Goal: Task Accomplishment & Management: Use online tool/utility

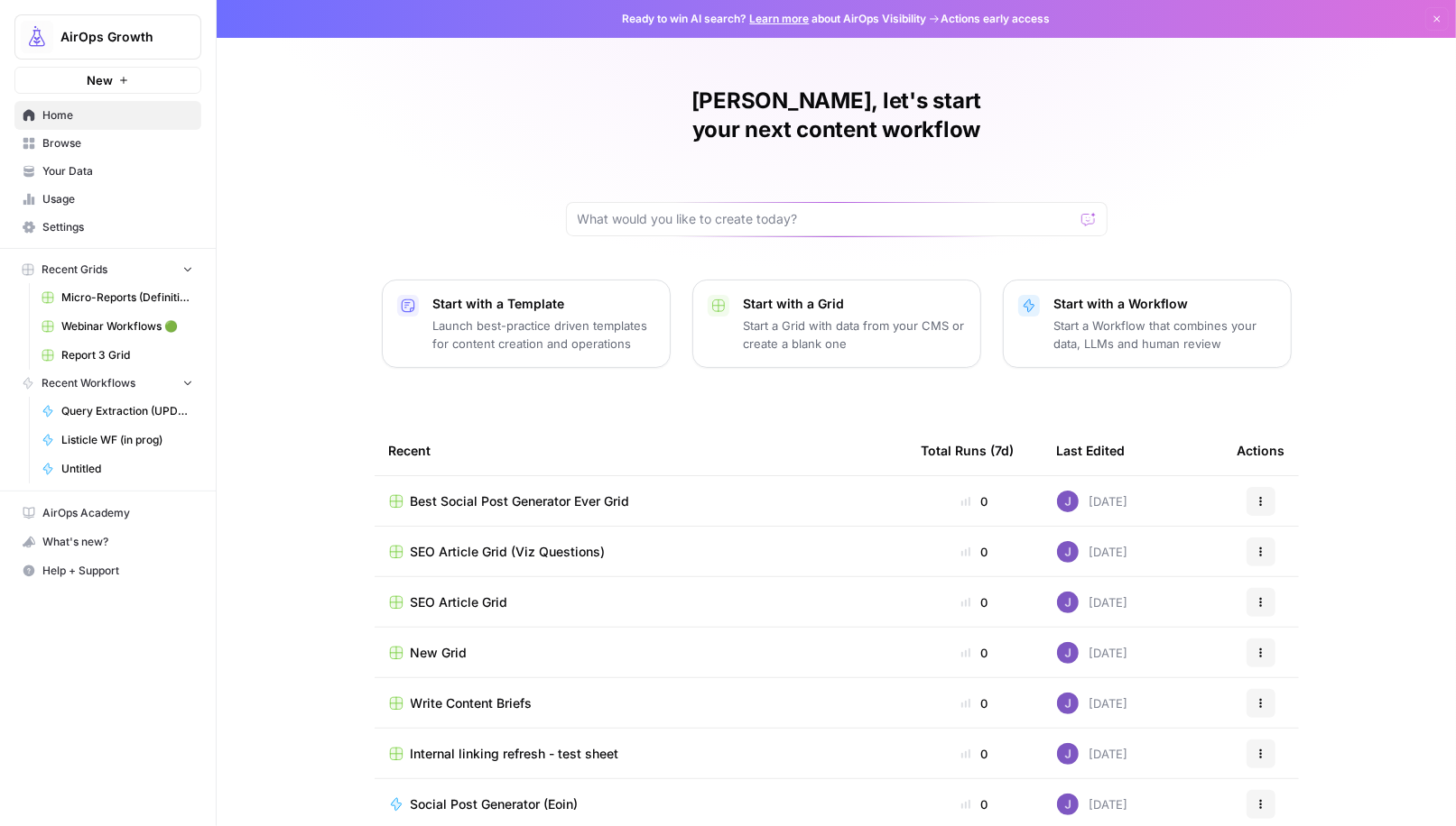
click at [104, 79] on span "New" at bounding box center [100, 80] width 26 height 18
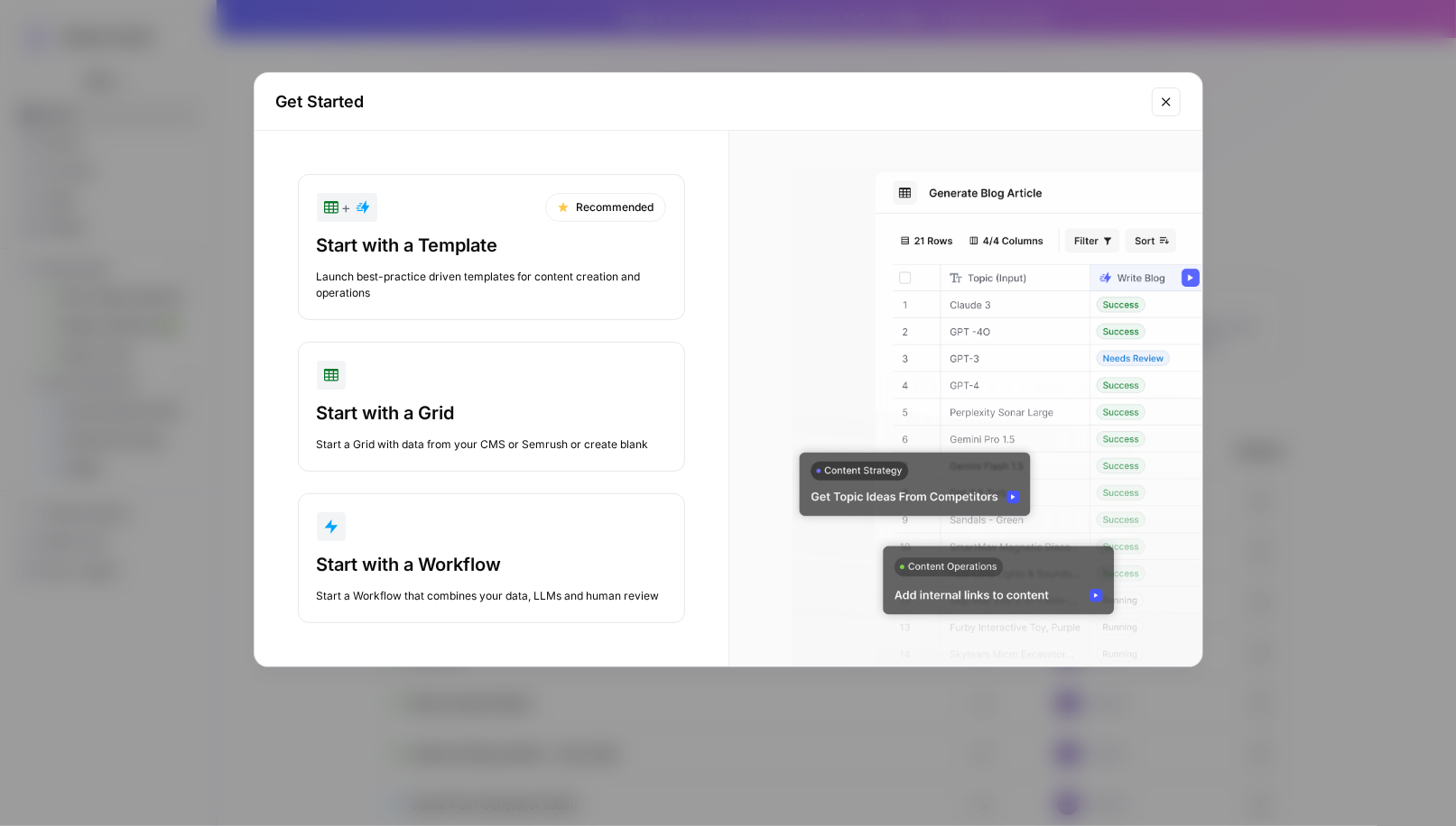
click at [466, 269] on div "Launch best-practice driven templates for content creation and operations" at bounding box center [491, 284] width 349 height 33
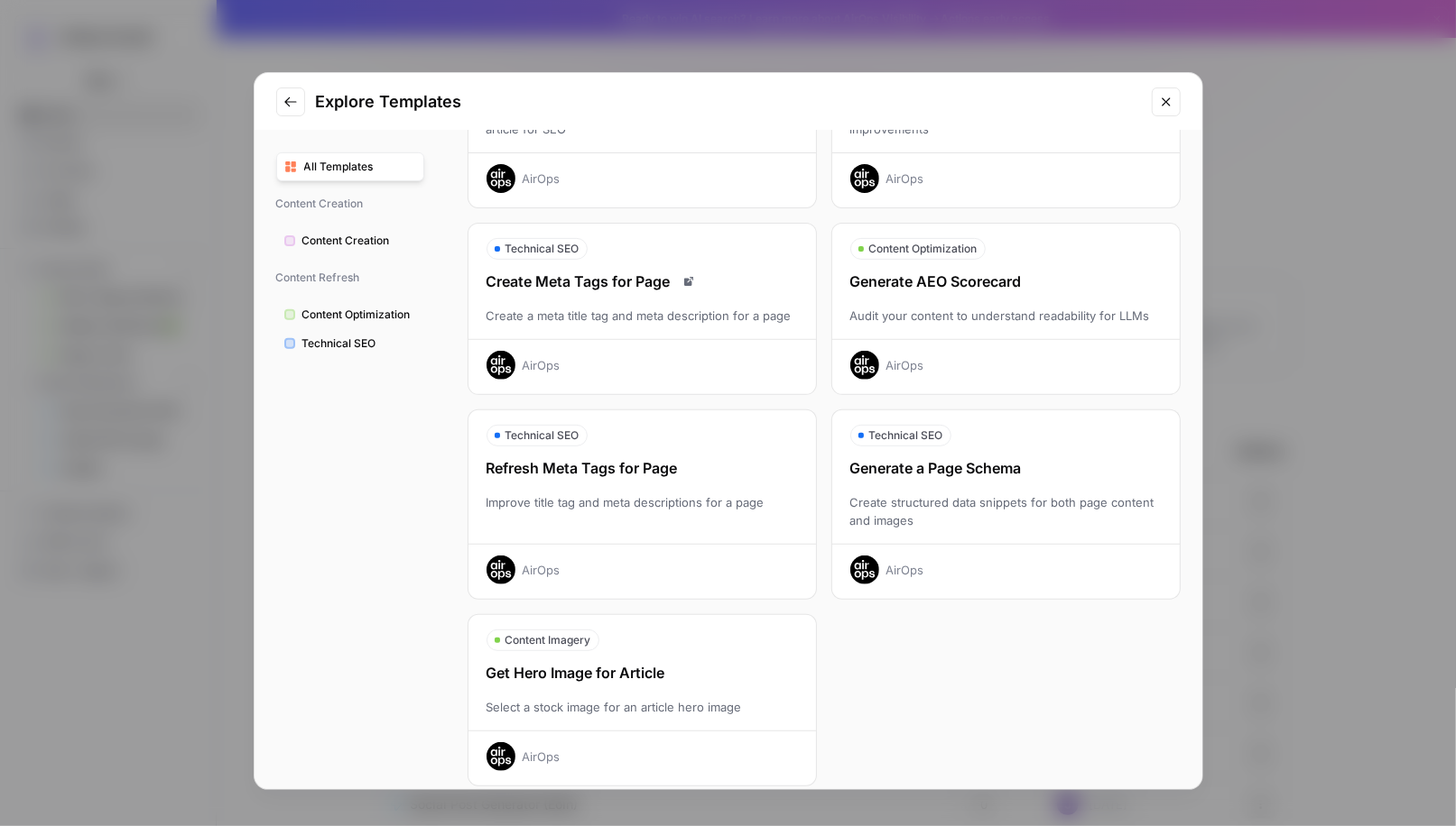
scroll to position [396, 0]
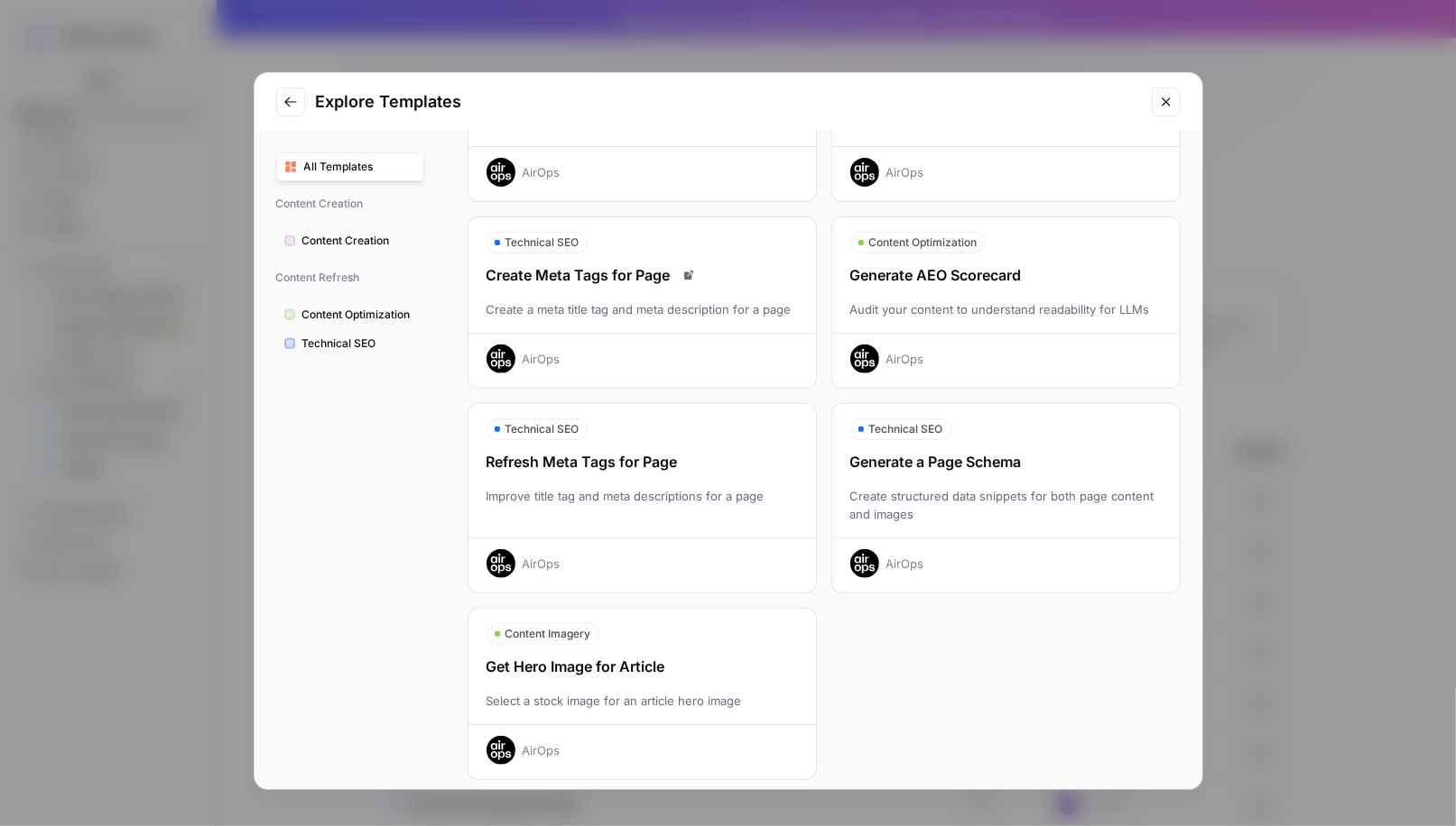
click at [362, 240] on span "Content Creation" at bounding box center [359, 240] width 114 height 16
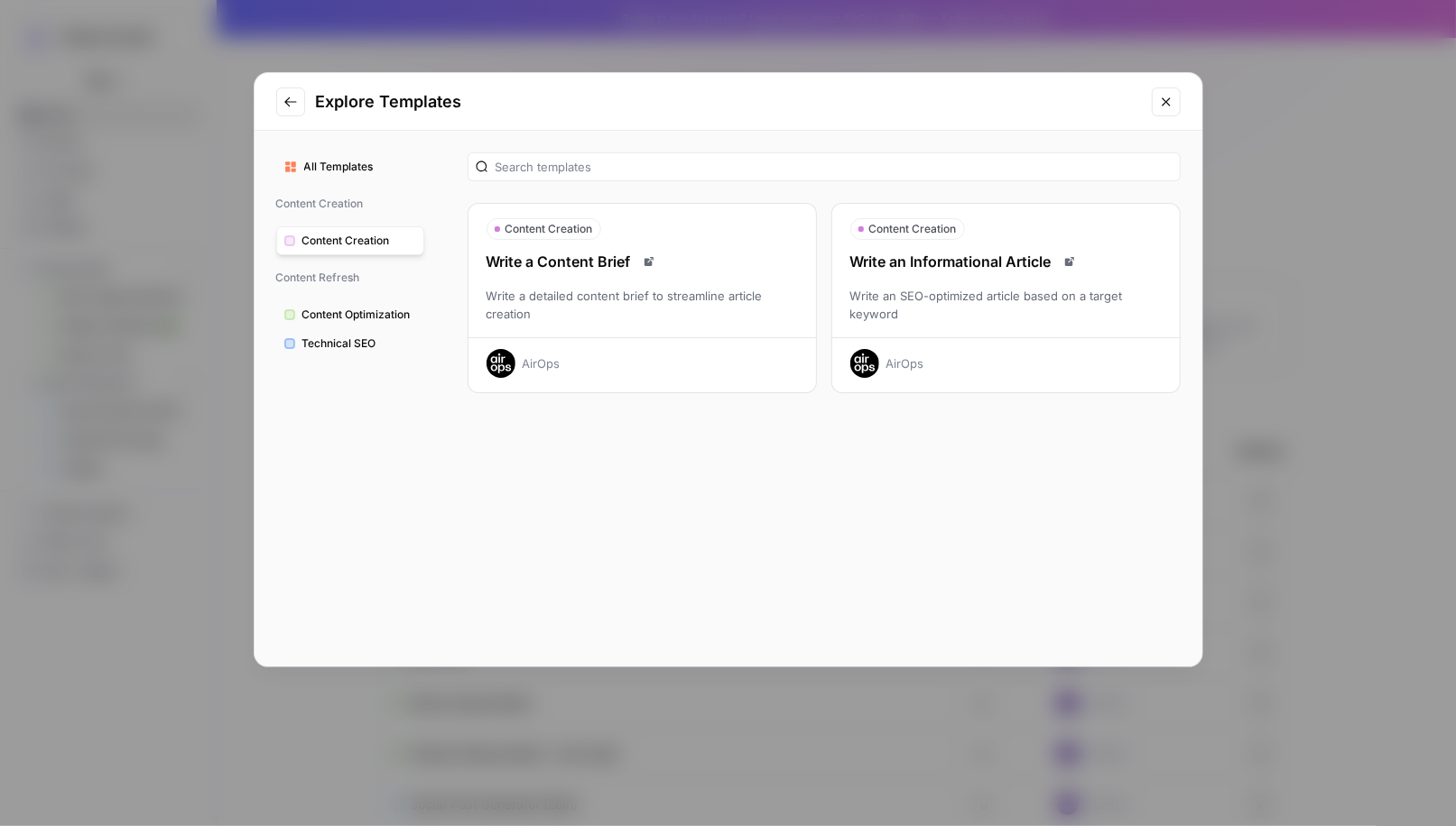
scroll to position [0, 0]
click at [344, 311] on span "Content Optimization" at bounding box center [359, 314] width 114 height 16
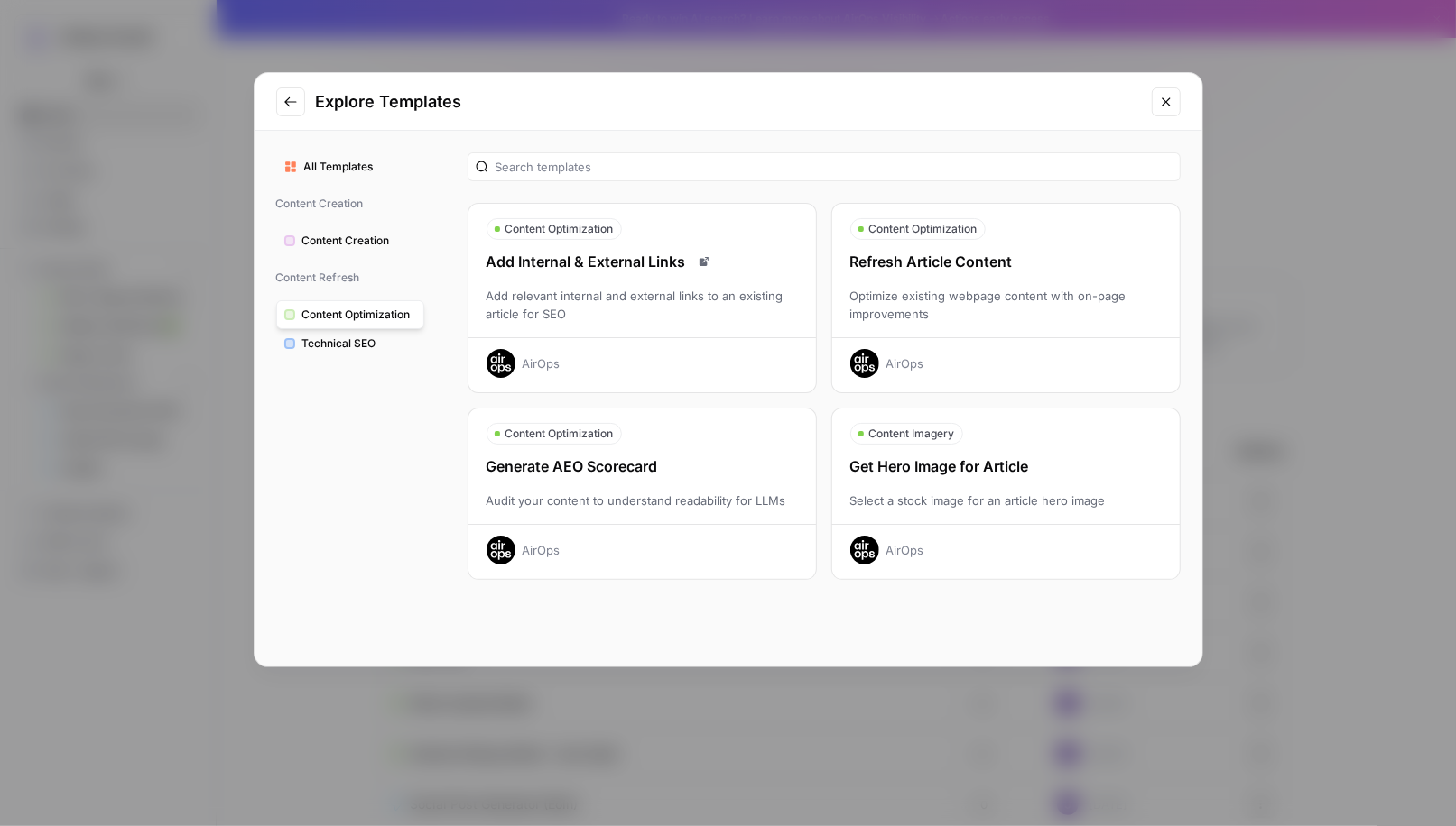
click at [338, 354] on div "All Templates Content Creation Content Creation Content Refresh Content Optimiz…" at bounding box center [350, 398] width 192 height 536
click at [341, 339] on span "Technical SEO" at bounding box center [359, 343] width 114 height 16
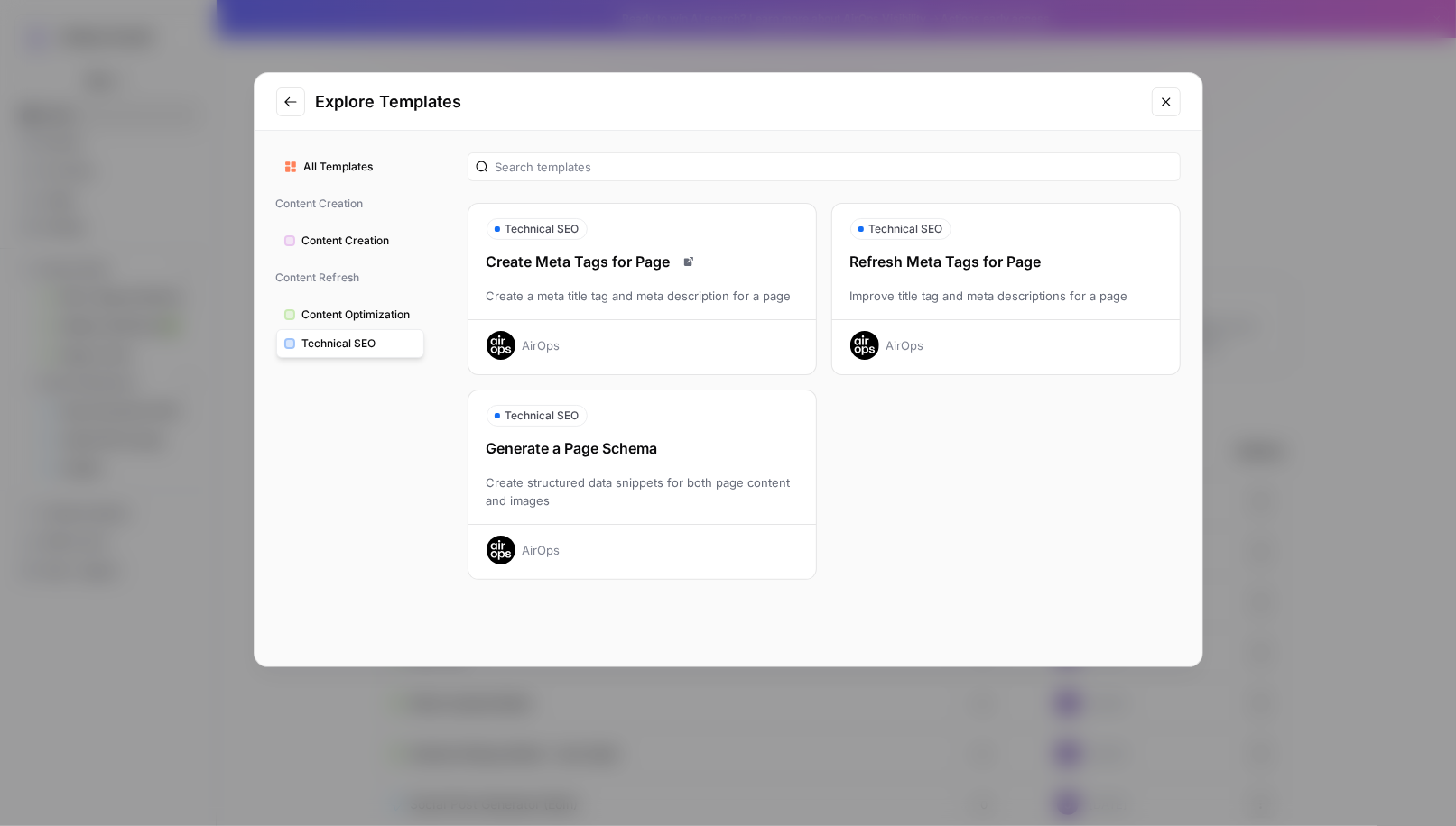
click at [1172, 102] on icon "Close modal" at bounding box center [1166, 102] width 14 height 14
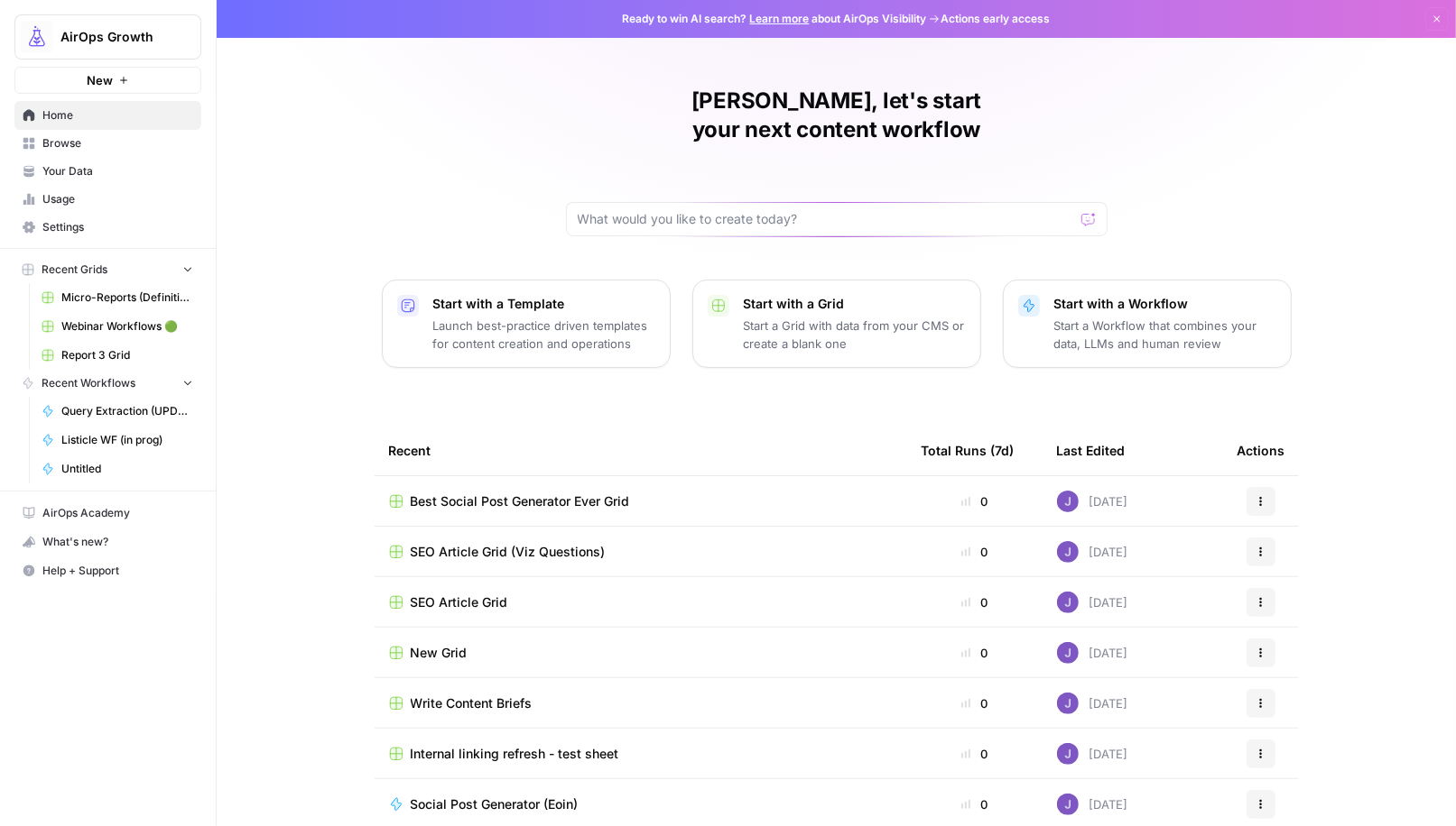
click at [517, 543] on span "SEO Article Grid (Viz Questions)" at bounding box center [507, 552] width 195 height 18
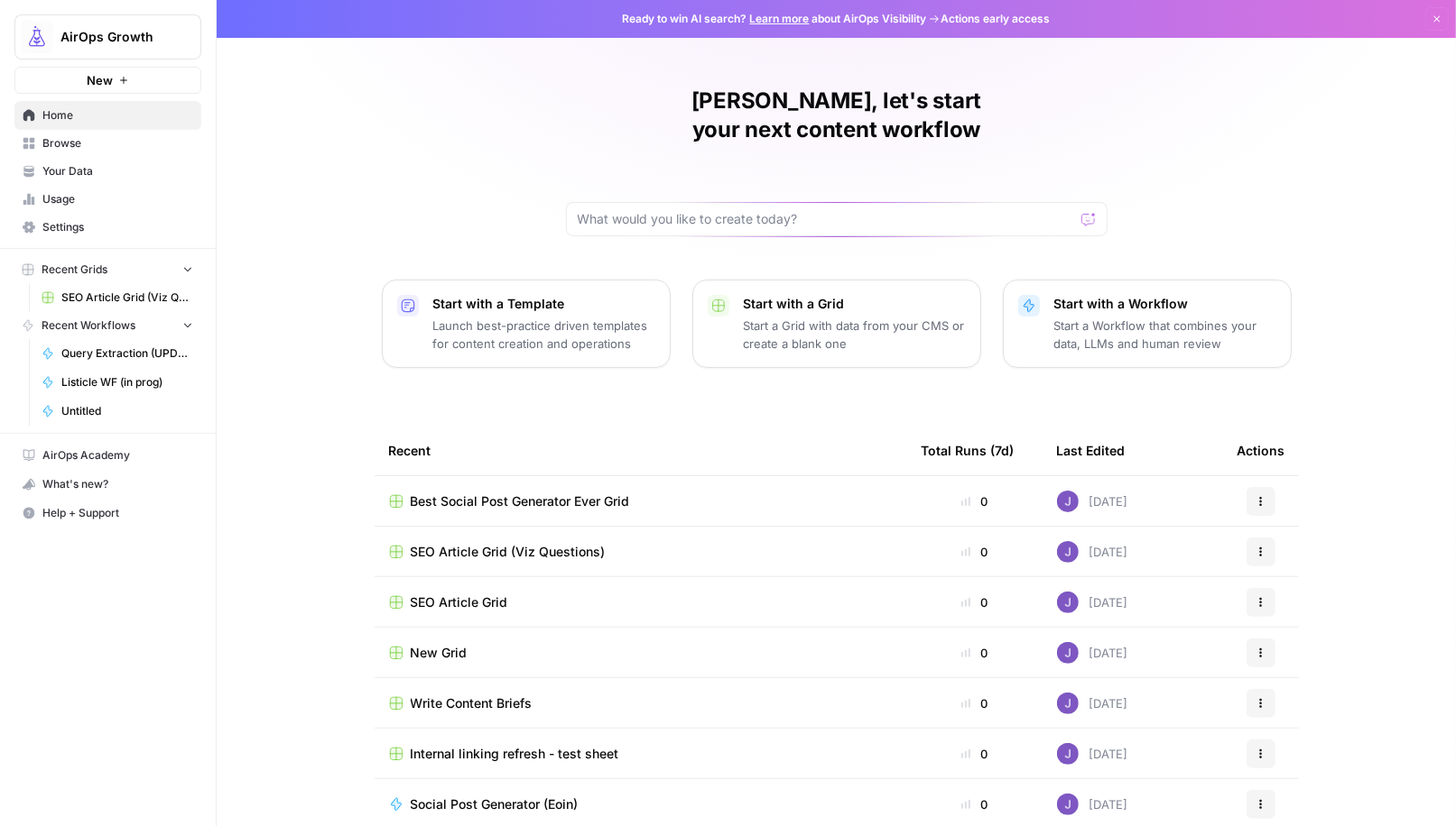
click at [1189, 316] on p "Start a Workflow that combines your data, LLMs and human review" at bounding box center [1165, 334] width 222 height 36
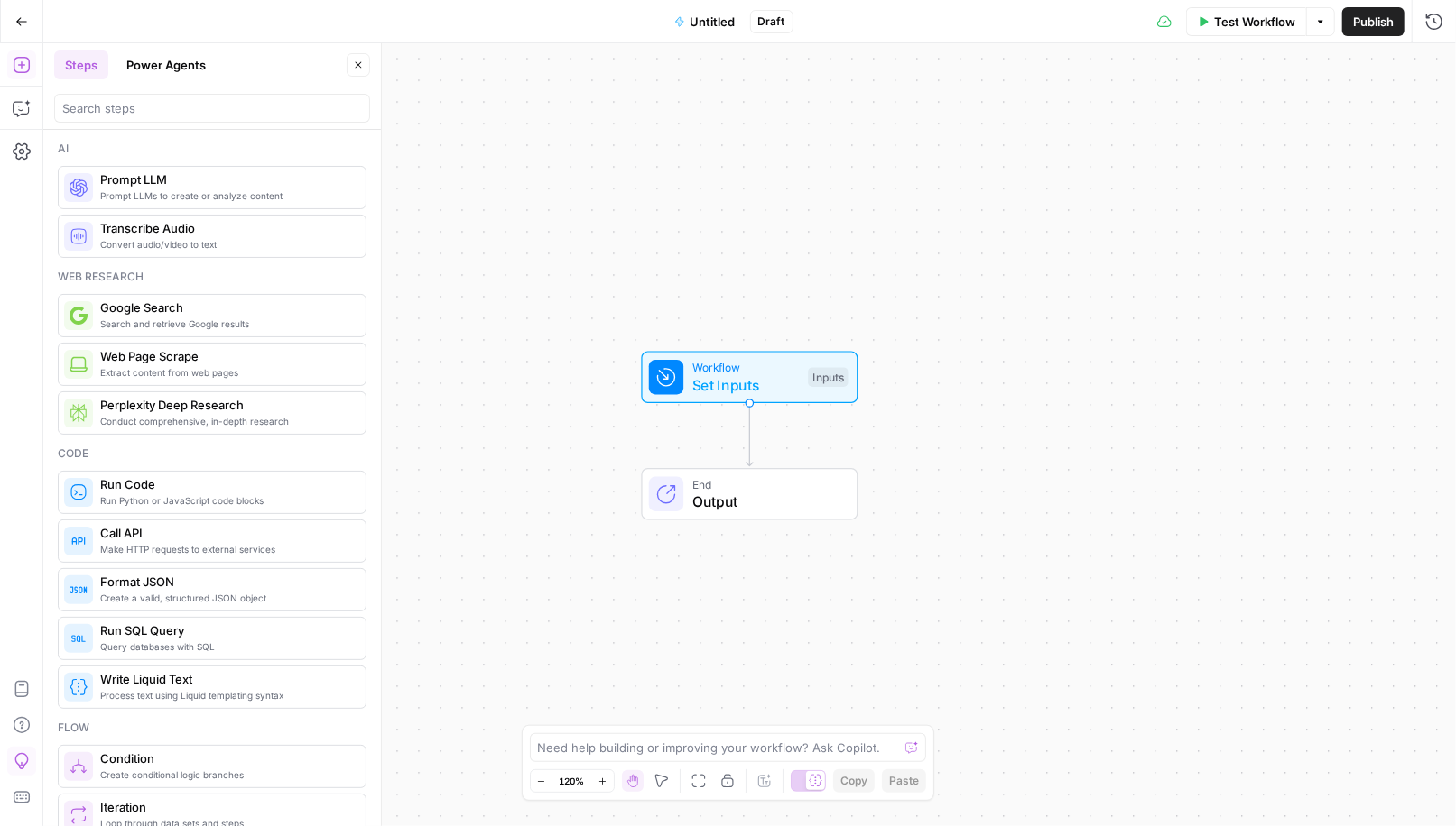
click at [358, 66] on icon "button" at bounding box center [358, 65] width 11 height 11
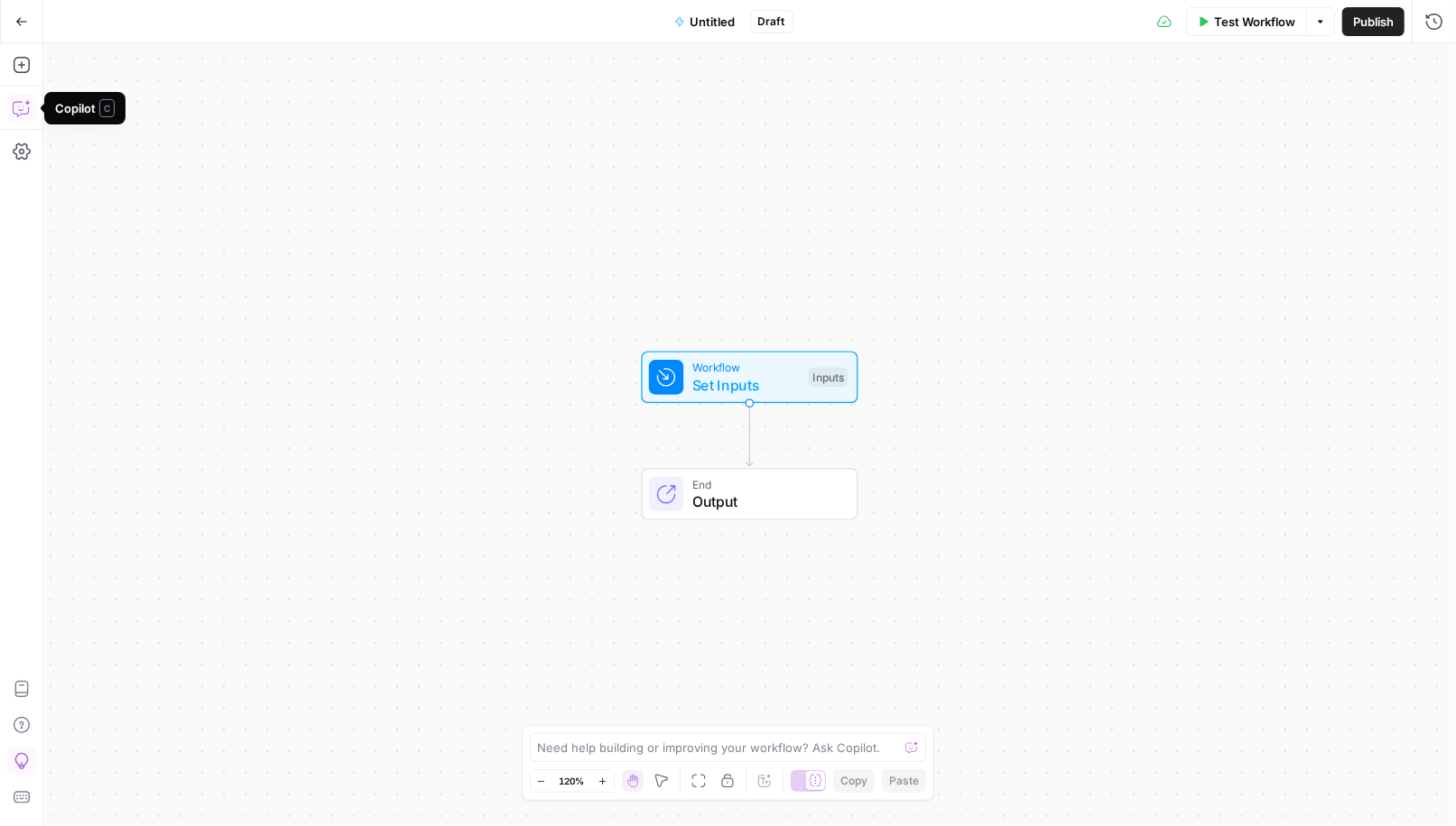
click at [18, 107] on icon "button" at bounding box center [22, 108] width 18 height 18
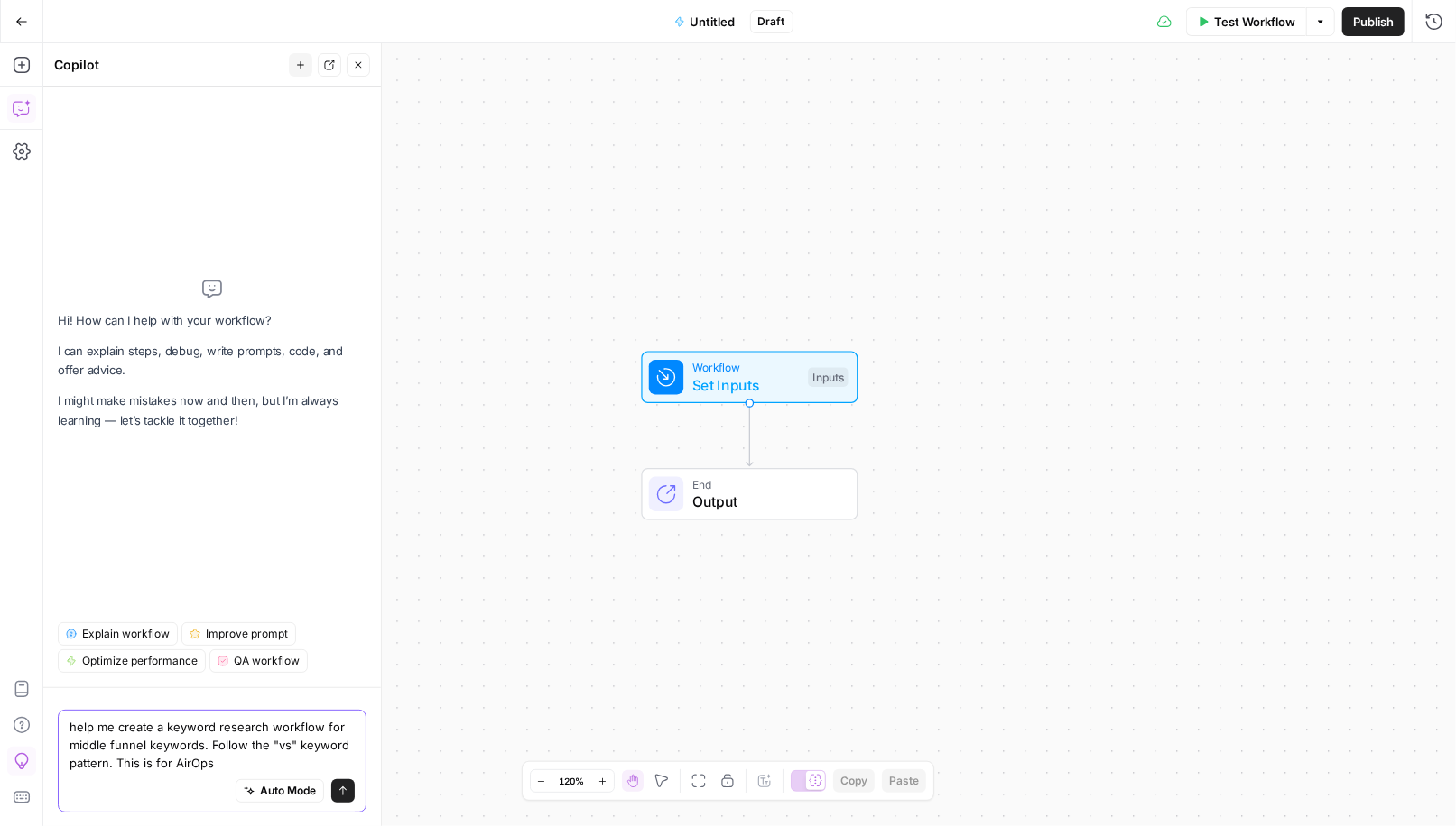
drag, startPoint x: 226, startPoint y: 763, endPoint x: 116, endPoint y: 763, distance: 110.0
click at [116, 763] on textarea "help me create a keyword research workflow for middle funnel keywords. Follow t…" at bounding box center [213, 745] width 285 height 54
type textarea "help me create a keyword research workflow for middle funnel keywords. Follow t…"
click at [203, 756] on textarea "help me create a keyword research workflow for middle funnel keywords. Follow t…" at bounding box center [213, 745] width 285 height 54
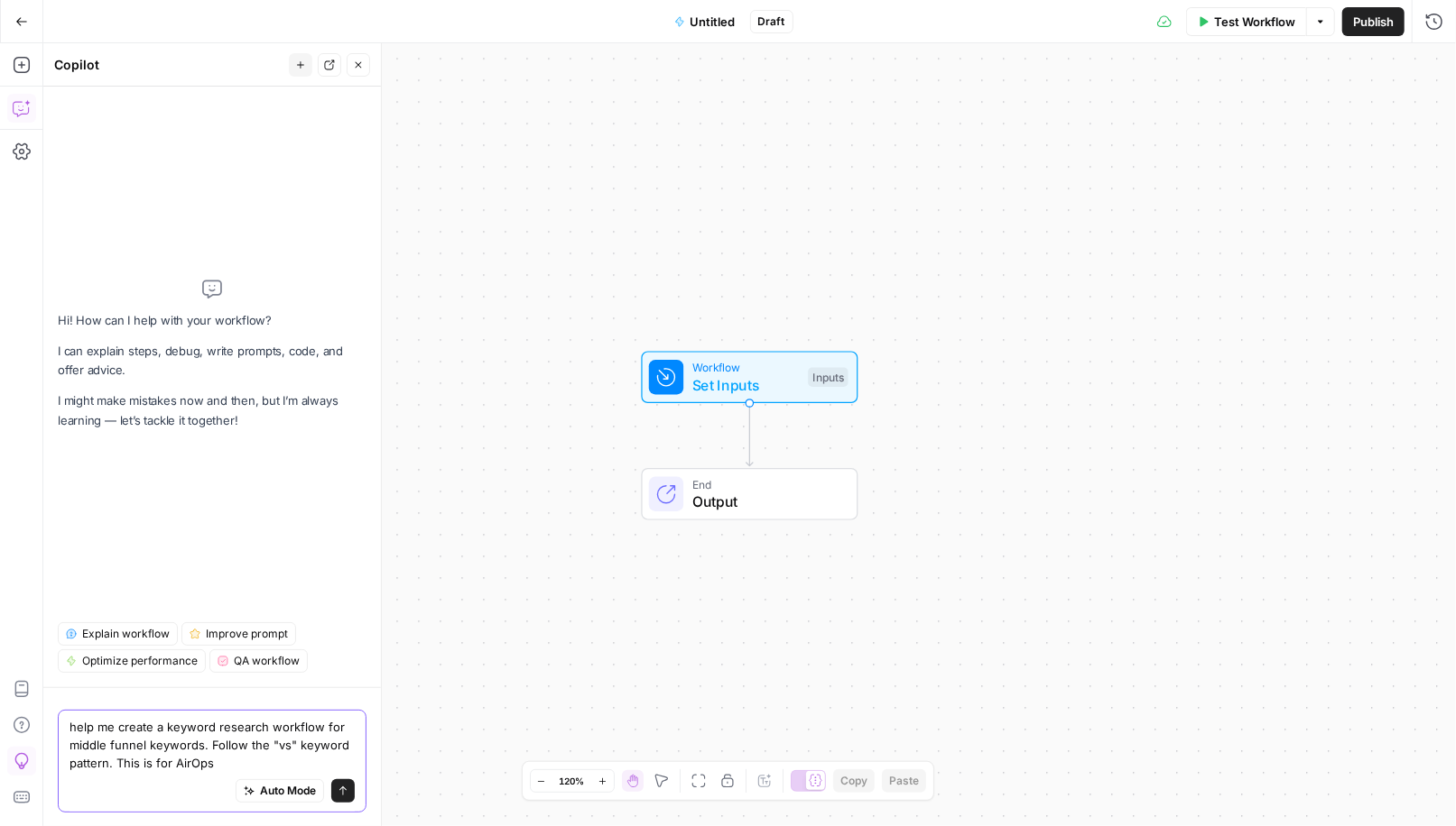
click at [203, 756] on textarea "help me create a keyword research workflow for middle funnel keywords. Follow t…" at bounding box center [213, 745] width 285 height 54
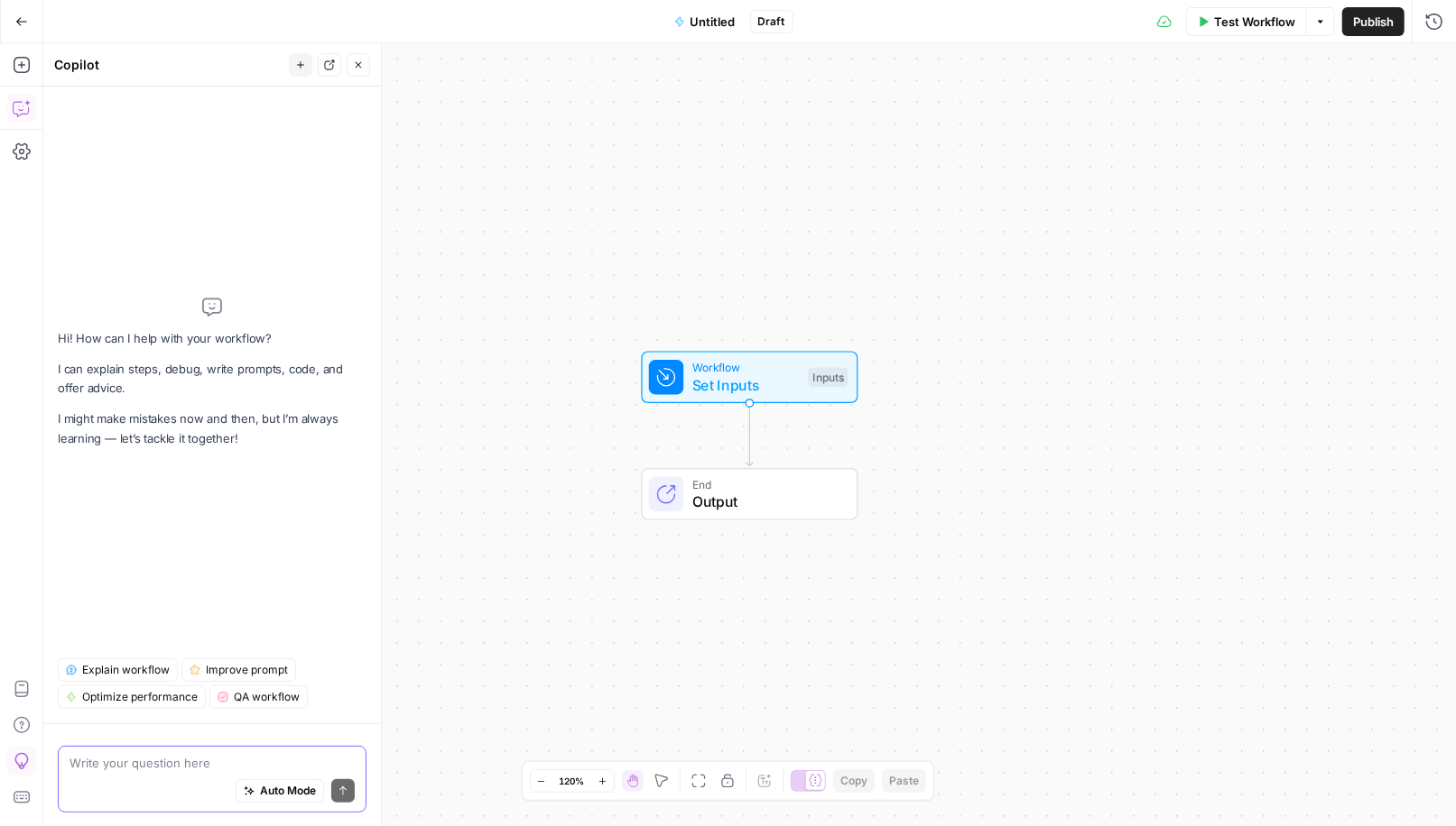
paste textarea "You are an SEO strategist creating comparison-based keywords. Your task is to g…"
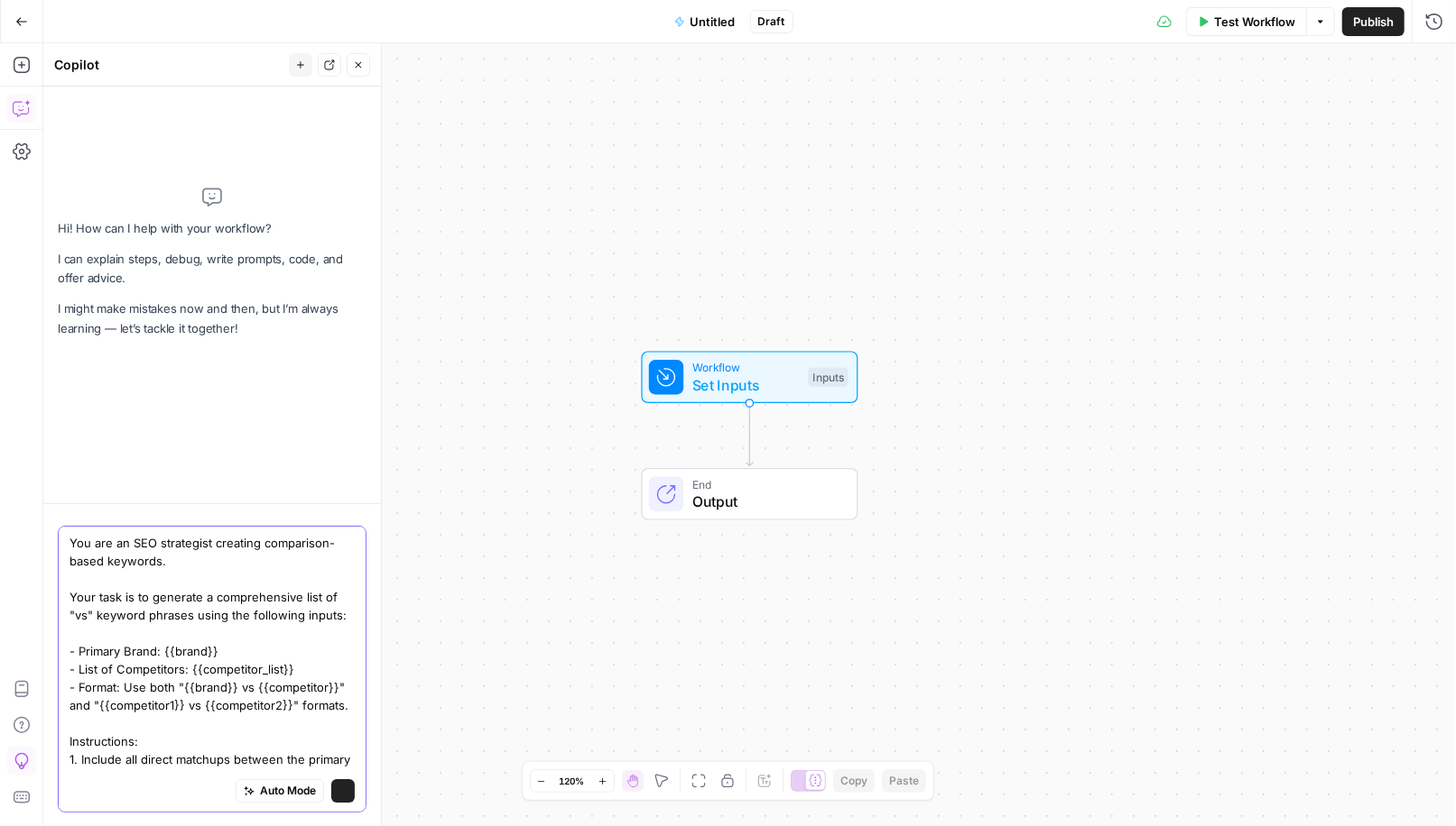
scroll to position [173, 0]
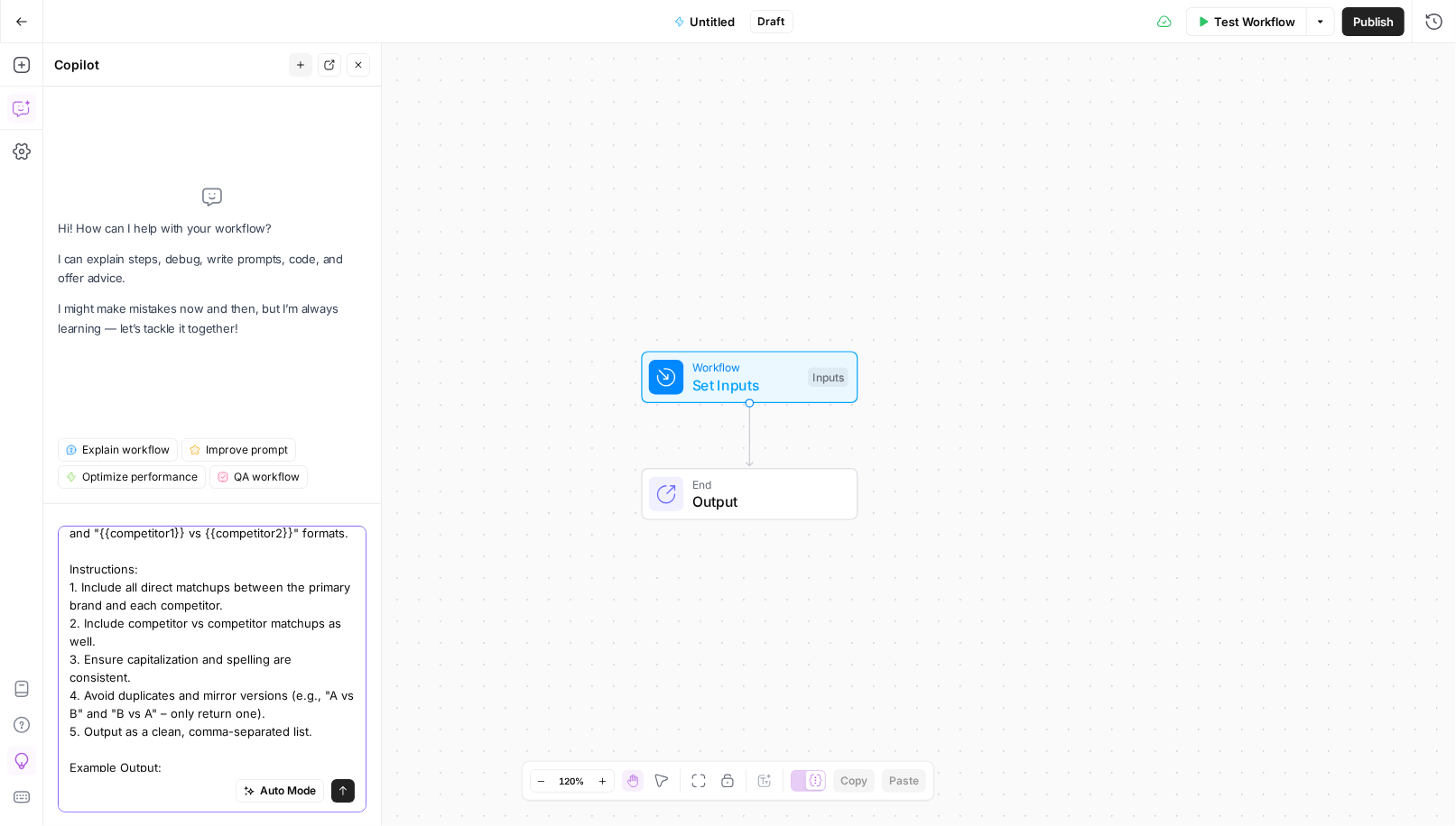
type textarea "You are an SEO strategist creating comparison-based keywords. Your task is to g…"
click at [346, 797] on button "Send" at bounding box center [343, 791] width 24 height 24
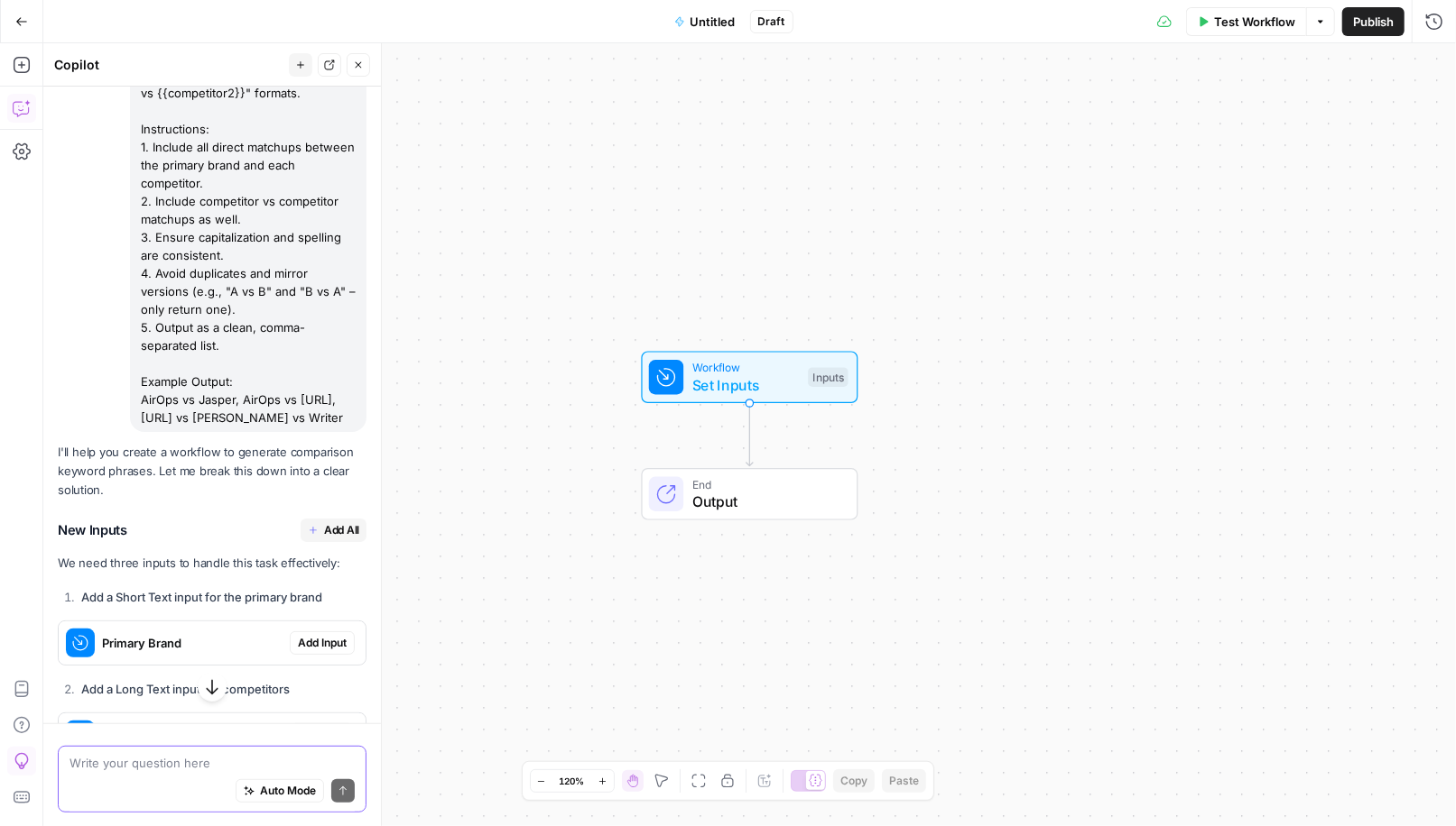
scroll to position [378, 0]
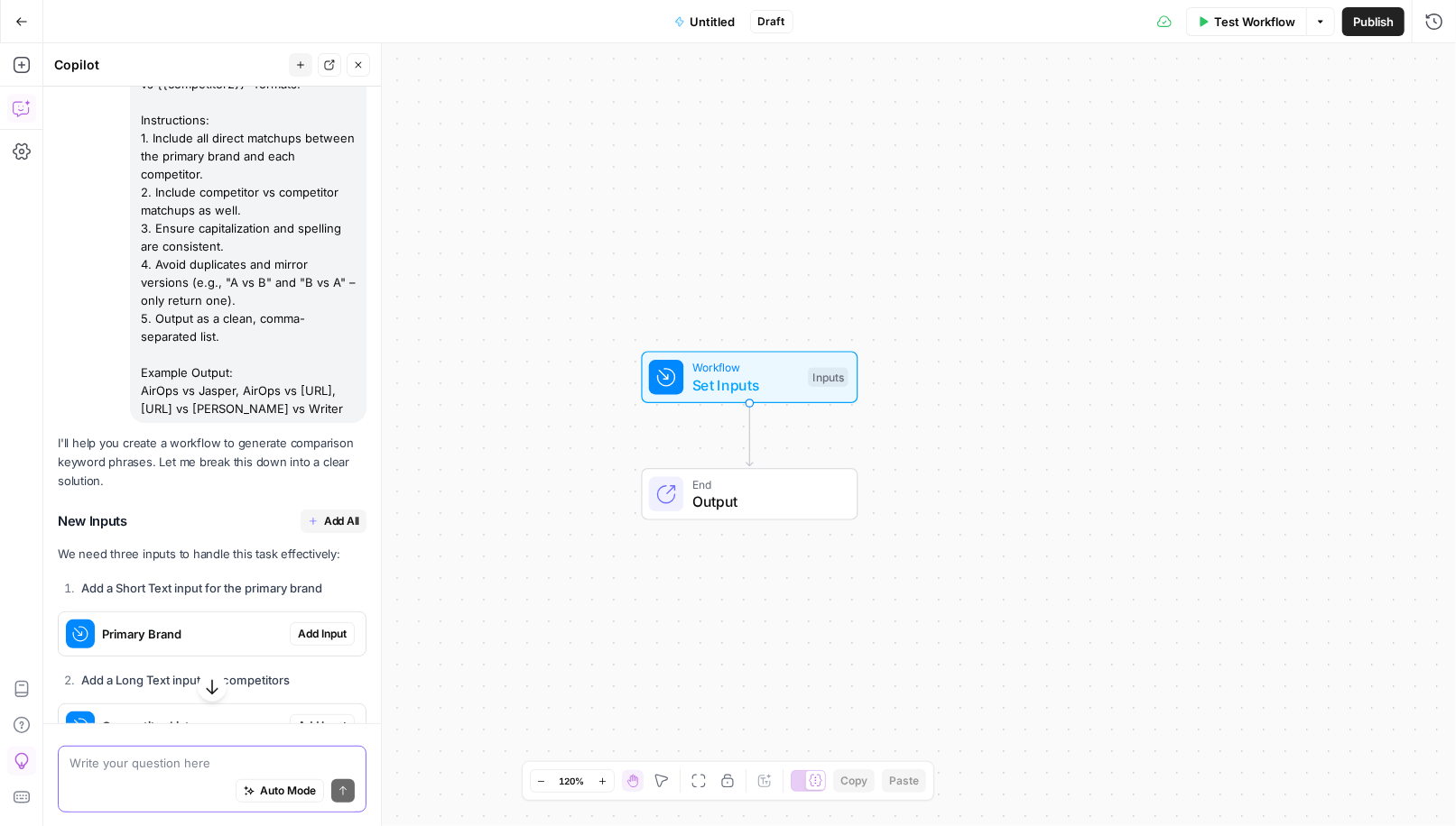
click at [331, 522] on span "Add All" at bounding box center [341, 522] width 35 height 16
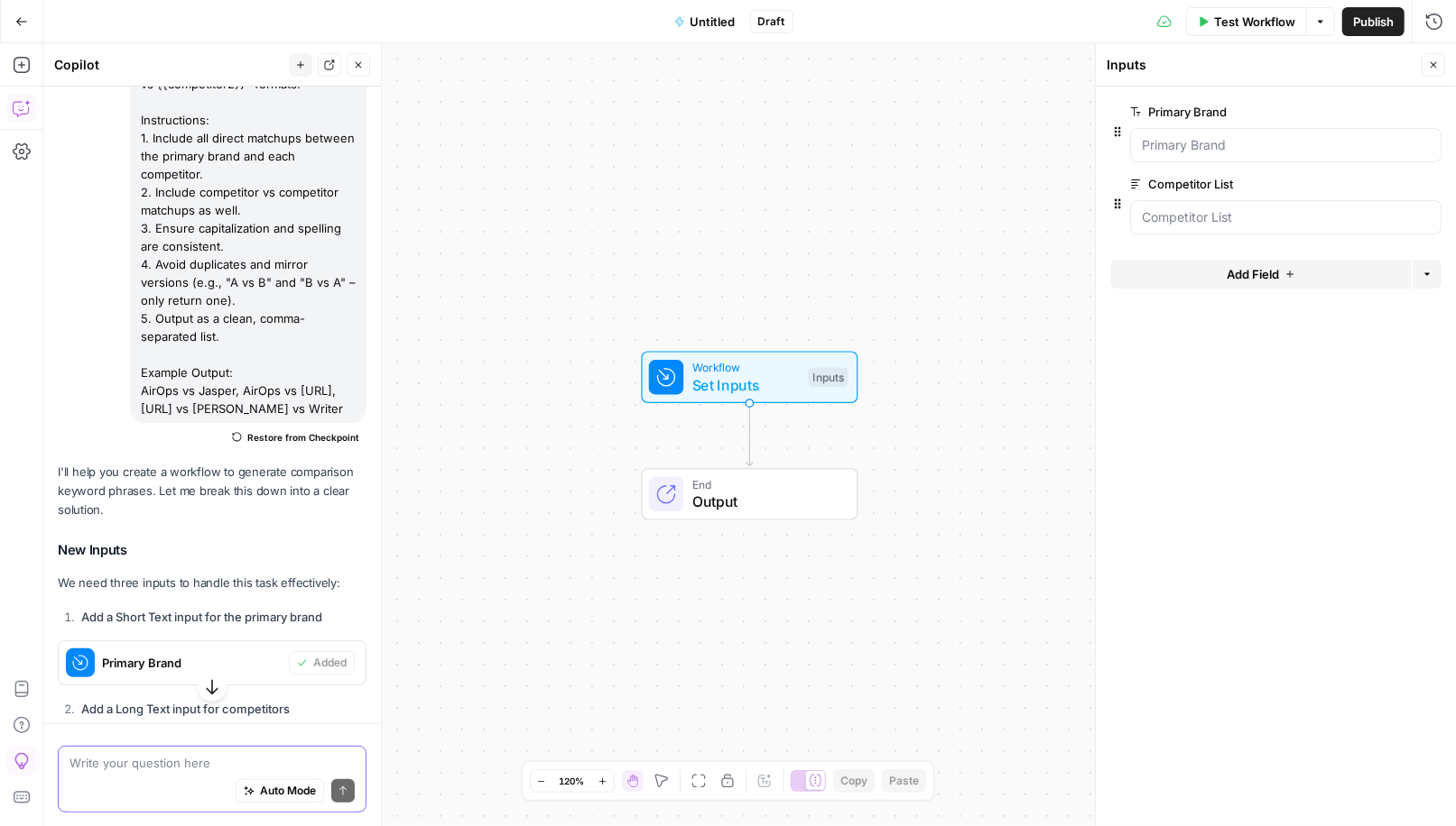
click at [1432, 61] on icon "button" at bounding box center [1433, 65] width 11 height 11
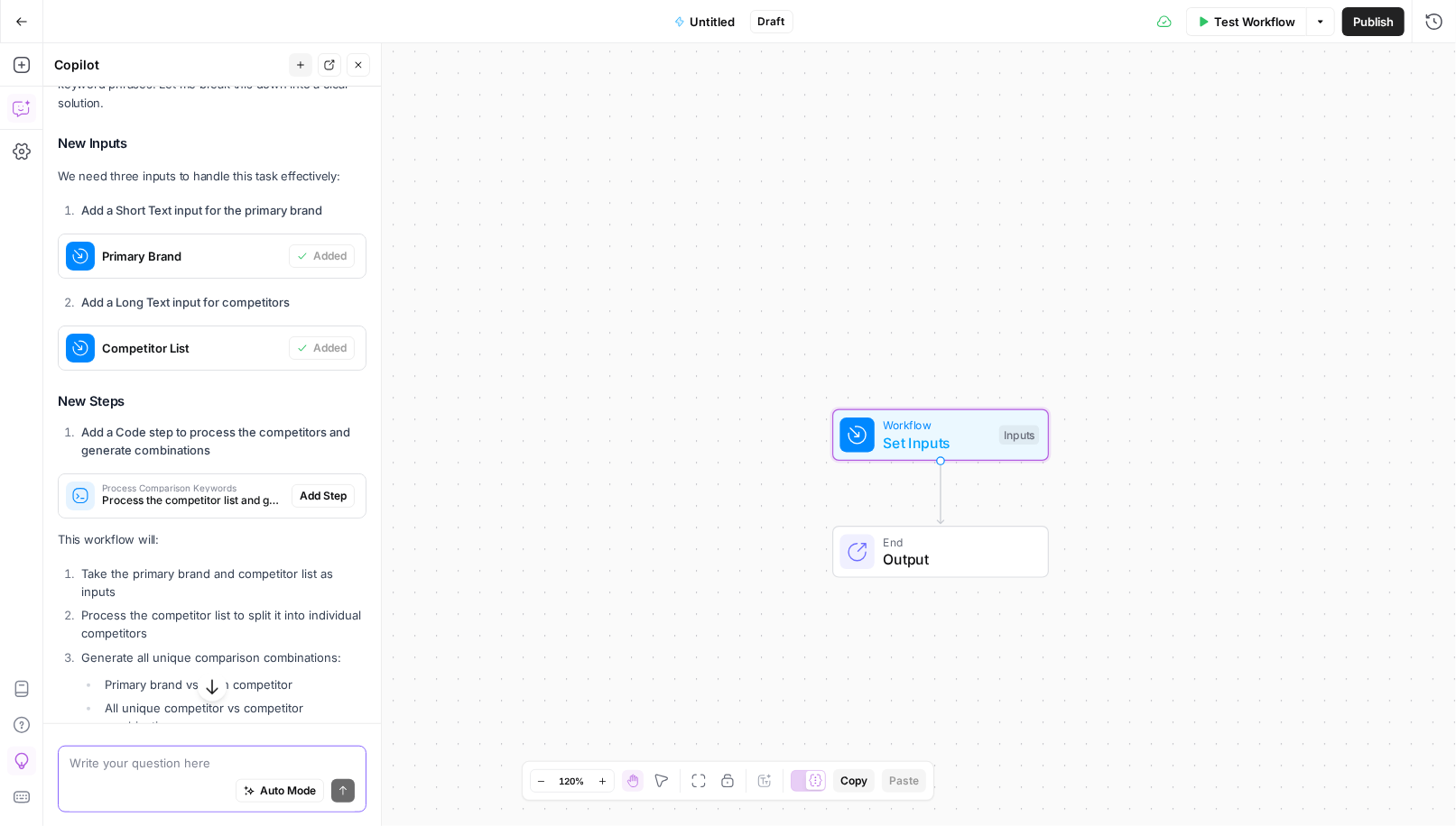
scroll to position [874, 0]
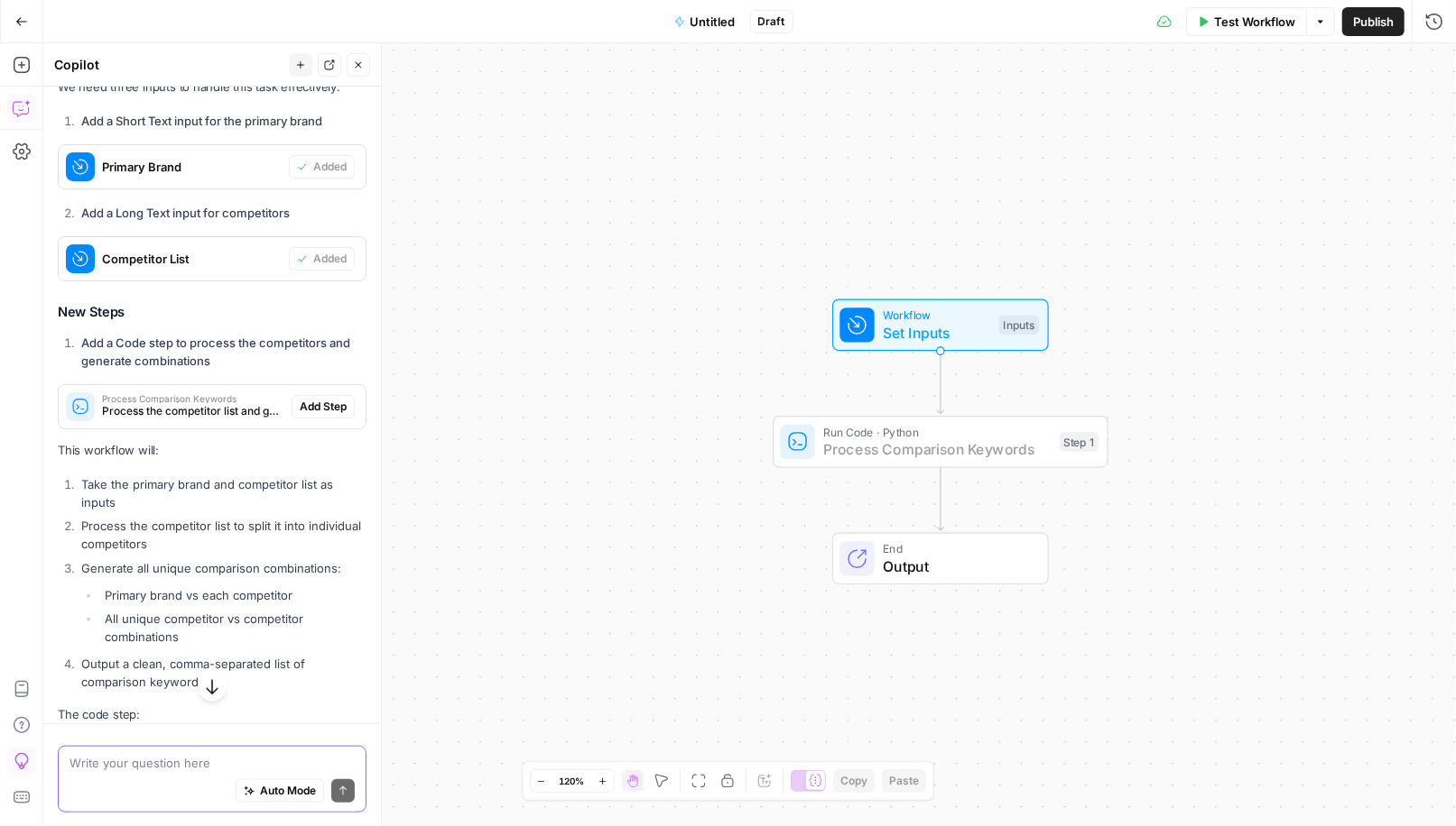
click at [313, 407] on span "Add Step" at bounding box center [322, 407] width 47 height 16
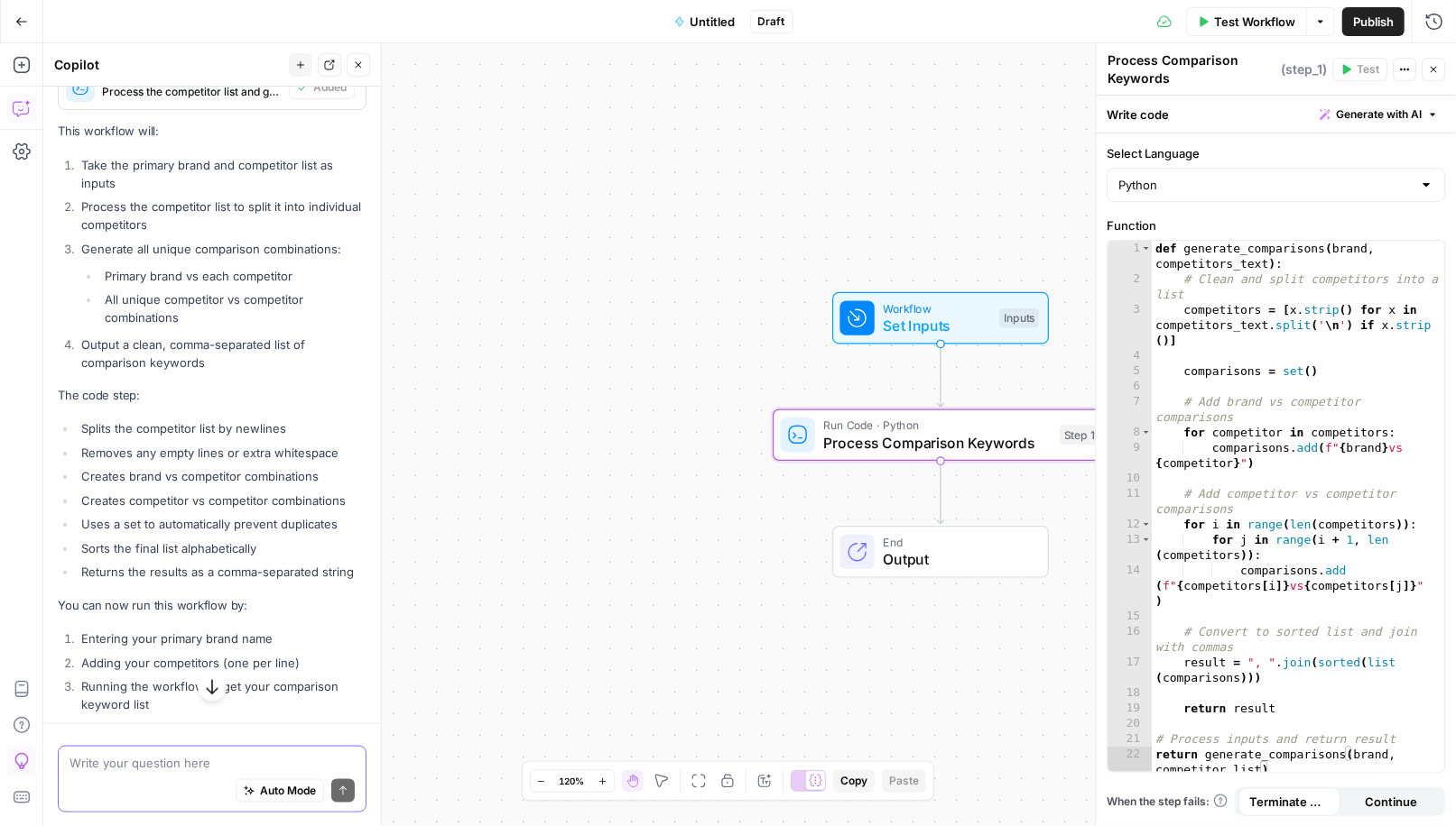
scroll to position [1295, 0]
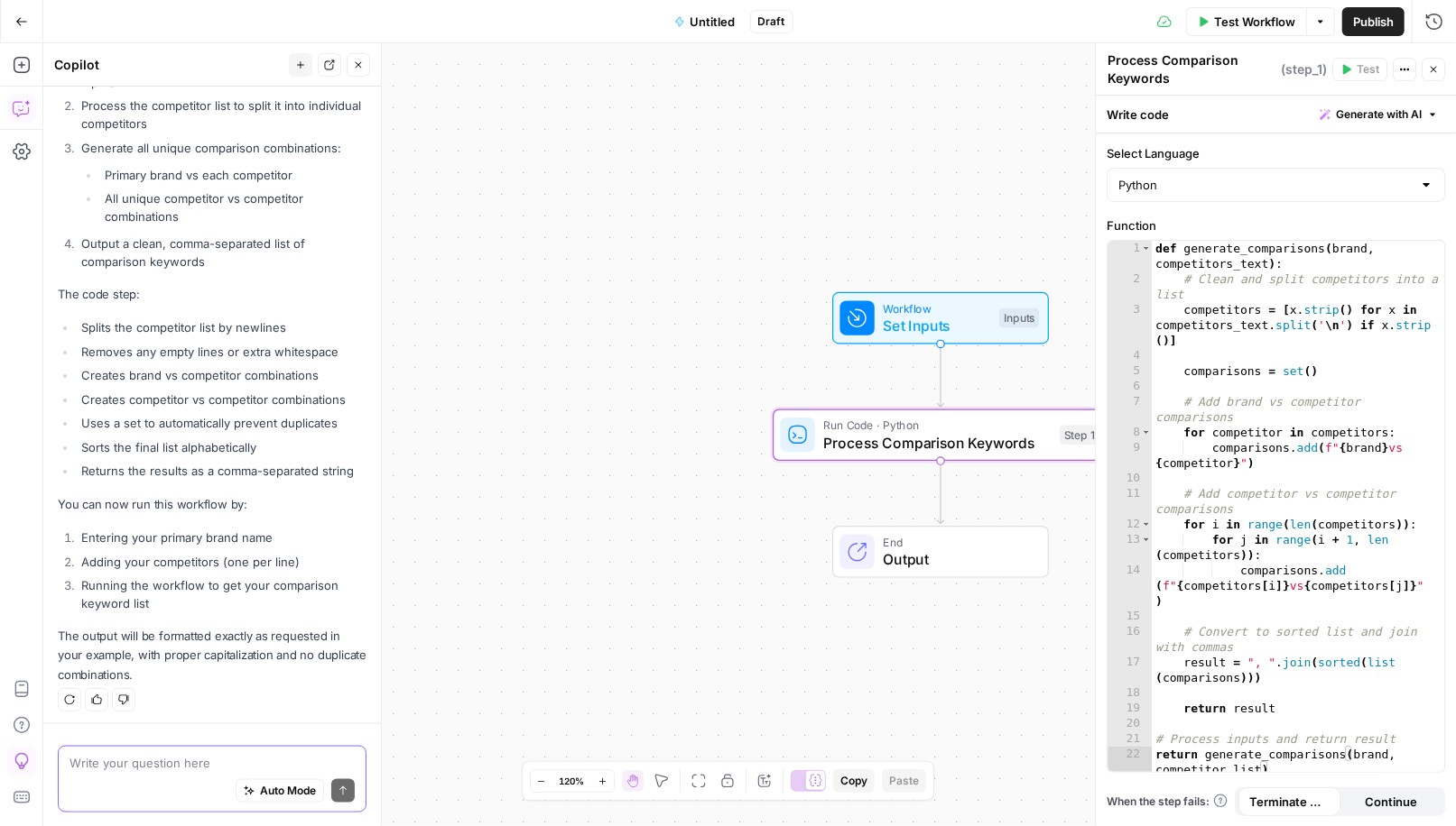
click at [147, 774] on div "Auto Mode Send" at bounding box center [213, 792] width 285 height 40
type textarea "can you use Moz to do the keyword research?"
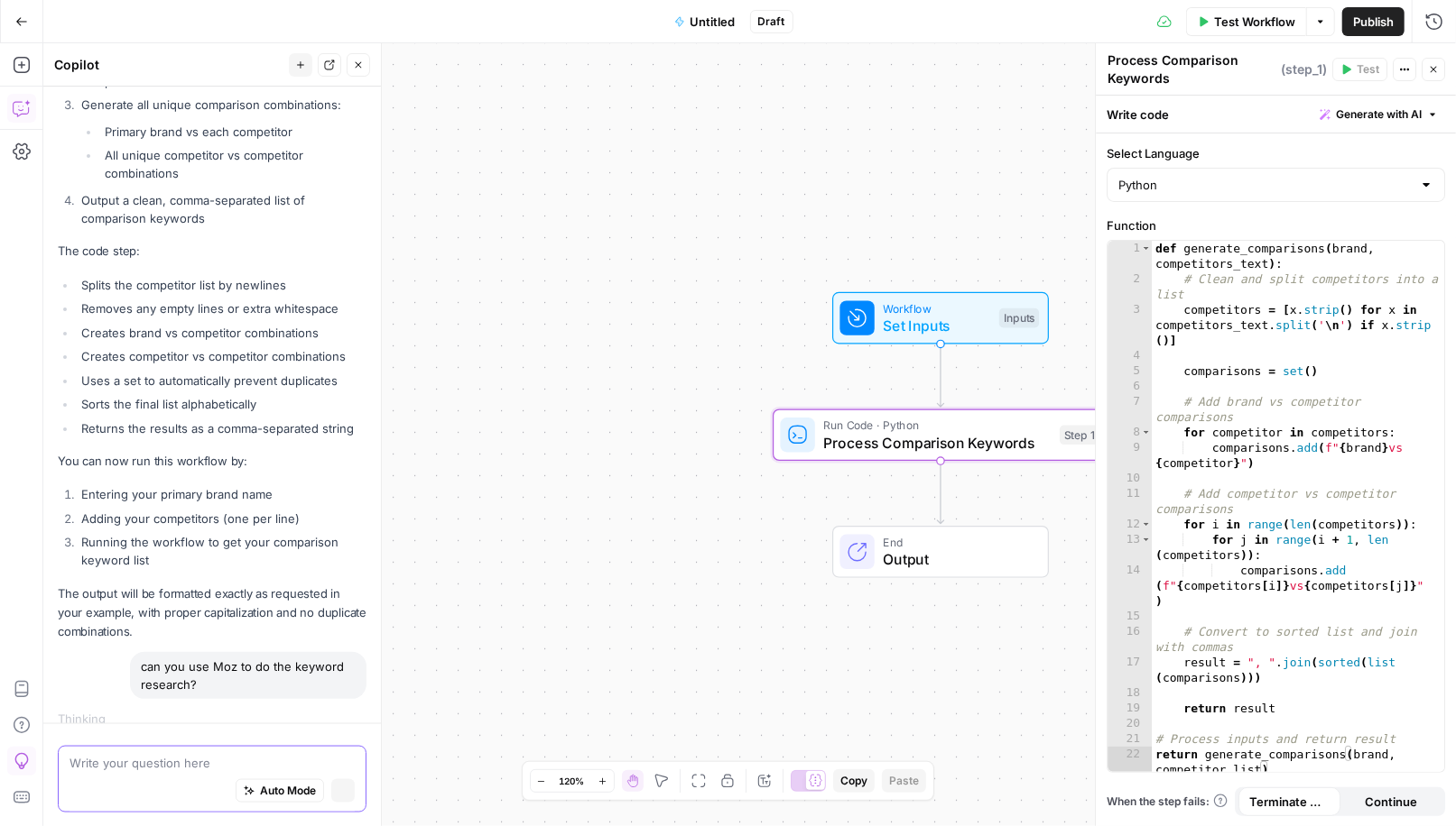
scroll to position [1311, 0]
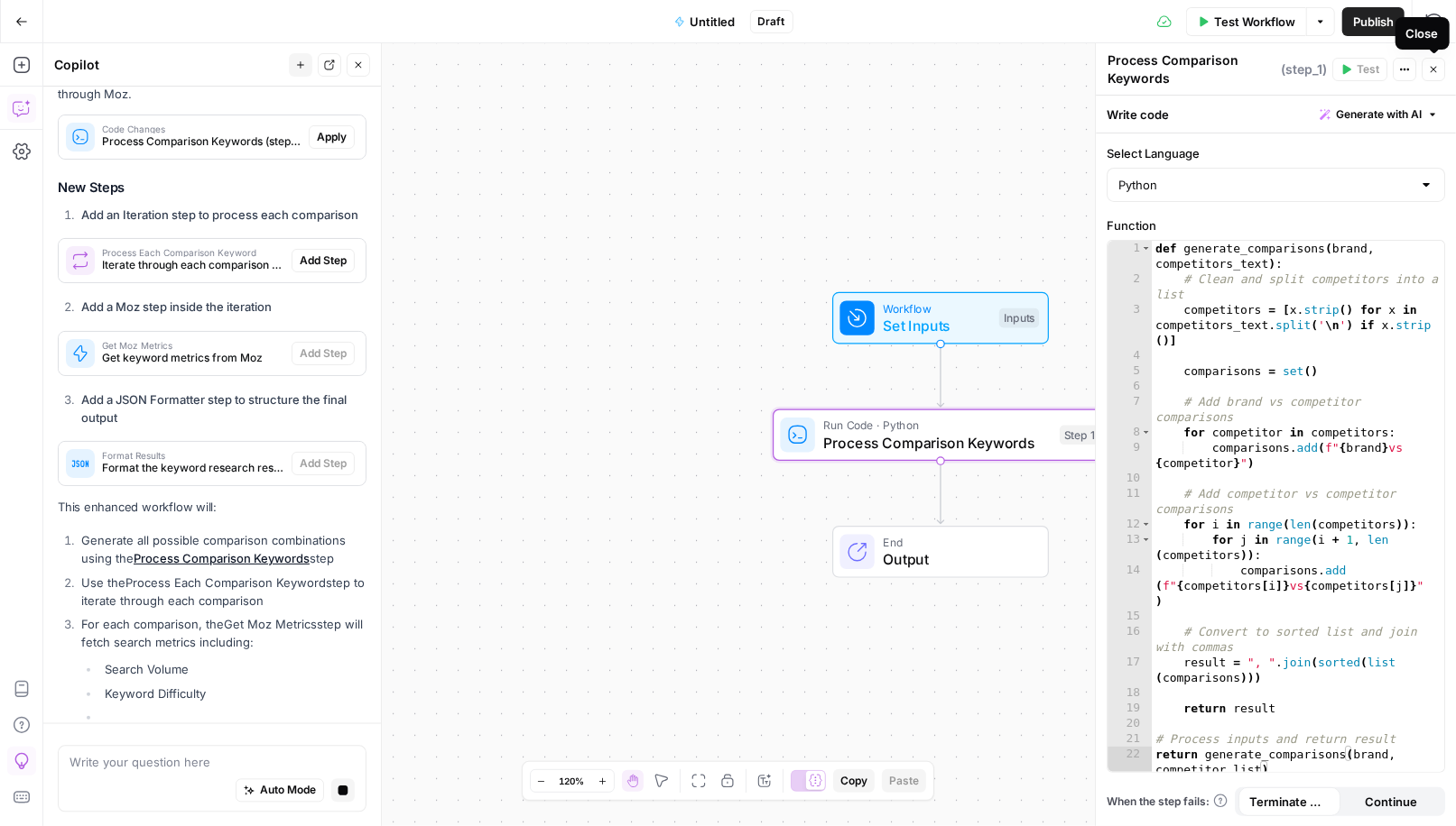
click at [1436, 74] on button "Close" at bounding box center [1433, 70] width 24 height 24
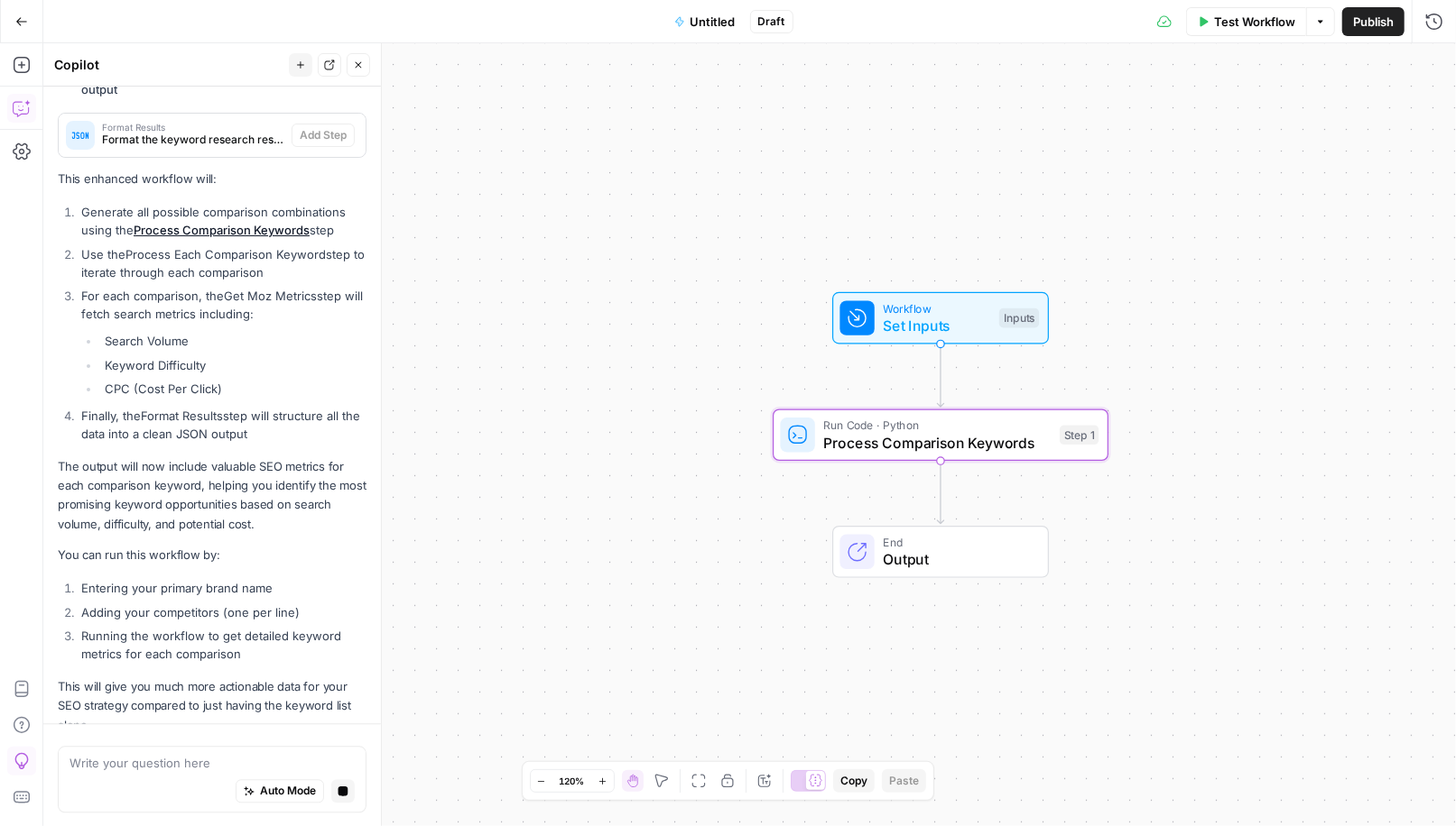
scroll to position [2482, 0]
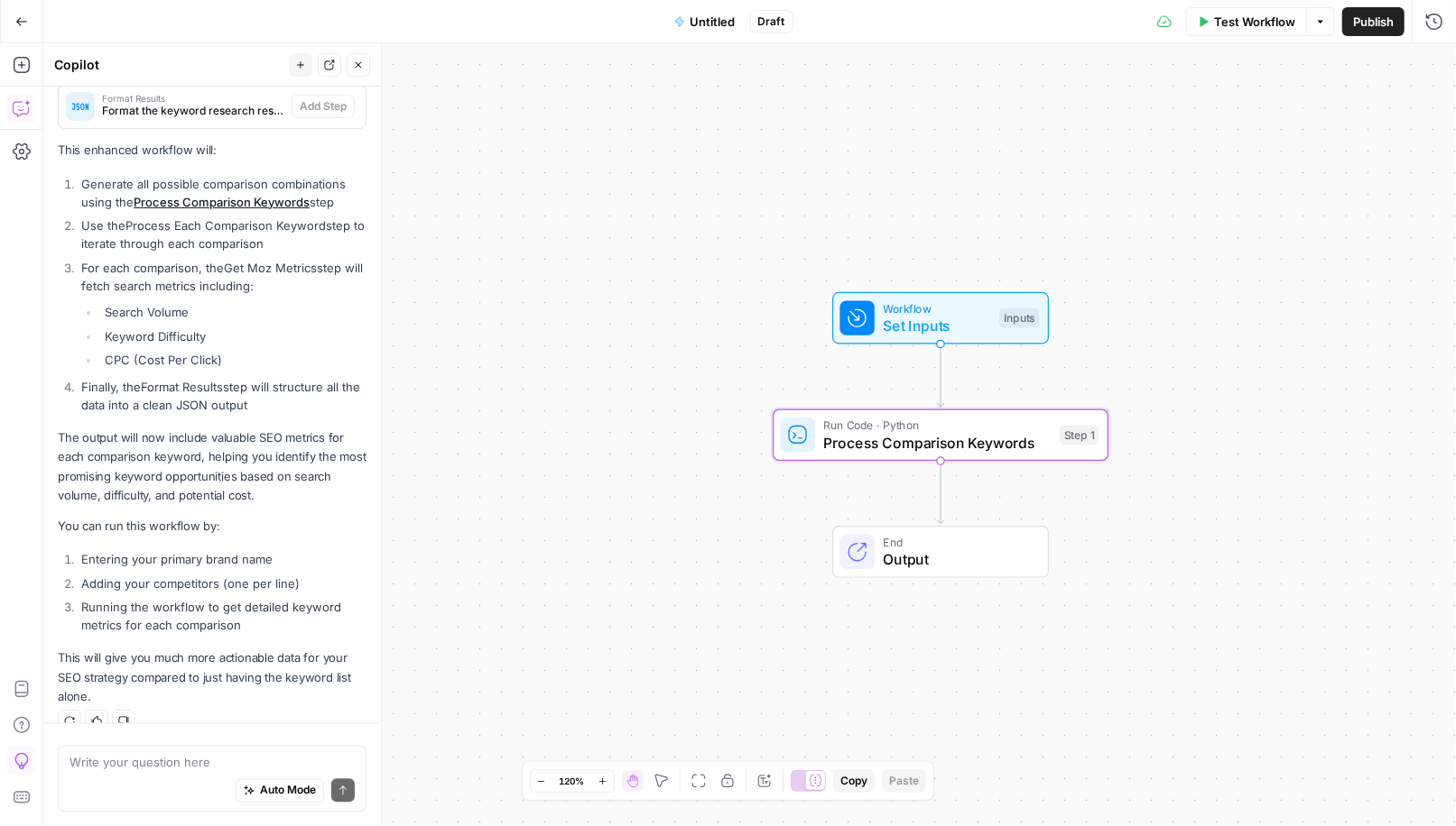
click at [1250, 28] on span "Test Workflow" at bounding box center [1253, 22] width 81 height 18
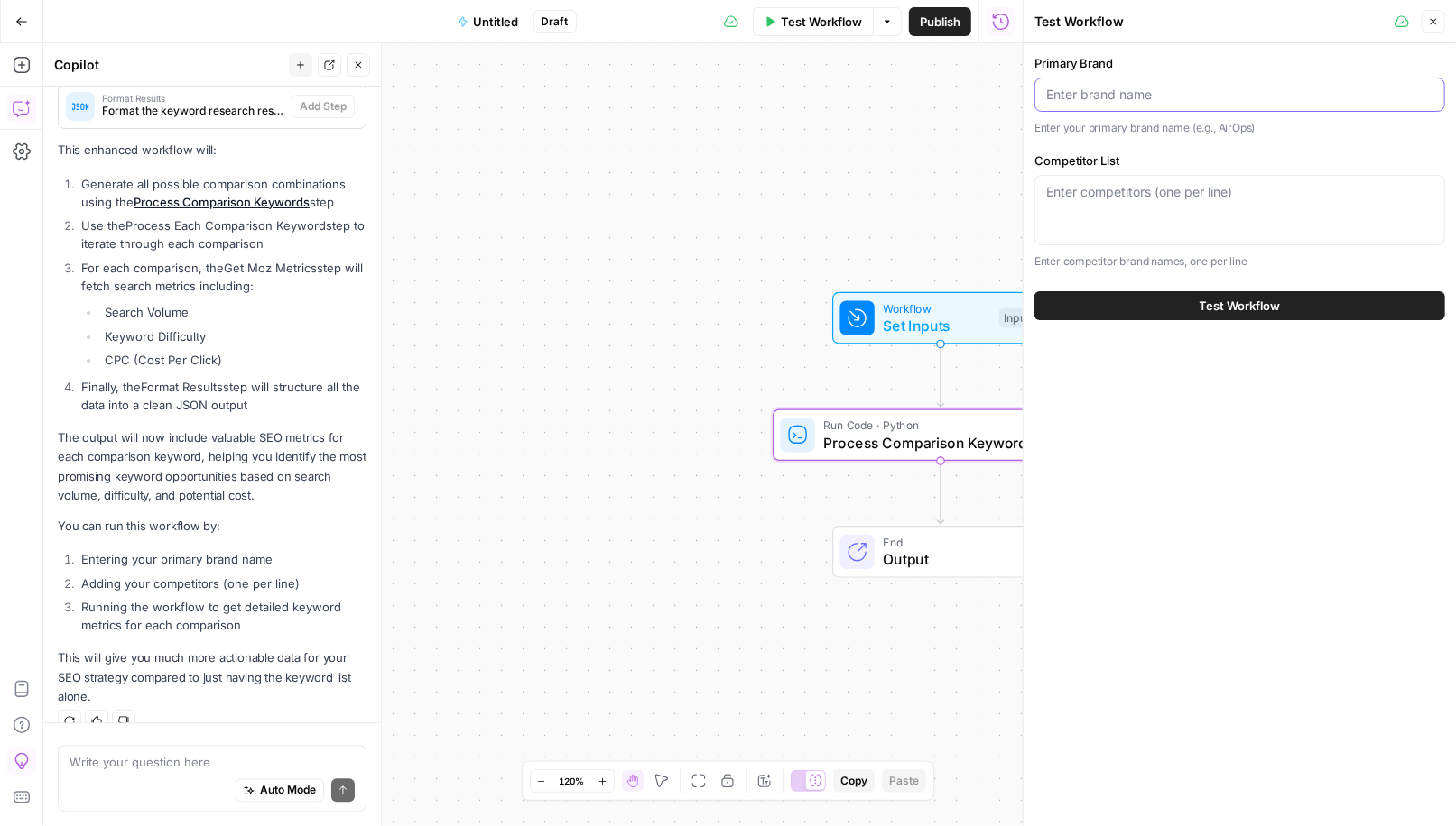
click at [1136, 95] on input "Primary Brand" at bounding box center [1239, 95] width 387 height 18
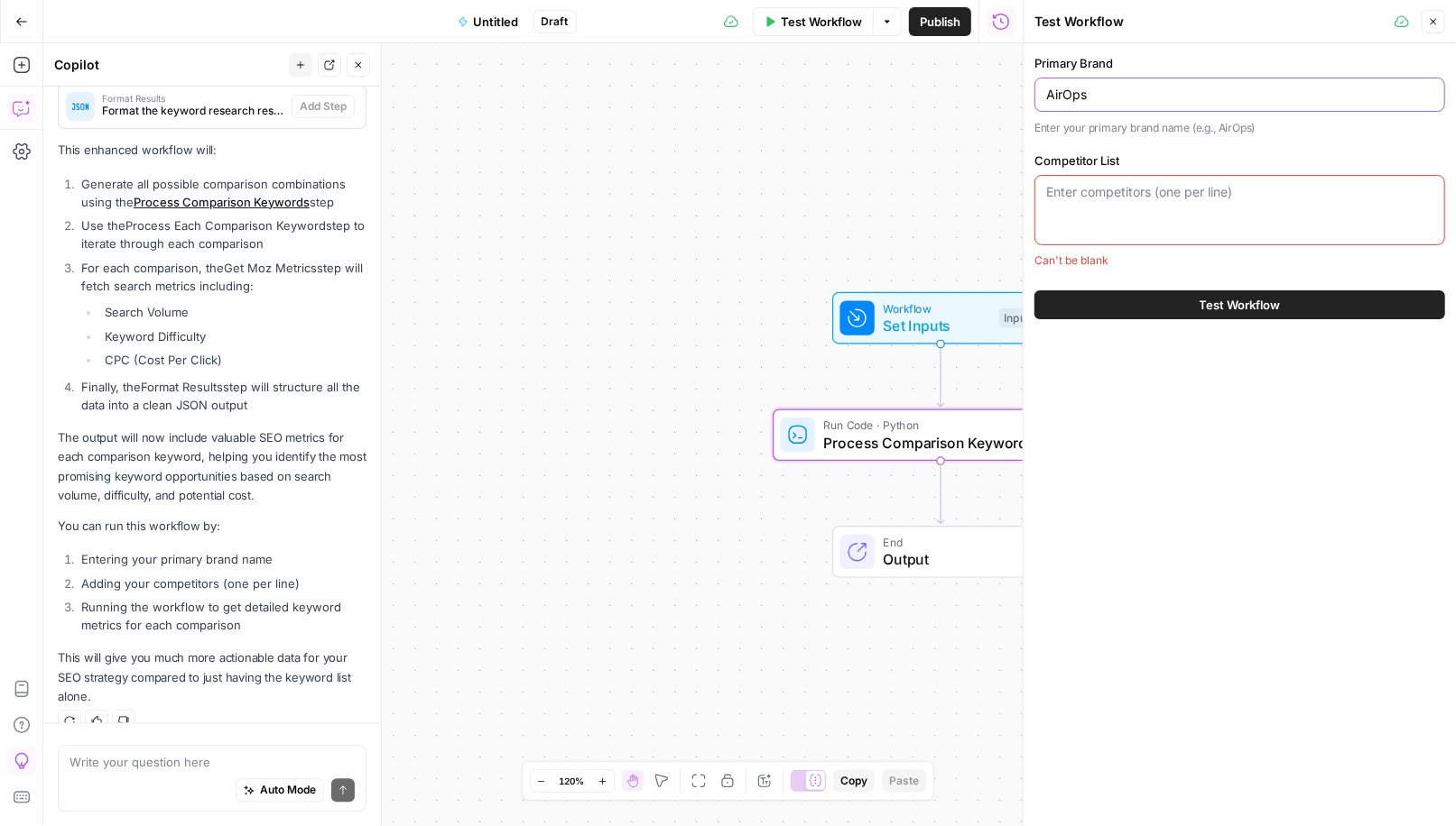
type input "AirOps"
click at [1146, 200] on textarea "Competitor List" at bounding box center [1239, 193] width 387 height 18
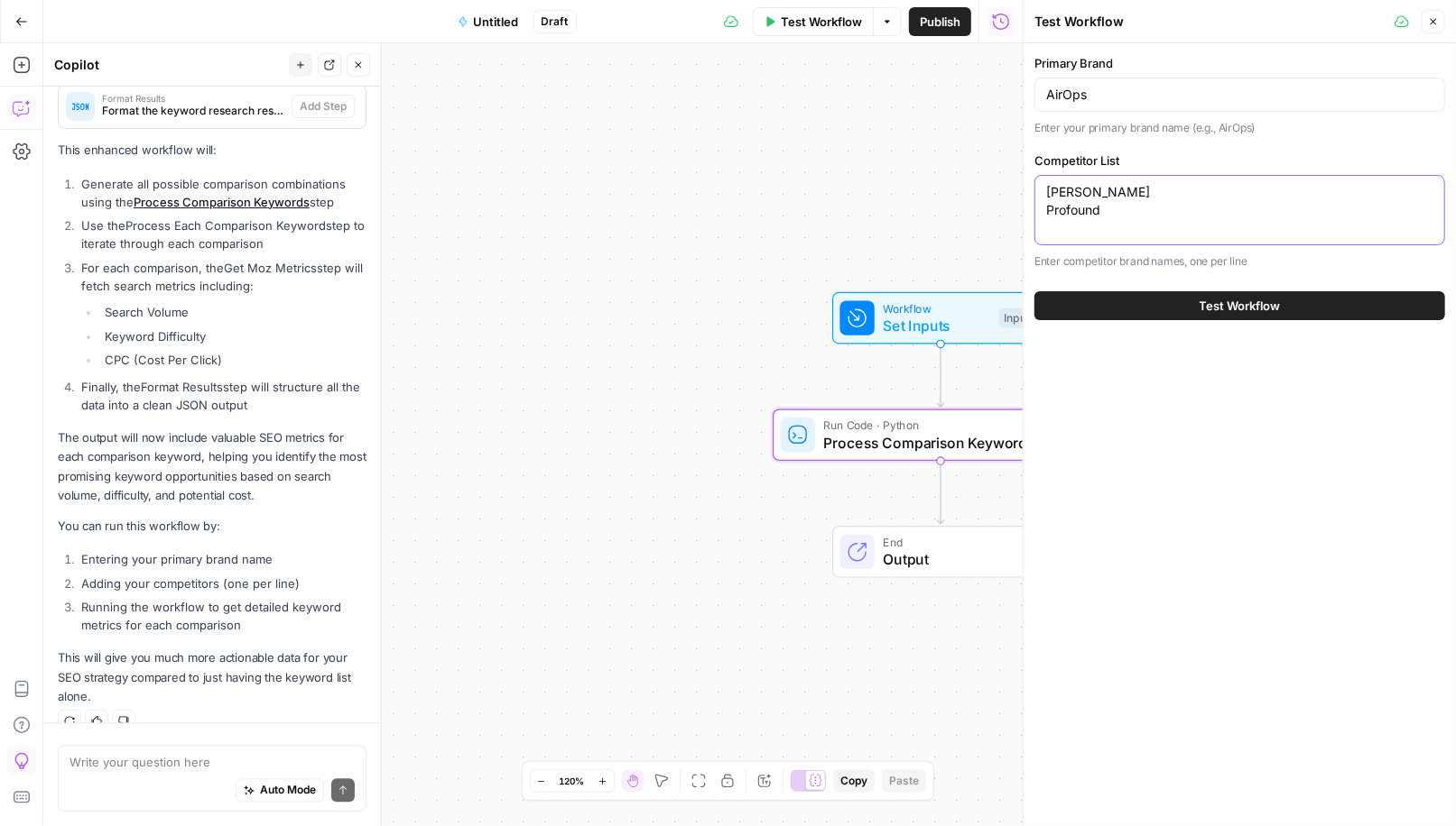
click at [1117, 219] on textarea "Jasper Ryter Profound" at bounding box center [1239, 202] width 387 height 36
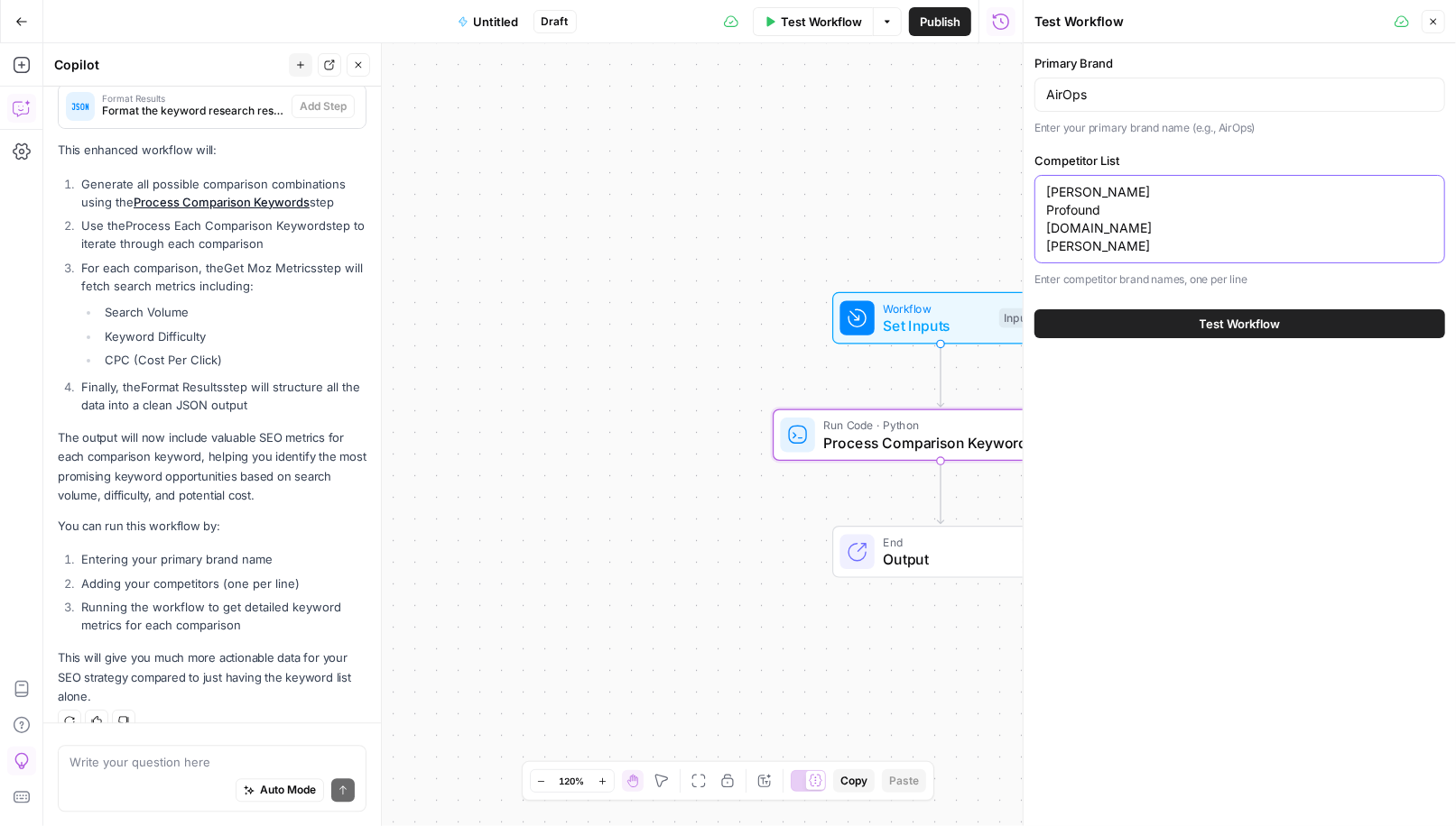
type textarea "[PERSON_NAME] Profound [DOMAIN_NAME] [PERSON_NAME]"
click at [1192, 338] on button "Test Workflow" at bounding box center [1238, 323] width 410 height 29
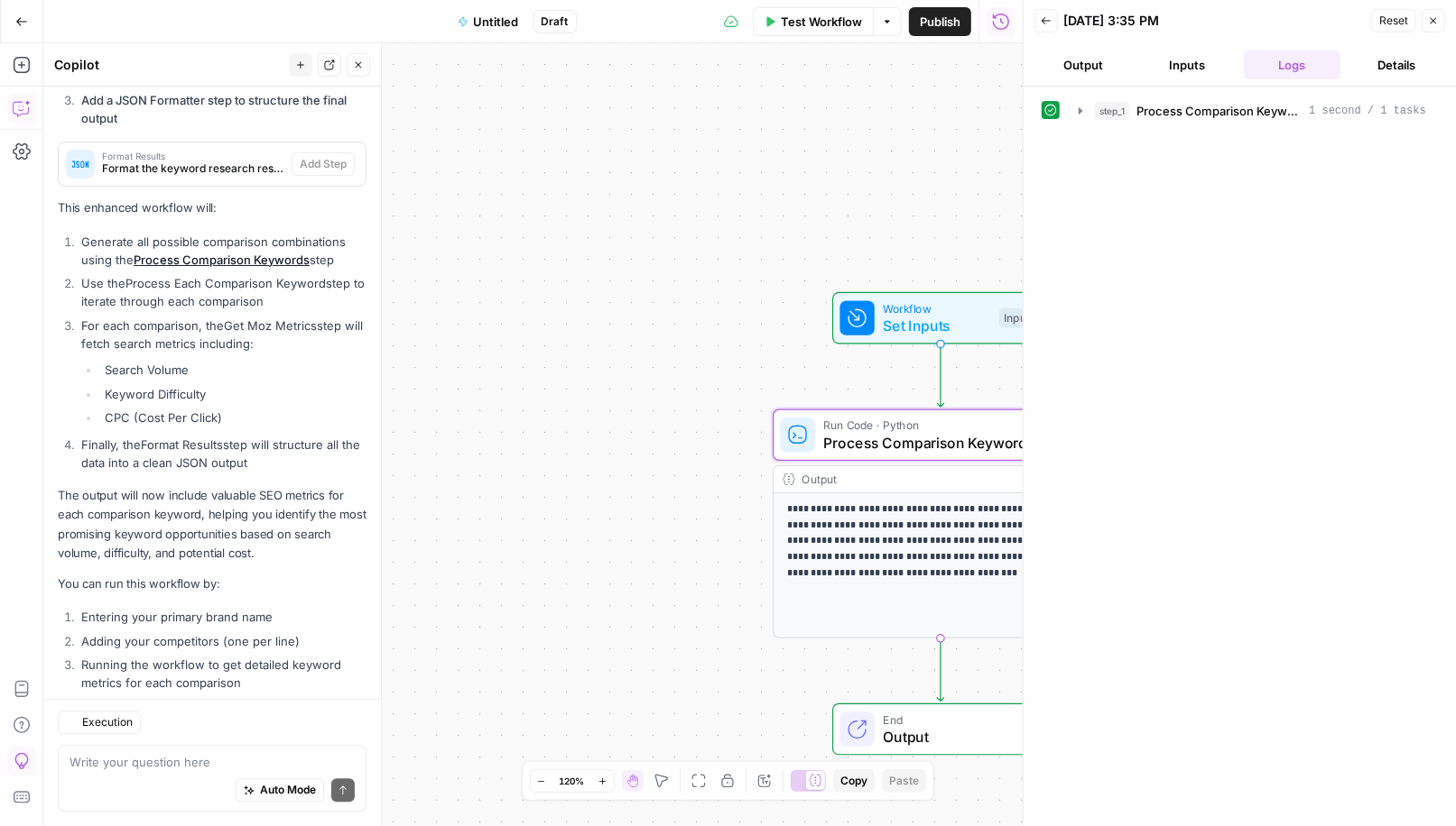
scroll to position [2504, 0]
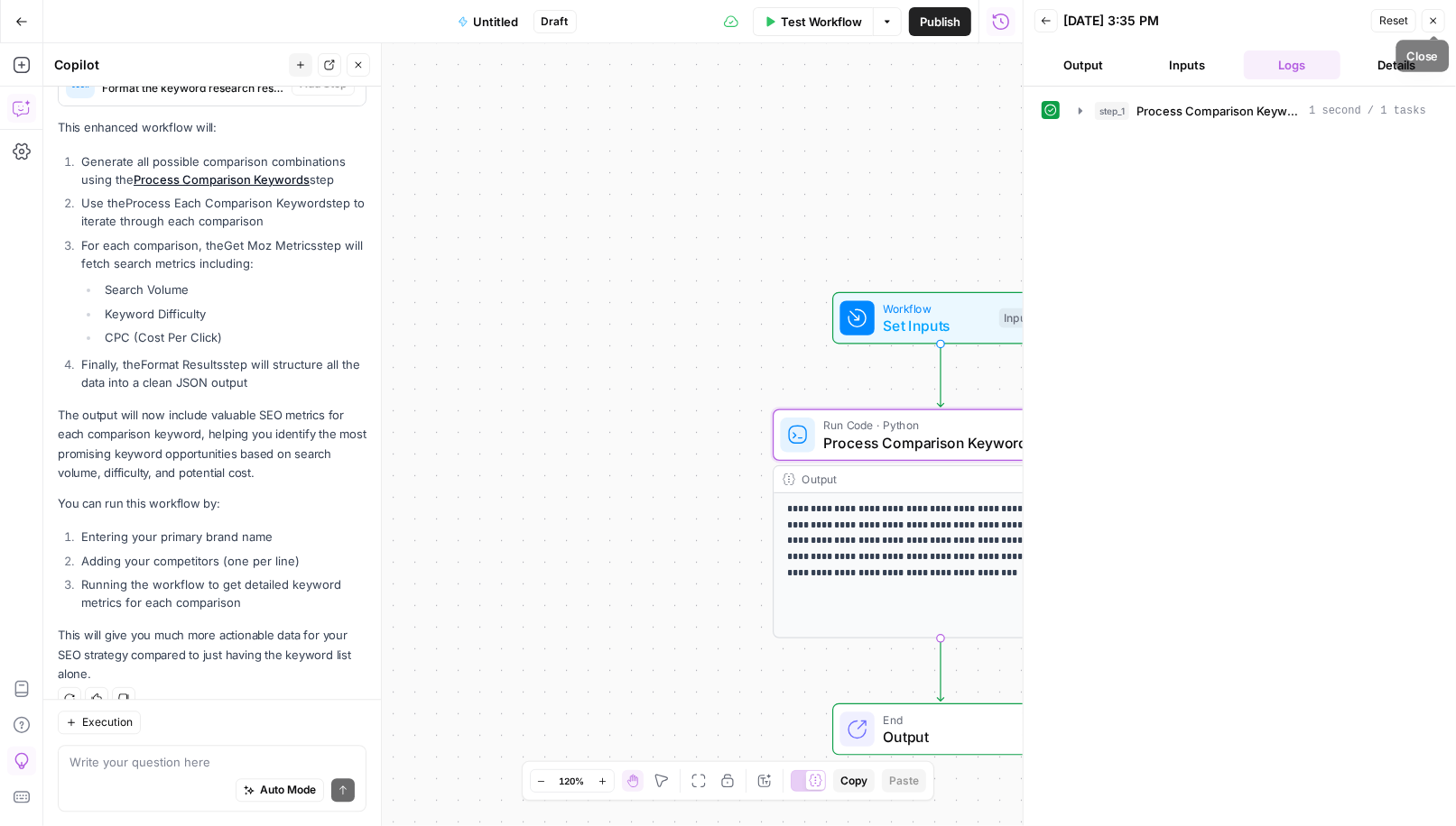
click at [1430, 19] on icon "button" at bounding box center [1433, 20] width 11 height 11
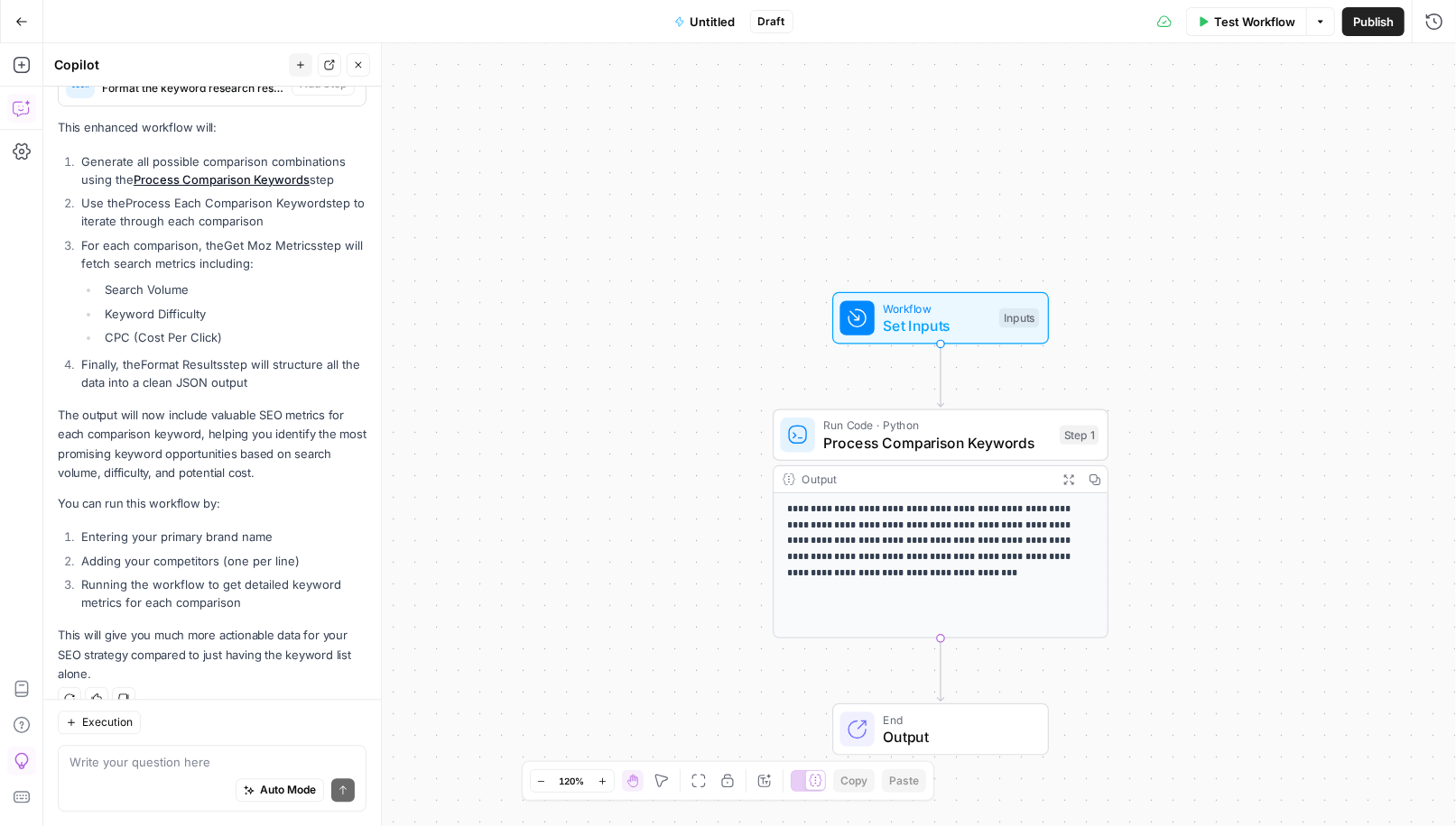
click at [1363, 9] on button "Publish" at bounding box center [1373, 21] width 62 height 29
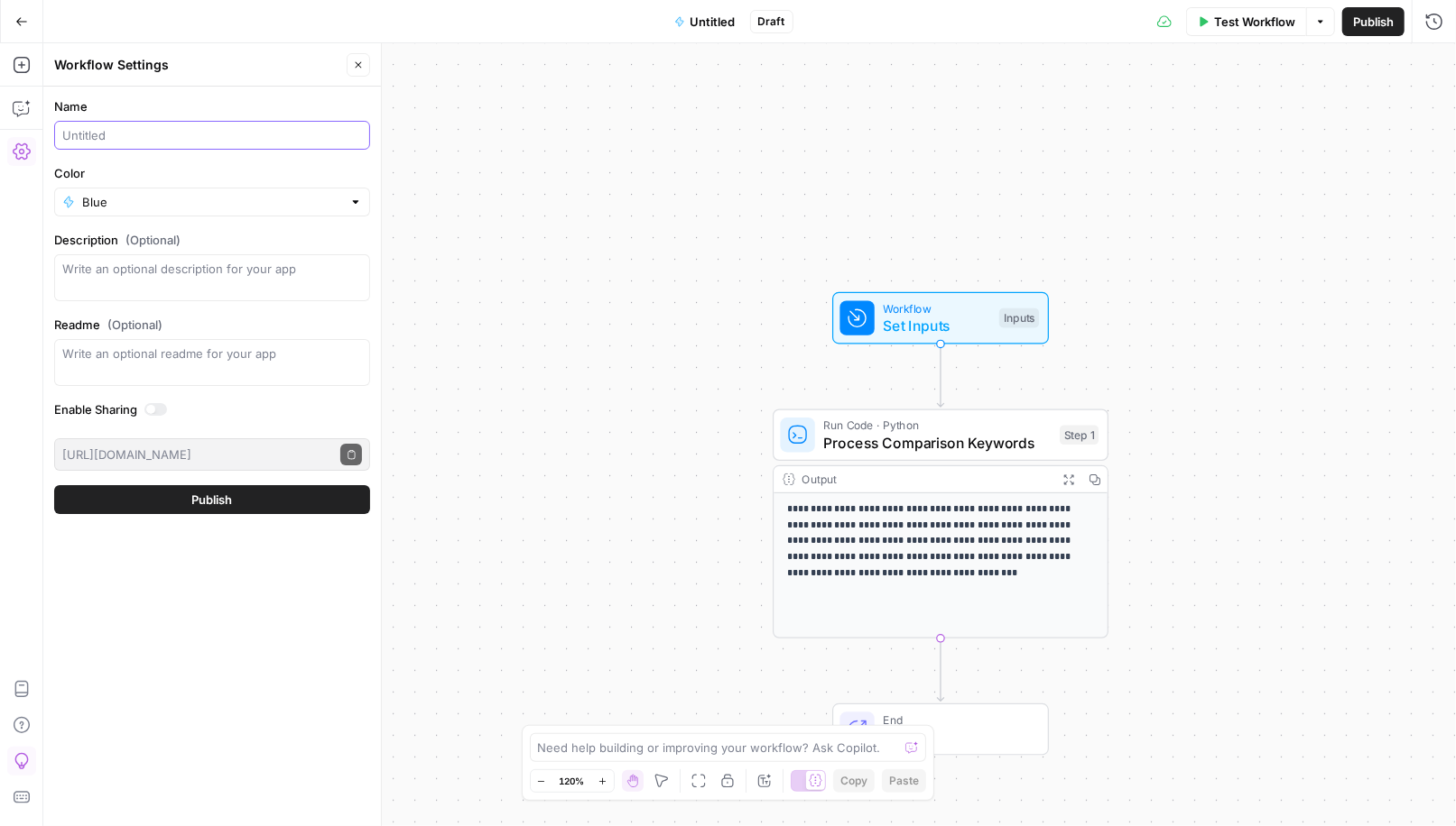
click at [292, 136] on input "Name" at bounding box center [212, 136] width 299 height 18
type input "Mid-Funnel VS Keyword Research"
click at [245, 493] on button "Publish" at bounding box center [212, 500] width 316 height 29
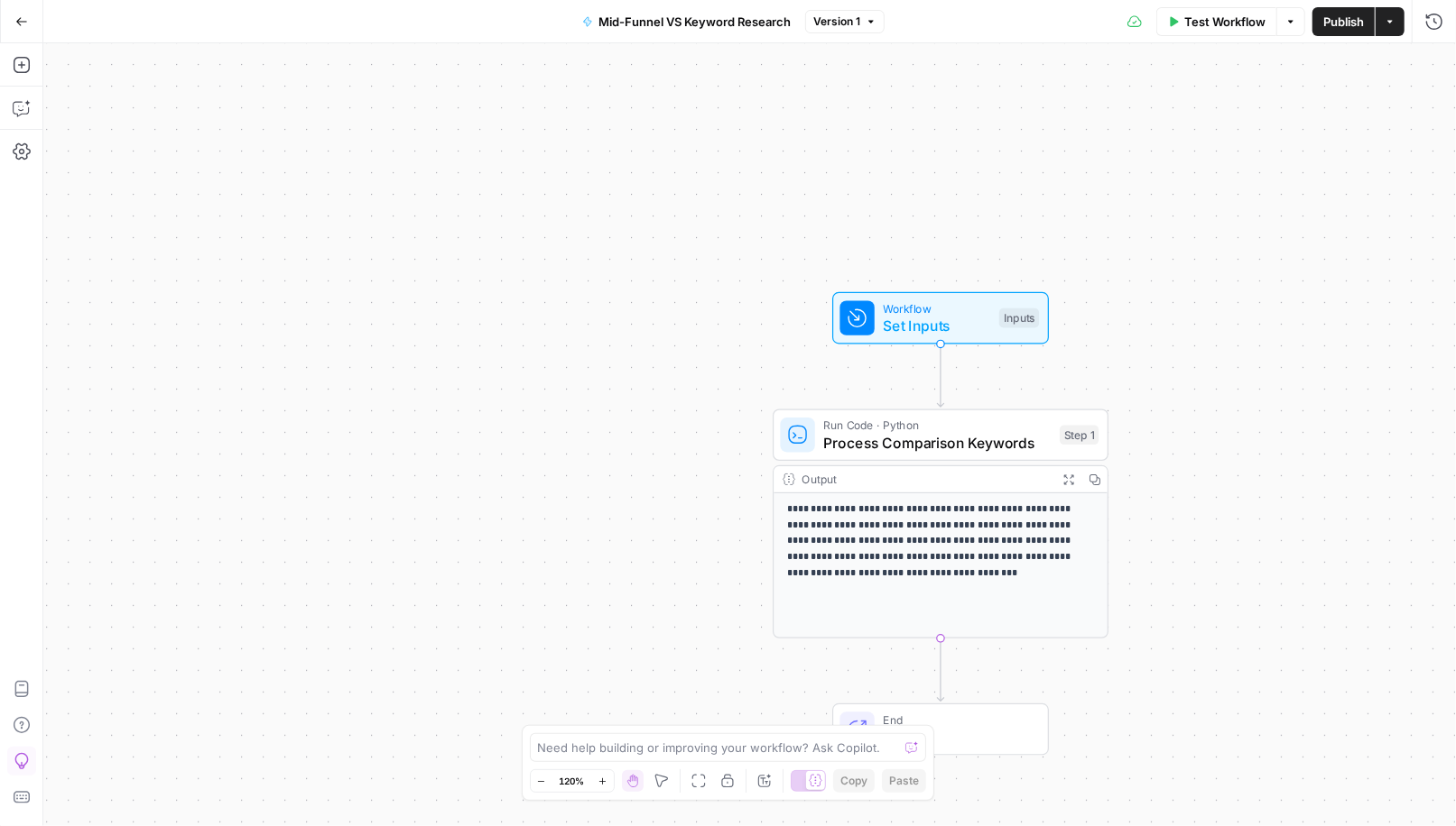
click at [1390, 20] on icon "button" at bounding box center [1389, 21] width 11 height 11
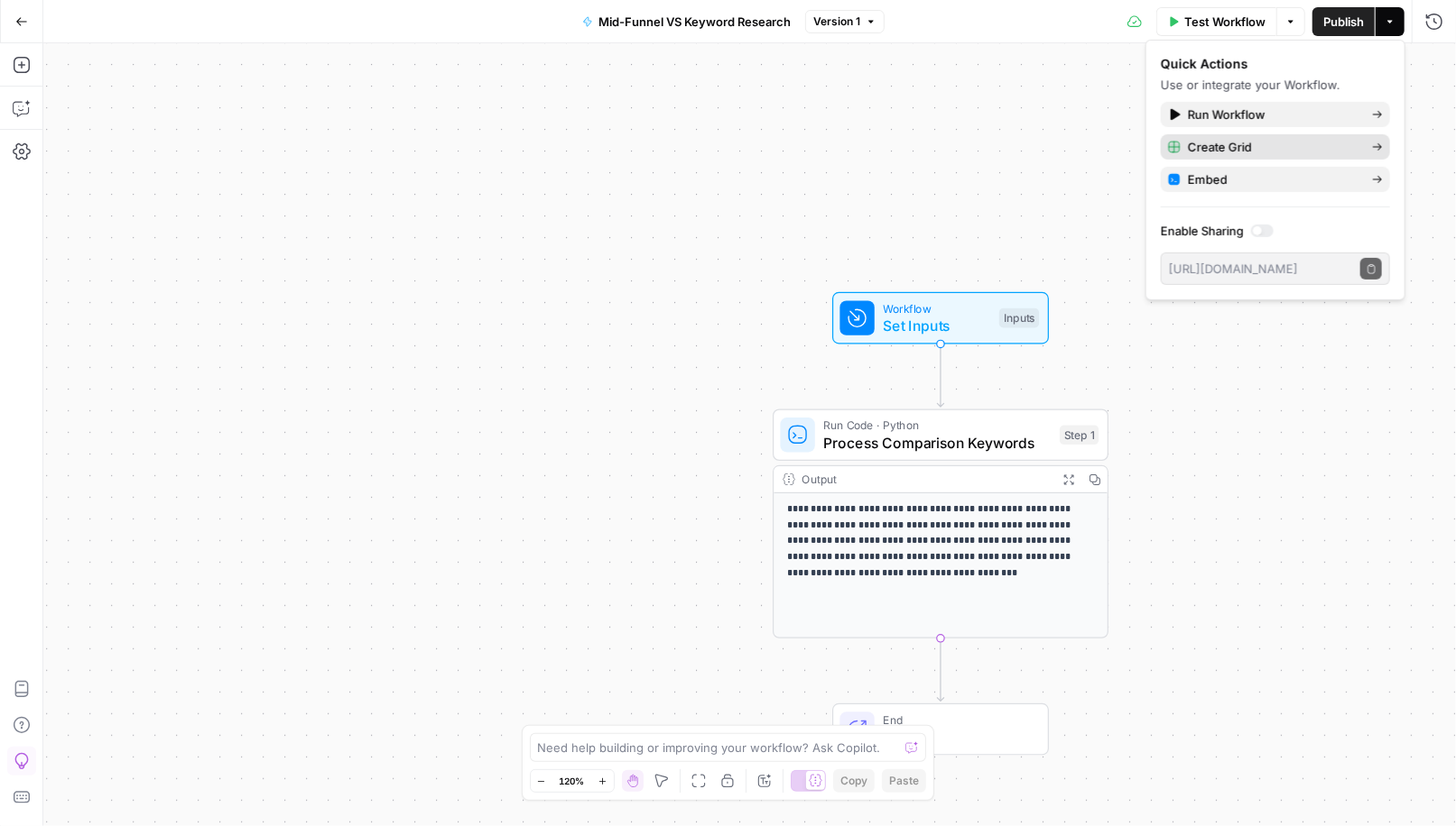
click at [1375, 147] on icon "button" at bounding box center [1377, 147] width 9 height 7
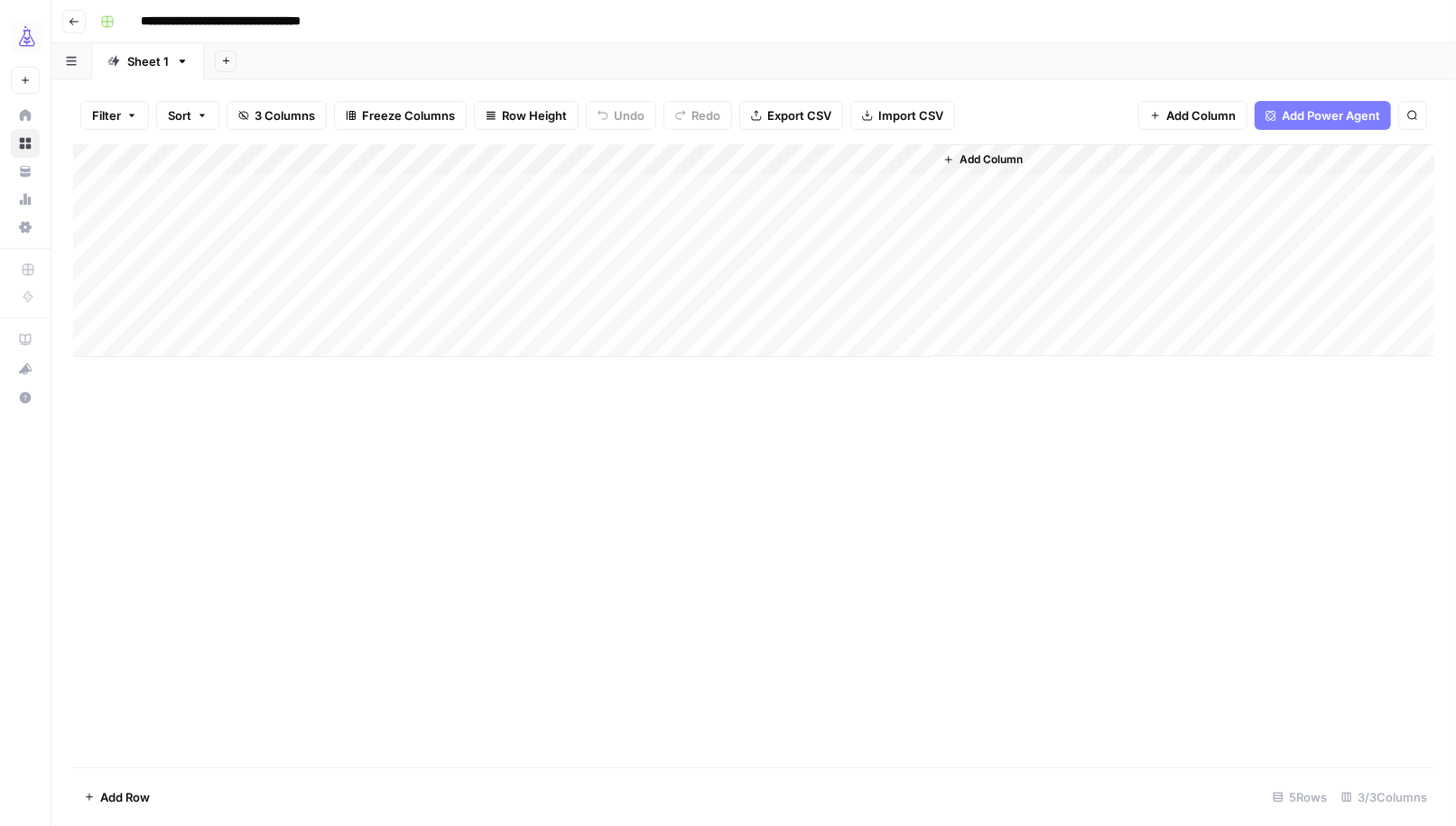
click at [309, 192] on div "Add Column" at bounding box center [753, 250] width 1361 height 212
type textarea "*"
type textarea "******"
click at [344, 187] on div "Add Column" at bounding box center [753, 250] width 1361 height 212
drag, startPoint x: 393, startPoint y: 202, endPoint x: 384, endPoint y: 312, distance: 110.4
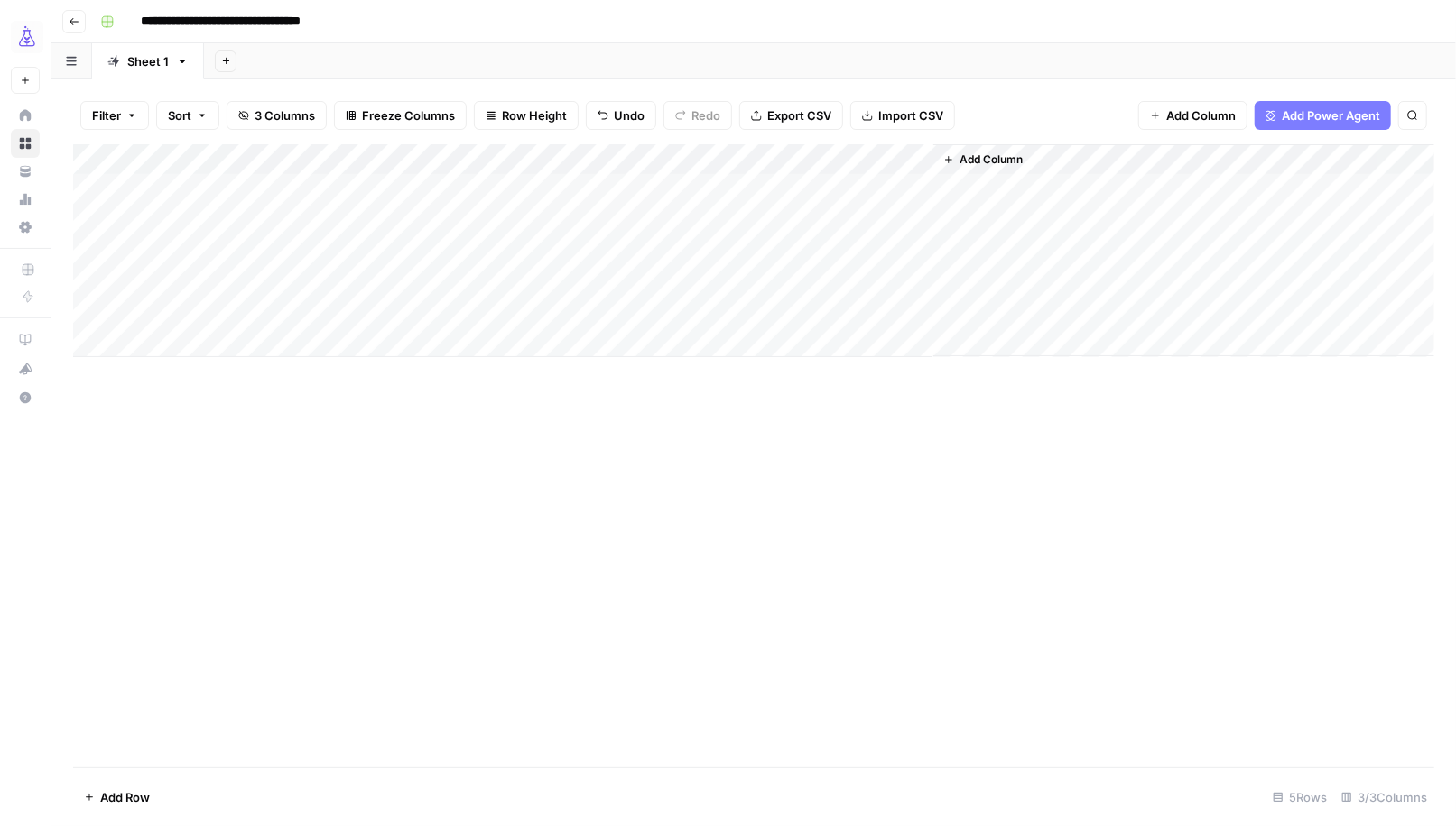
click at [384, 312] on div "Add Column" at bounding box center [753, 250] width 1361 height 212
click at [465, 194] on div "Add Column" at bounding box center [753, 250] width 1361 height 212
type textarea "******"
type textarea "**********"
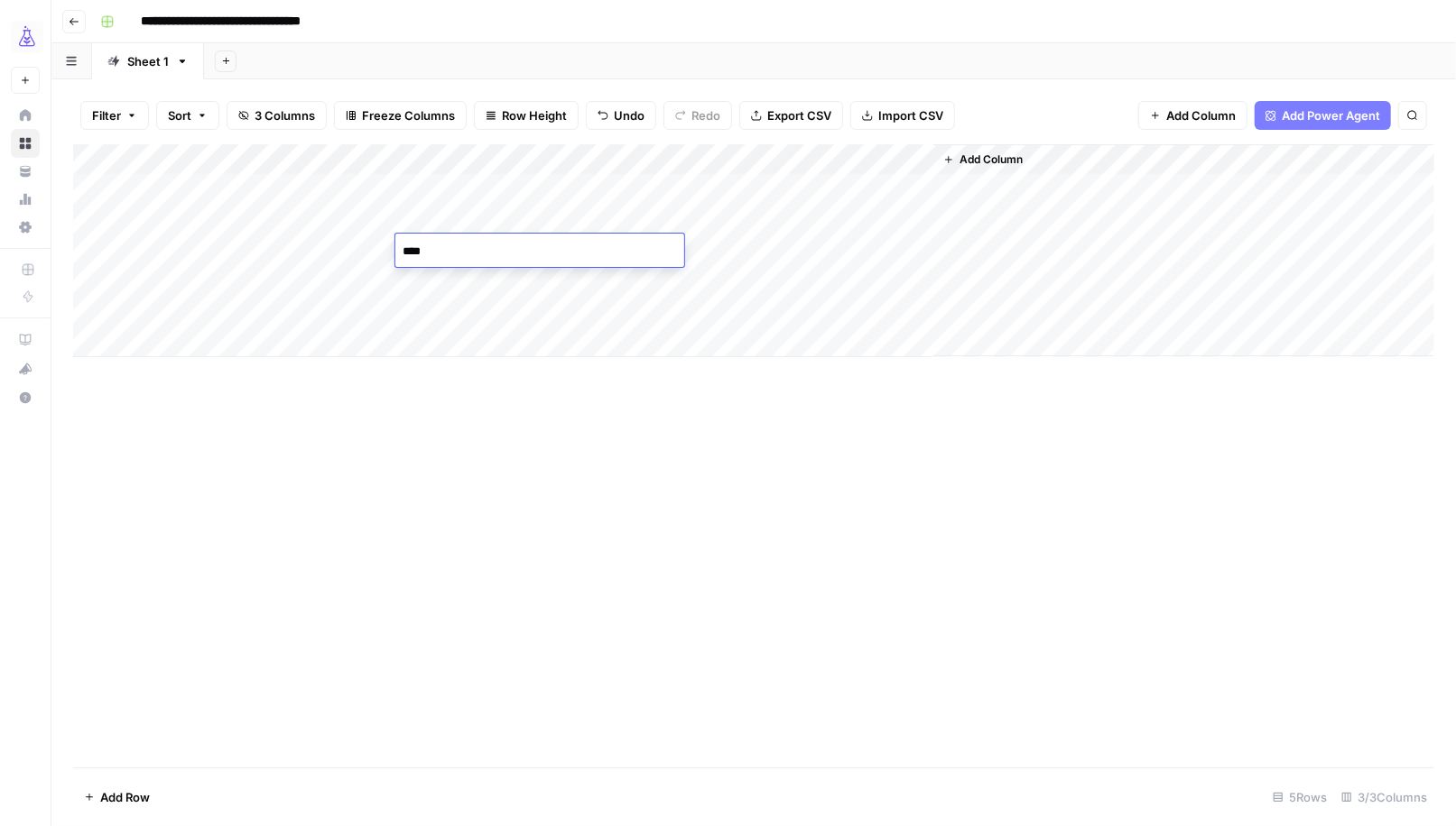
type textarea "*****"
type textarea "********"
click at [788, 190] on div "Add Column" at bounding box center [753, 250] width 1361 height 212
click at [750, 214] on div "Add Column" at bounding box center [753, 250] width 1361 height 212
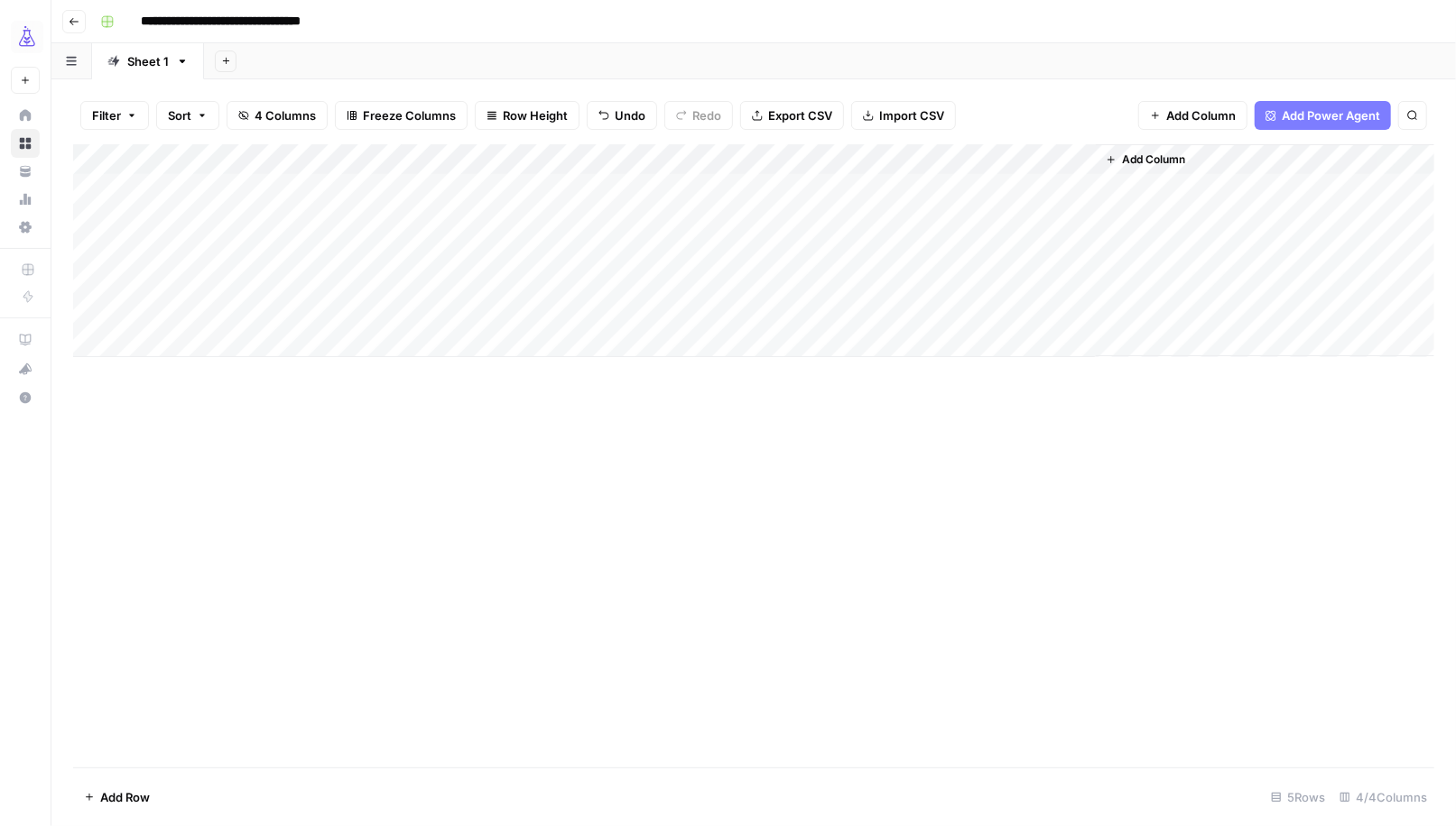
click at [788, 221] on div "Add Column" at bounding box center [753, 250] width 1361 height 212
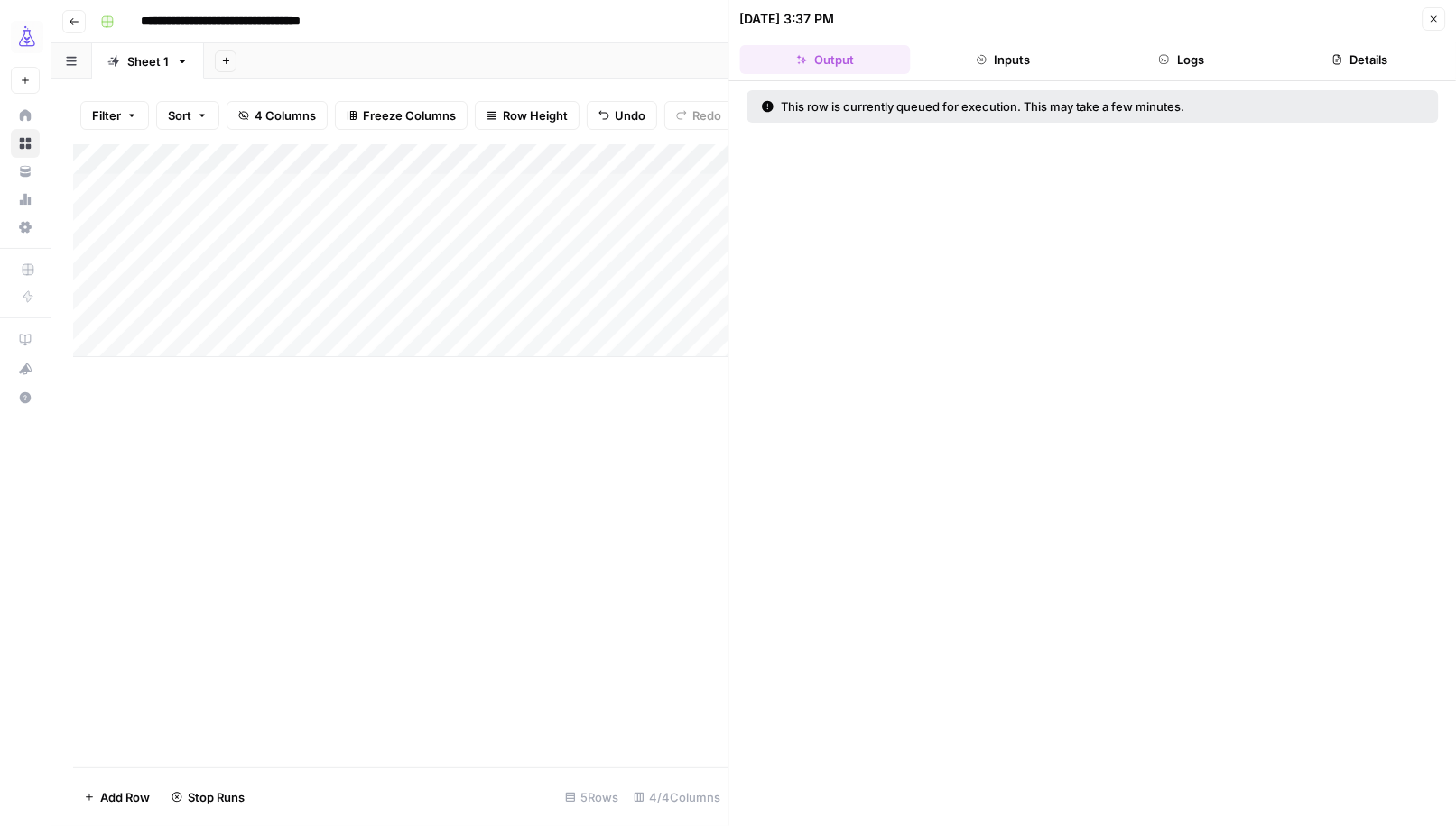
click at [1437, 19] on icon "button" at bounding box center [1433, 19] width 11 height 11
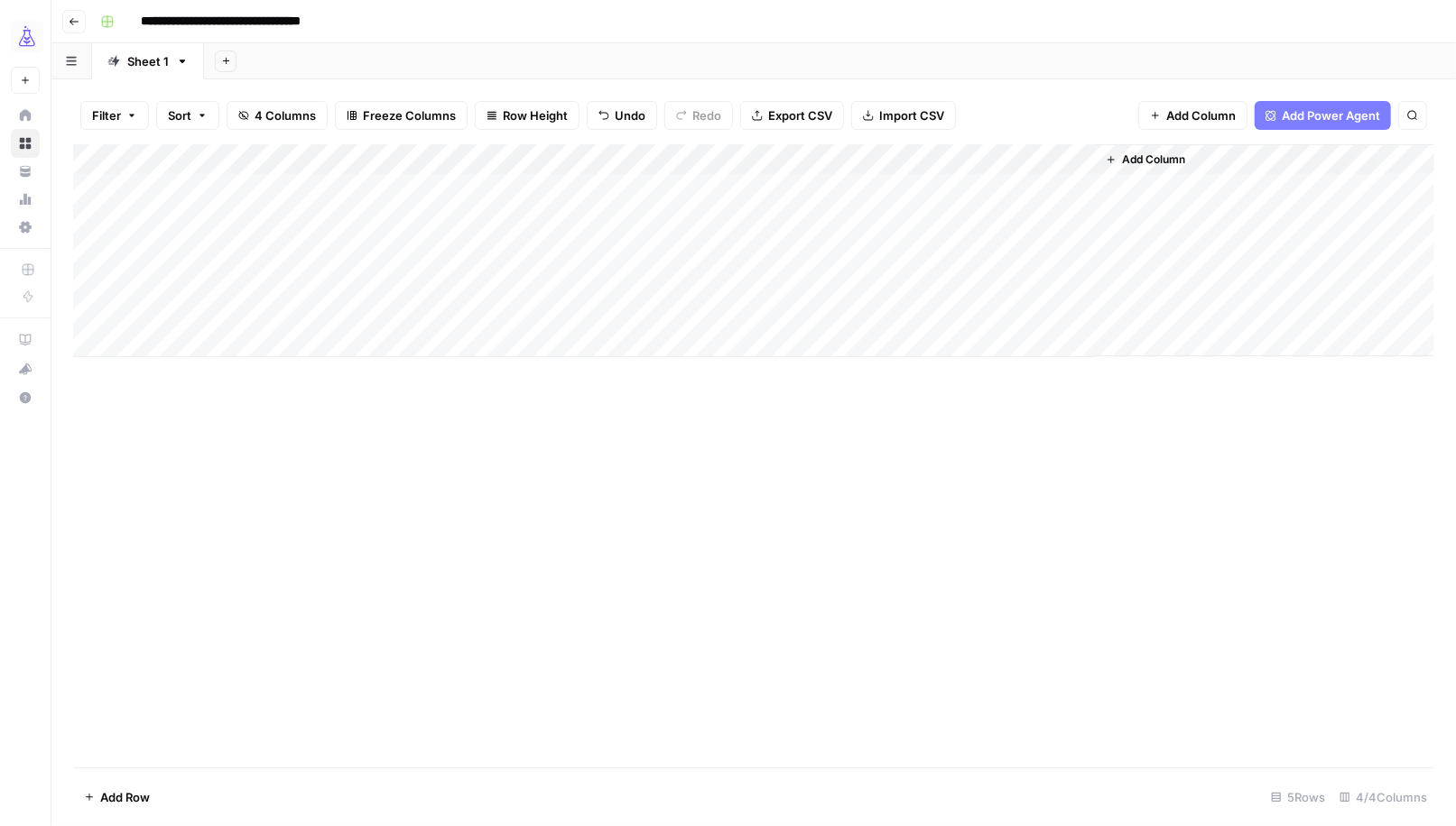
click at [892, 158] on div "Add Column" at bounding box center [753, 250] width 1361 height 212
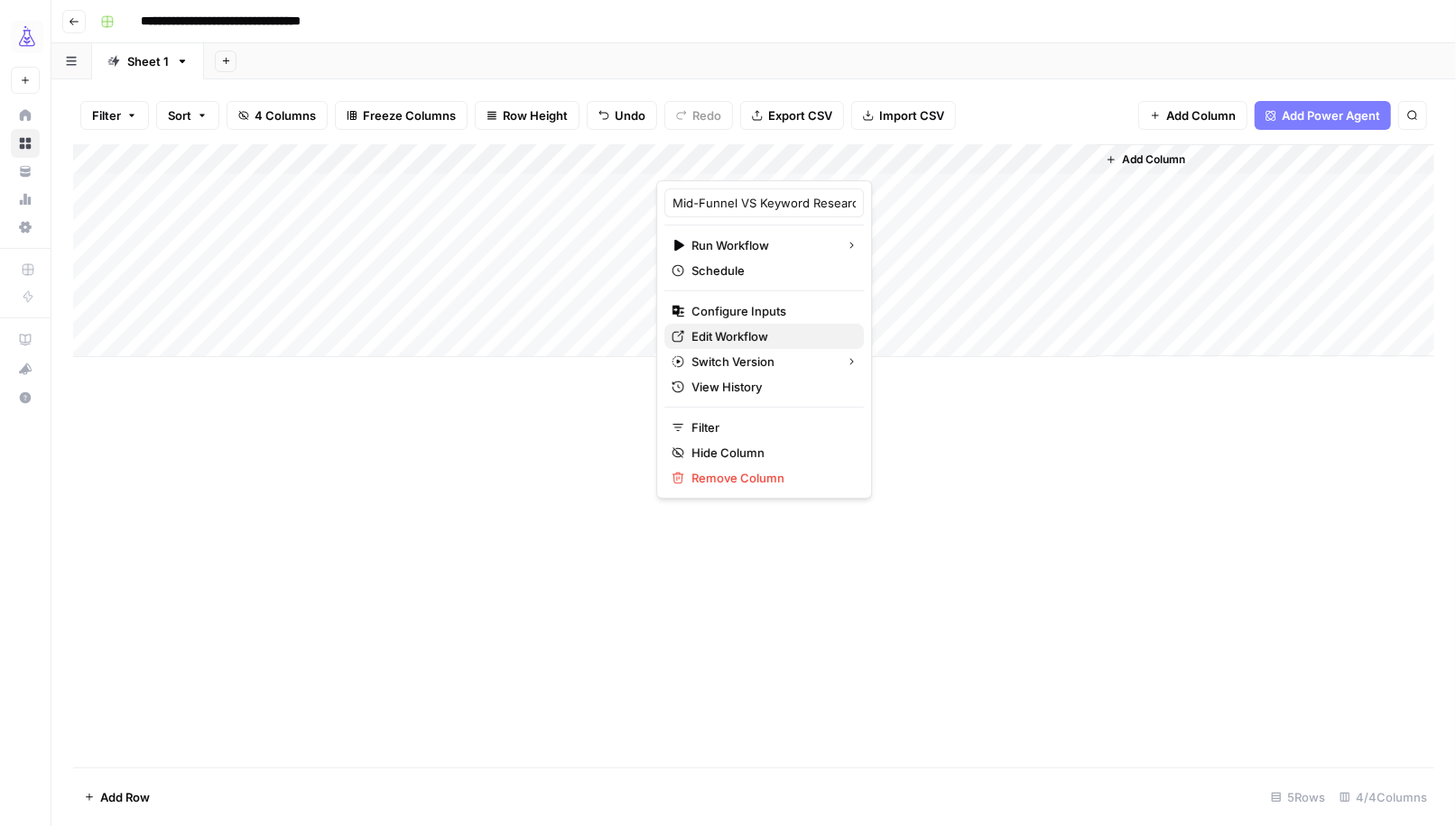
click at [746, 334] on span "Edit Workflow" at bounding box center [770, 336] width 158 height 18
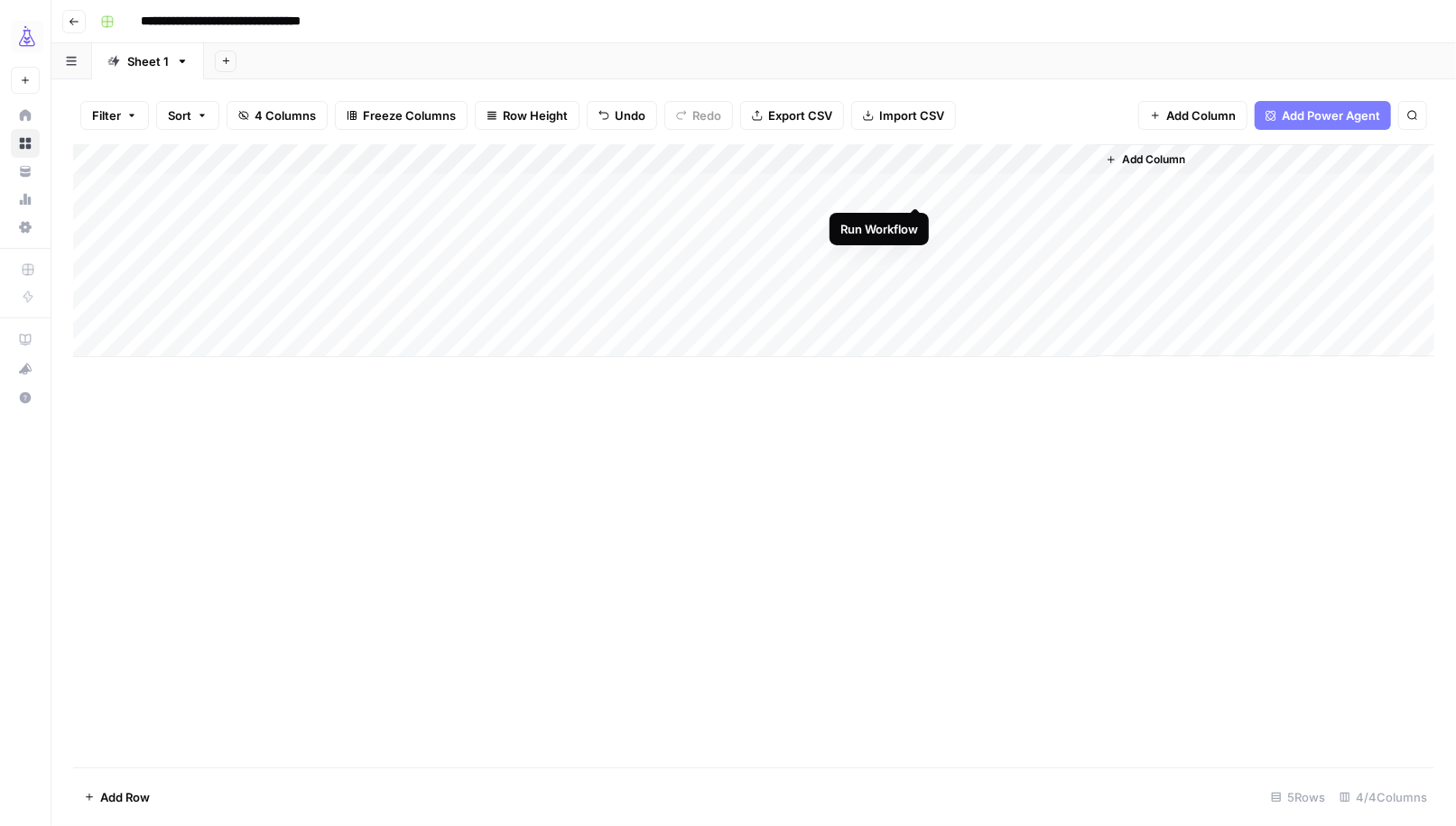
click at [915, 190] on div "Add Column" at bounding box center [753, 250] width 1361 height 212
click at [996, 189] on div "Add Column" at bounding box center [753, 250] width 1361 height 212
click at [1014, 261] on div "Add Column" at bounding box center [753, 250] width 1361 height 212
click at [832, 183] on div "Add Column" at bounding box center [753, 250] width 1361 height 212
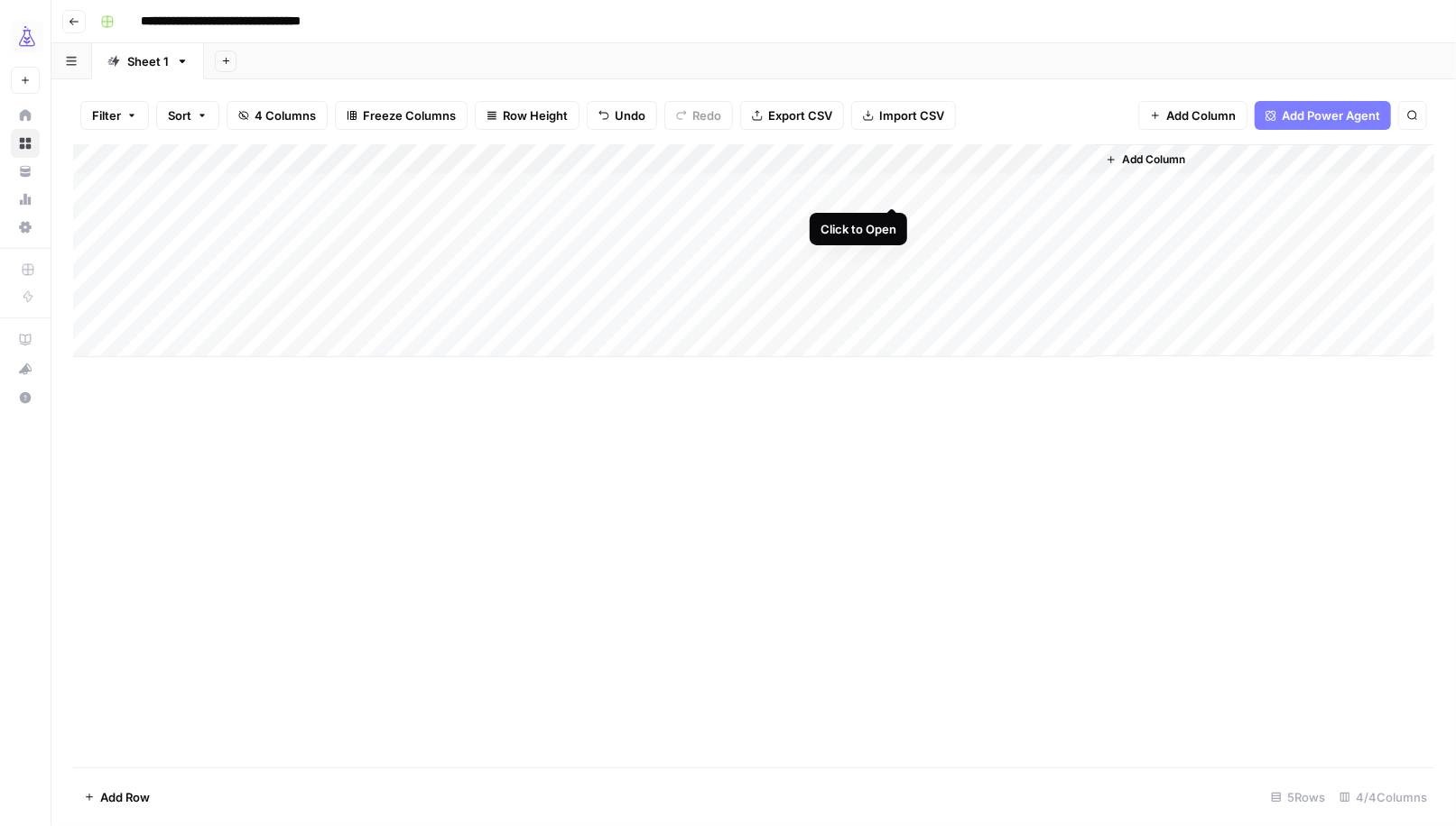
click at [892, 190] on div "Add Column" at bounding box center [753, 250] width 1361 height 212
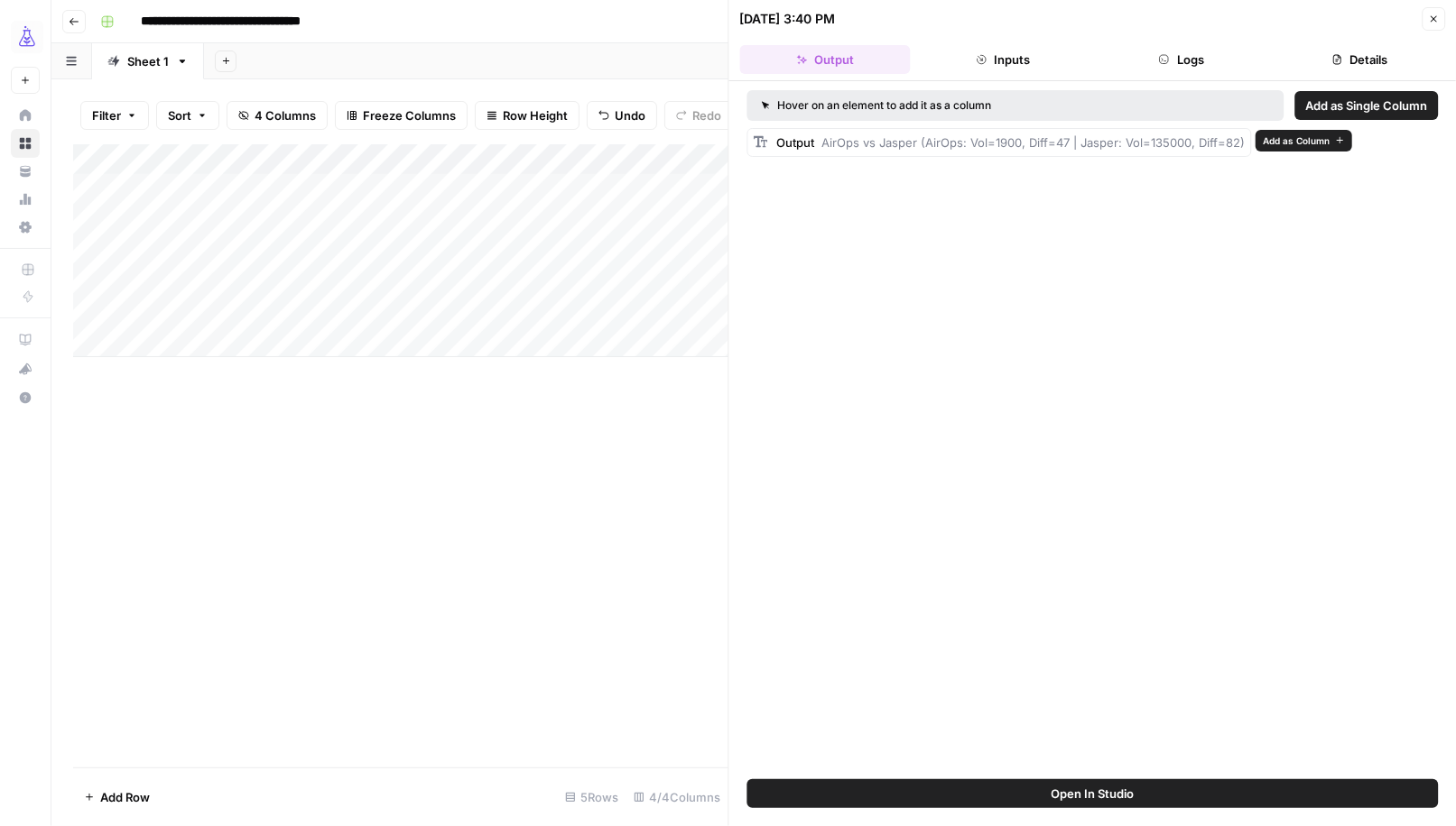
click at [1290, 141] on span "Add as Column" at bounding box center [1295, 141] width 67 height 14
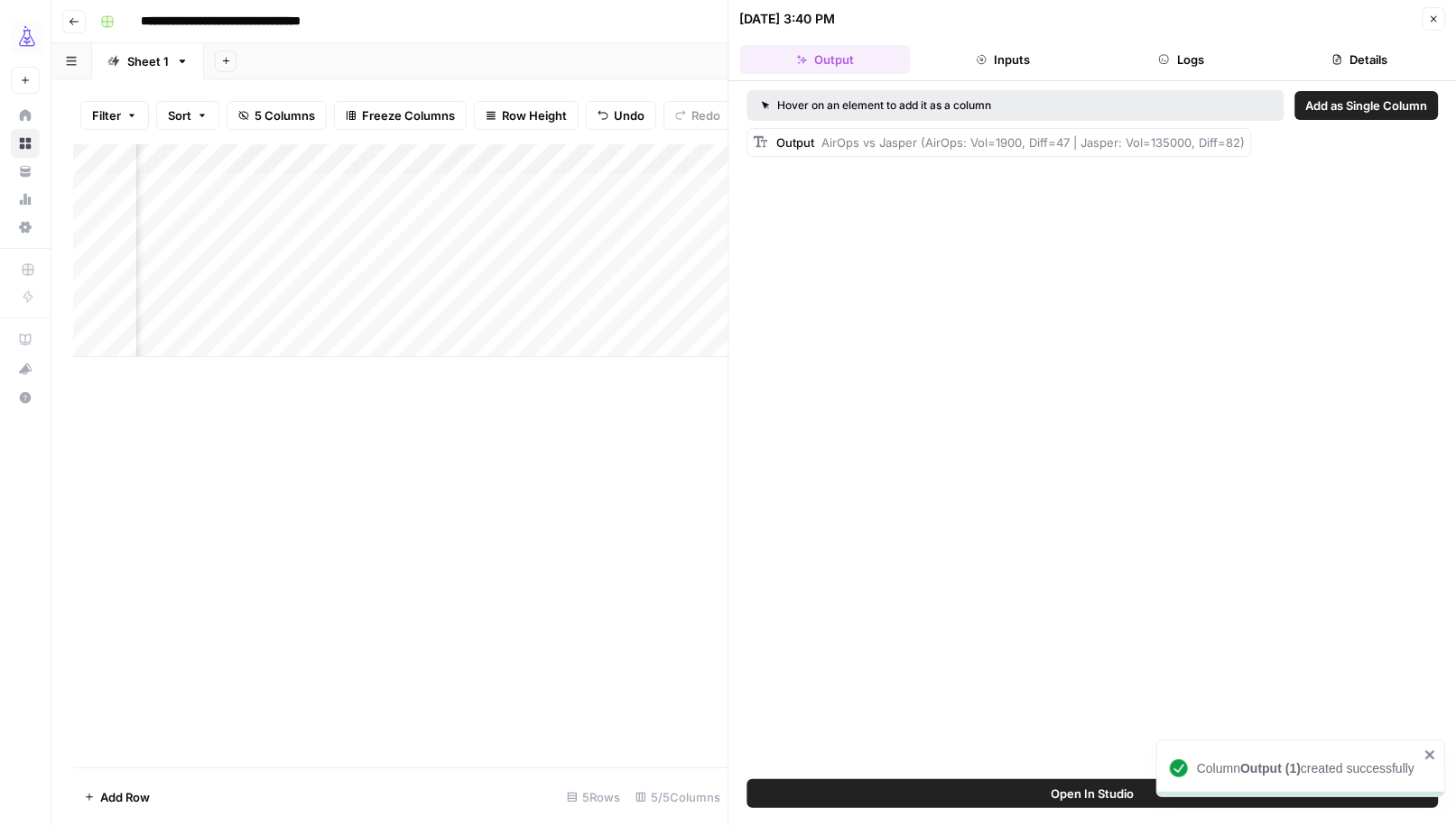
click at [1430, 20] on icon "button" at bounding box center [1433, 19] width 11 height 11
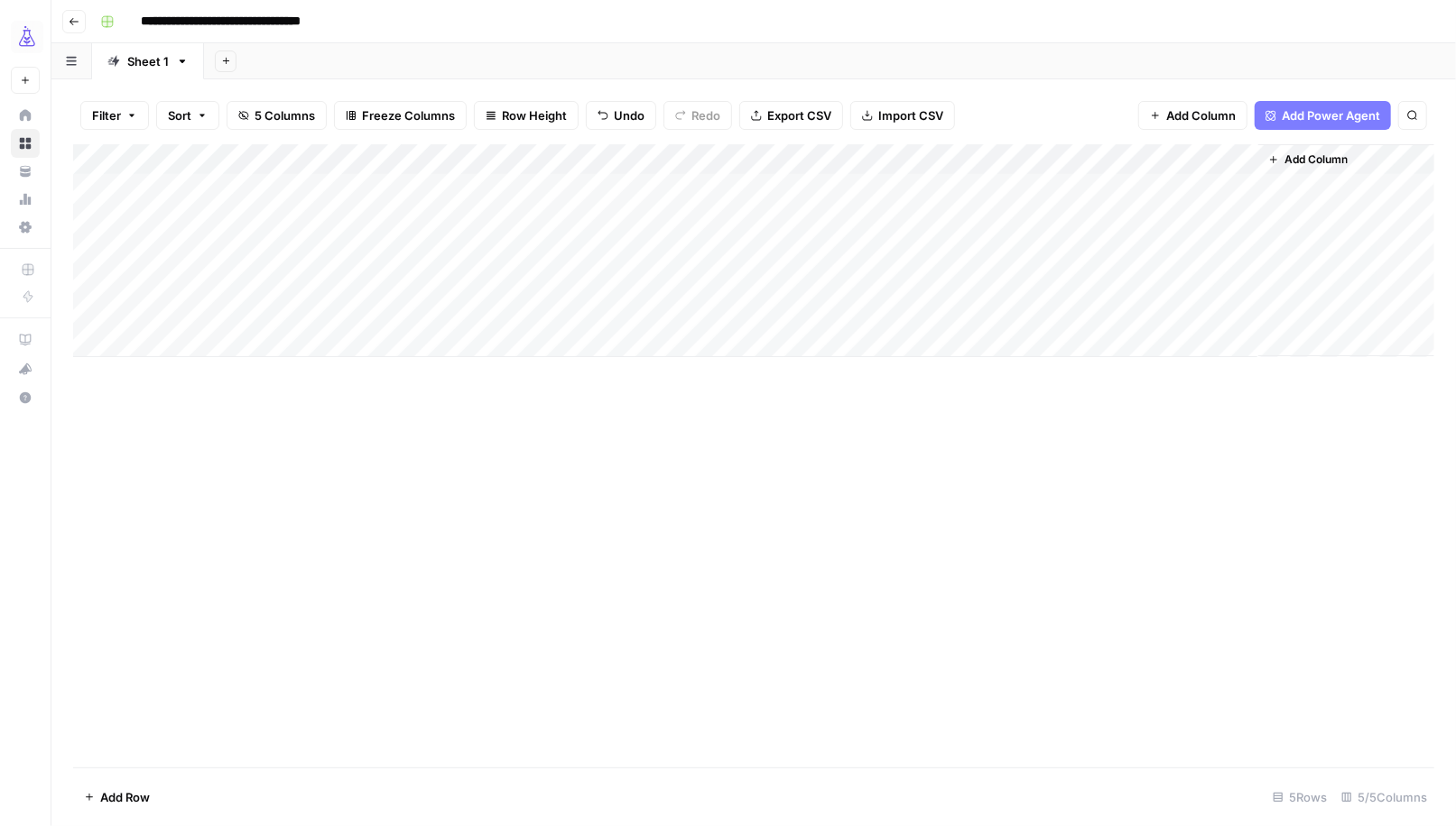
click at [1242, 162] on div "Add Column" at bounding box center [753, 250] width 1361 height 212
click at [1192, 332] on span "Remove Column" at bounding box center [1209, 336] width 158 height 18
click at [666, 192] on span "Delete" at bounding box center [664, 187] width 39 height 18
click at [1014, 194] on div "Add Column" at bounding box center [753, 250] width 1361 height 212
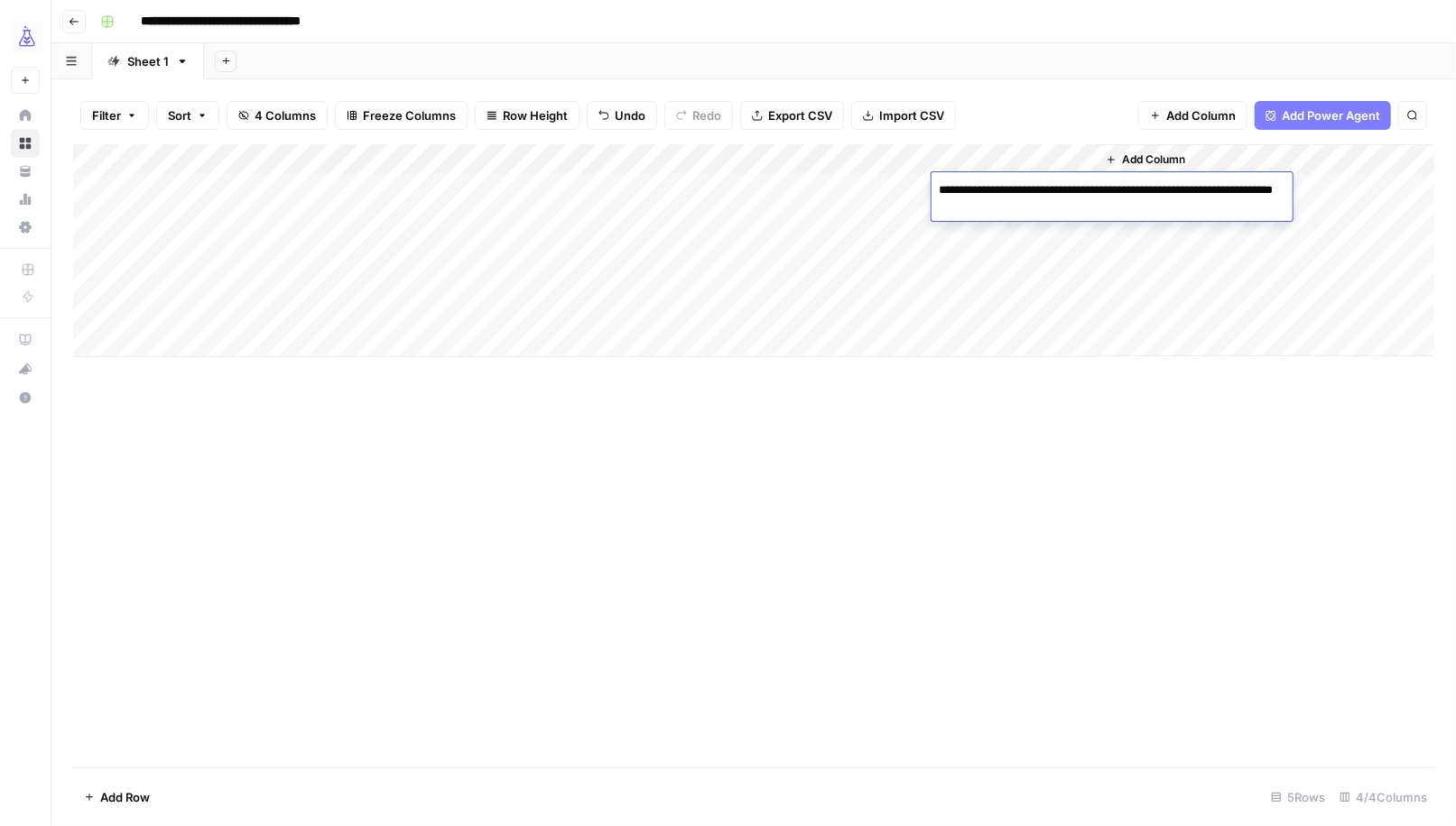
click at [1022, 255] on div "Add Column" at bounding box center [753, 250] width 1361 height 212
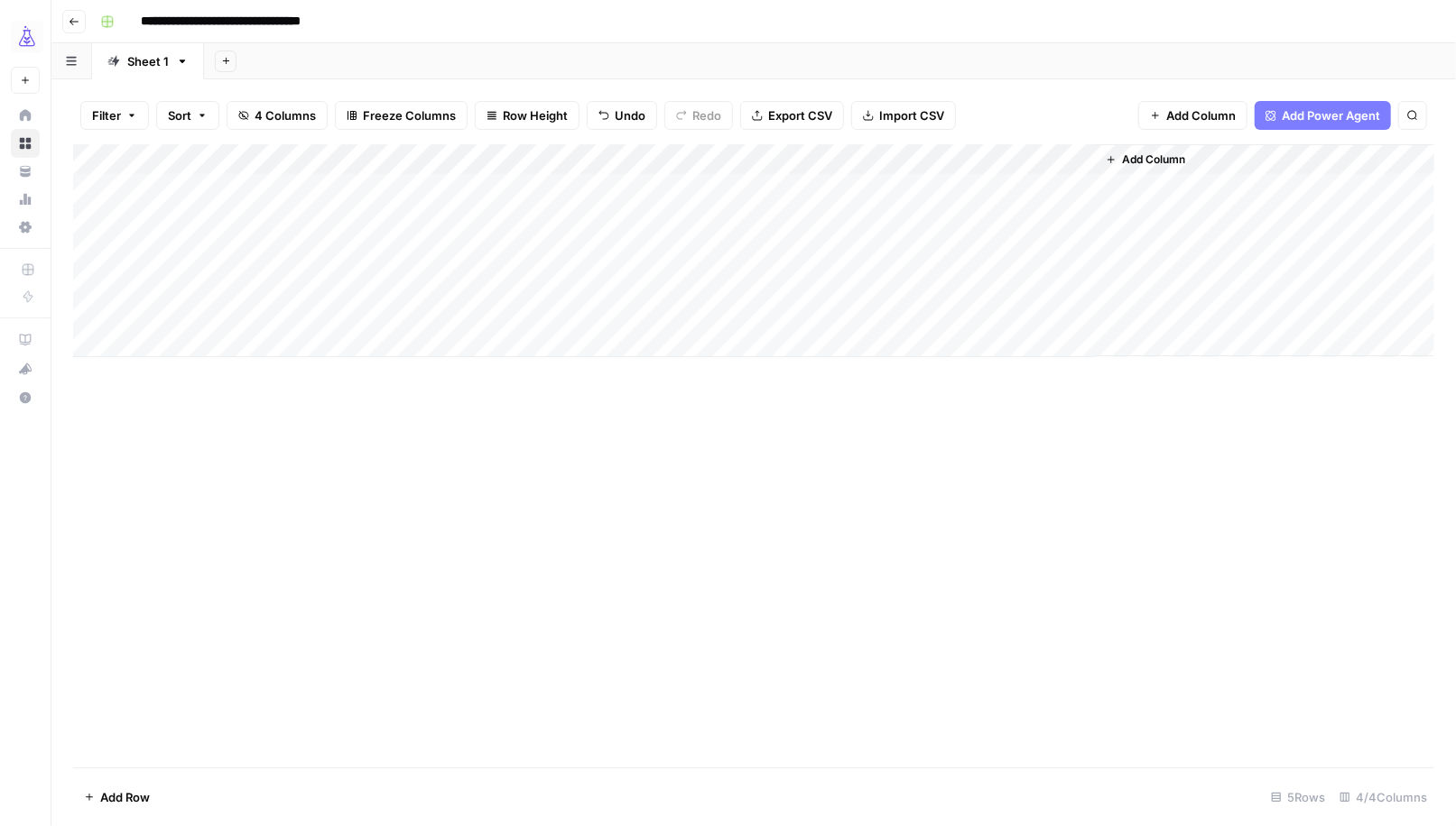
click at [892, 160] on div "Add Column" at bounding box center [753, 250] width 1361 height 212
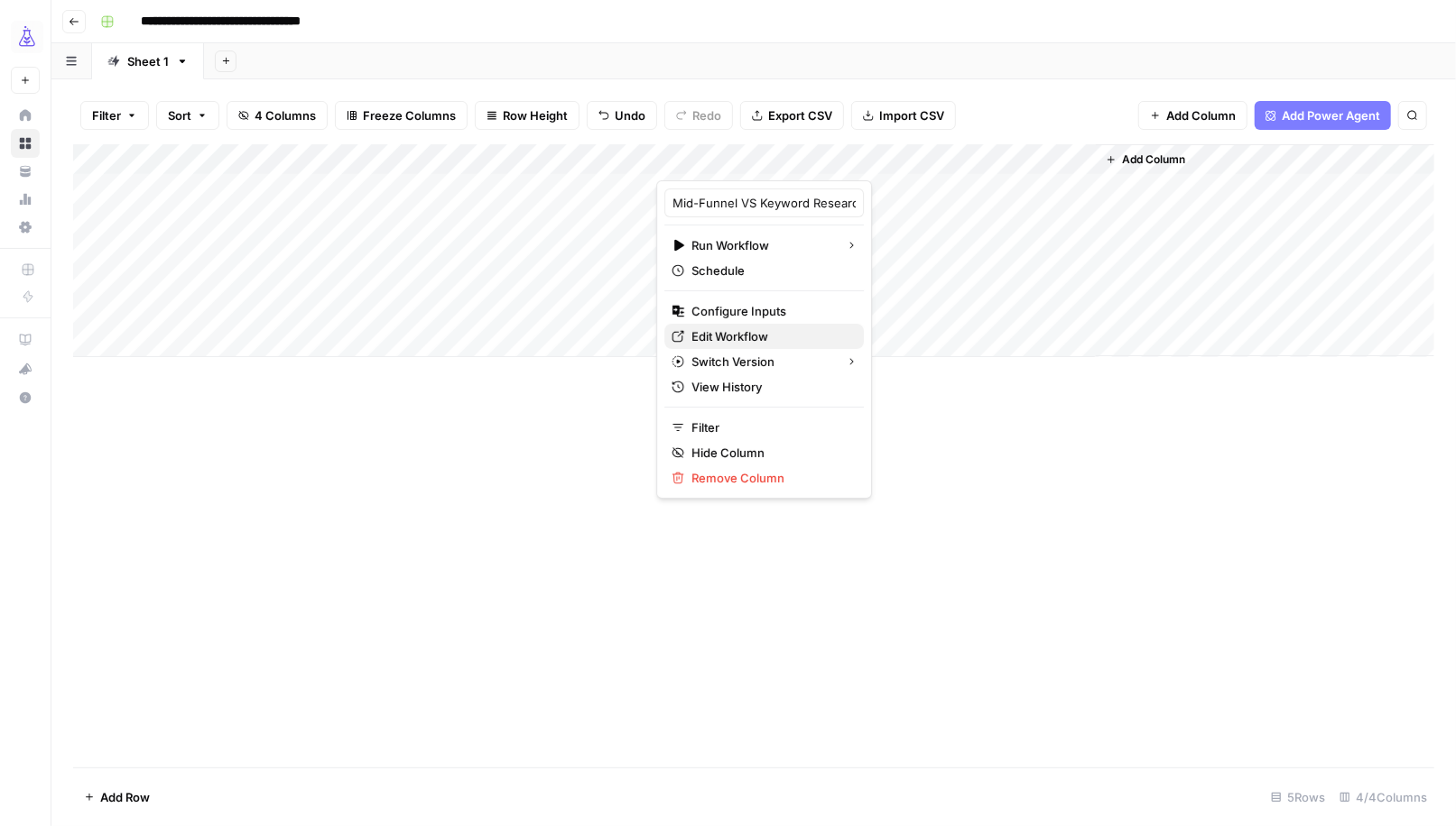
click at [748, 337] on span "Edit Workflow" at bounding box center [770, 336] width 158 height 18
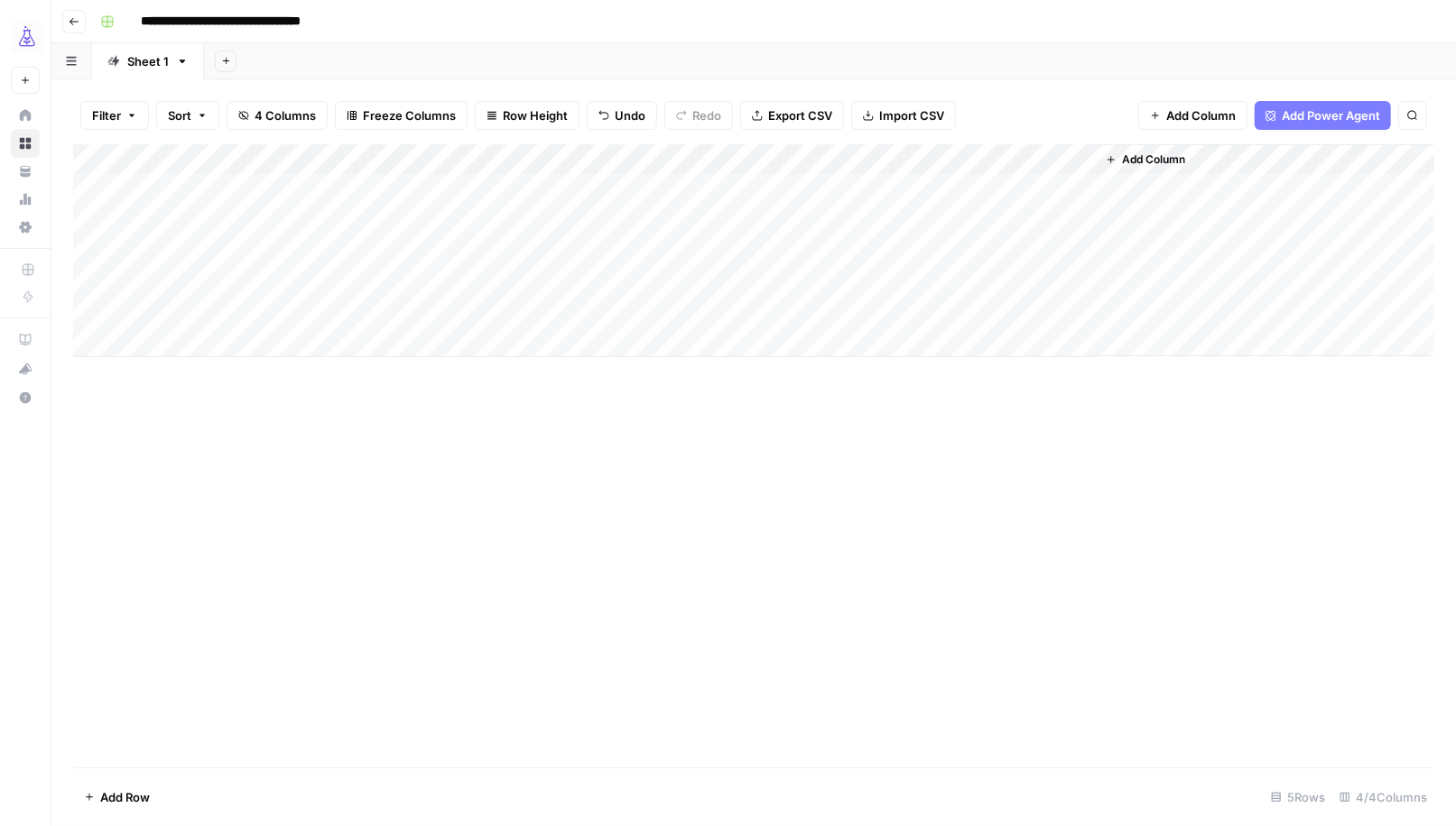
click at [1079, 163] on div "Add Column" at bounding box center [753, 250] width 1361 height 212
click at [1014, 337] on span "Remove Column" at bounding box center [1046, 336] width 158 height 18
click at [666, 180] on span "Delete" at bounding box center [664, 187] width 39 height 18
click at [918, 189] on div "Add Column" at bounding box center [753, 250] width 1361 height 212
click at [903, 189] on div "Add Column" at bounding box center [753, 250] width 1361 height 212
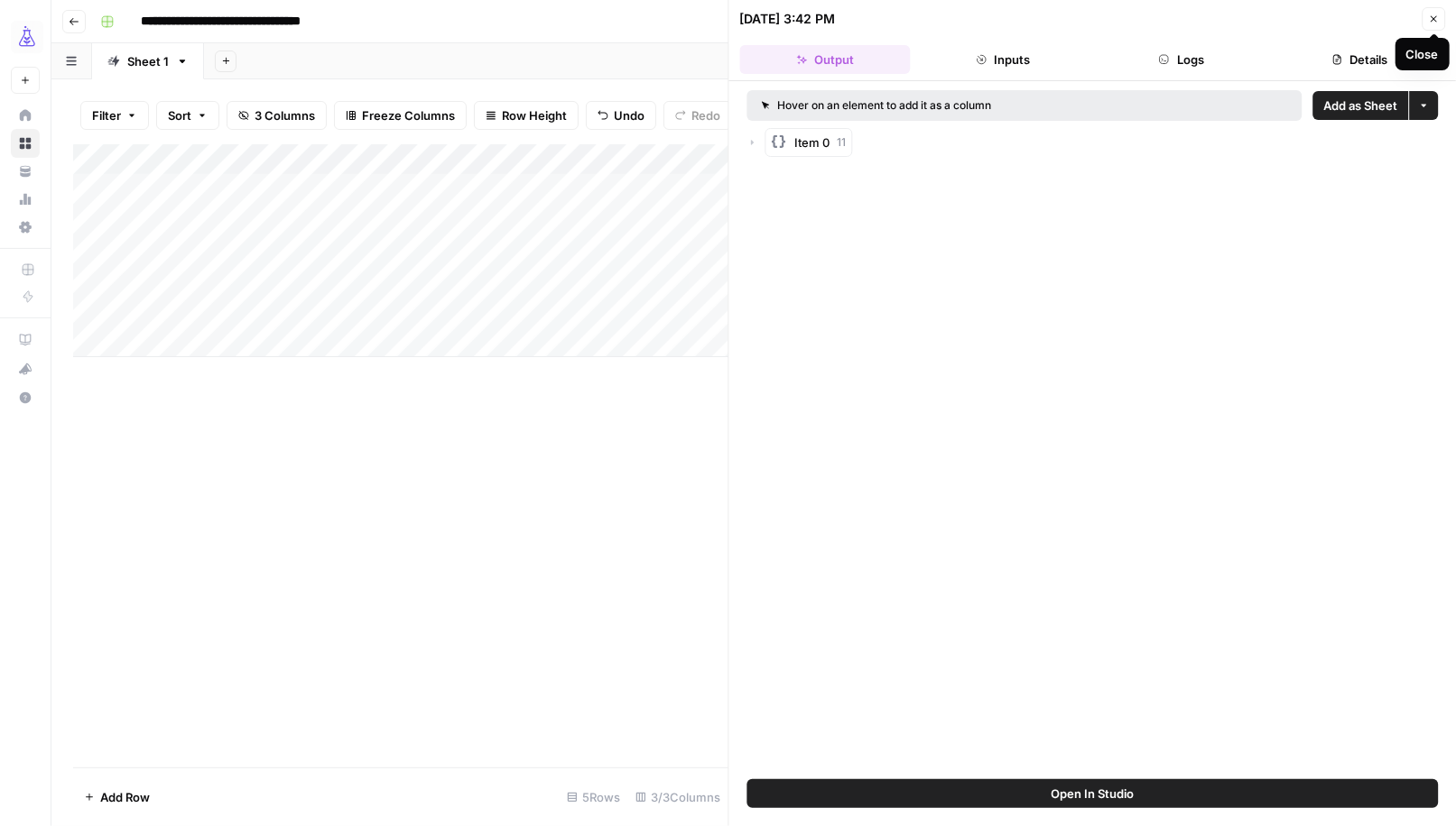
click at [1430, 14] on icon "button" at bounding box center [1433, 19] width 11 height 11
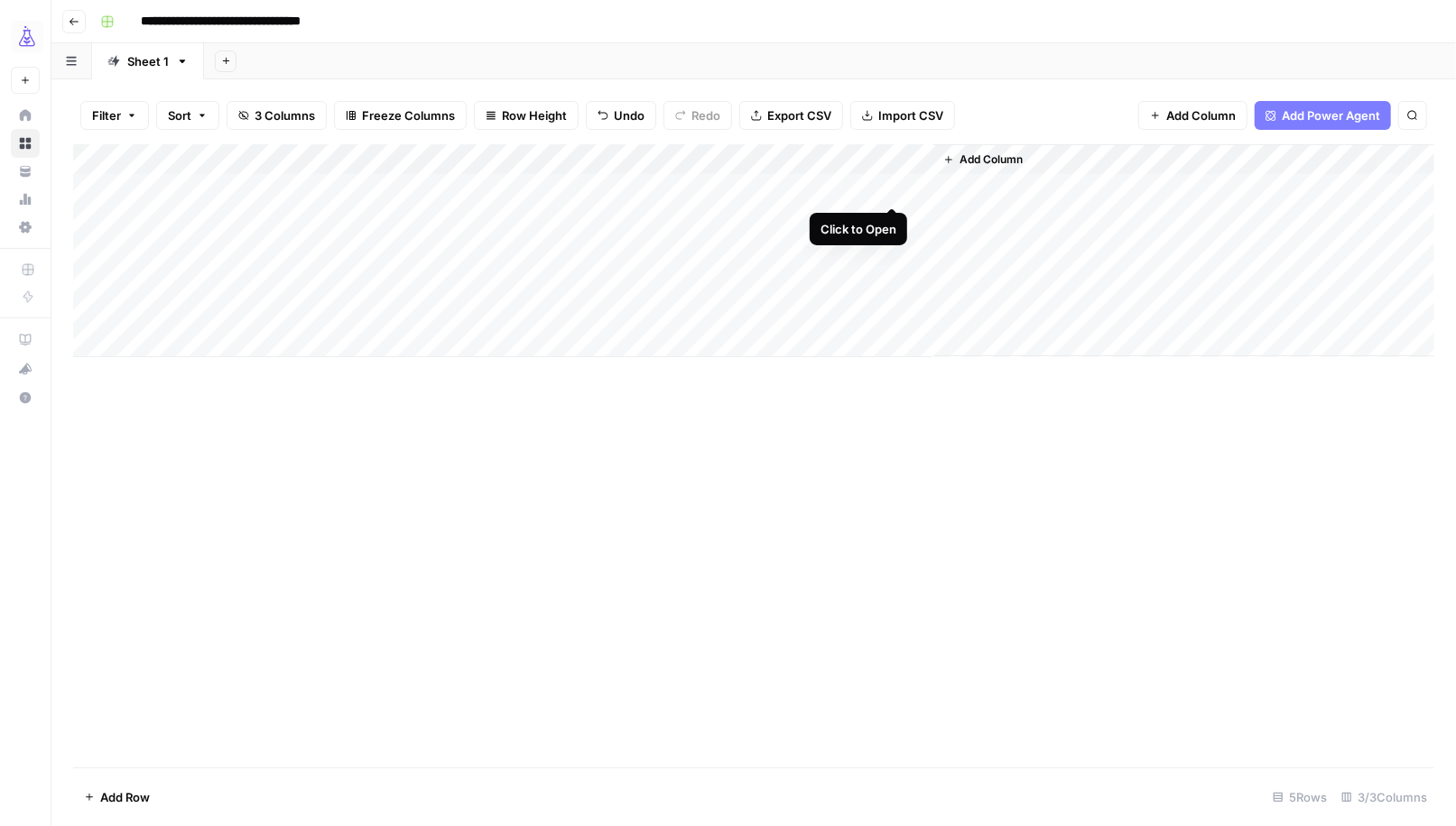
click at [891, 189] on div "Add Column" at bounding box center [753, 250] width 1361 height 212
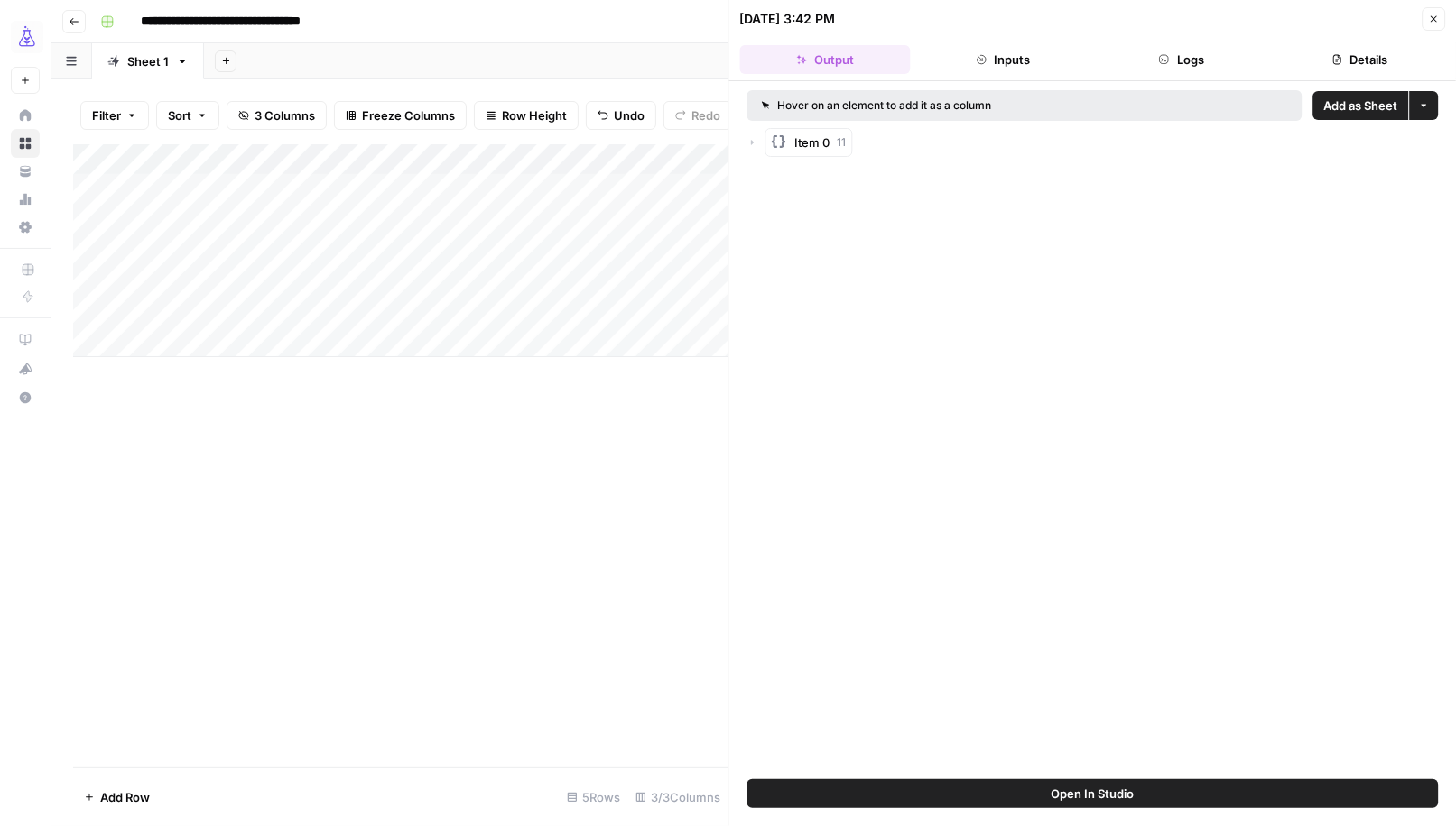
click at [1436, 24] on button "Close" at bounding box center [1433, 19] width 24 height 24
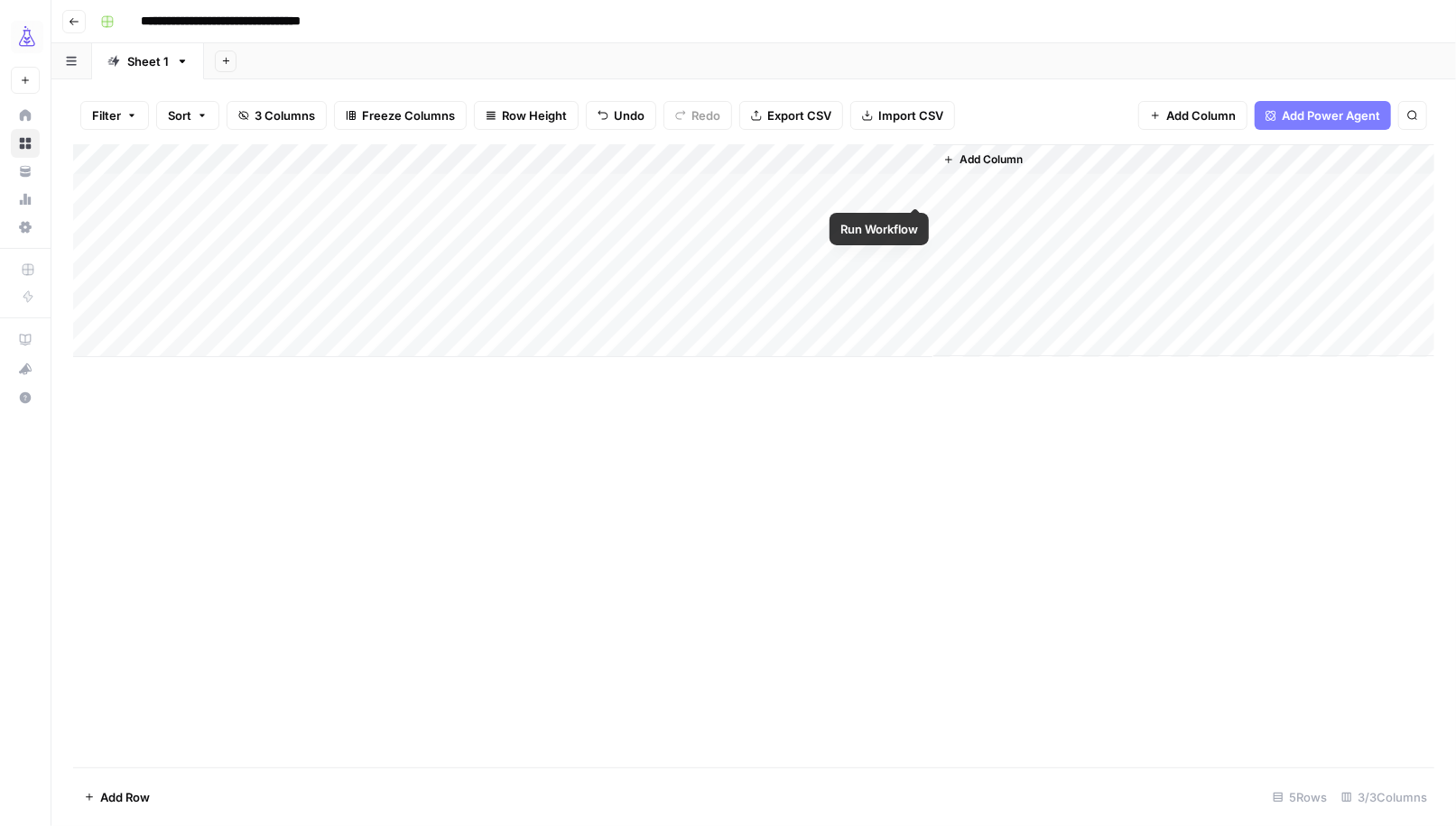
click at [918, 188] on div "Add Column" at bounding box center [753, 250] width 1361 height 212
click at [915, 221] on div "Add Column" at bounding box center [753, 250] width 1361 height 212
click at [891, 187] on div "Add Column" at bounding box center [753, 250] width 1361 height 212
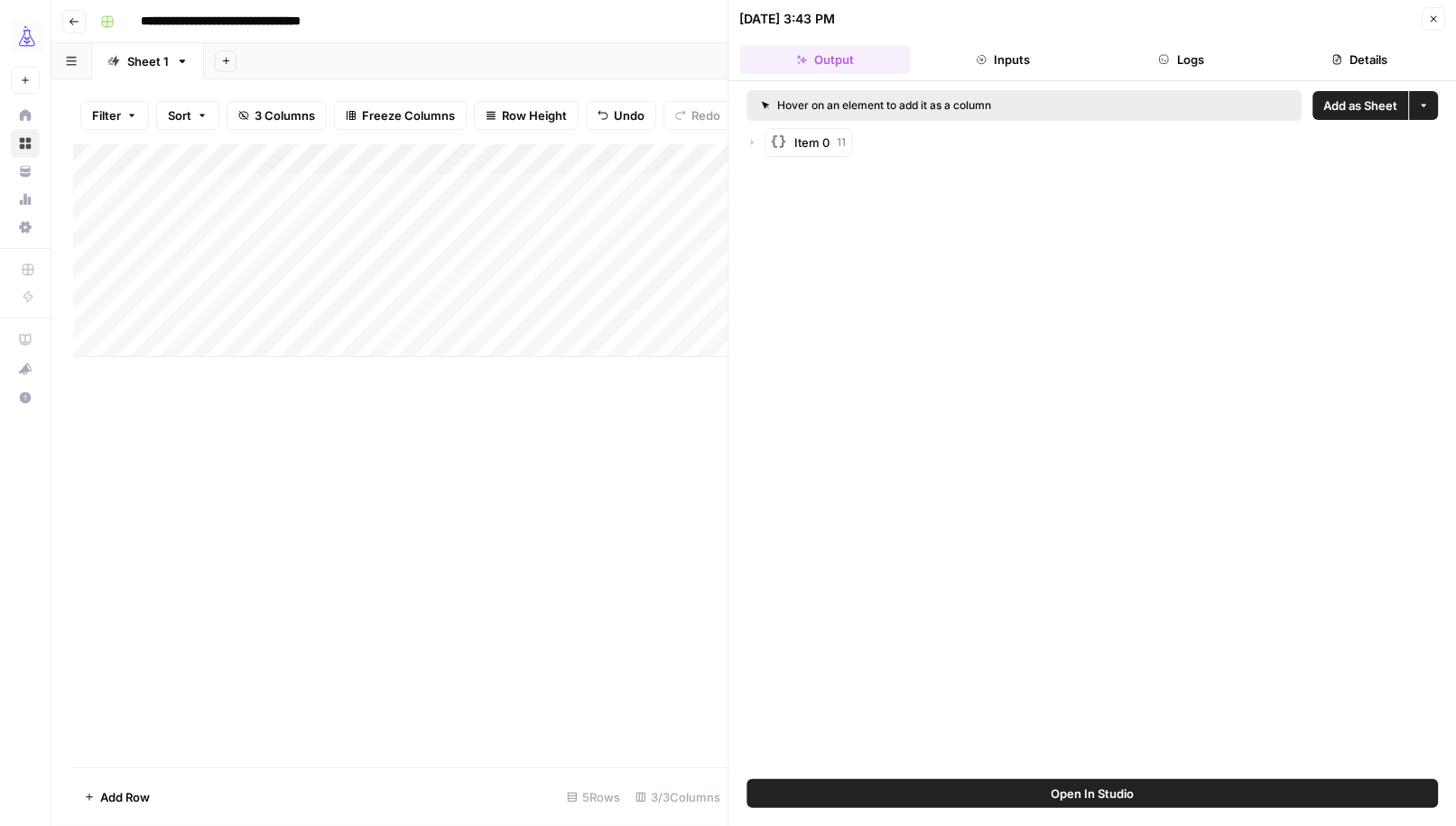
click at [1004, 66] on button "Inputs" at bounding box center [1003, 59] width 171 height 29
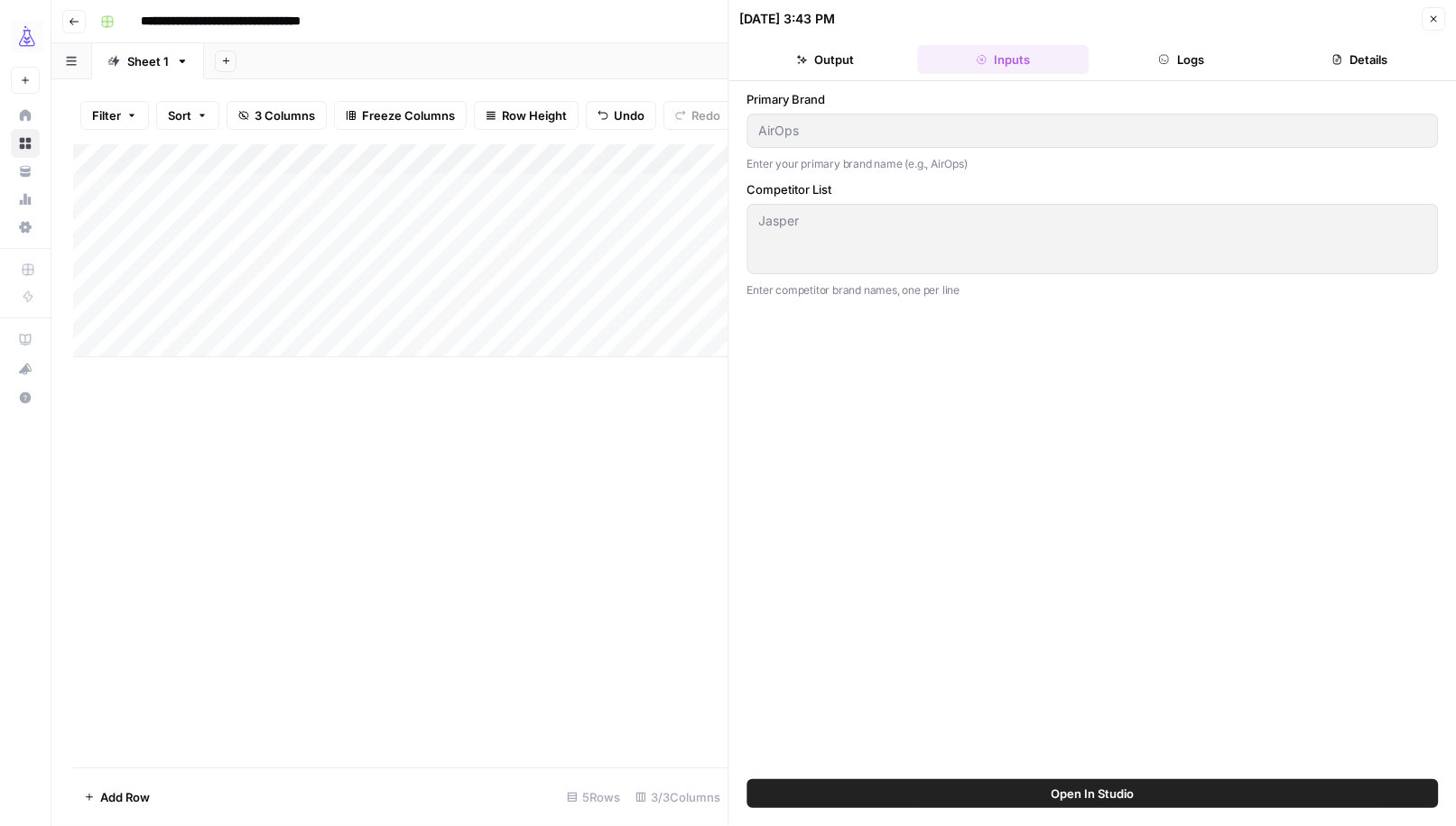
click at [1434, 18] on icon "button" at bounding box center [1433, 19] width 11 height 11
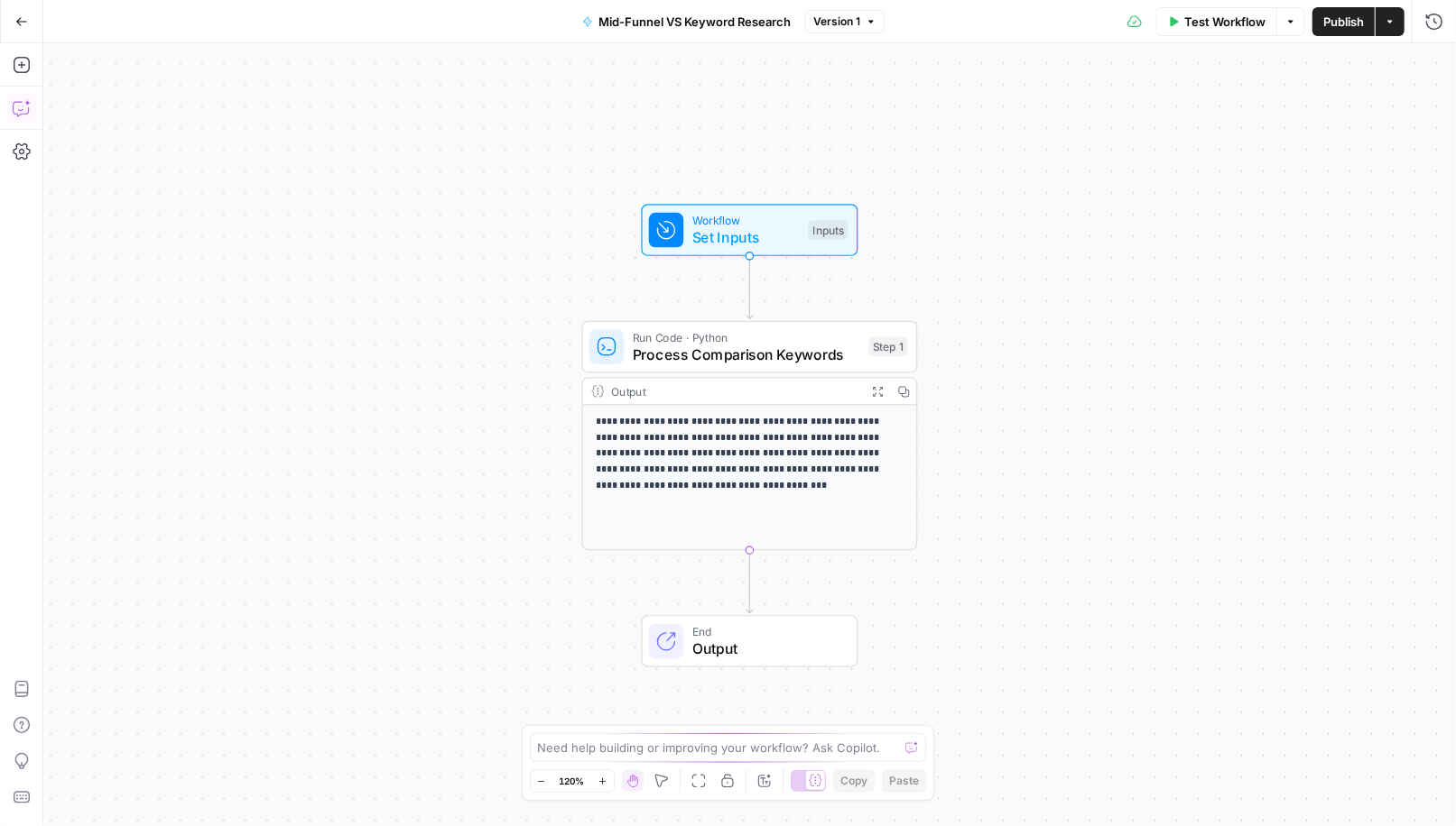
click at [11, 102] on button "Copilot" at bounding box center [21, 108] width 29 height 29
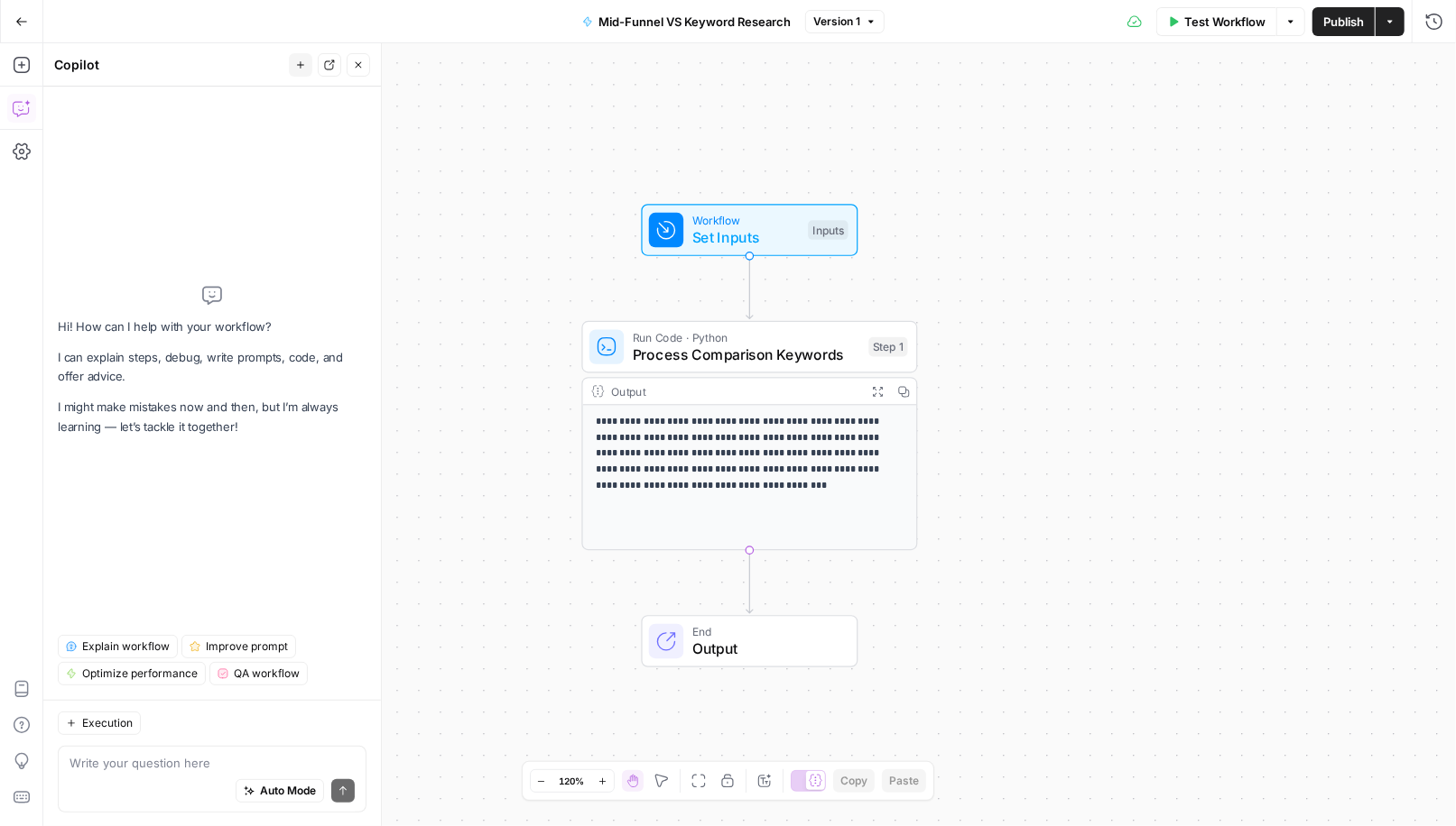
click at [155, 763] on textarea at bounding box center [213, 763] width 285 height 18
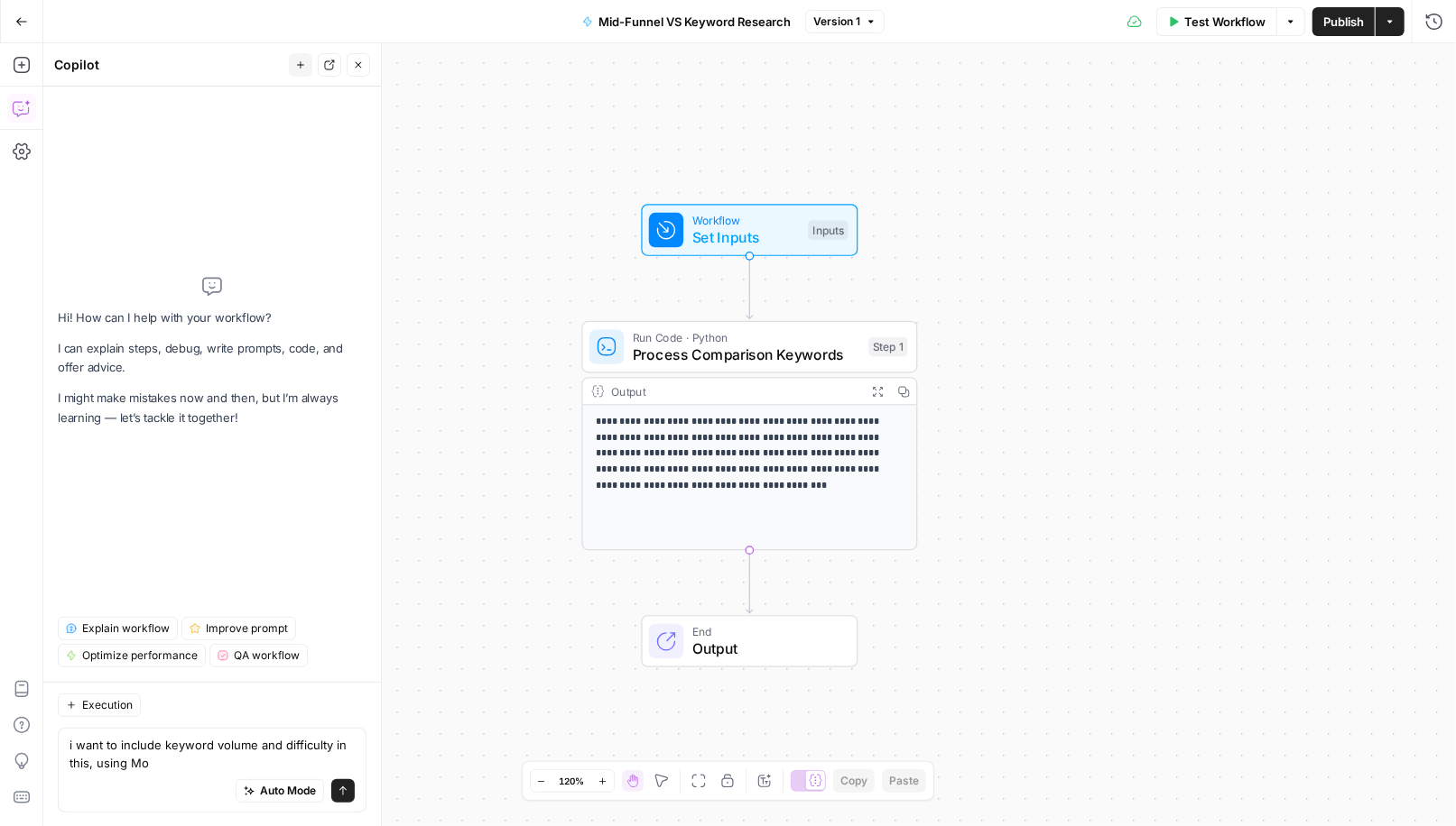
type textarea "i want to include keyword volume and difficulty in this, using Moz"
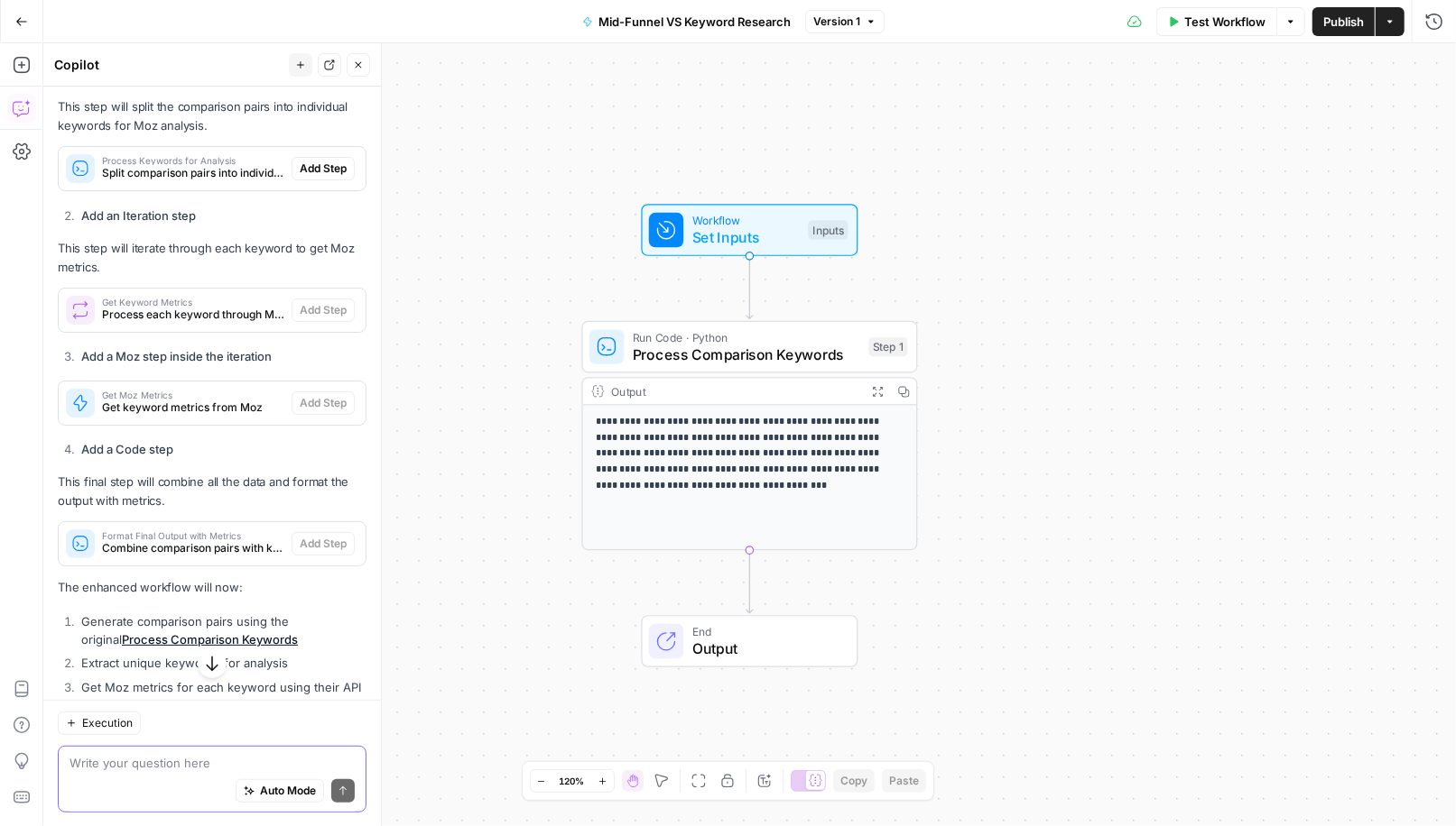
scroll to position [259, 0]
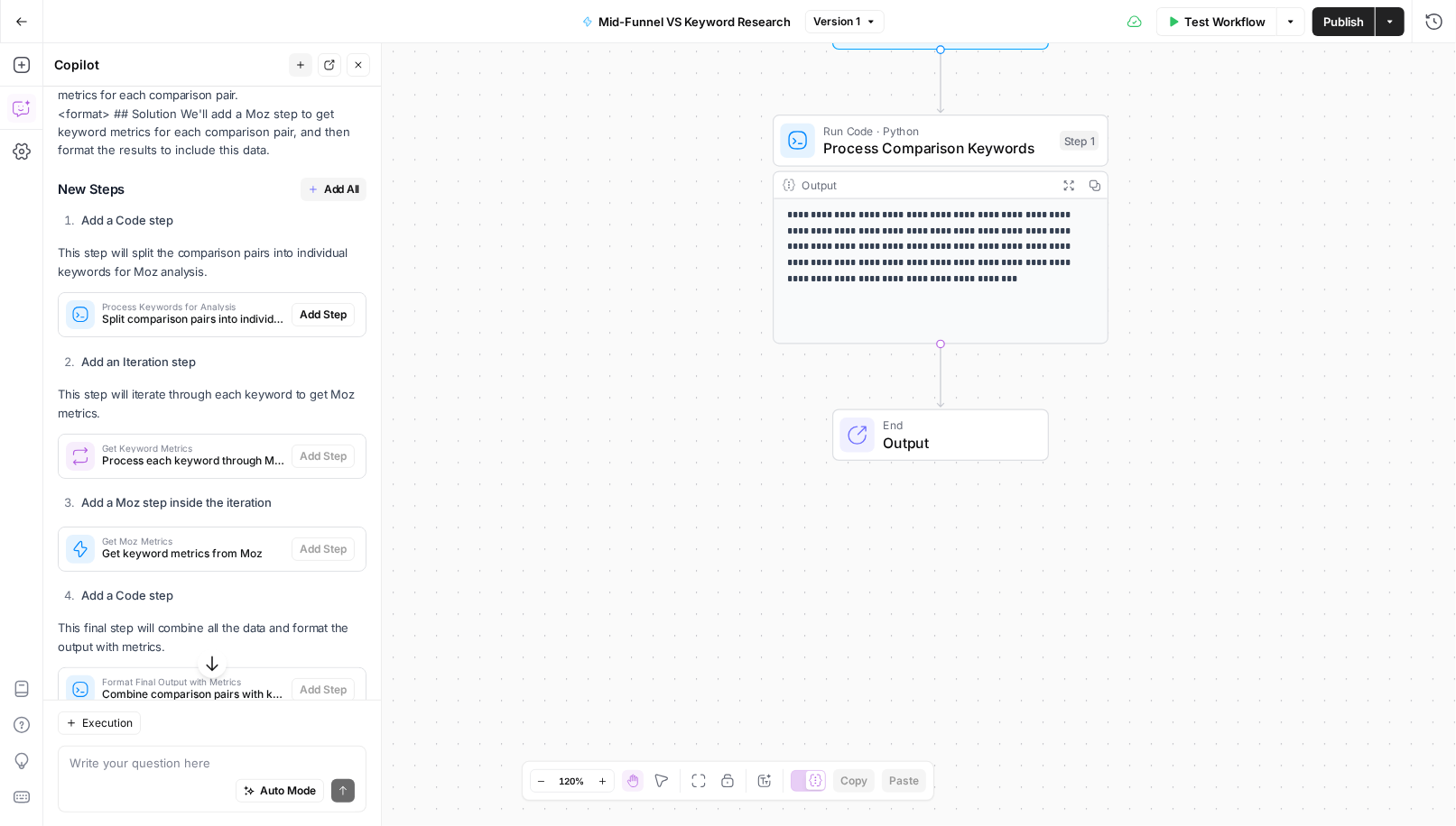
click at [333, 190] on span "Add All" at bounding box center [341, 190] width 35 height 16
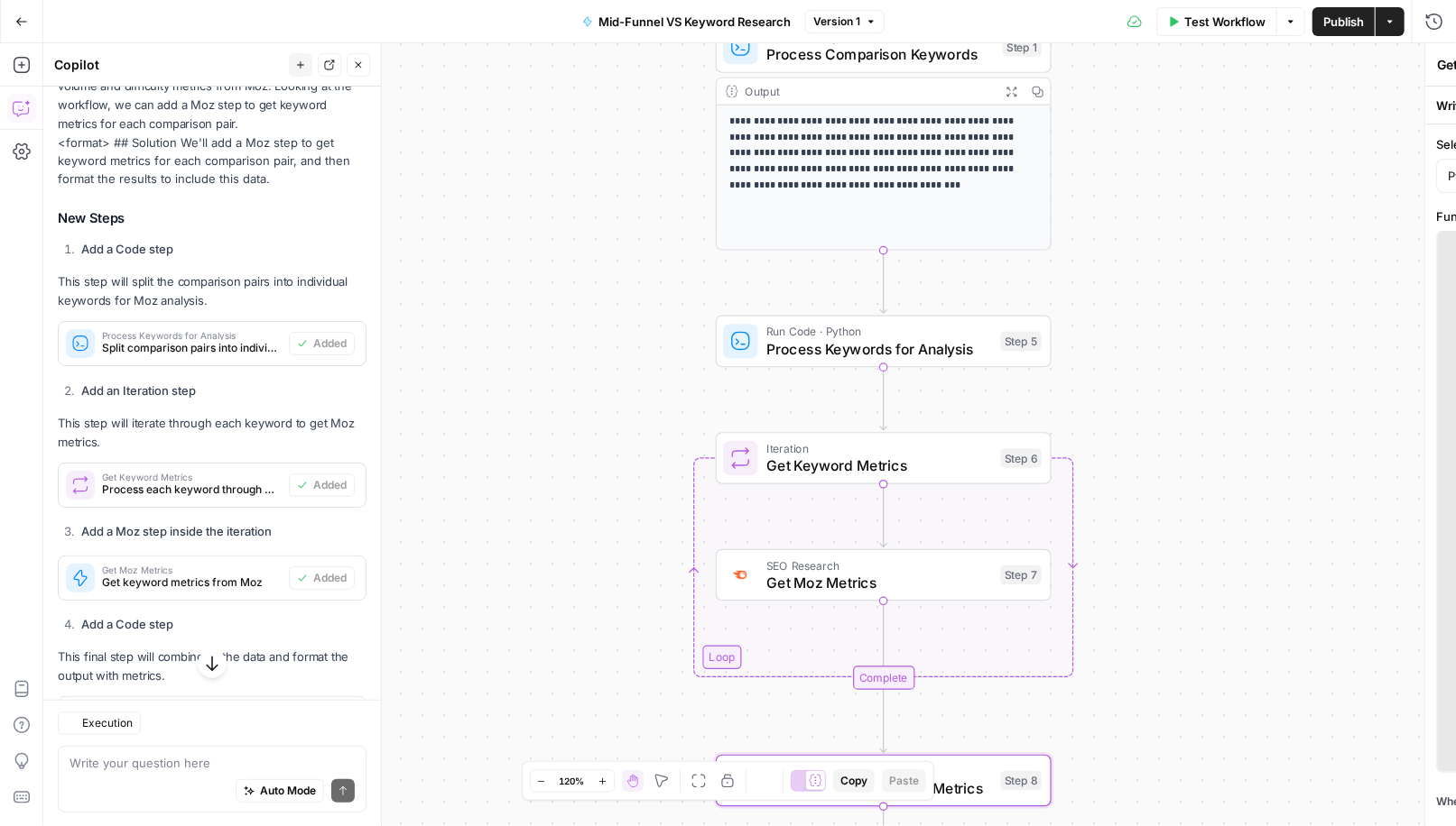
type textarea "Format Final Output with Metrics"
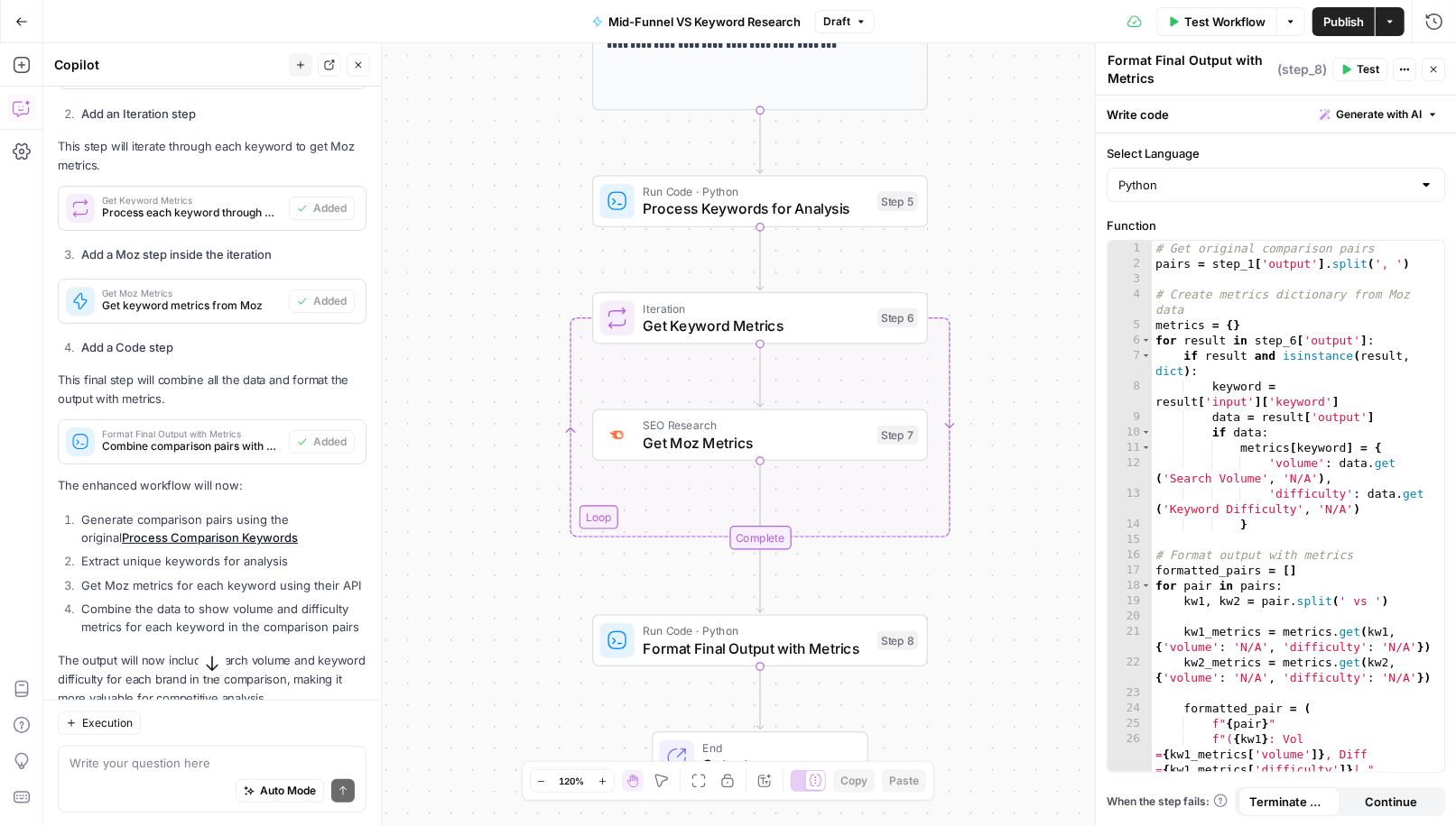
scroll to position [583, 0]
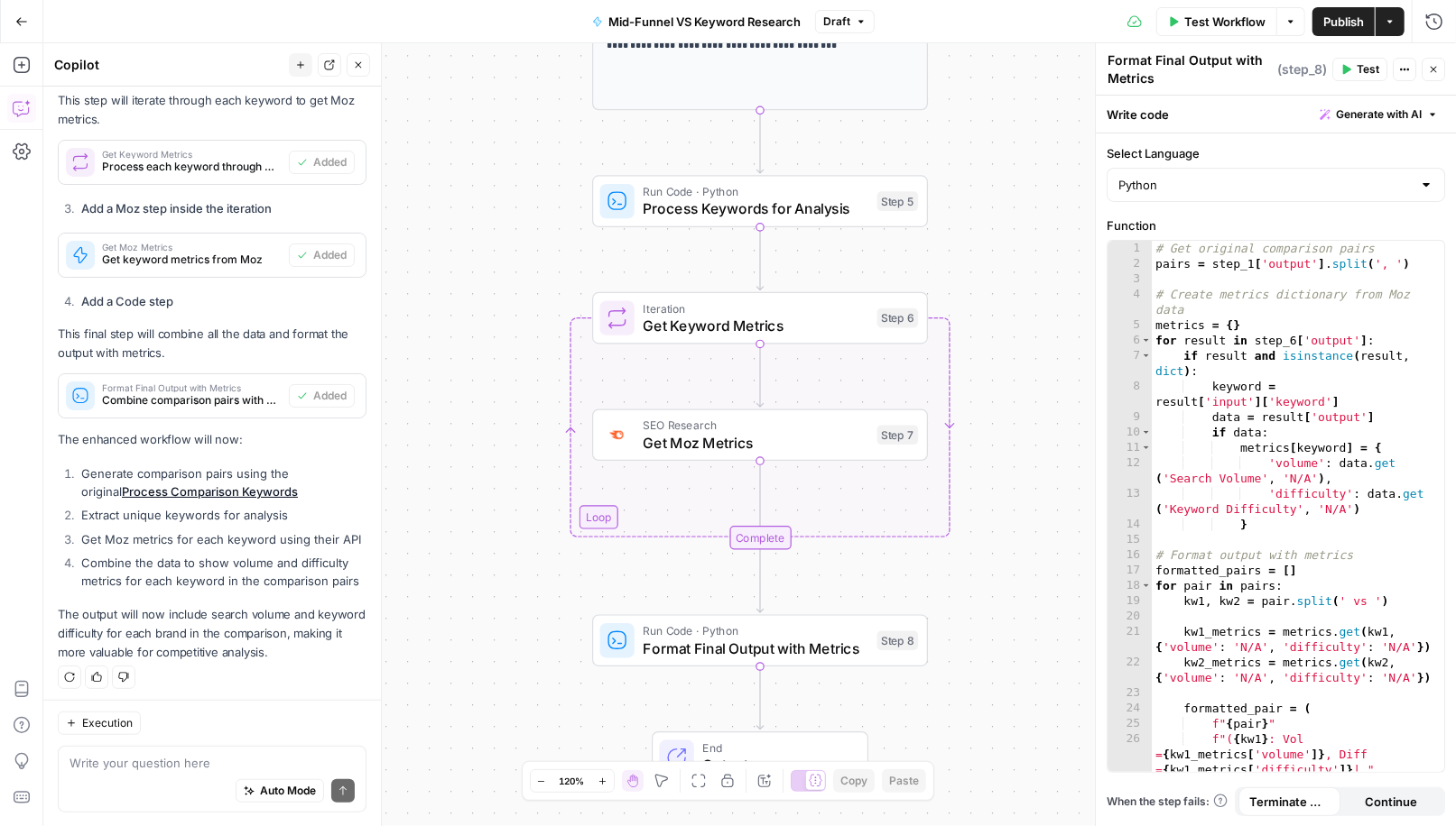
click at [1193, 14] on span "Test Workflow" at bounding box center [1224, 22] width 81 height 18
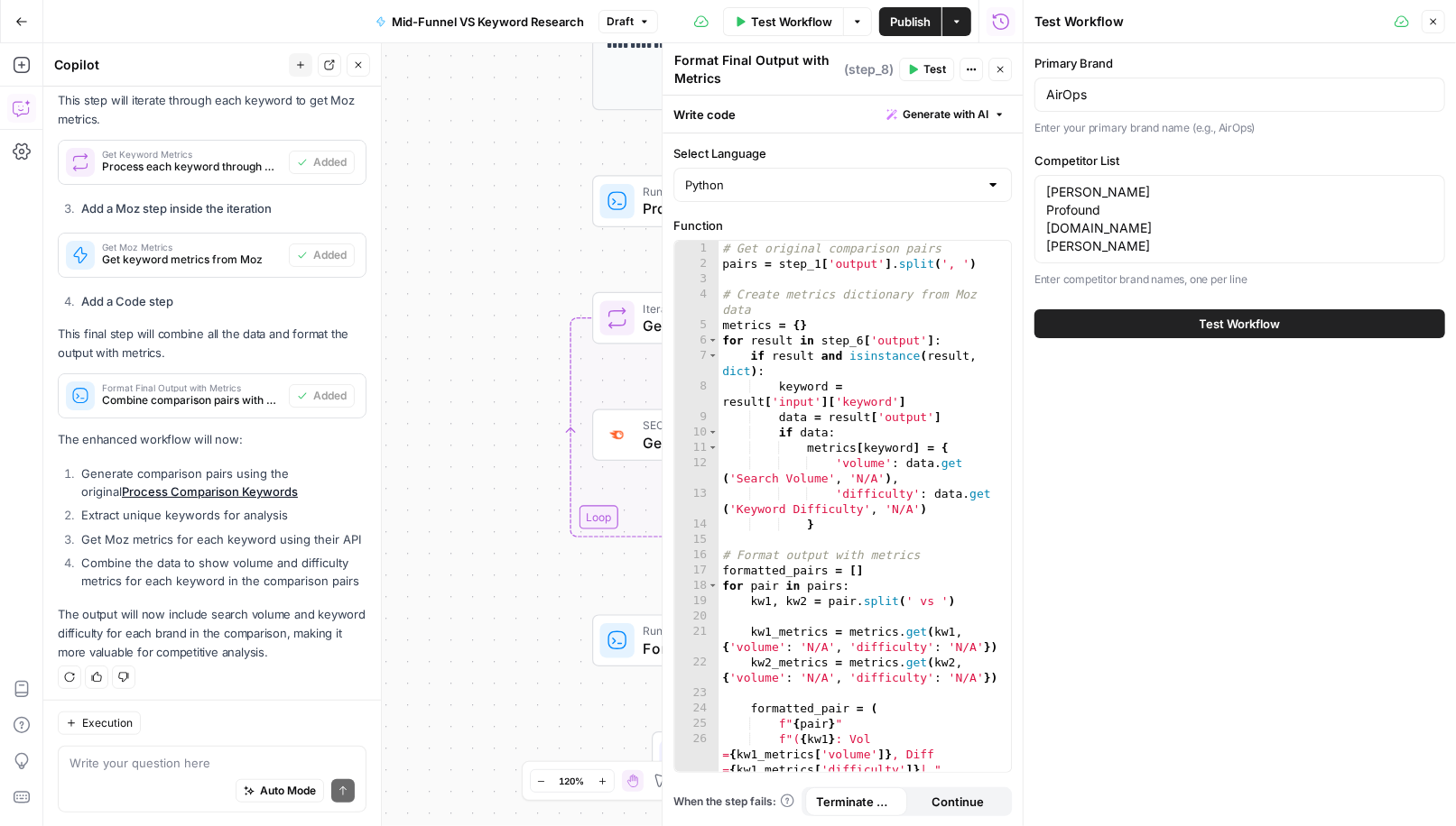
click at [1208, 338] on button "Test Workflow" at bounding box center [1238, 323] width 410 height 29
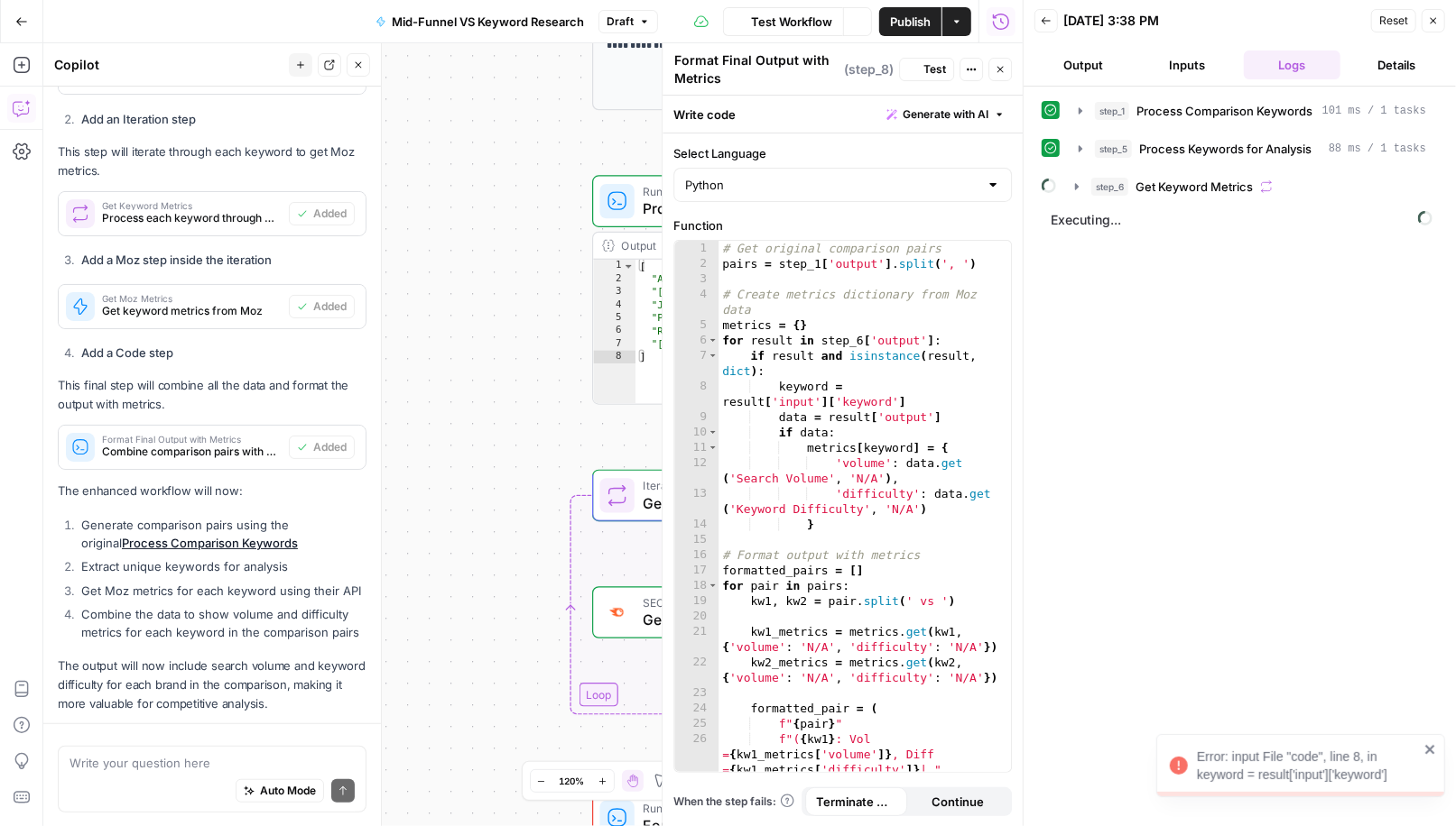
scroll to position [583, 0]
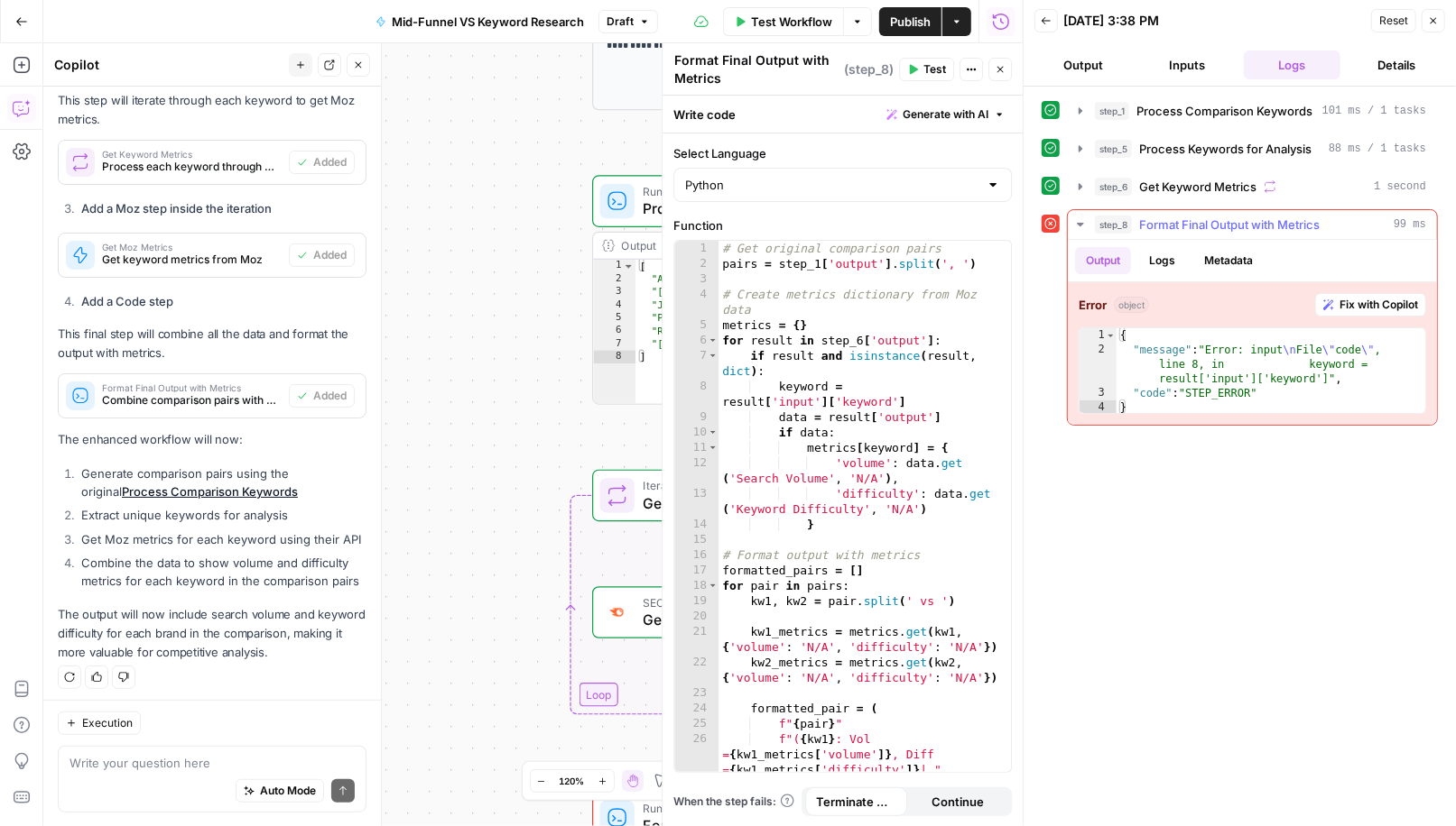
click at [1380, 304] on span "Fix with Copilot" at bounding box center [1378, 305] width 79 height 16
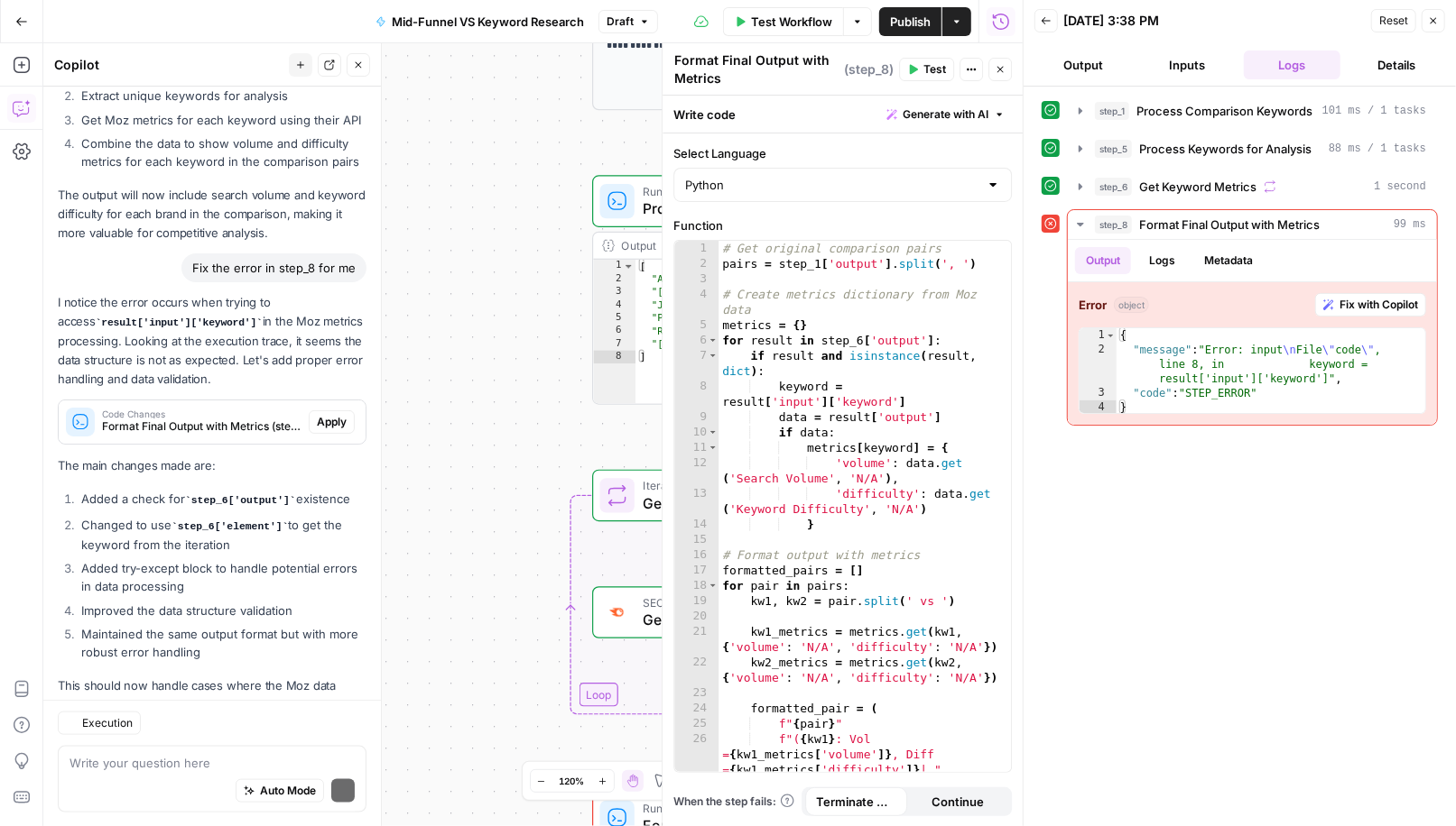
scroll to position [1089, 0]
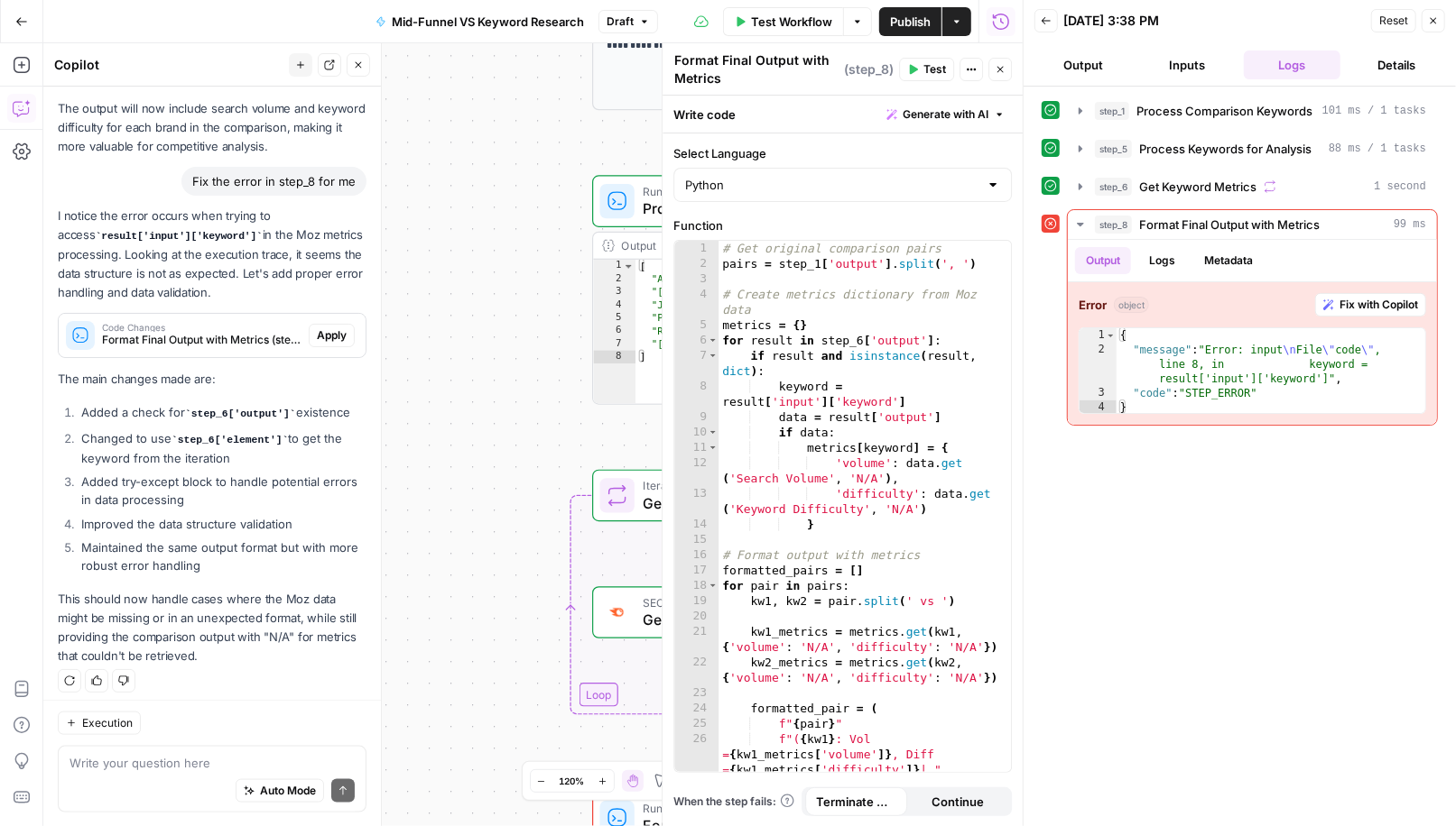
click at [1430, 21] on icon "button" at bounding box center [1433, 20] width 11 height 11
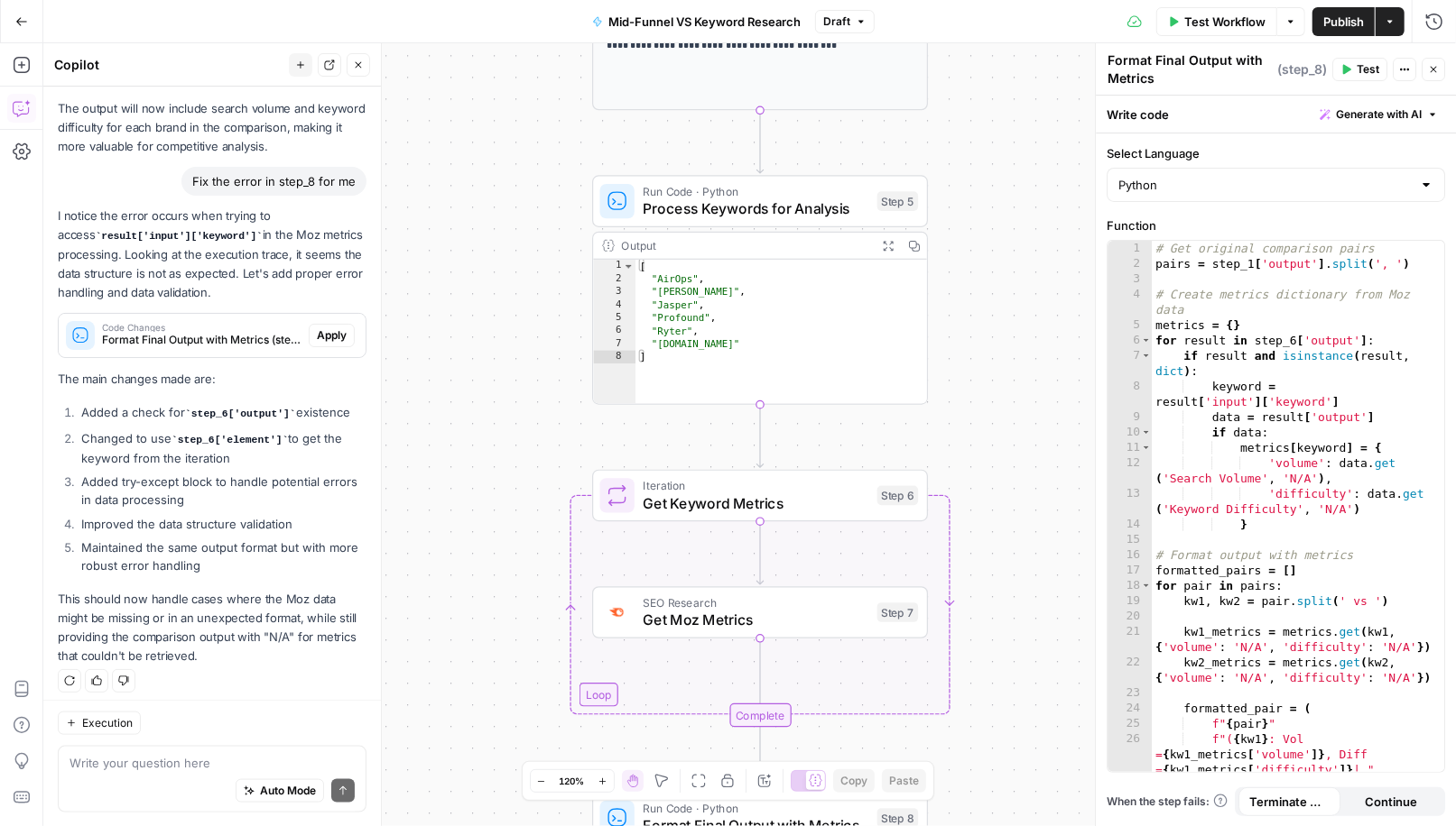
click at [1237, 17] on span "Test Workflow" at bounding box center [1224, 22] width 81 height 18
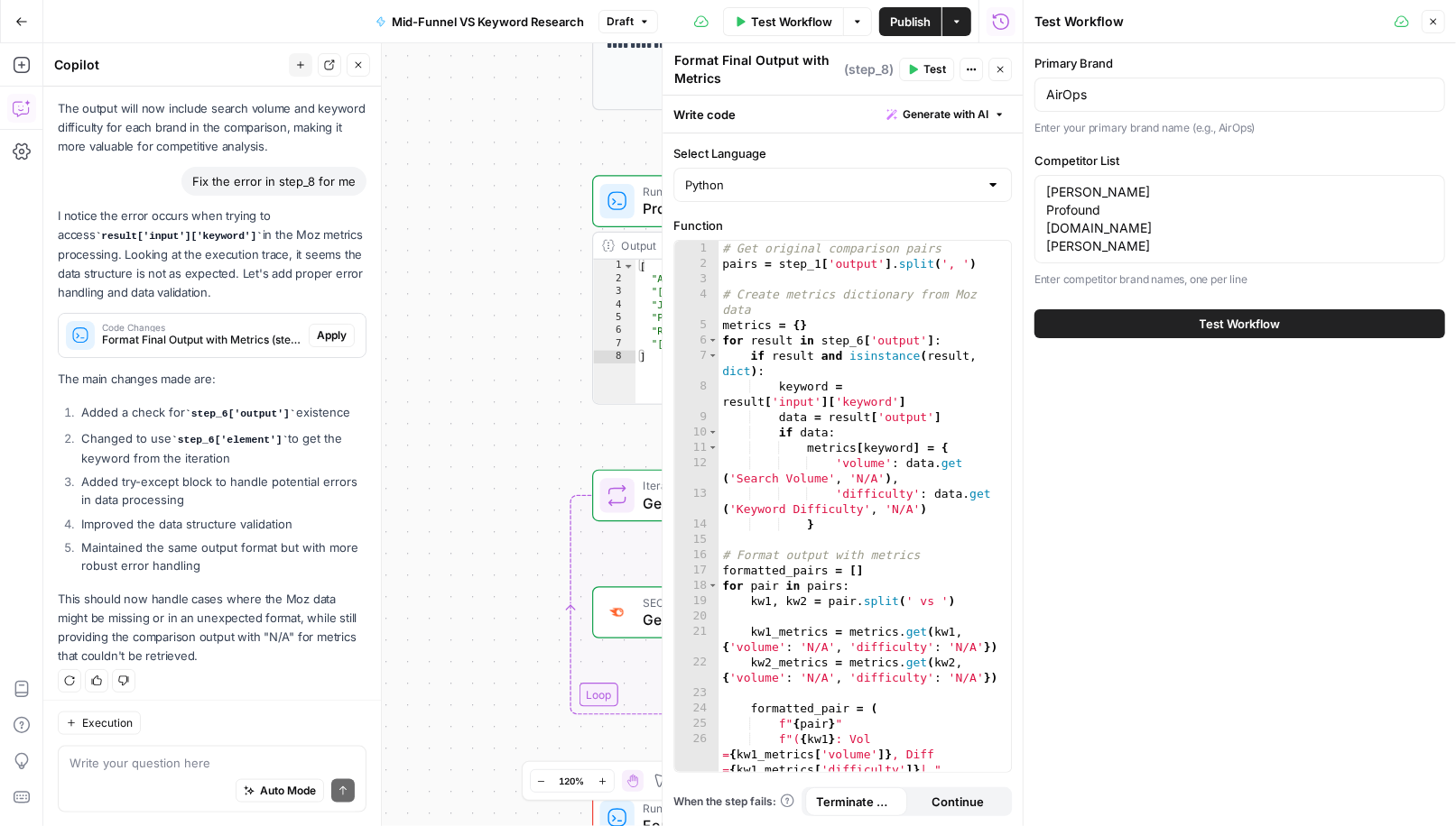
click at [1204, 333] on span "Test Workflow" at bounding box center [1239, 324] width 81 height 18
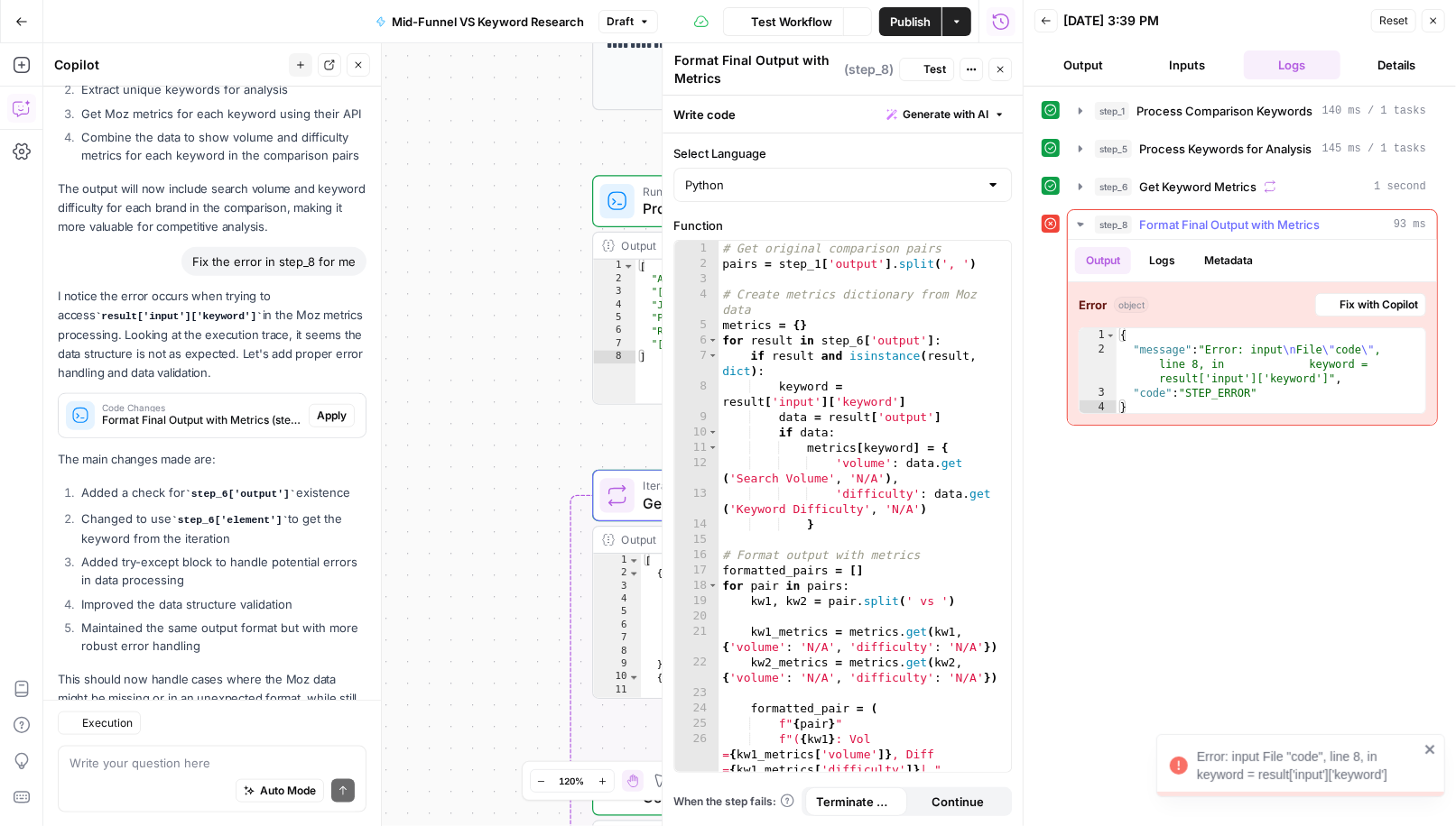
scroll to position [1089, 0]
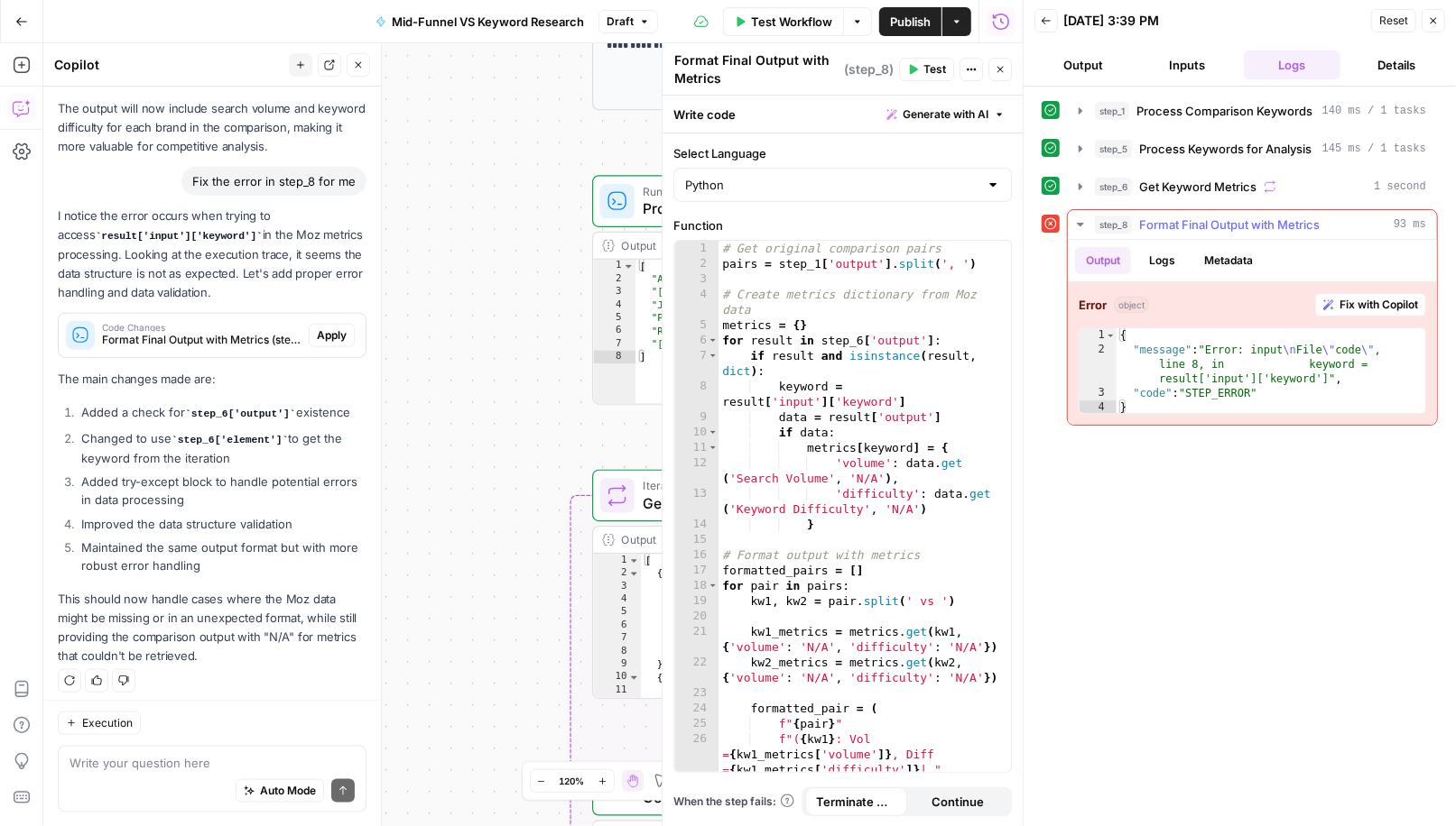
click at [1369, 297] on span "Fix with Copilot" at bounding box center [1378, 305] width 79 height 16
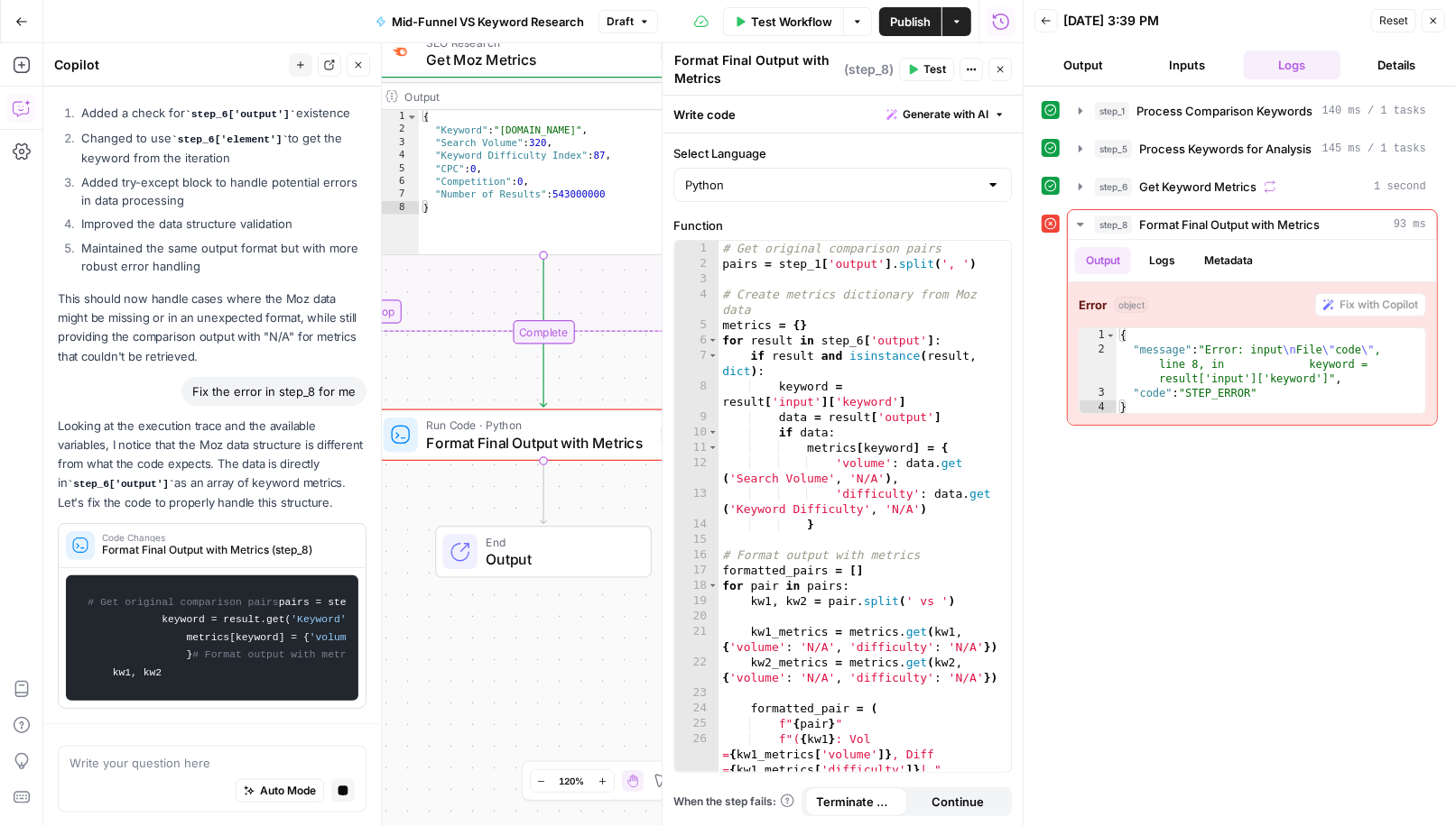
scroll to position [1572, 0]
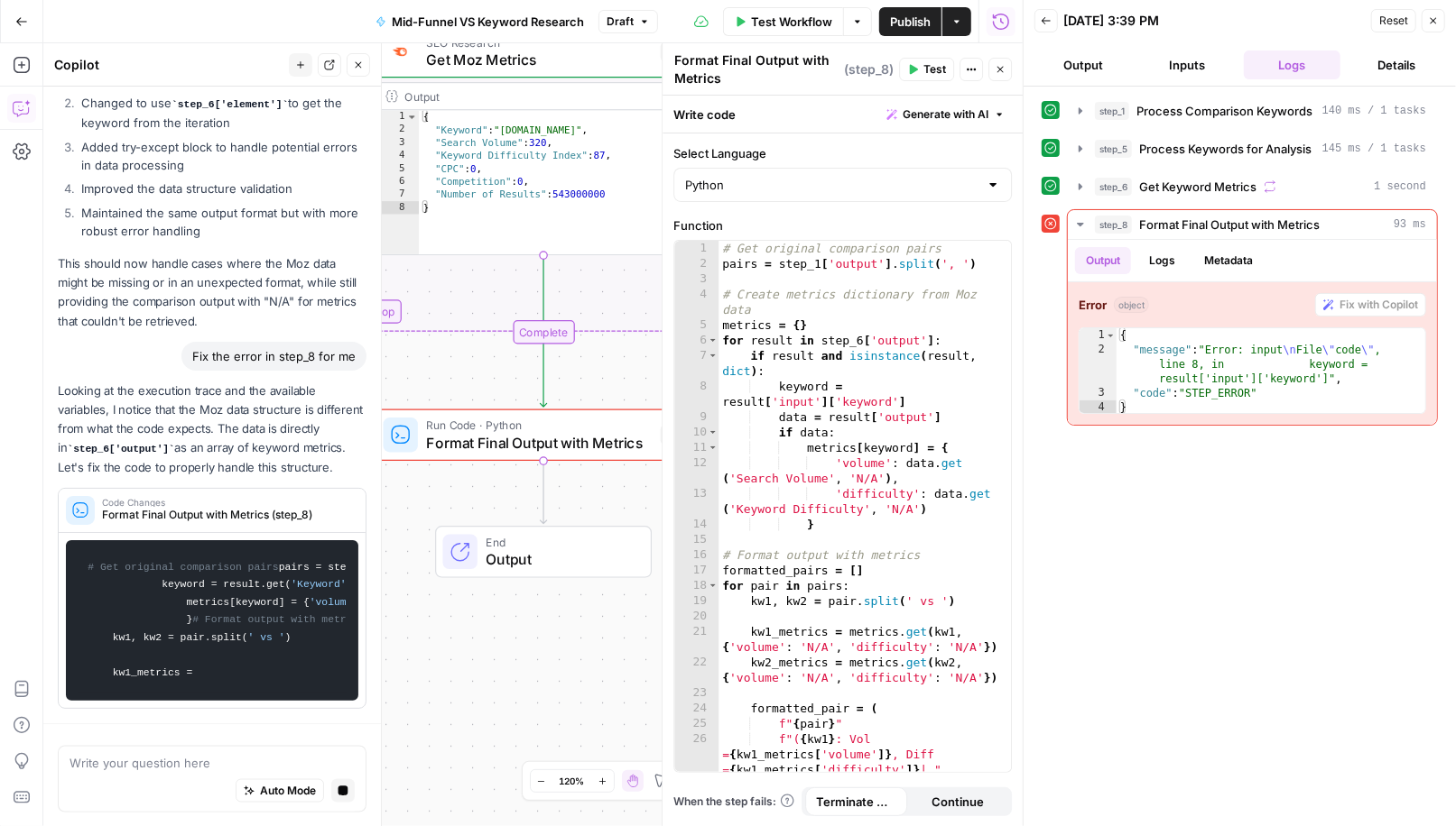
click at [1435, 25] on icon "button" at bounding box center [1433, 20] width 11 height 11
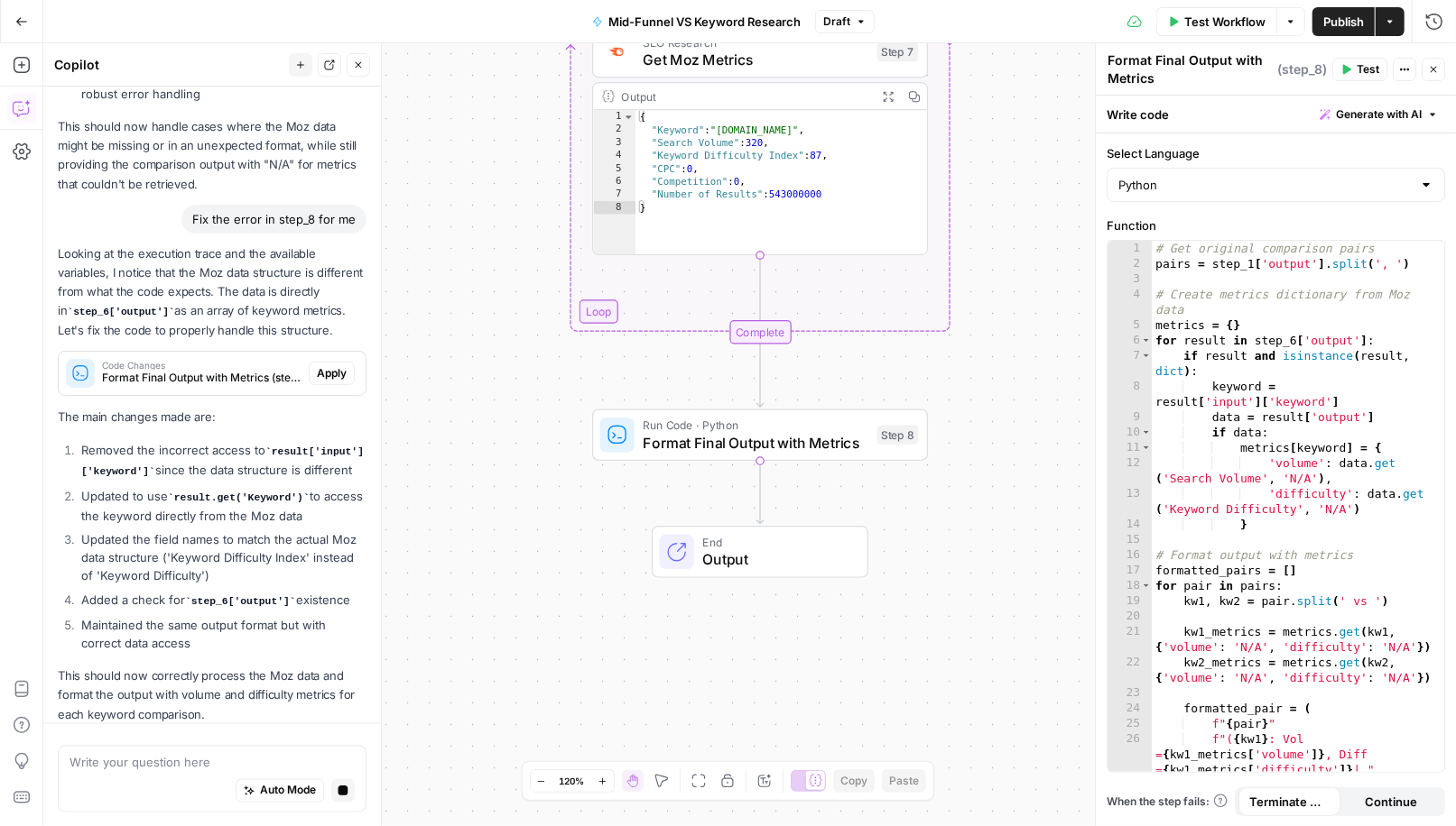
scroll to position [1613, 0]
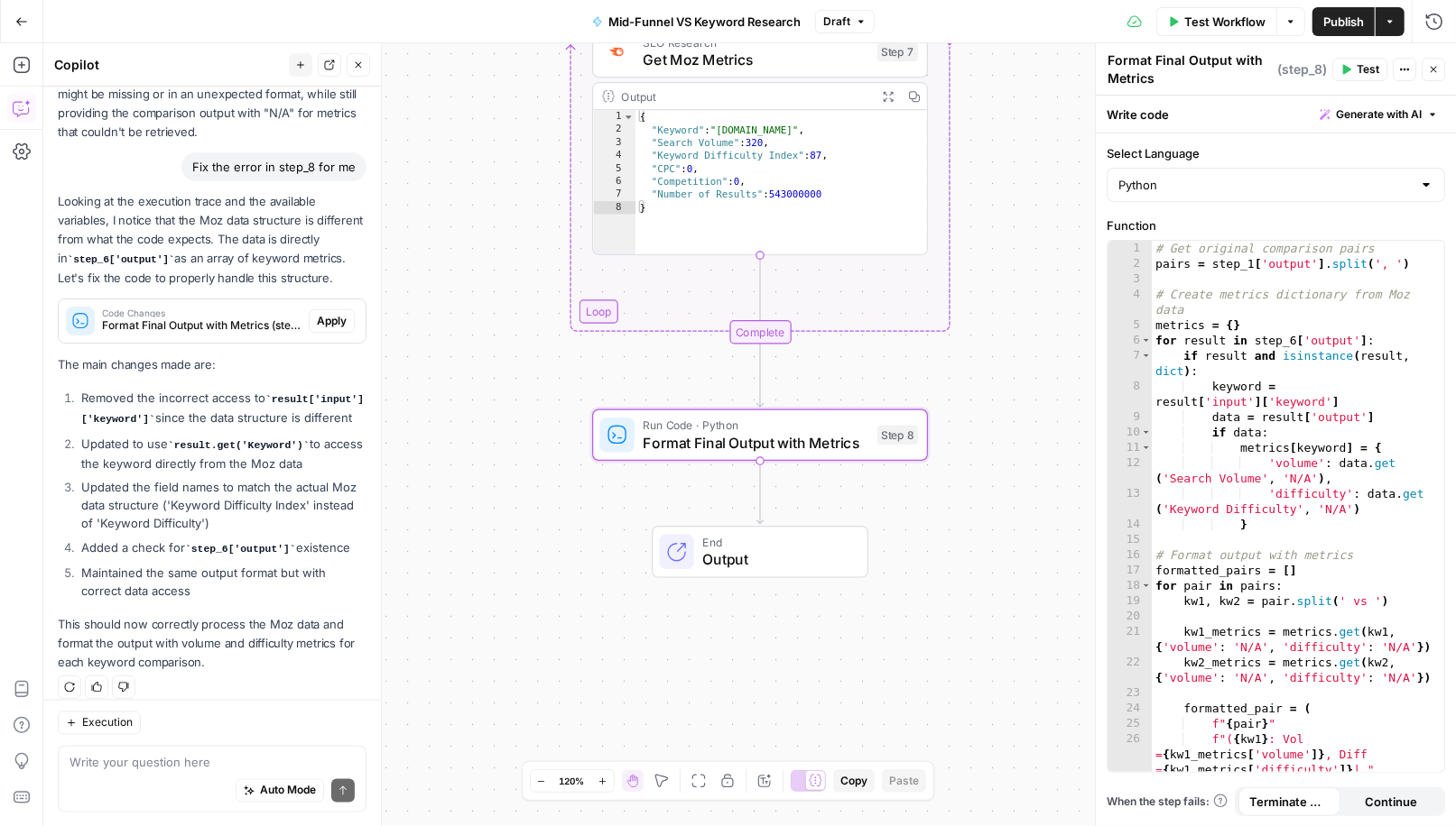
click at [330, 313] on span "Apply" at bounding box center [331, 321] width 30 height 16
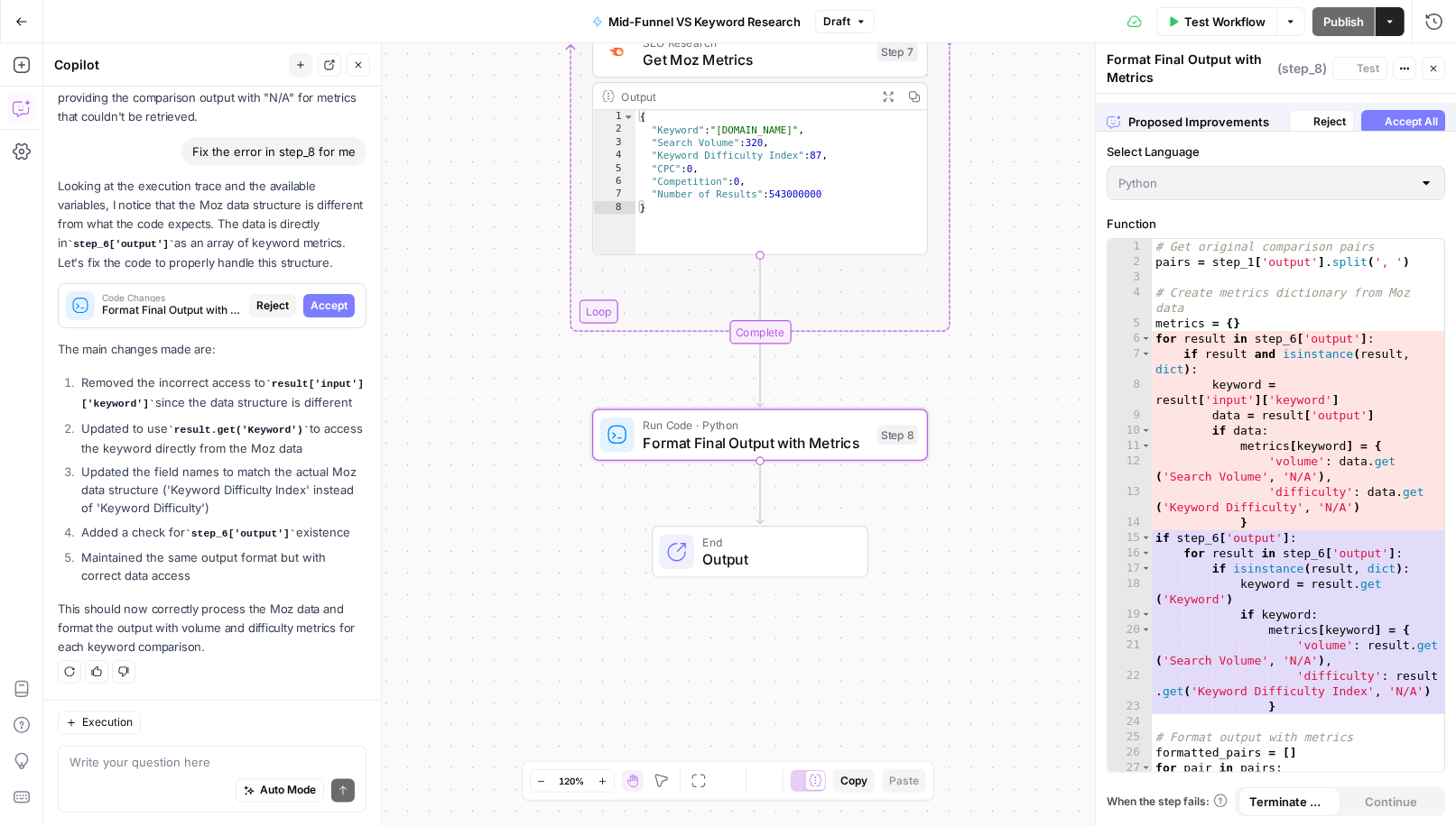
scroll to position [1584, 0]
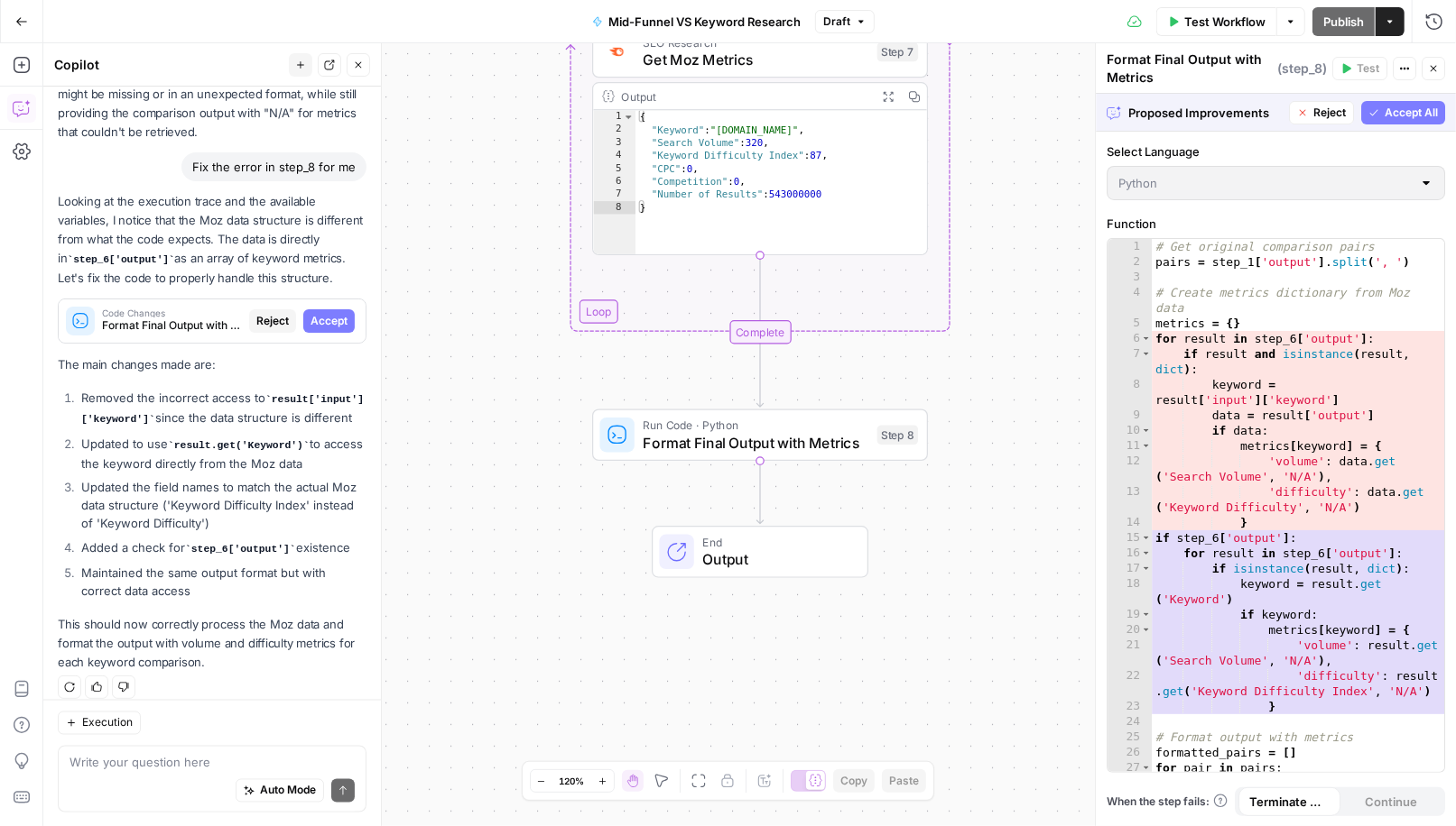
click at [1414, 106] on span "Accept All" at bounding box center [1410, 113] width 53 height 16
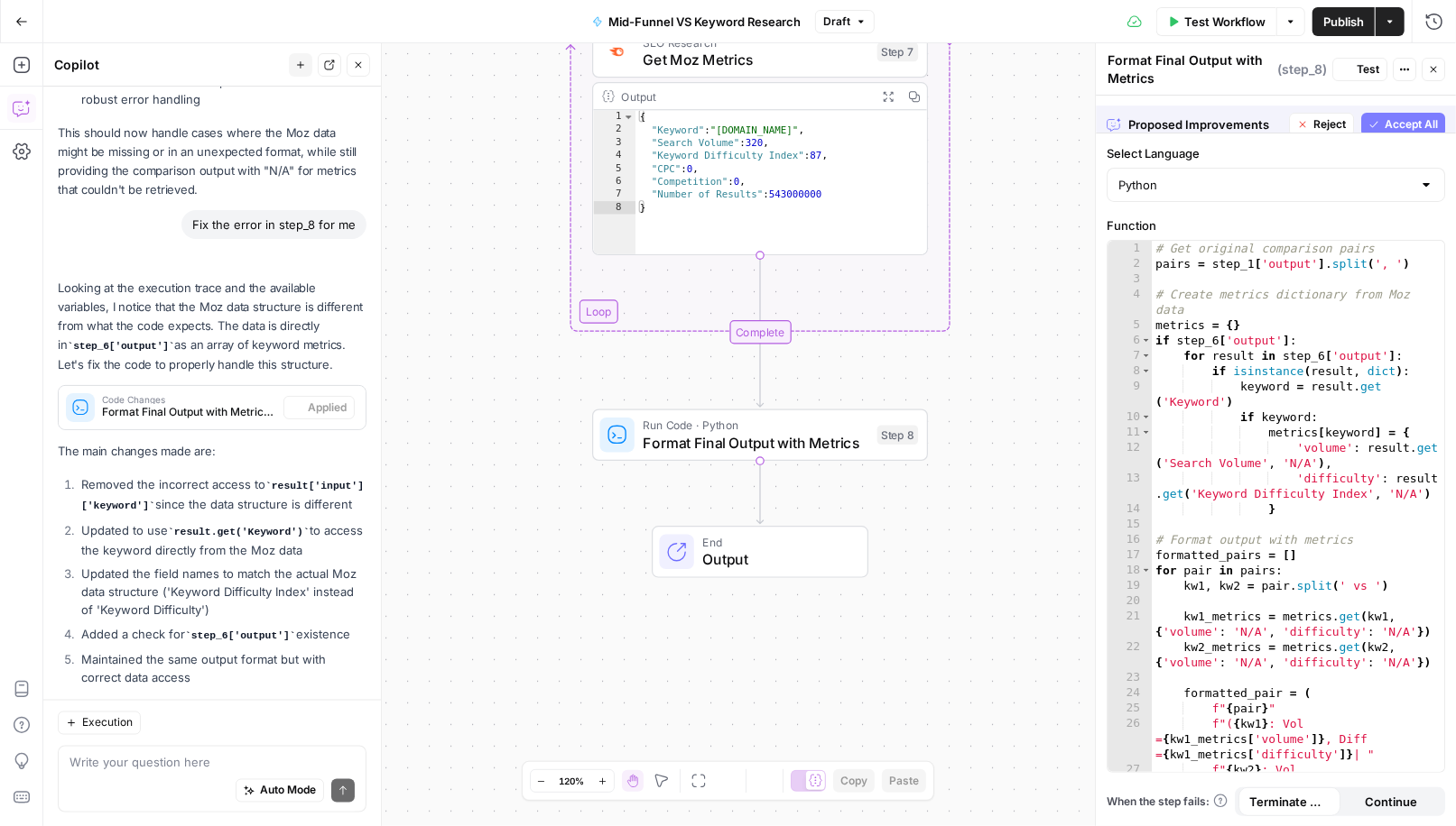
scroll to position [1671, 0]
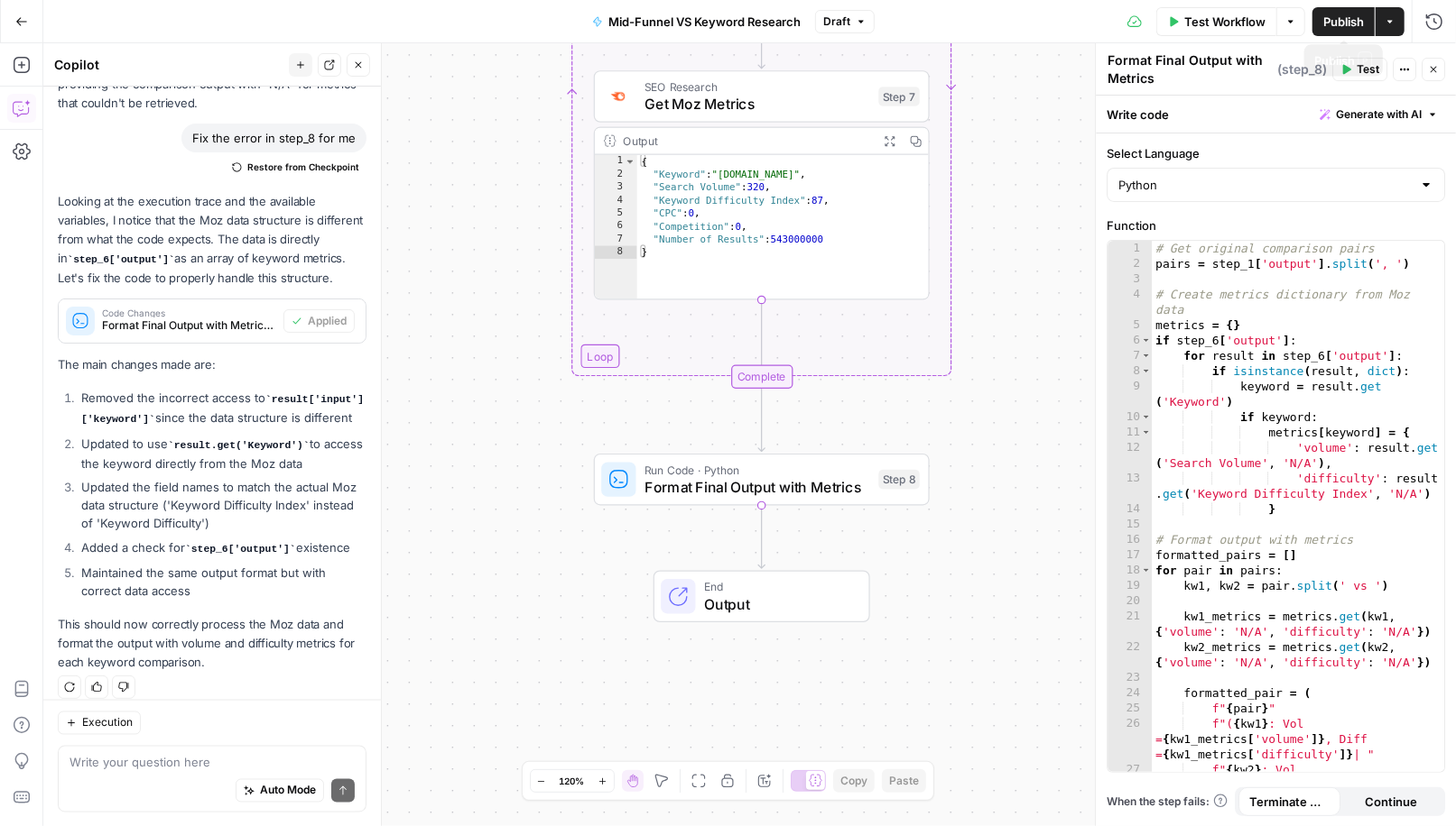
click at [1345, 24] on span "Publish" at bounding box center [1343, 22] width 41 height 18
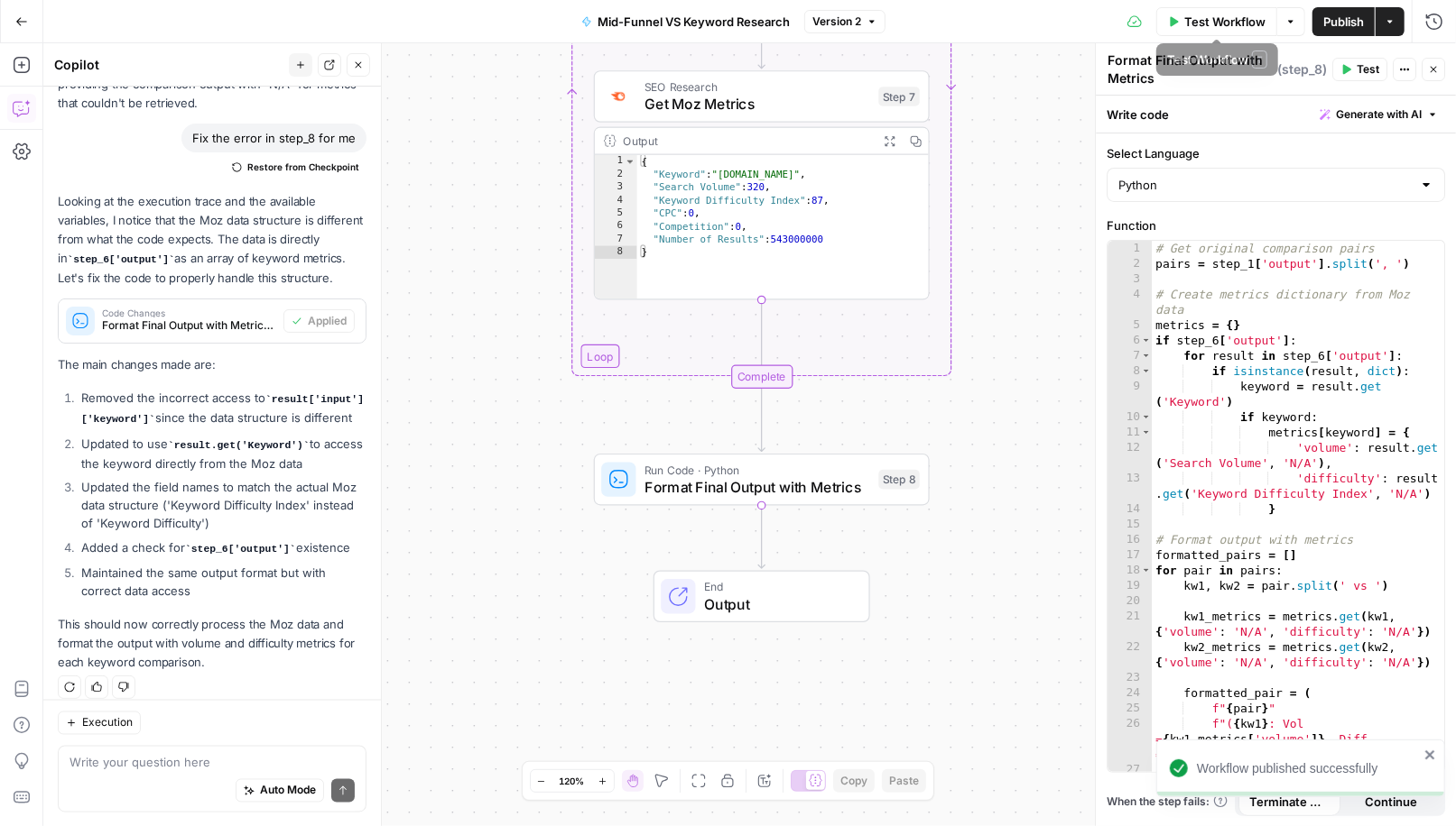
click at [1212, 17] on span "Test Workflow" at bounding box center [1224, 22] width 81 height 18
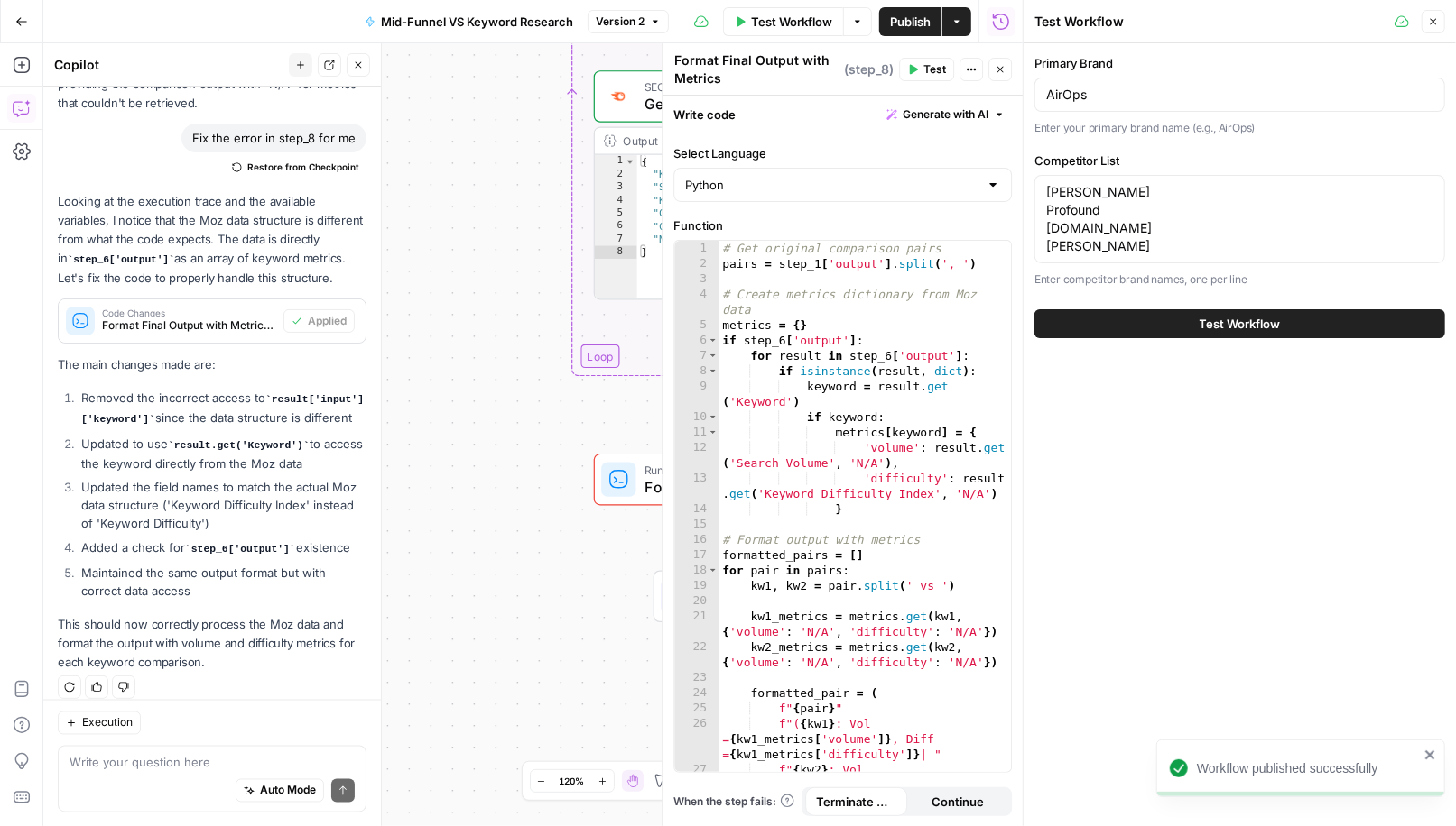
click at [1213, 333] on span "Test Workflow" at bounding box center [1239, 324] width 81 height 18
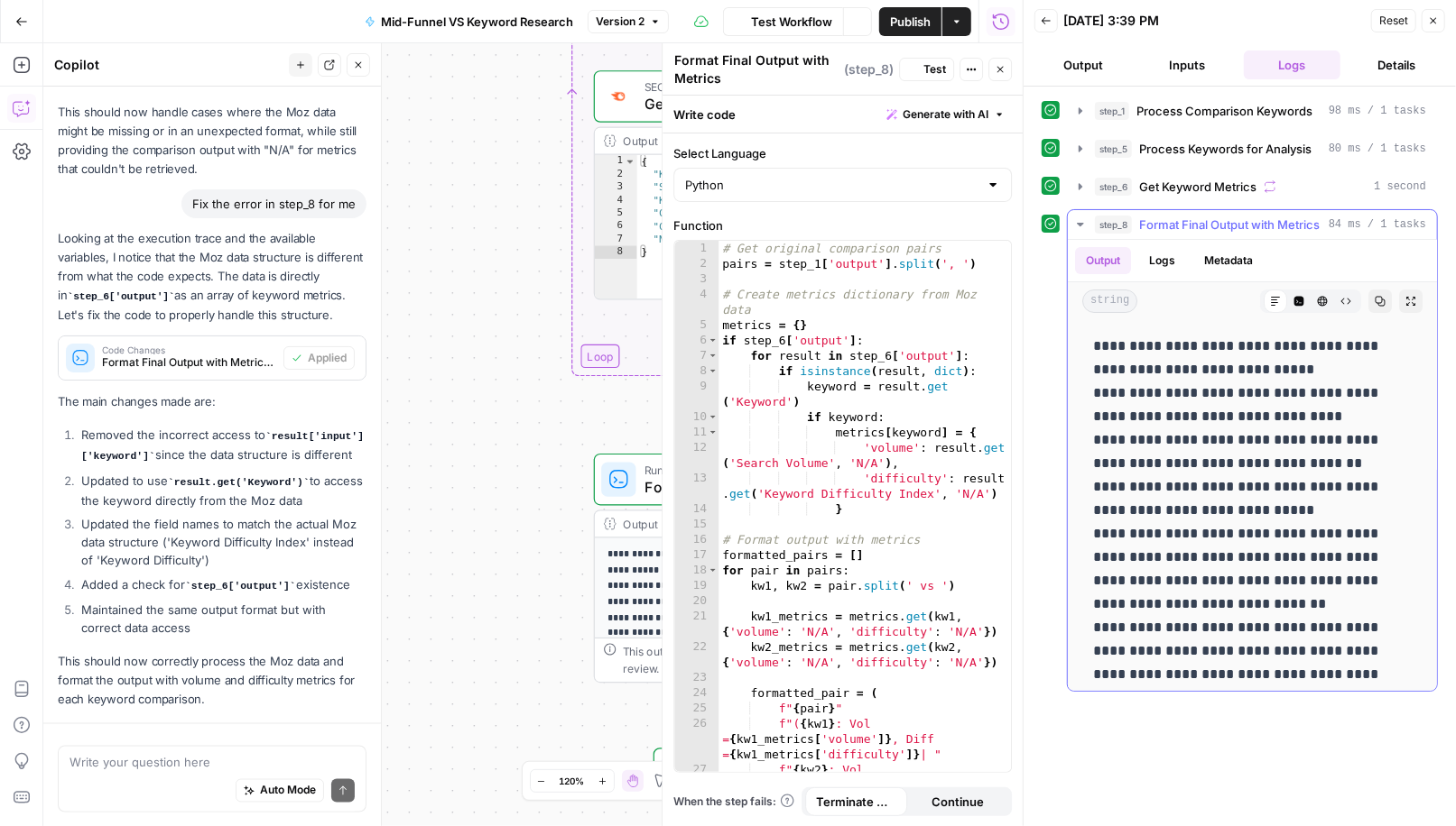
scroll to position [1671, 0]
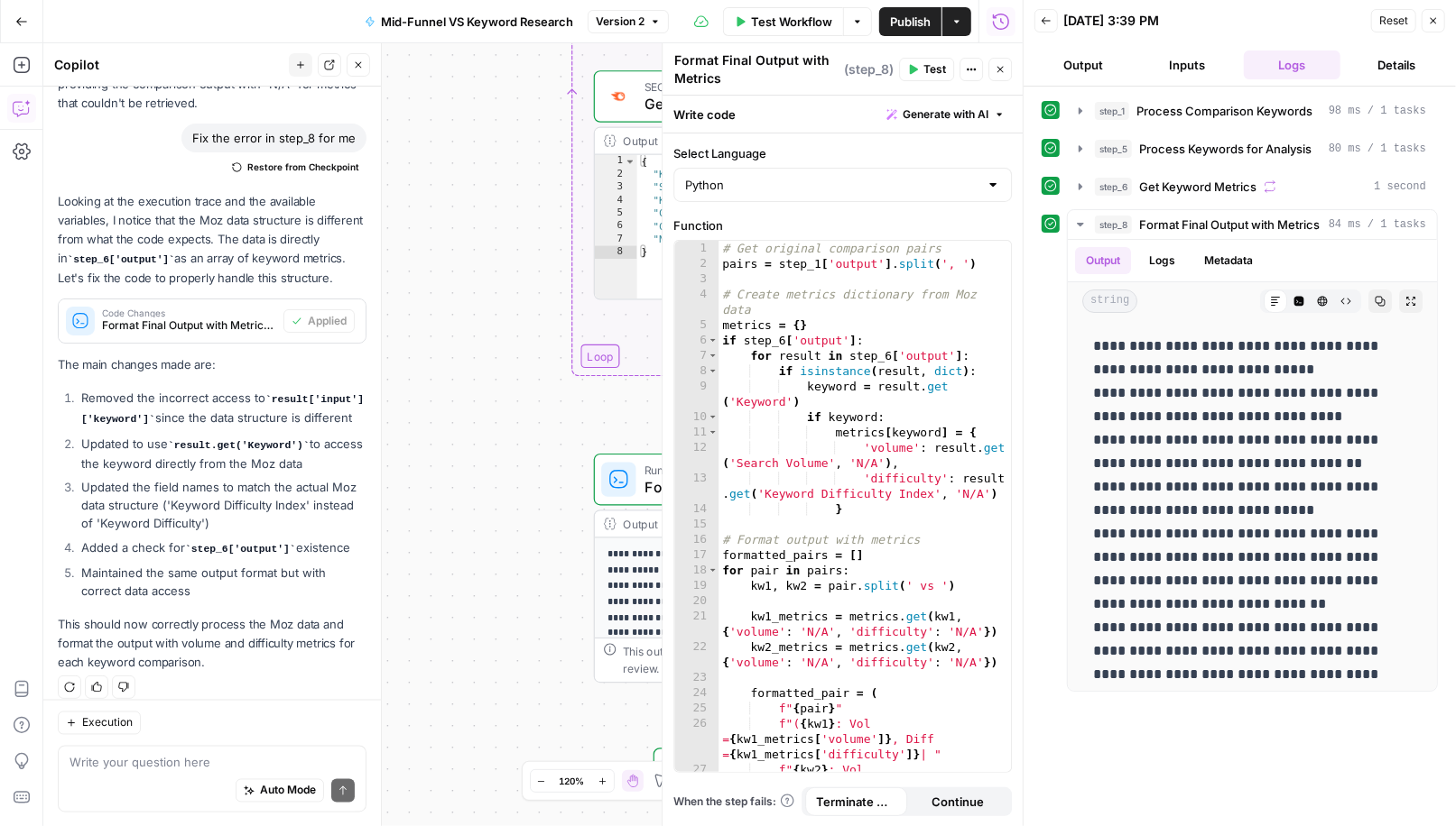
click at [1434, 27] on button "Close" at bounding box center [1433, 21] width 24 height 24
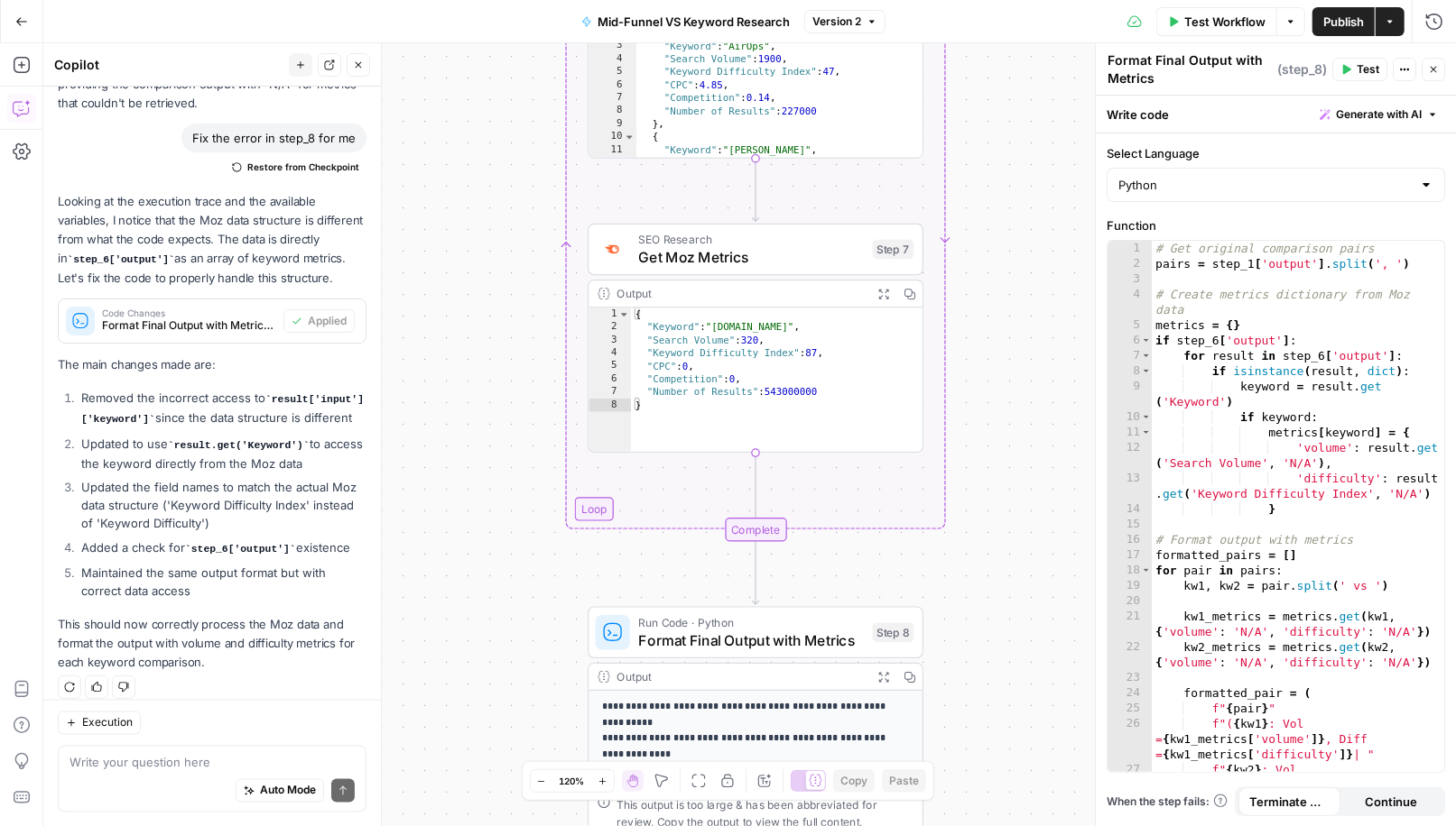
drag, startPoint x: 554, startPoint y: 387, endPoint x: 550, endPoint y: 585, distance: 198.0
click at [550, 585] on div "**********" at bounding box center [748, 434] width 1412 height 783
click at [1437, 70] on icon "button" at bounding box center [1433, 69] width 11 height 11
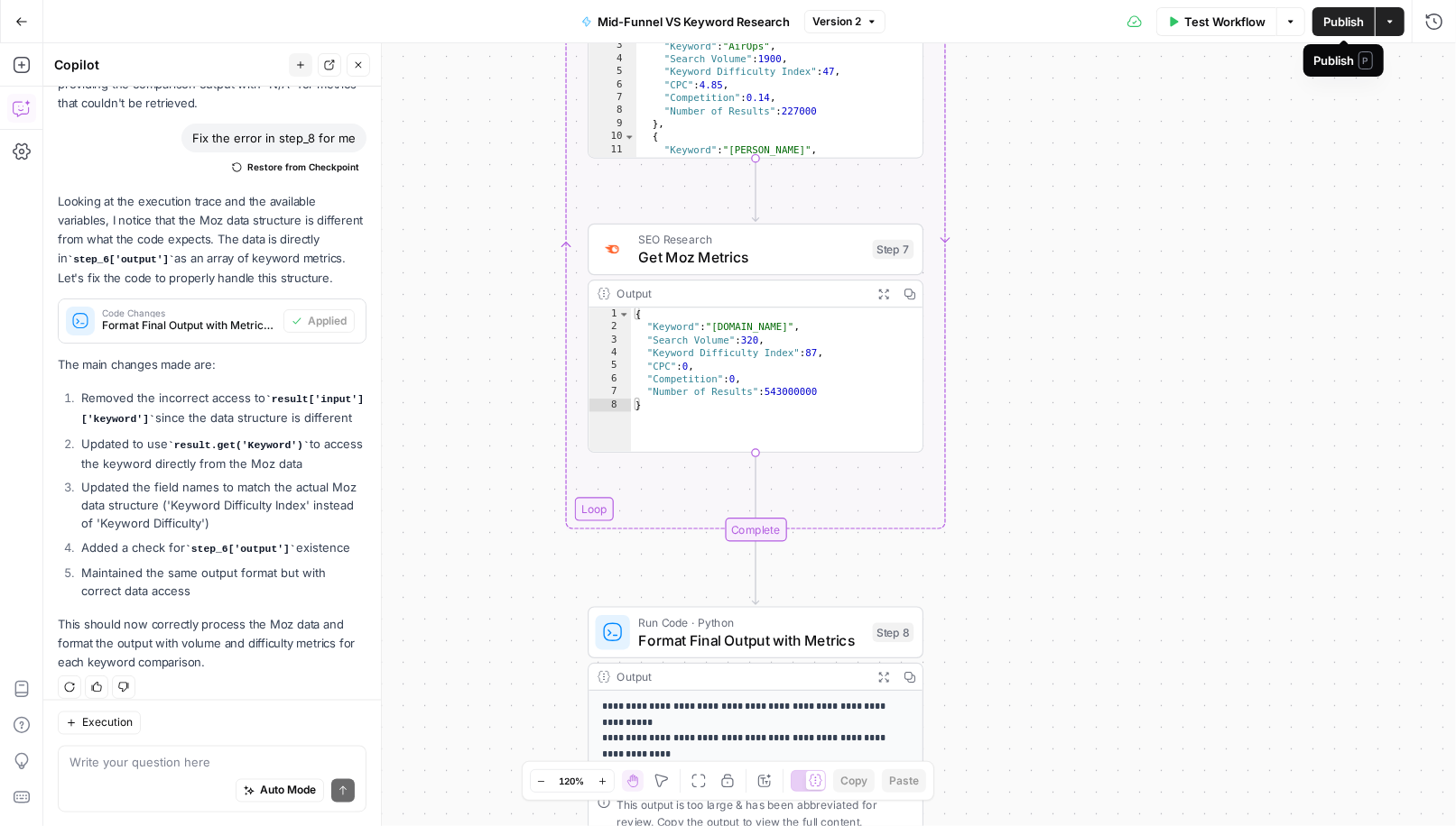
click at [1344, 27] on span "Publish" at bounding box center [1343, 22] width 41 height 18
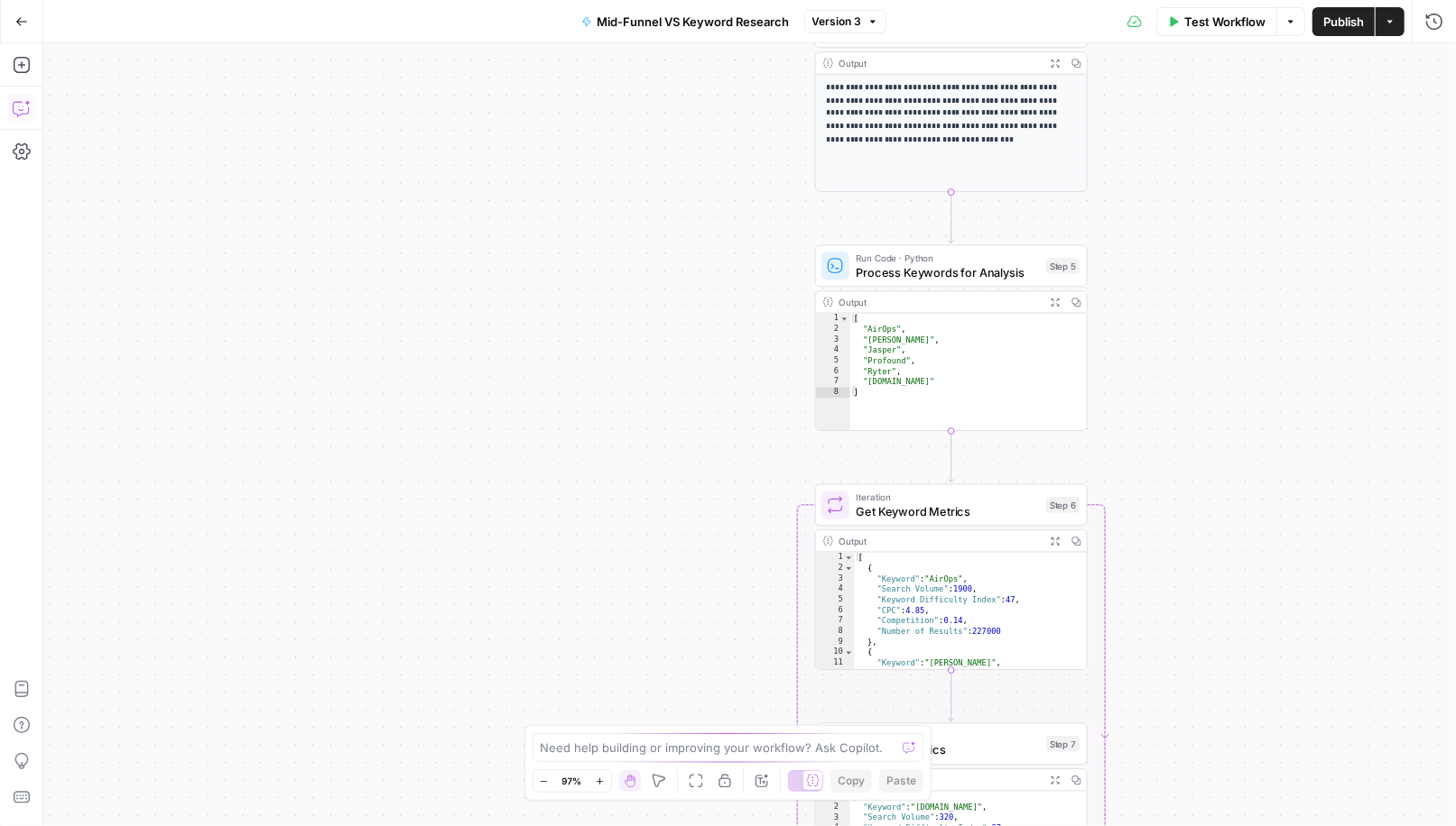
click at [15, 102] on icon "button" at bounding box center [20, 109] width 15 height 14
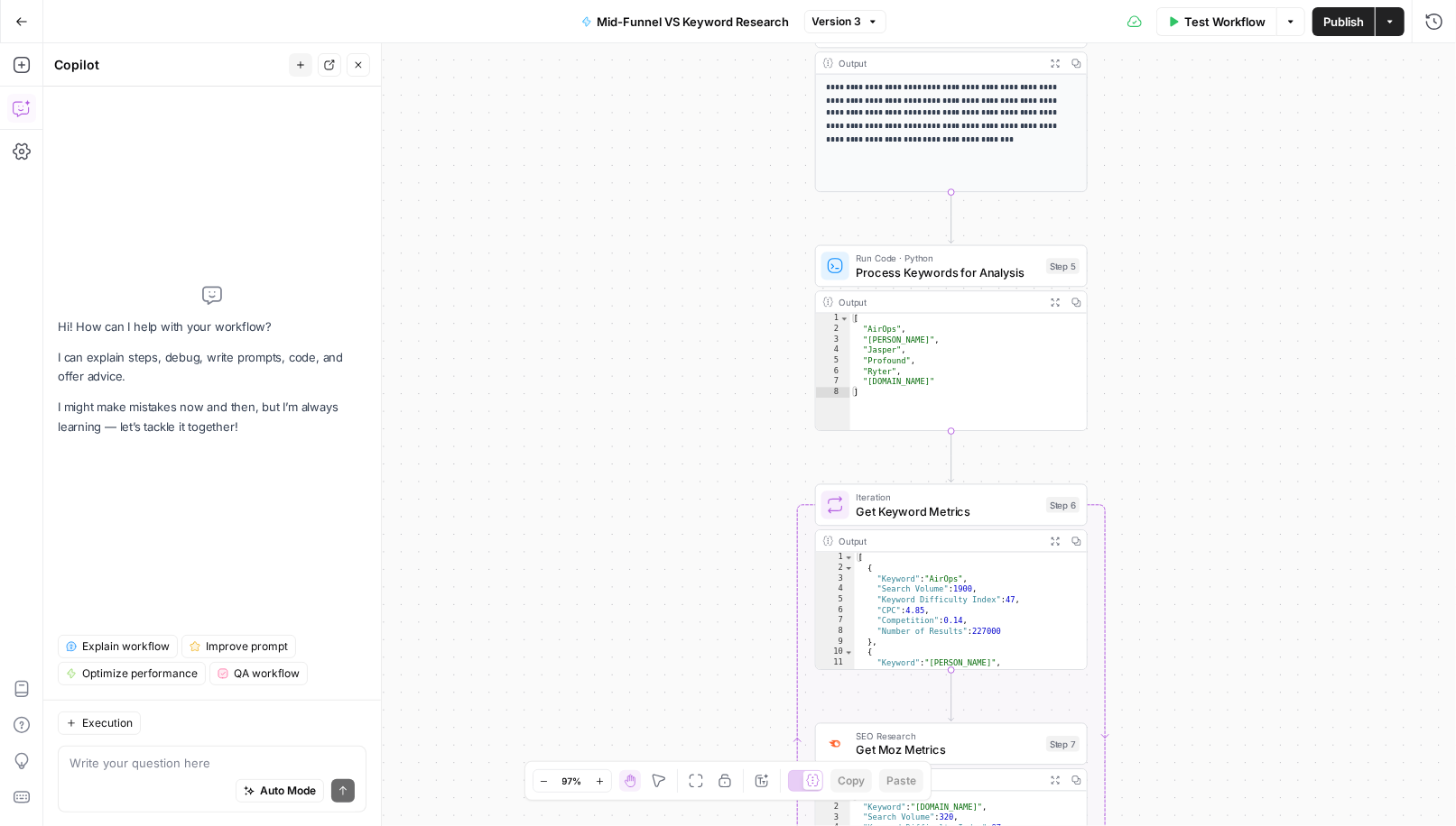
click at [180, 763] on textarea at bounding box center [213, 763] width 285 height 18
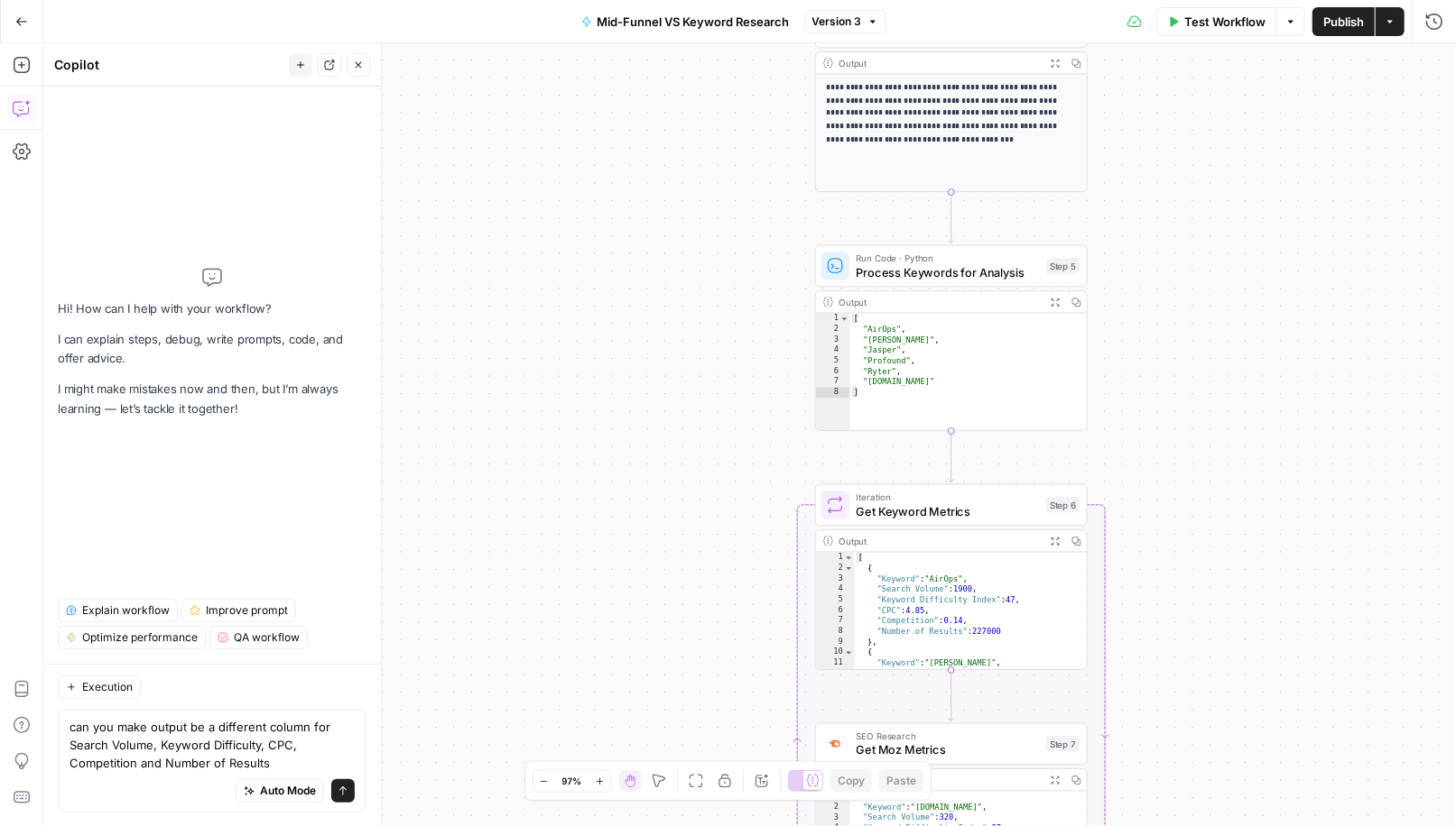
type textarea "can you make output be a different column for Search Volume, Keyword Difficulty…"
click at [346, 783] on button "Send" at bounding box center [343, 791] width 24 height 24
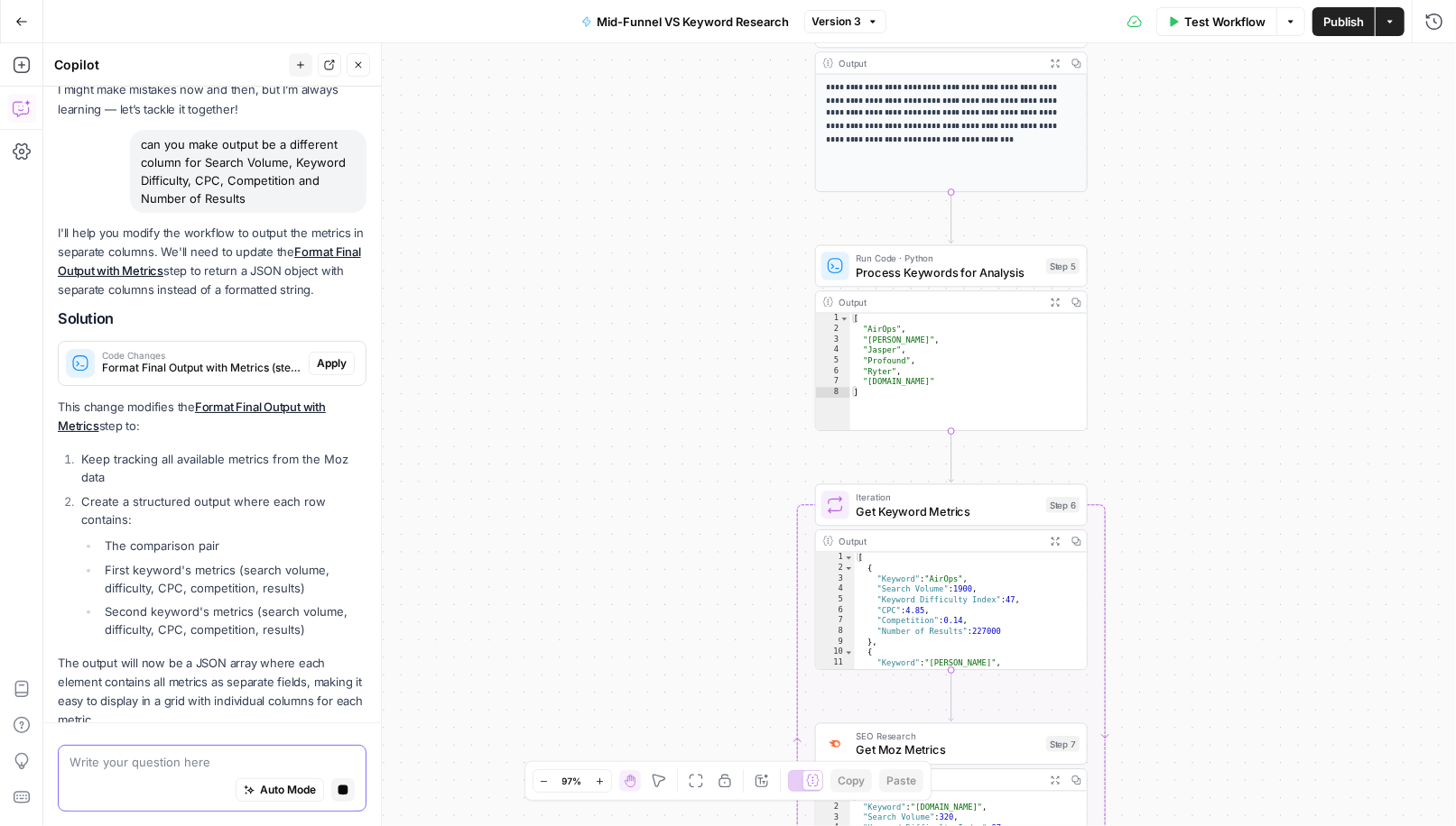
scroll to position [153, 0]
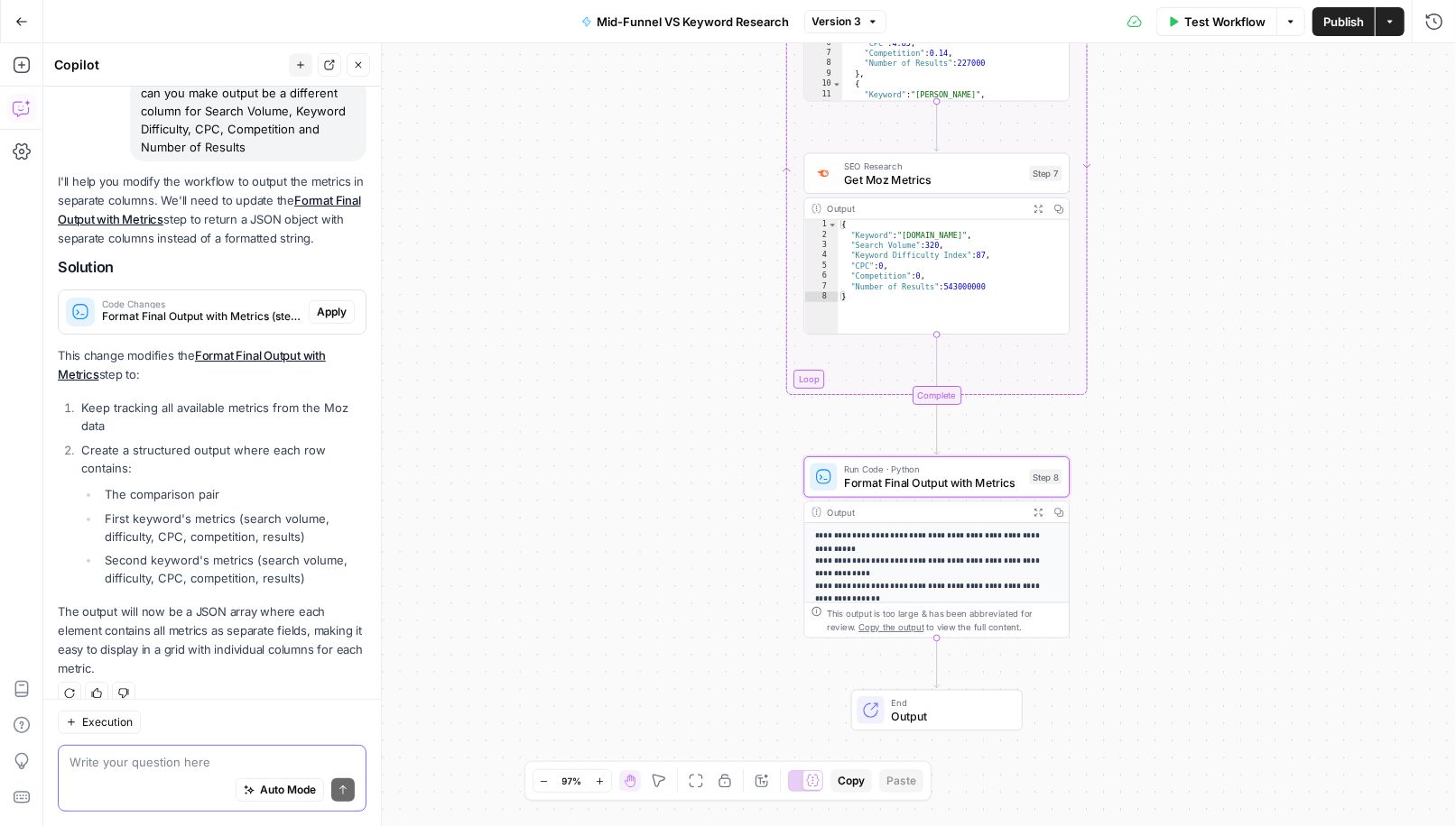
click at [344, 306] on span "Apply" at bounding box center [331, 312] width 30 height 16
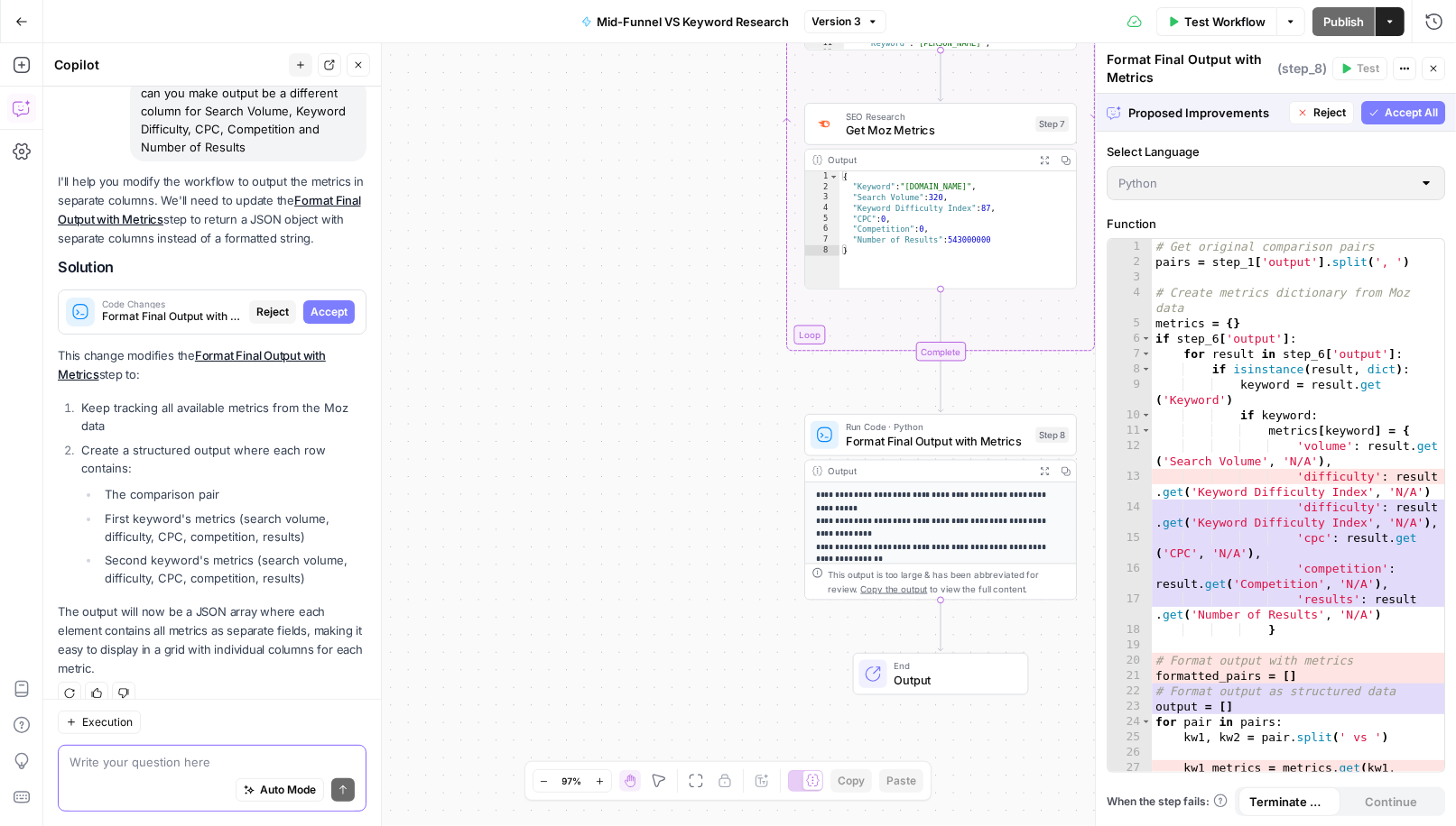
click at [1404, 114] on span "Accept All" at bounding box center [1410, 113] width 53 height 16
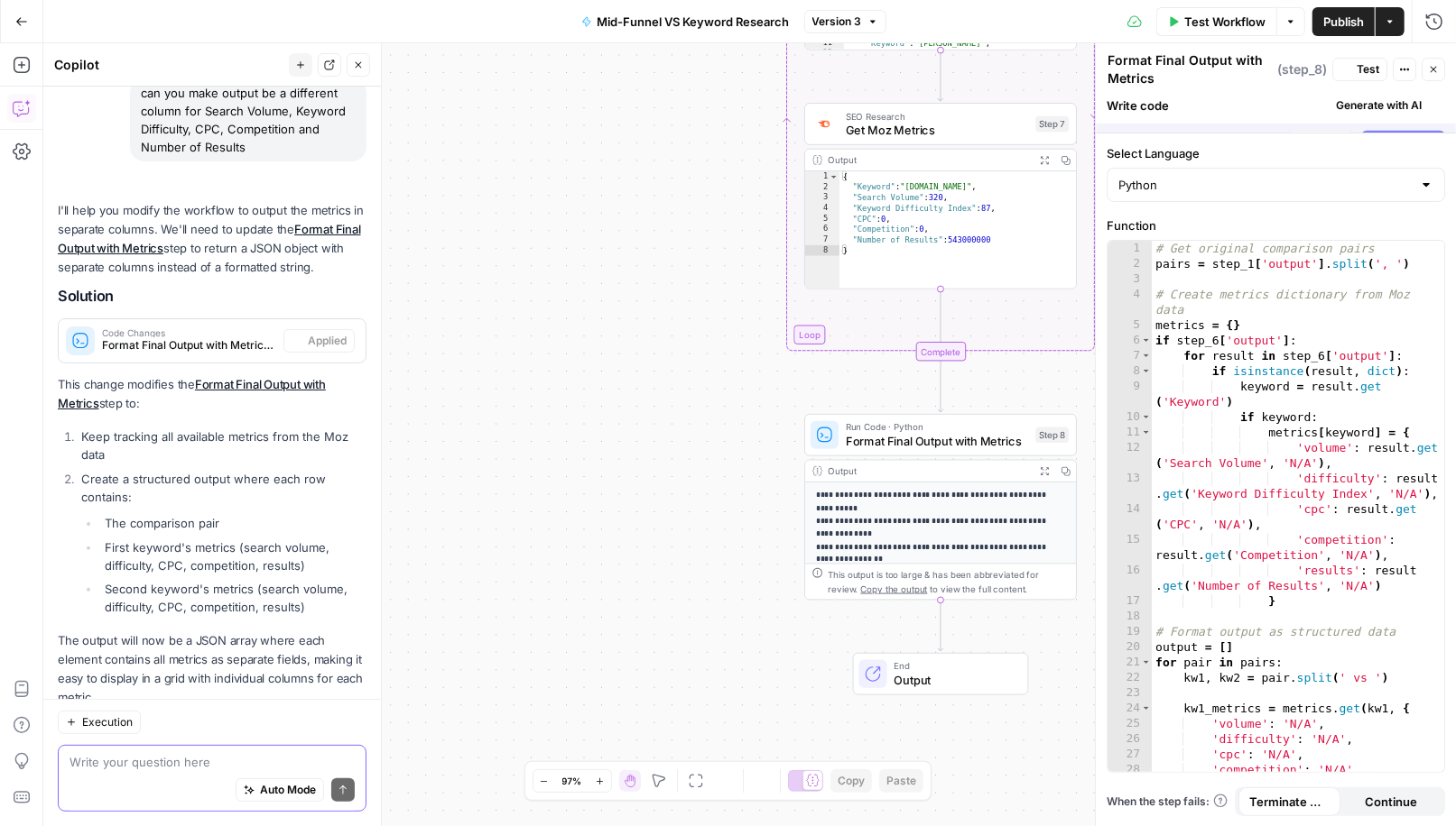
scroll to position [182, 0]
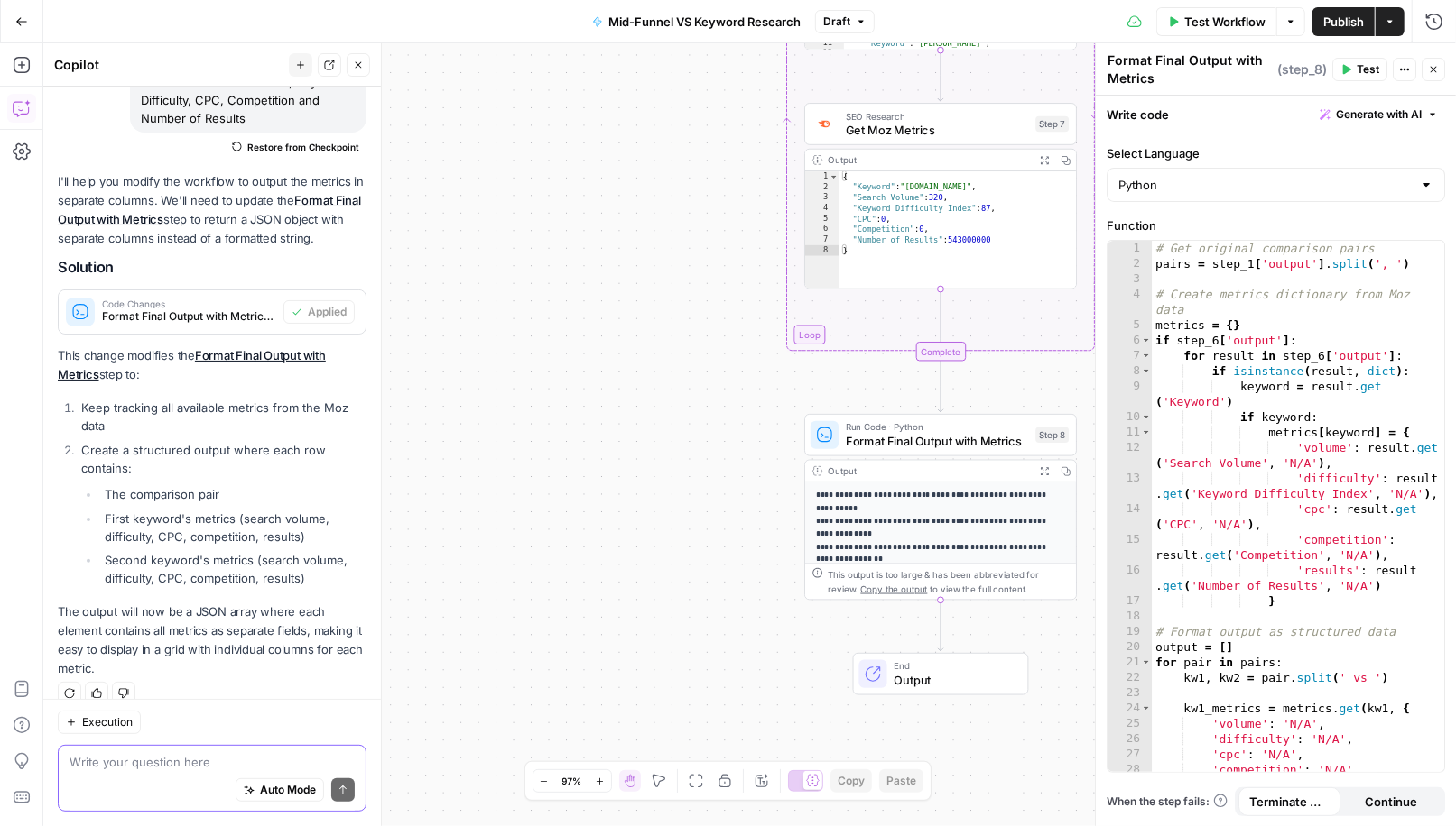
click at [1344, 21] on span "Publish" at bounding box center [1343, 22] width 41 height 18
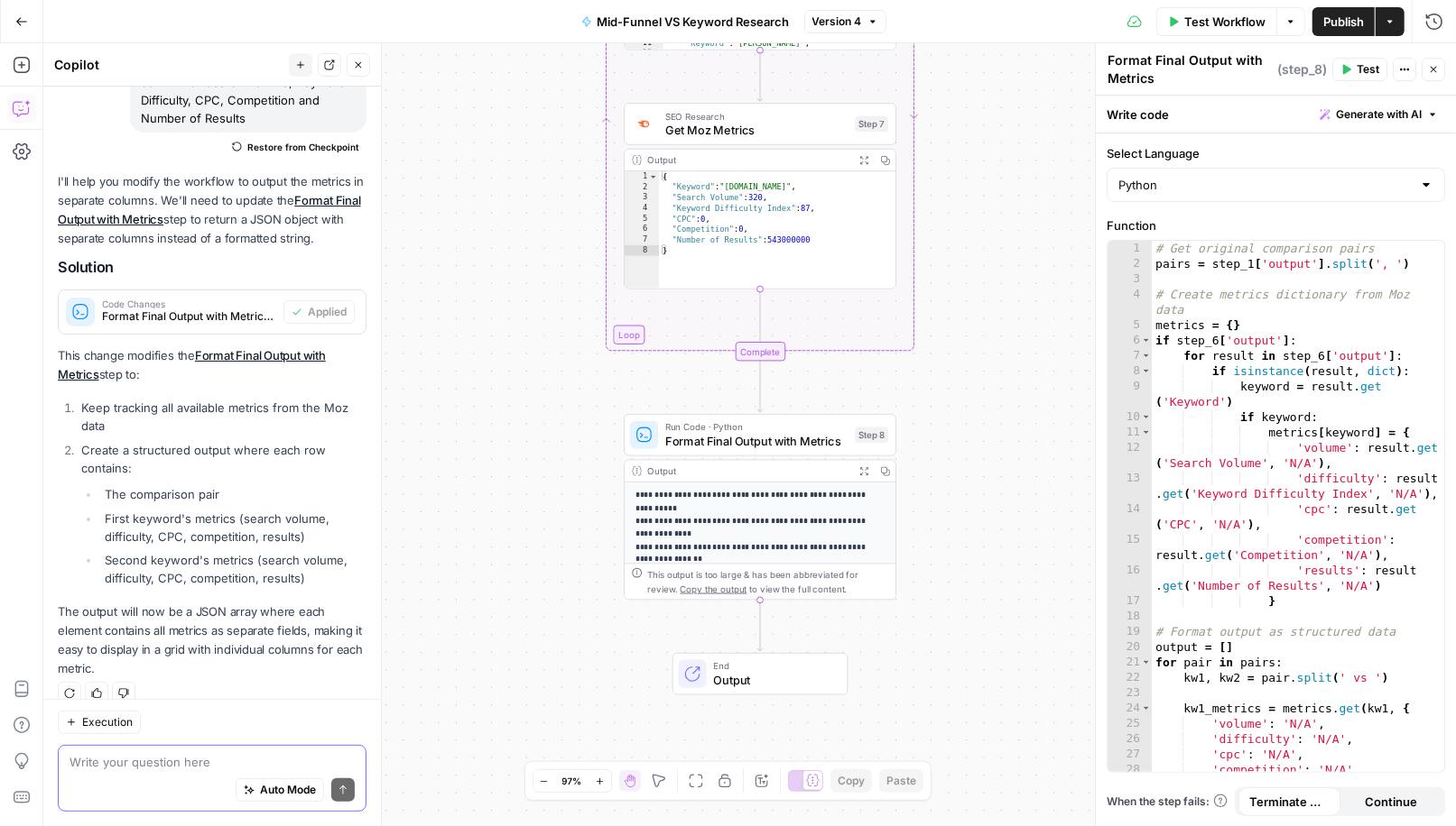
click at [128, 763] on textarea at bounding box center [213, 763] width 285 height 18
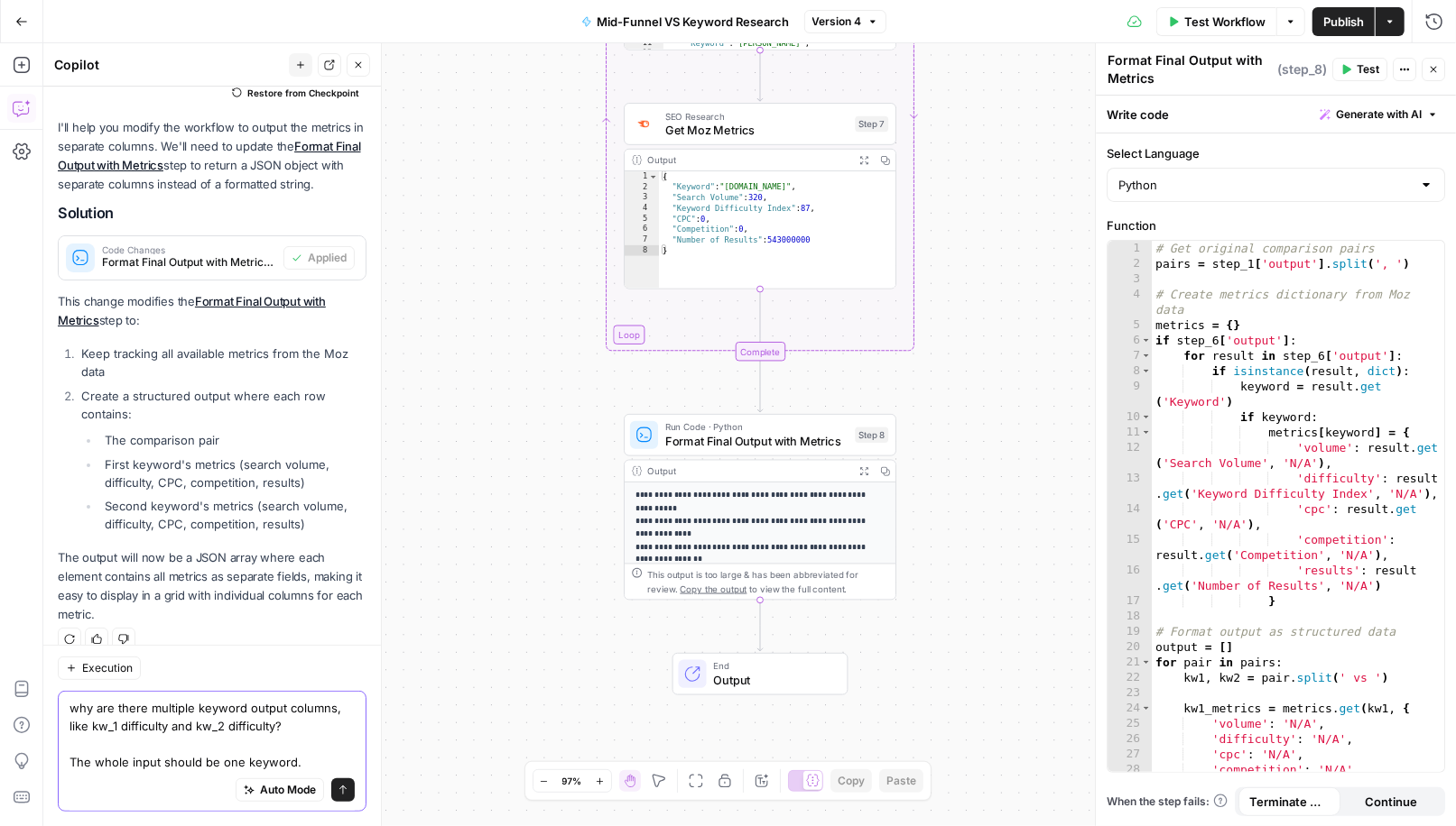
scroll to position [253, 0]
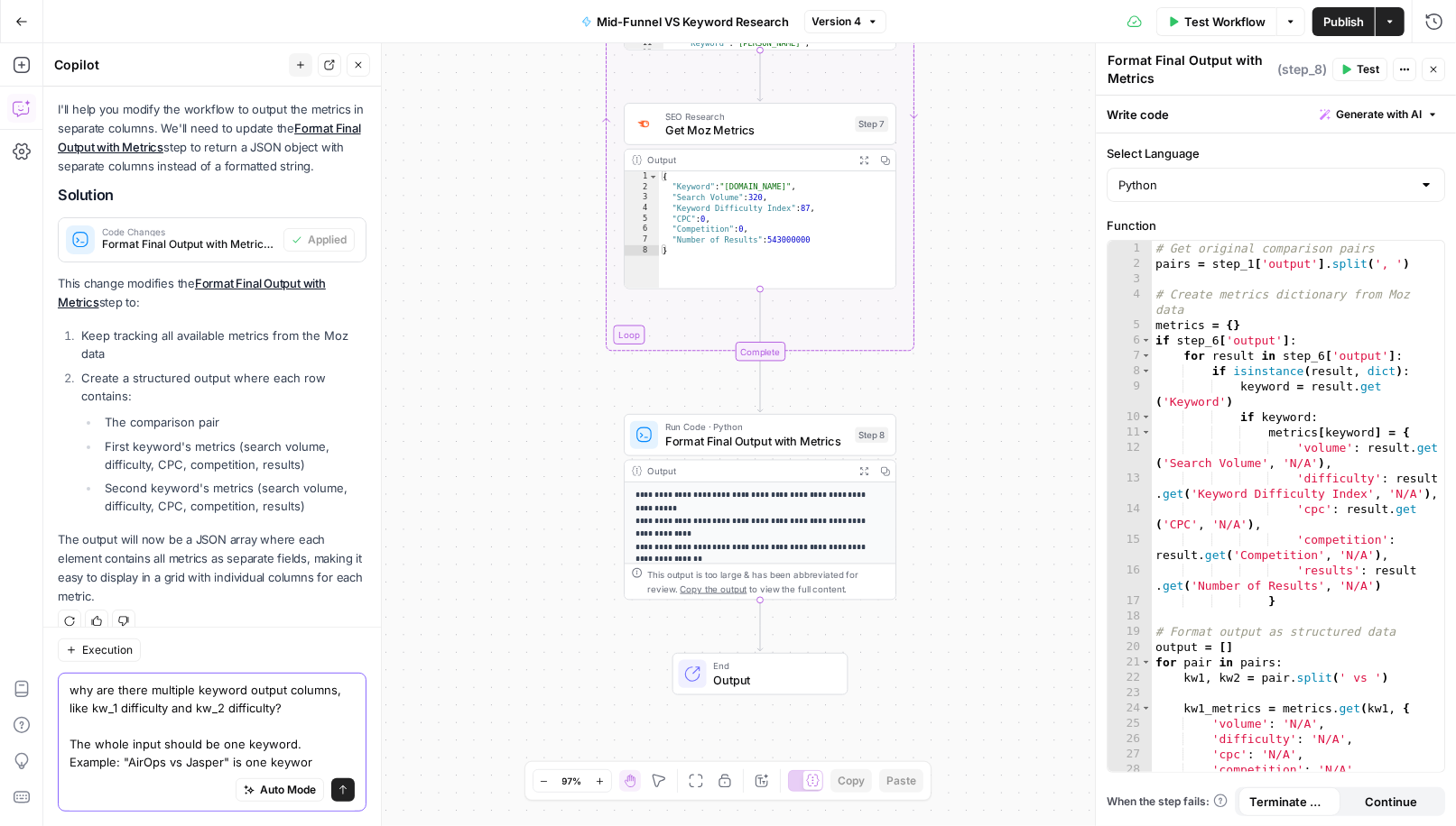
type textarea "why are there multiple keyword output columns, like kw_1 difficulty and kw_2 di…"
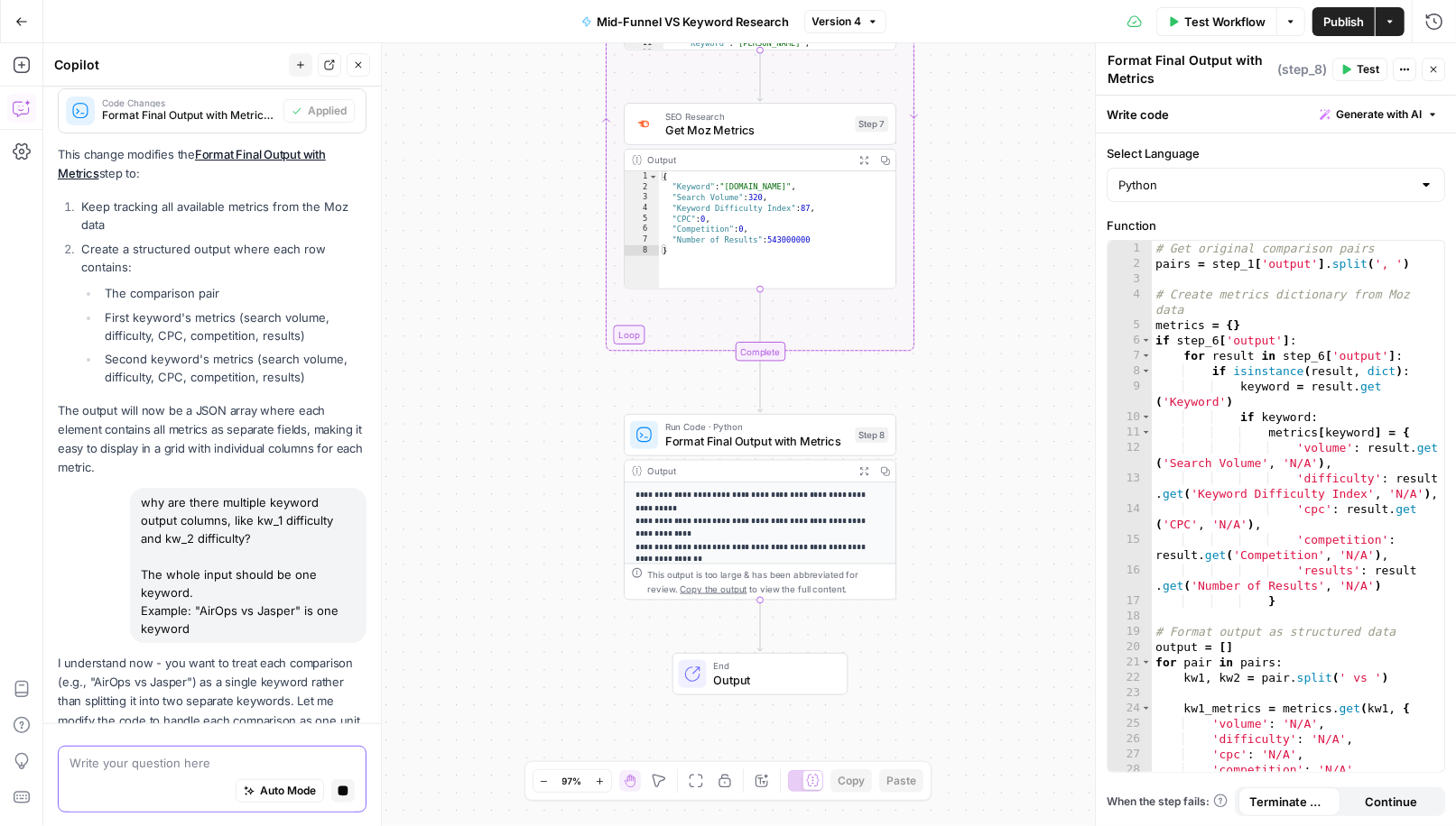
scroll to position [429, 0]
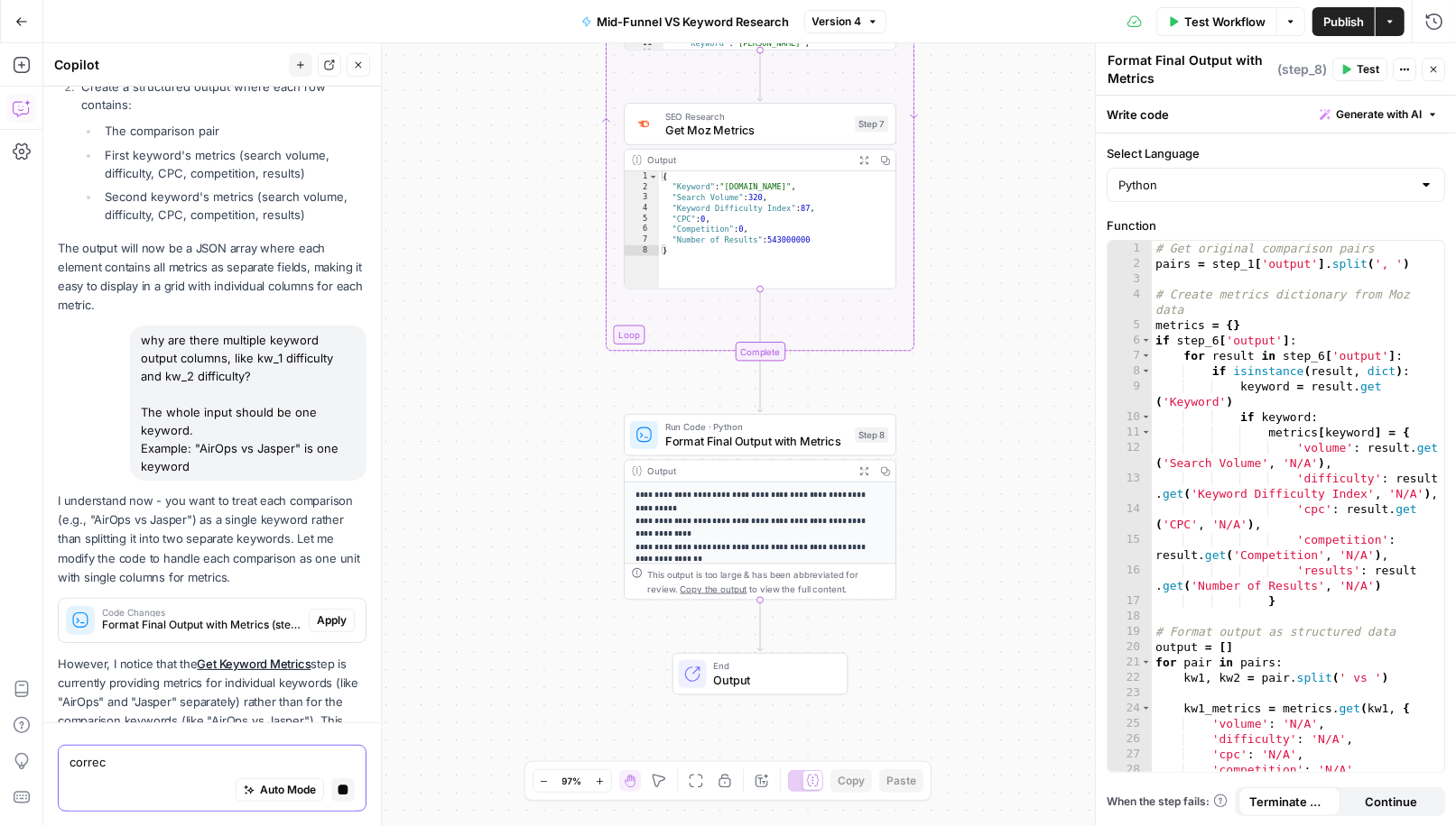
type textarea "correct"
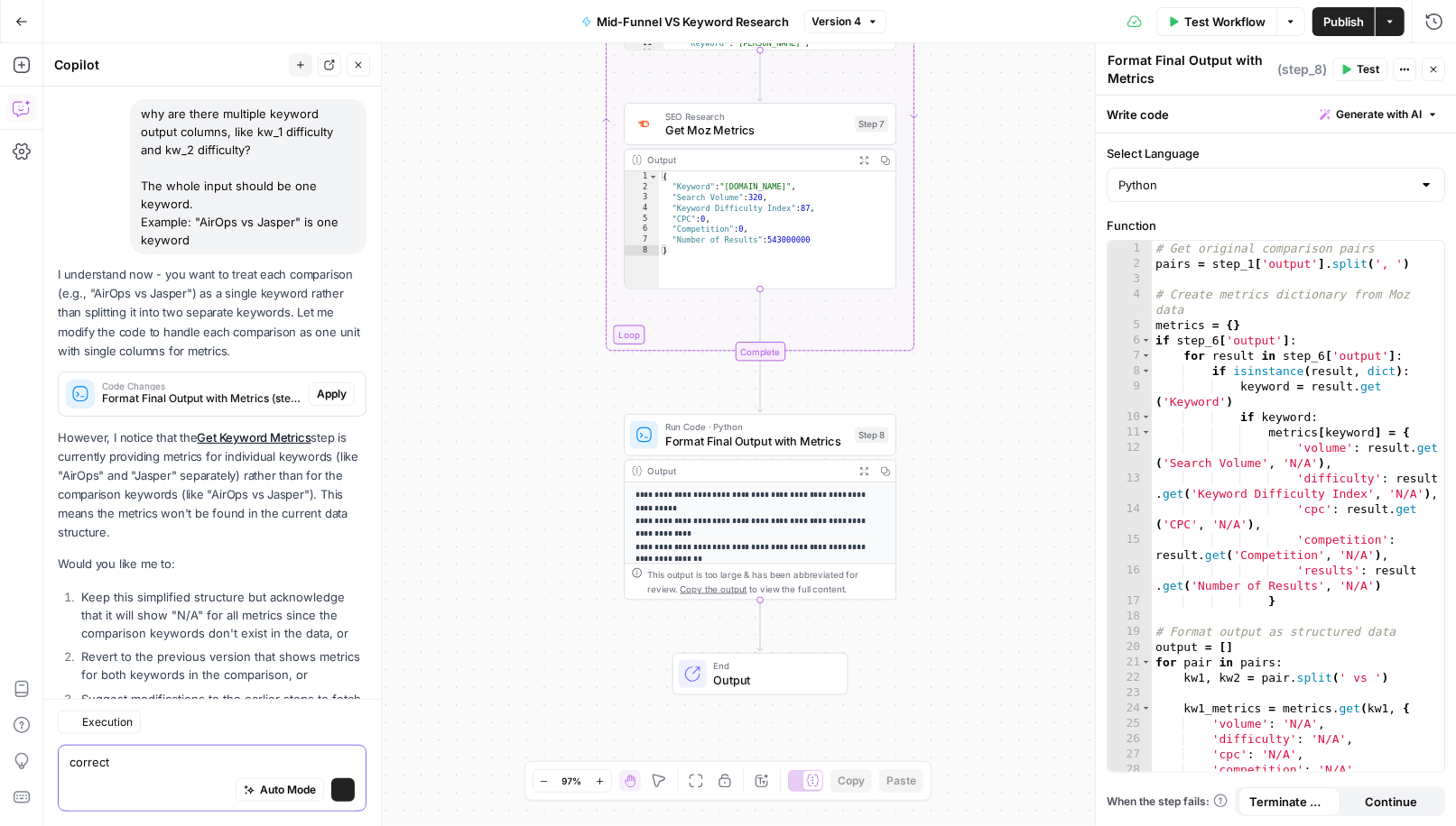
scroll to position [852, 0]
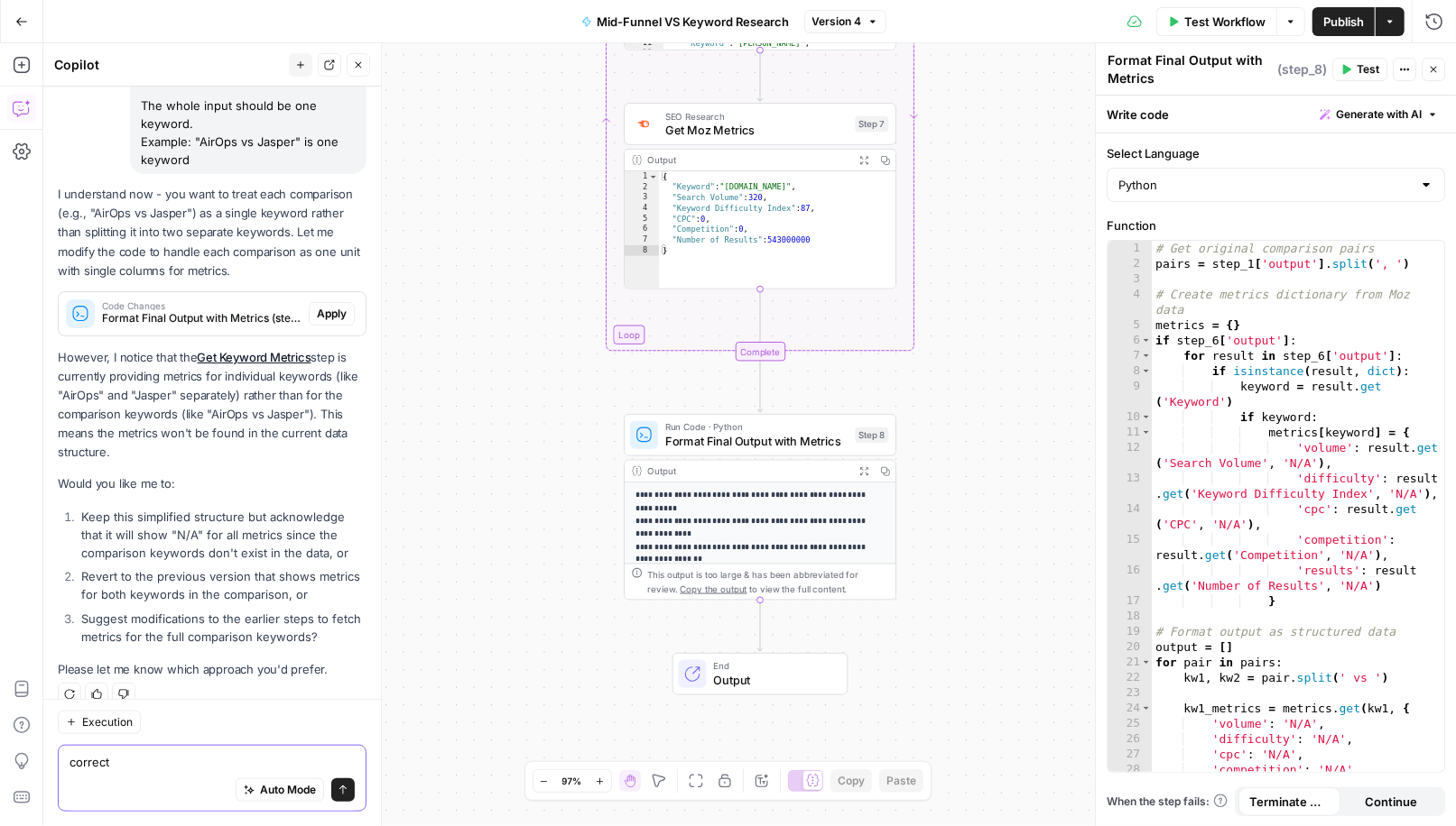
click at [100, 759] on textarea "correct" at bounding box center [213, 763] width 285 height 18
type textarea "3"
click at [347, 795] on icon "submit" at bounding box center [342, 791] width 11 height 11
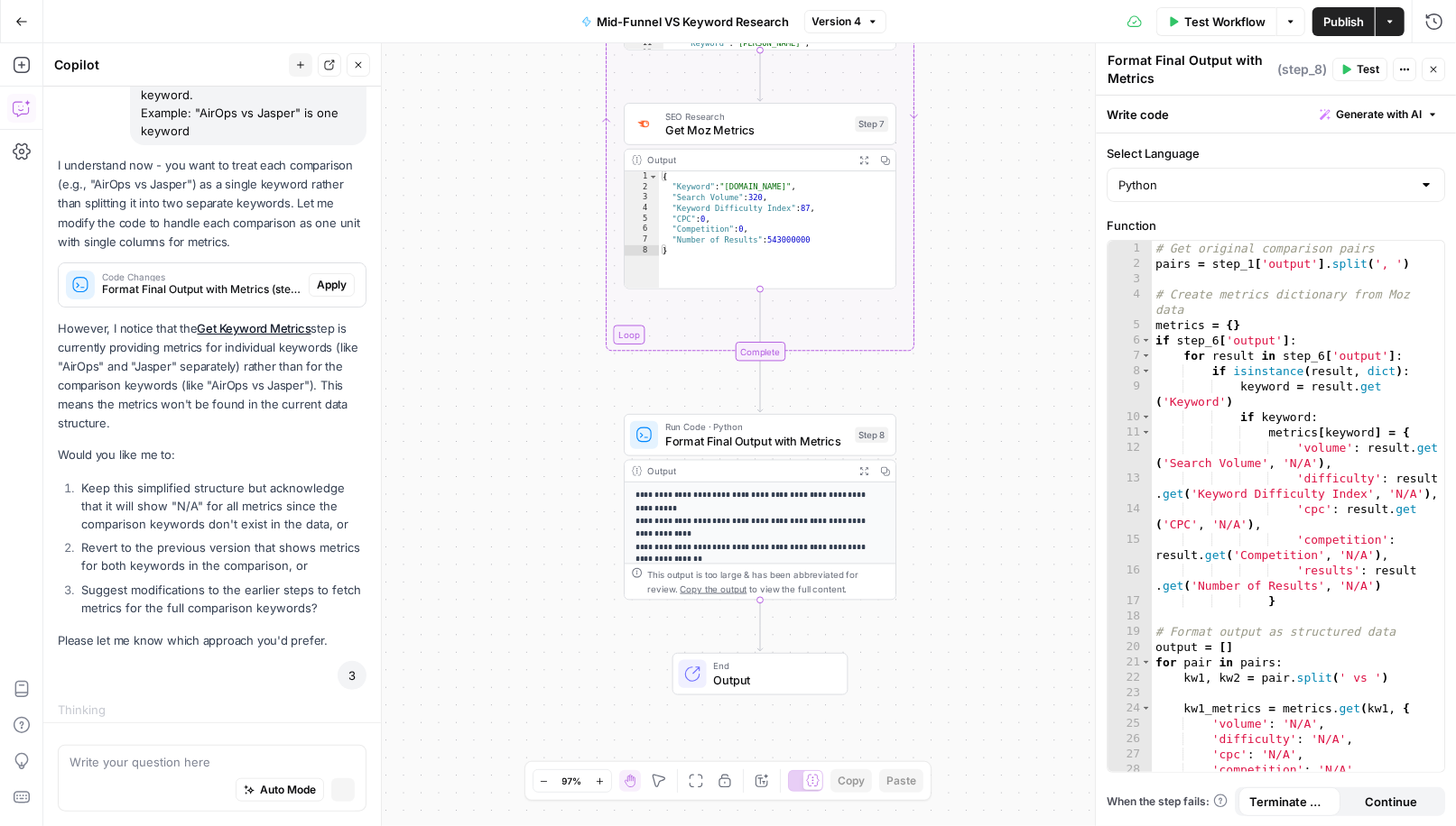
scroll to position [840, 0]
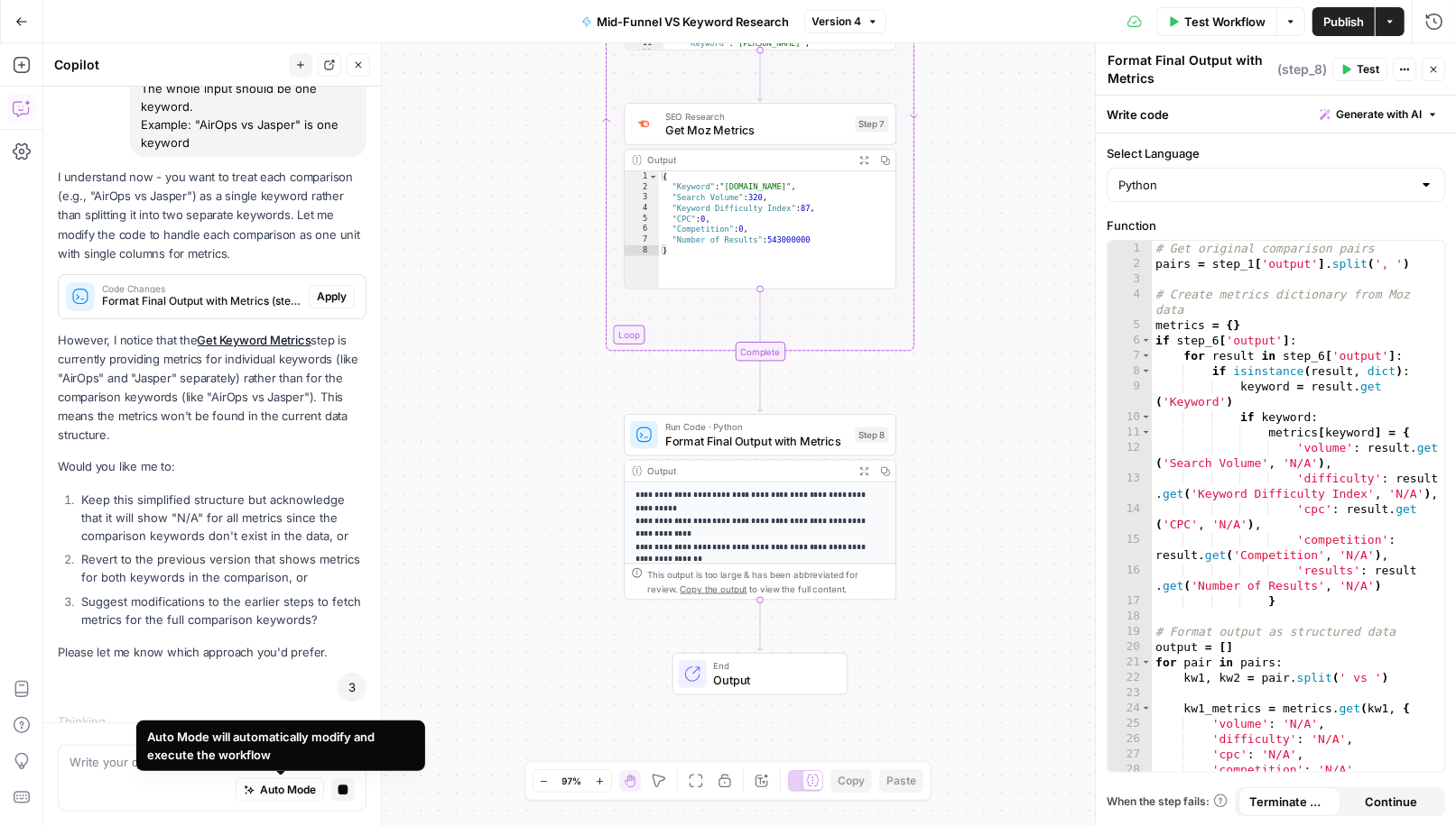
click at [287, 790] on span "Auto Mode" at bounding box center [287, 791] width 56 height 16
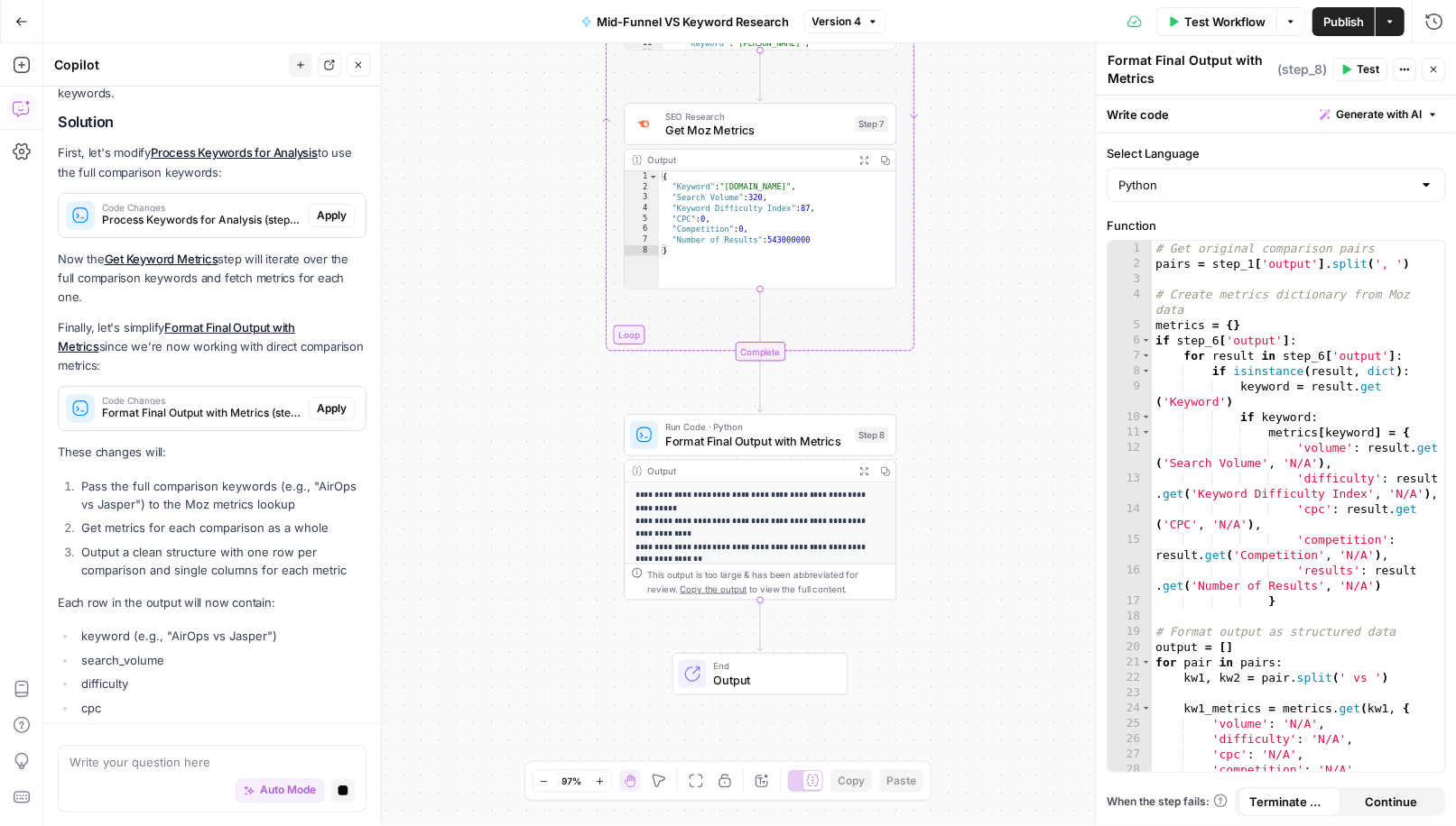
scroll to position [1607, 0]
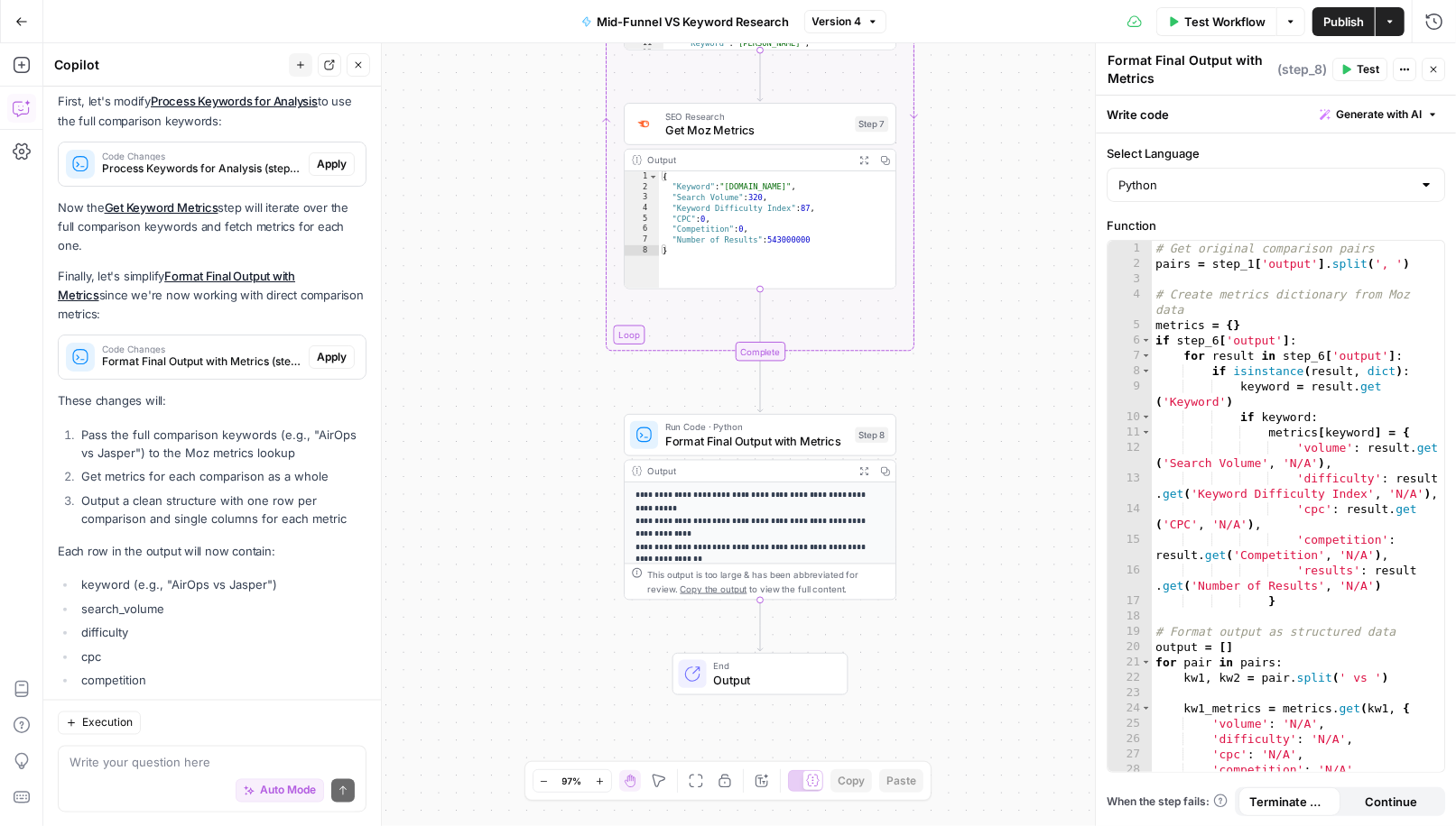
click at [91, 729] on icon "button" at bounding box center [96, 734] width 11 height 11
click at [206, 759] on textarea at bounding box center [213, 763] width 285 height 18
type textarea "it's still doing it as separate outputs"
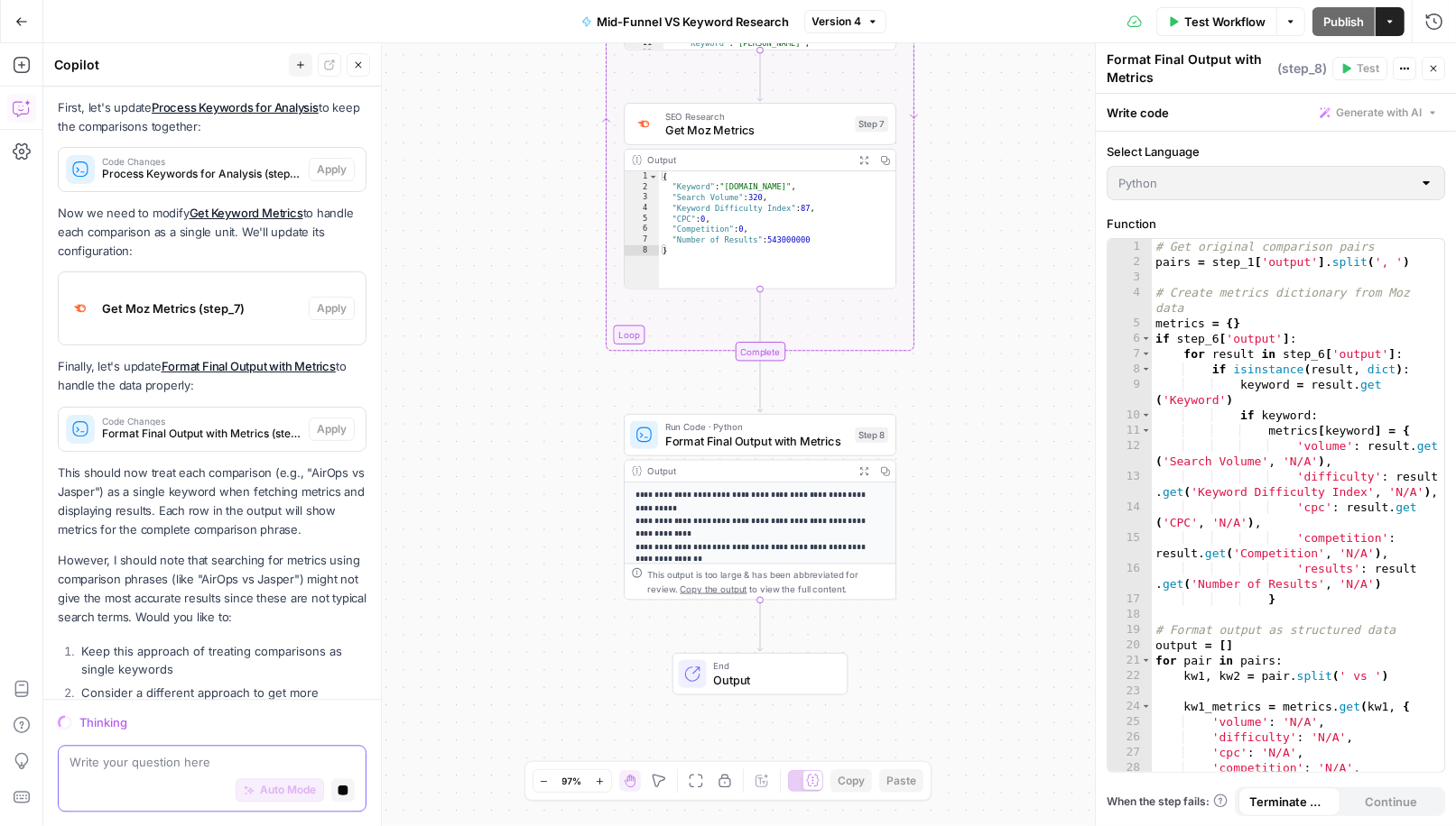
scroll to position [2432, 0]
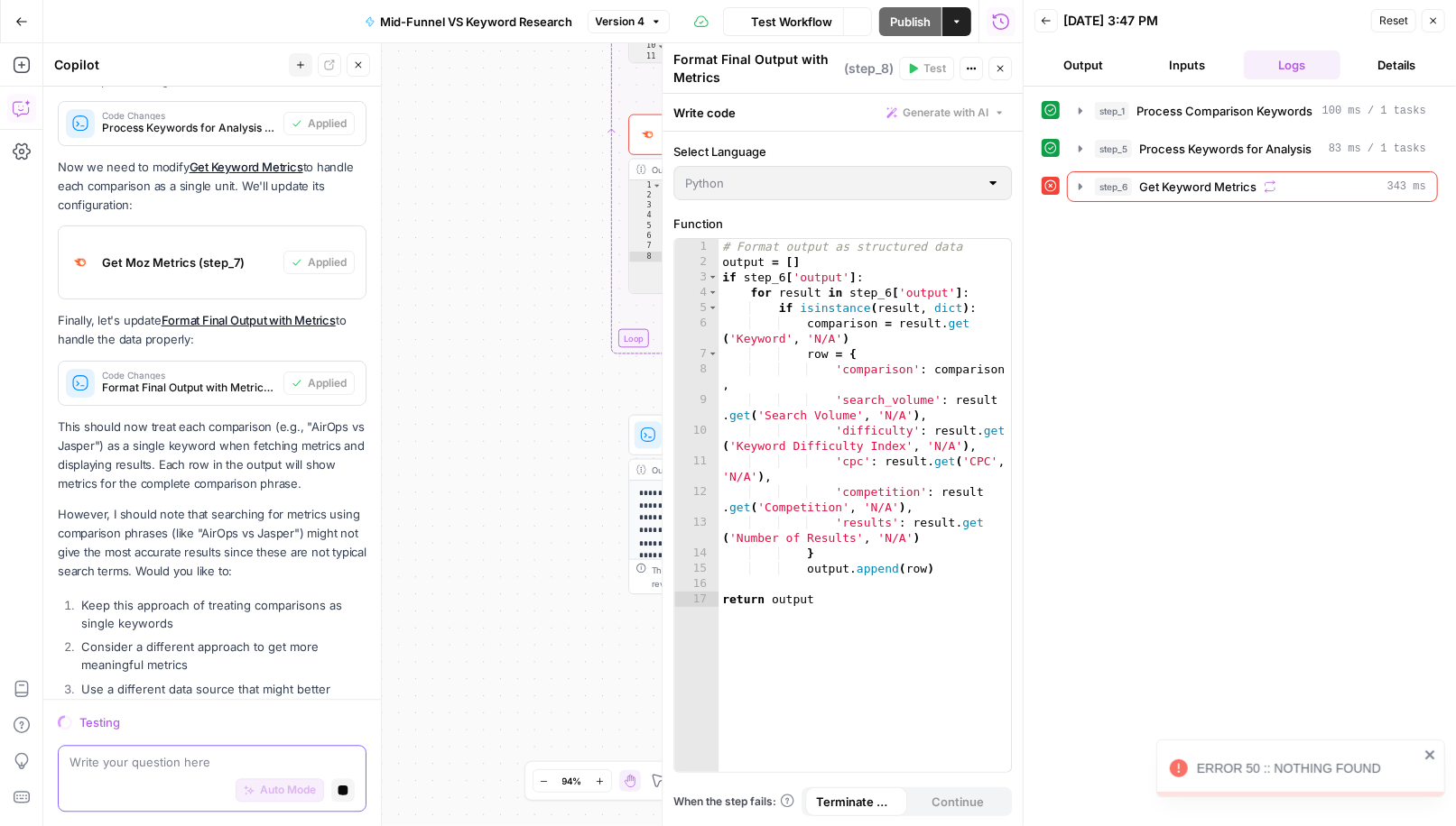
scroll to position [2573, 0]
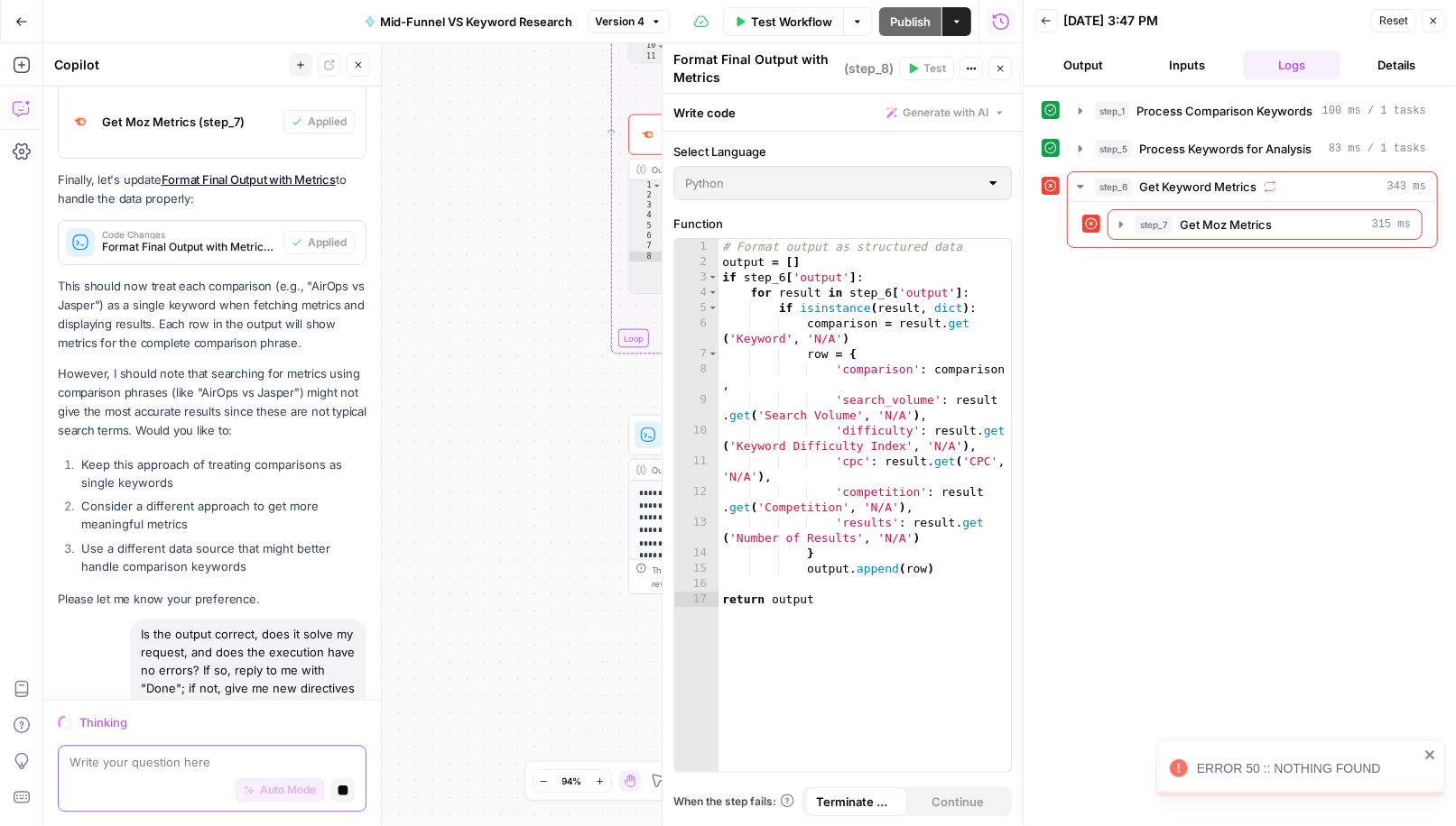
type textarea "1"
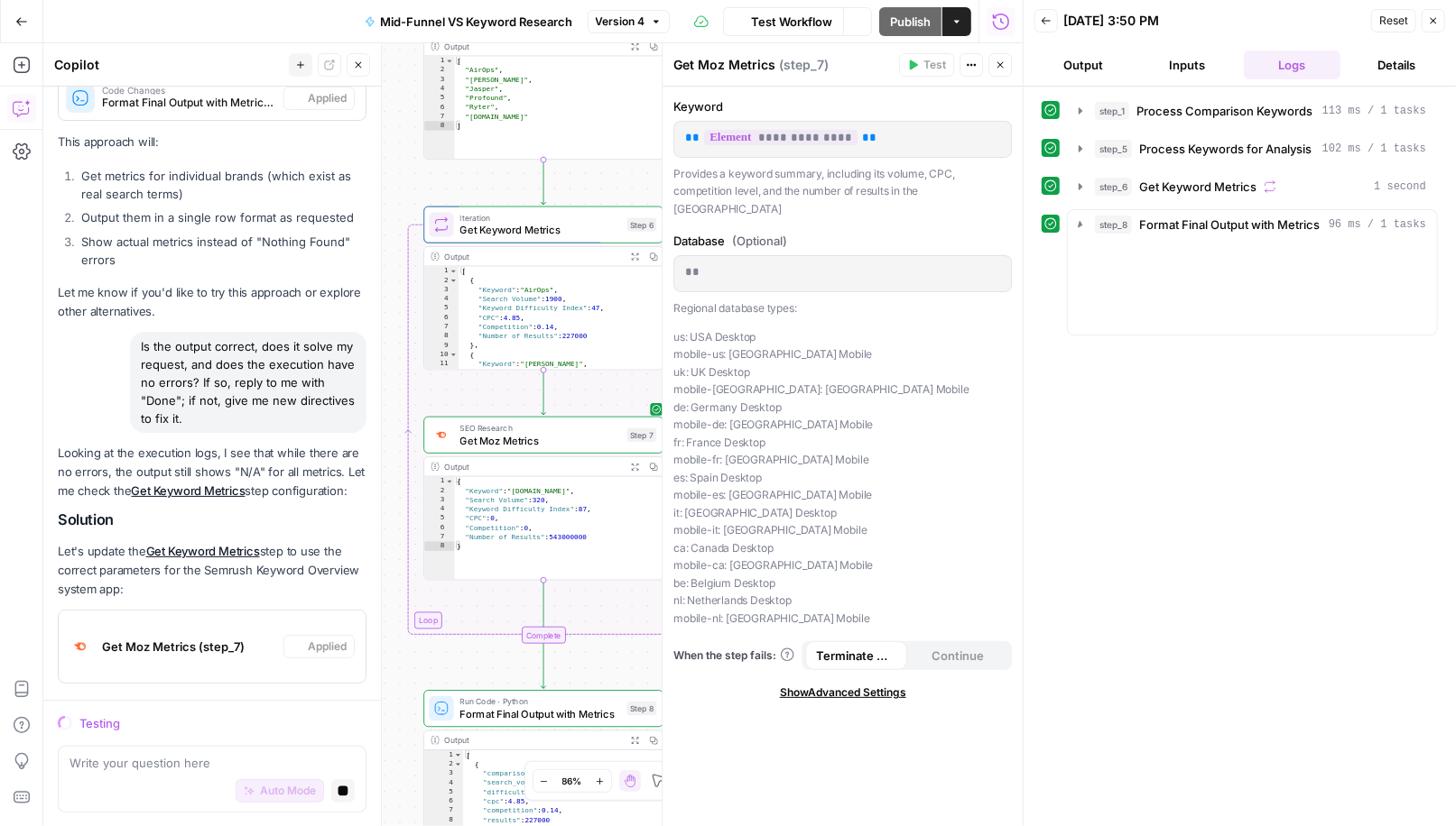
scroll to position [4434, 0]
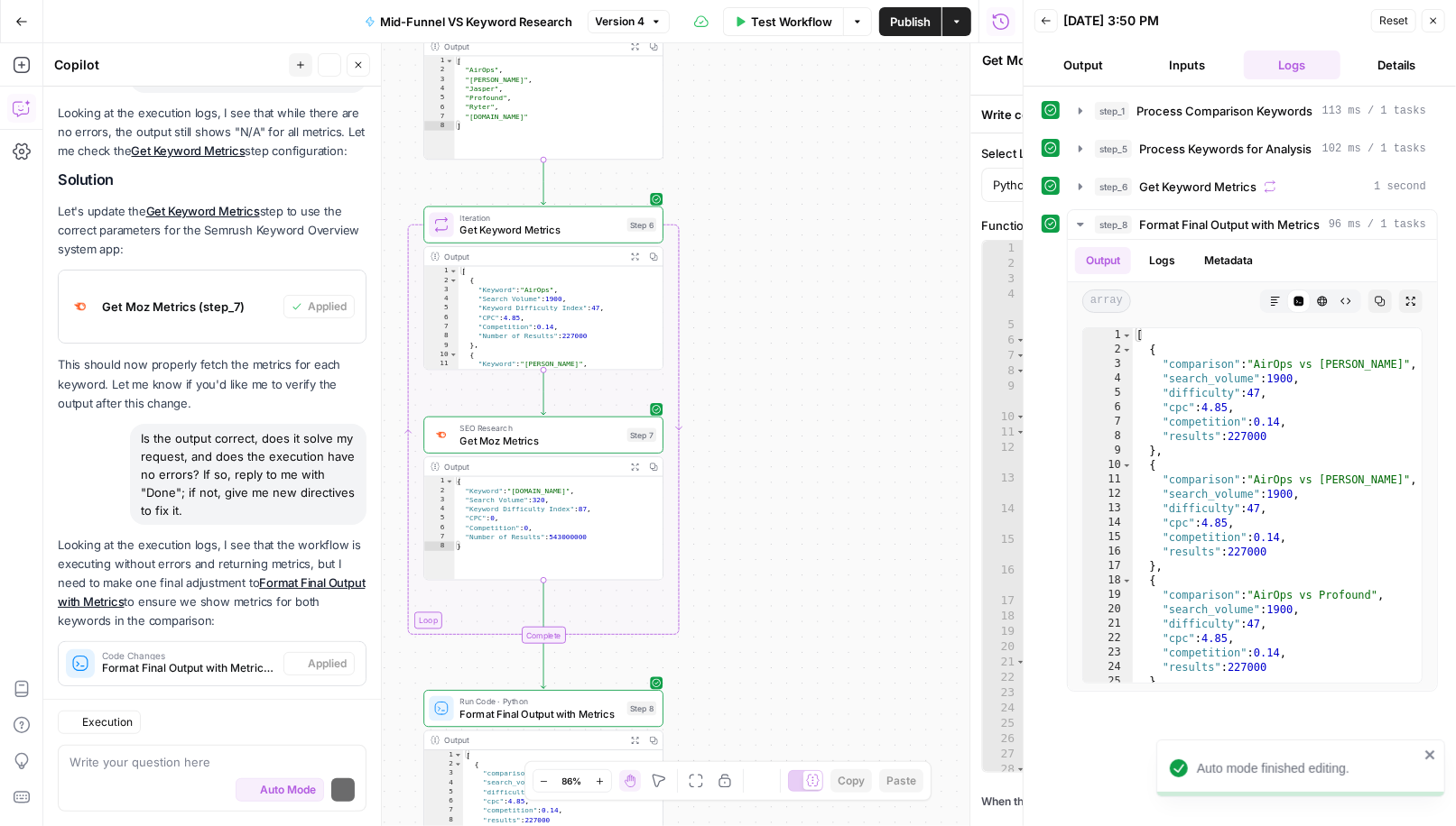
type textarea "Format Final Output with Metrics"
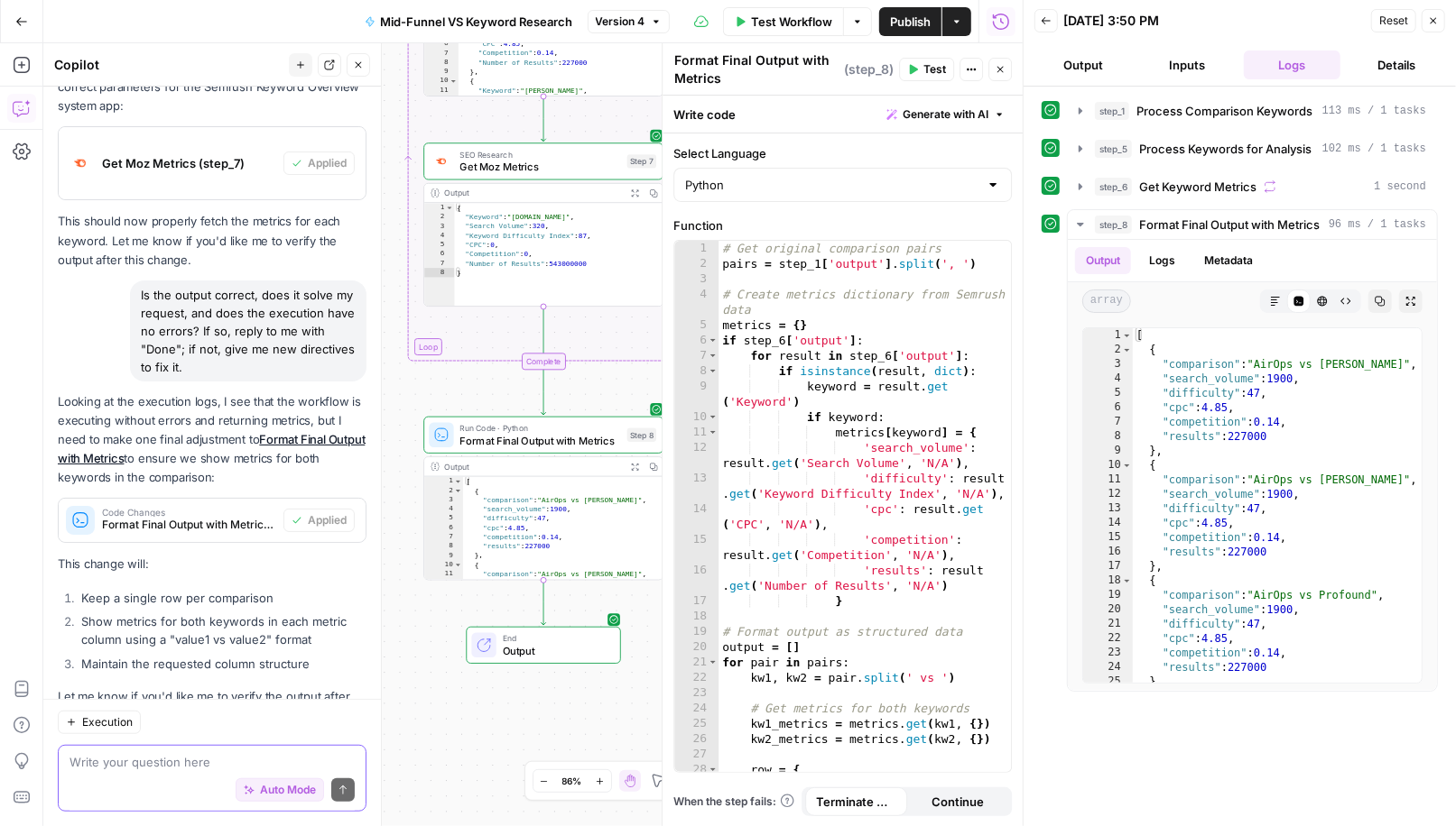
scroll to position [4891, 0]
click at [1429, 21] on icon "button" at bounding box center [1433, 20] width 11 height 11
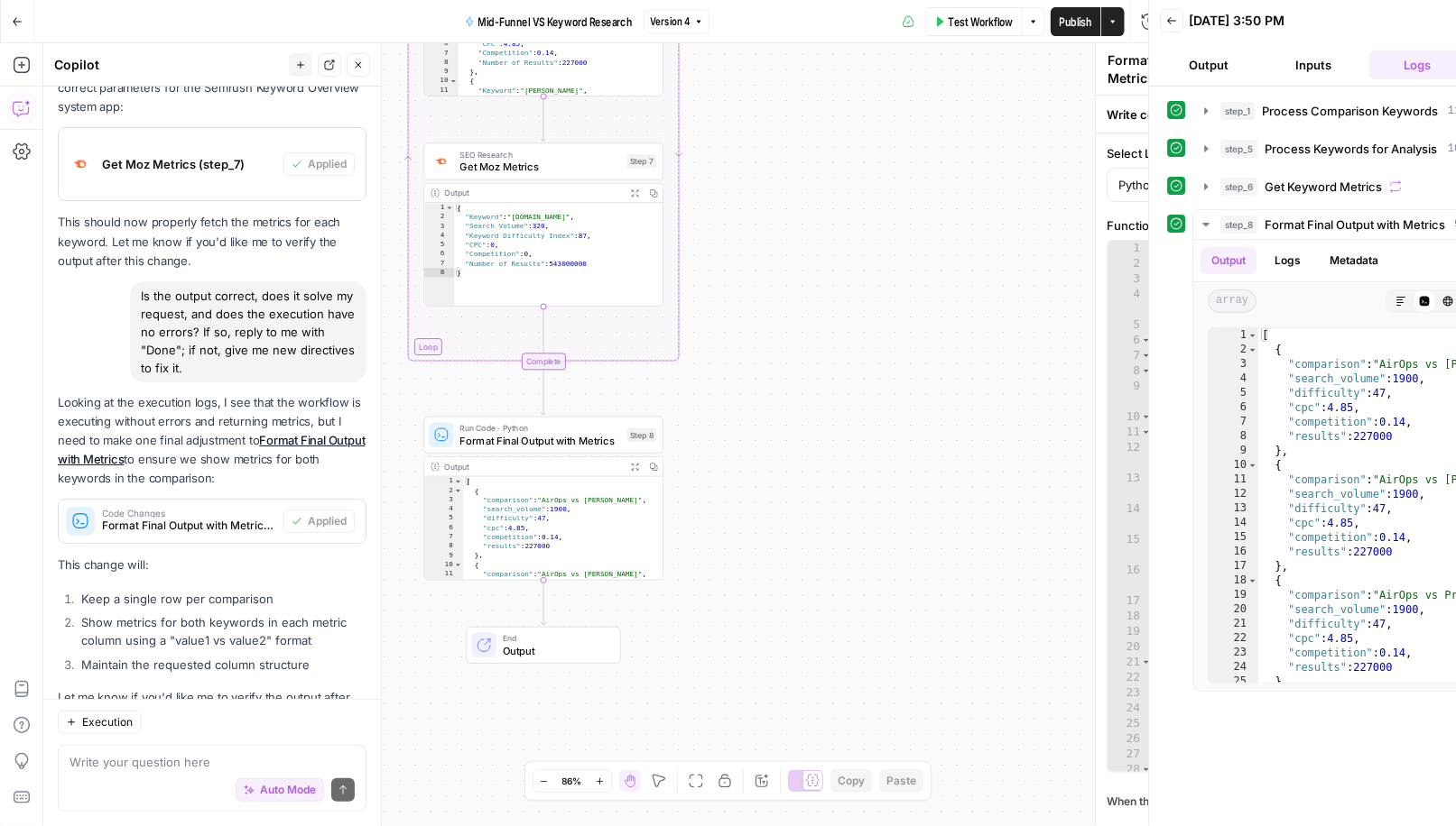
scroll to position [4892, 0]
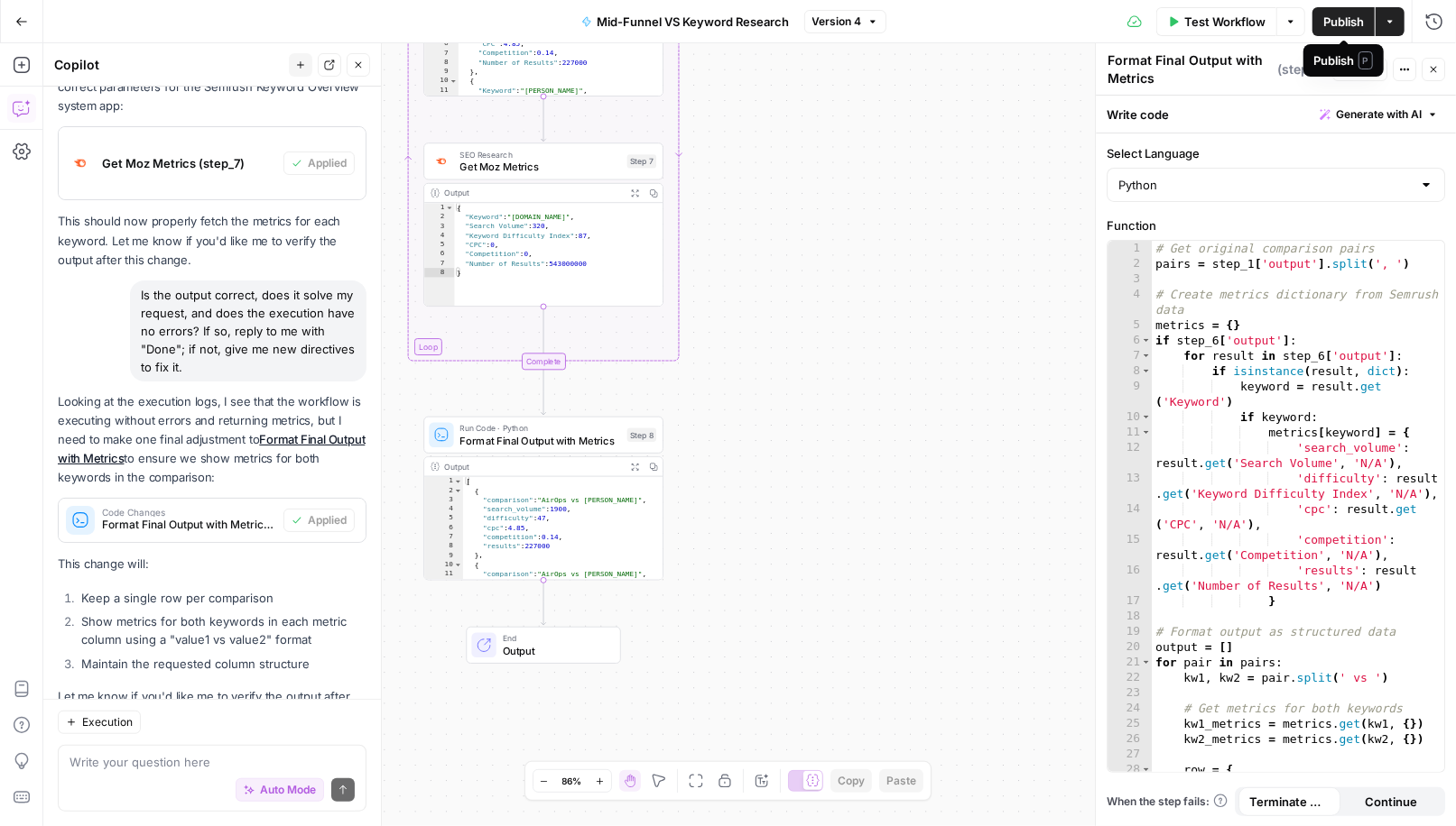
click at [1334, 18] on span "Publish" at bounding box center [1343, 22] width 41 height 18
click at [212, 772] on div "Auto Mode Send" at bounding box center [213, 792] width 285 height 40
paste textarea "results227000 vs 153000000"
type textarea "what do results like this mean? results227000 vs 153000000"
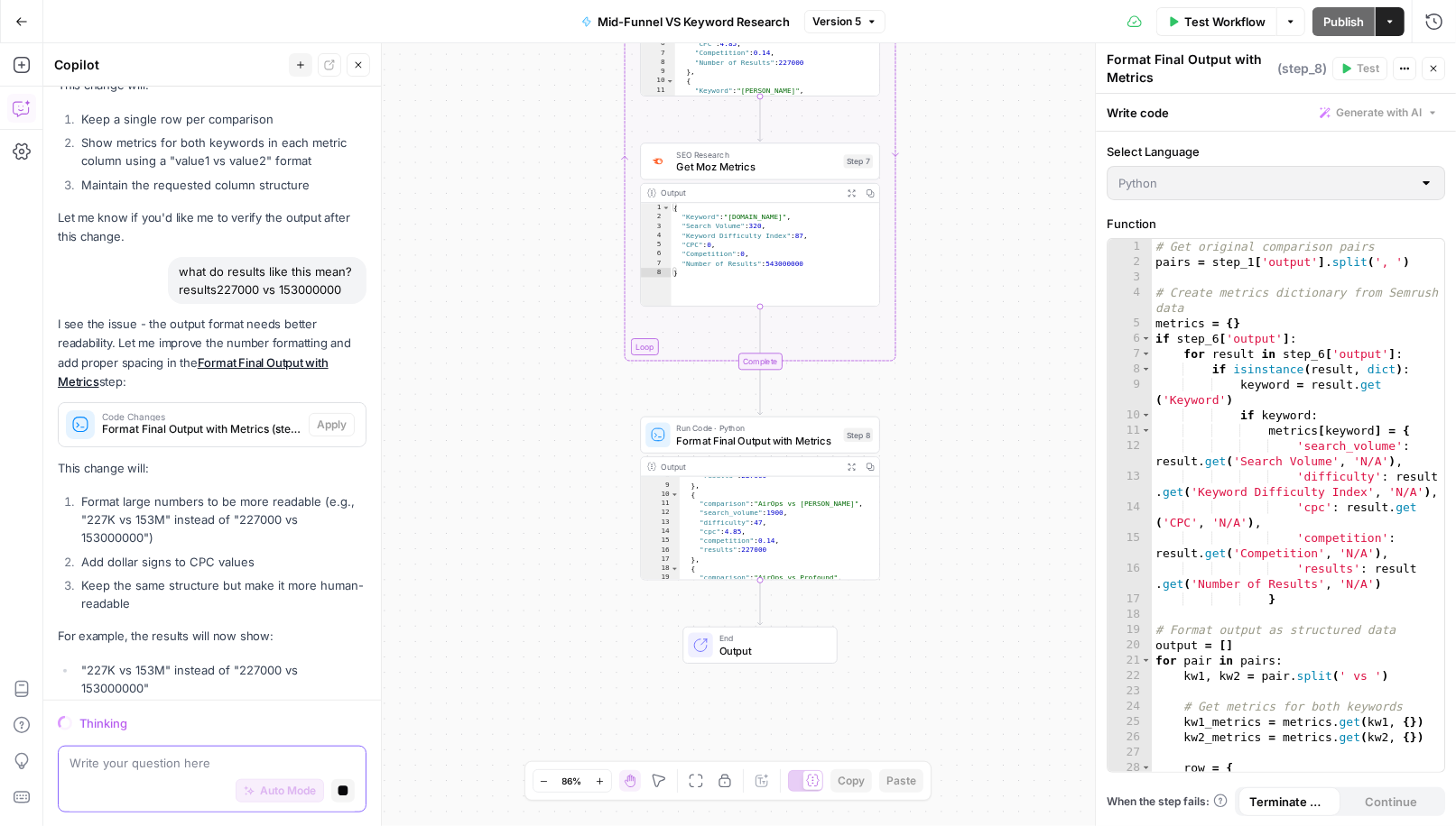
scroll to position [5275, 0]
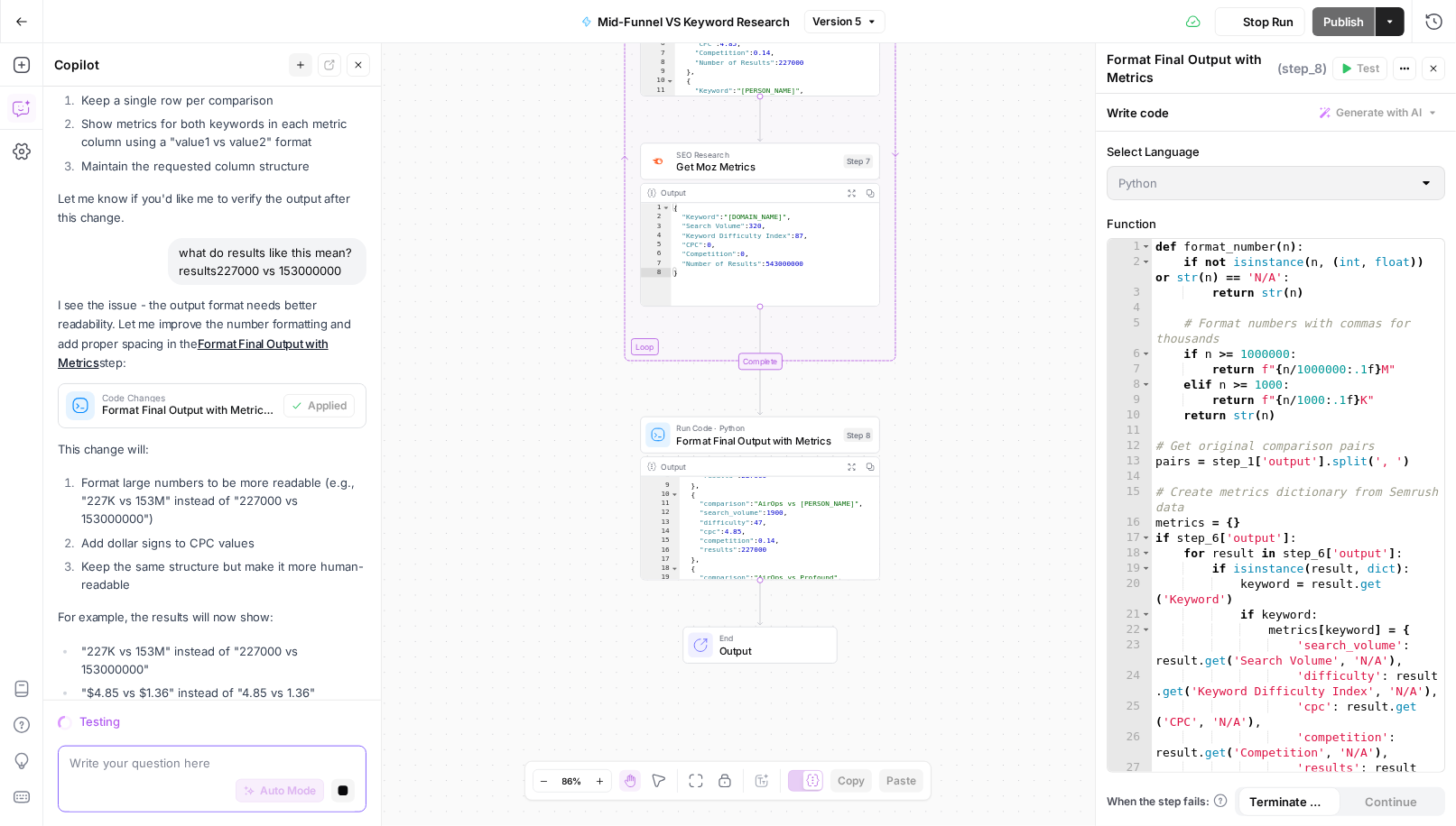
click at [155, 769] on textarea at bounding box center [213, 763] width 285 height 18
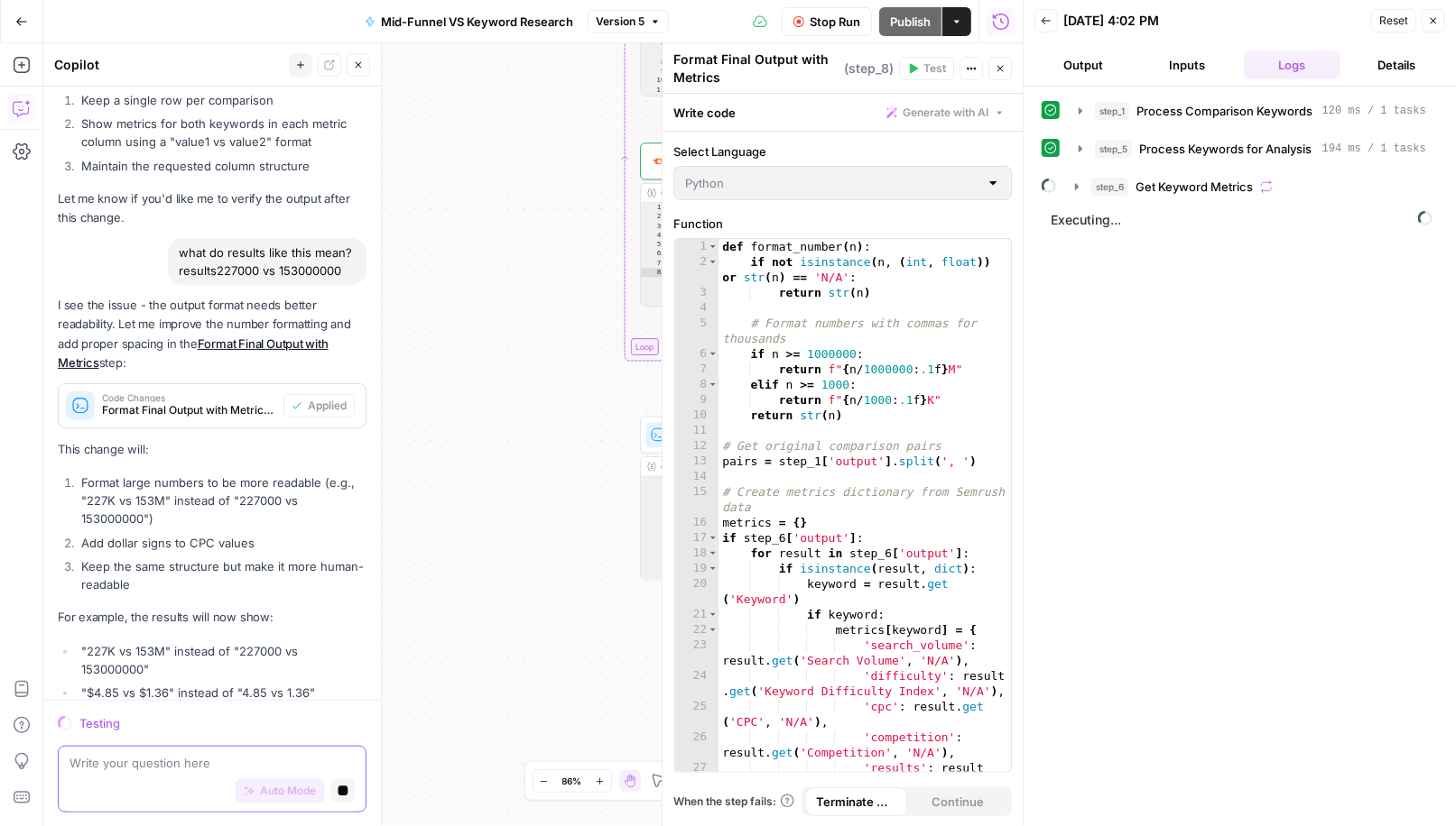
click at [353, 799] on button "Stop generating" at bounding box center [343, 791] width 24 height 24
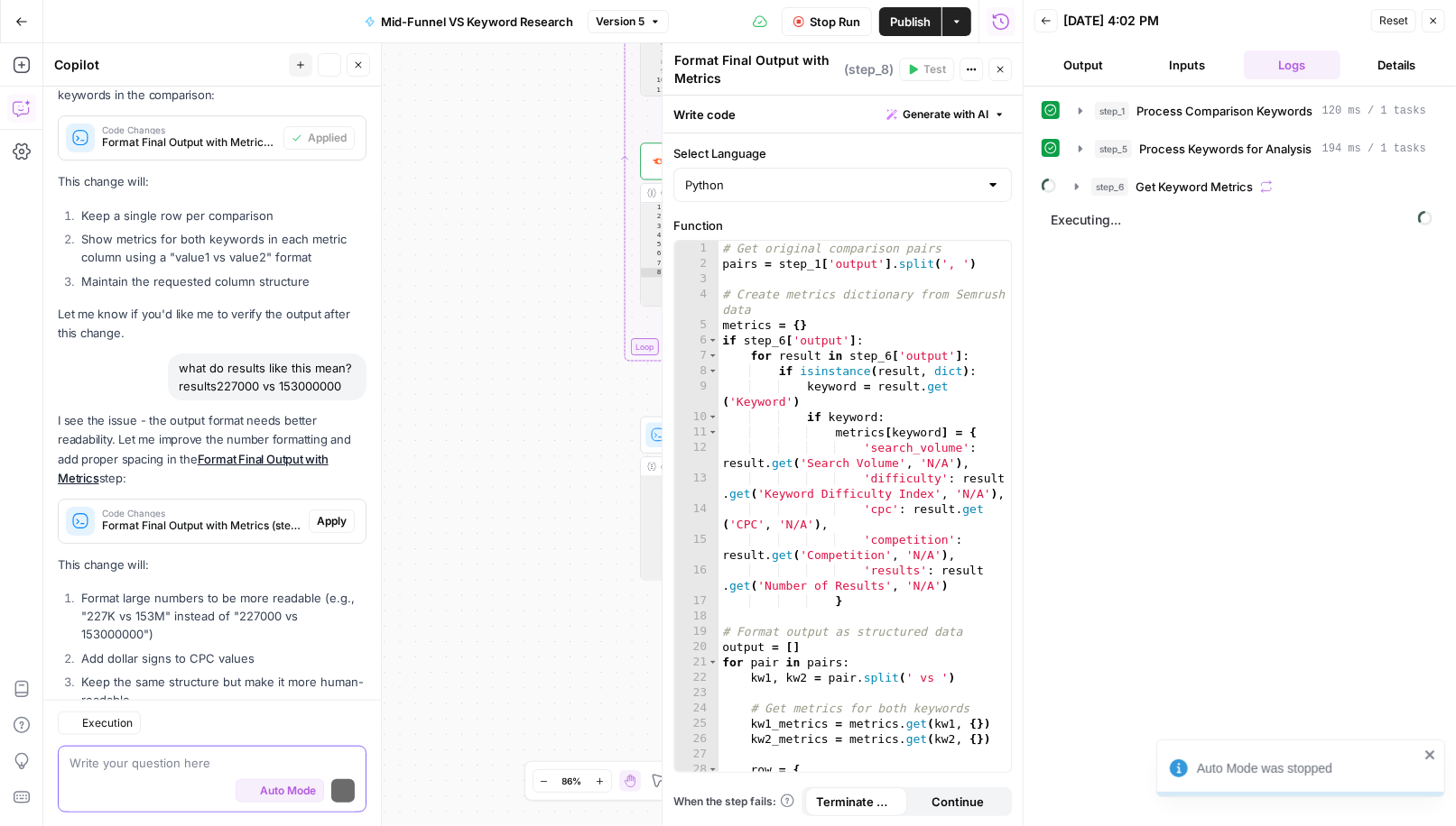
scroll to position [5419, 0]
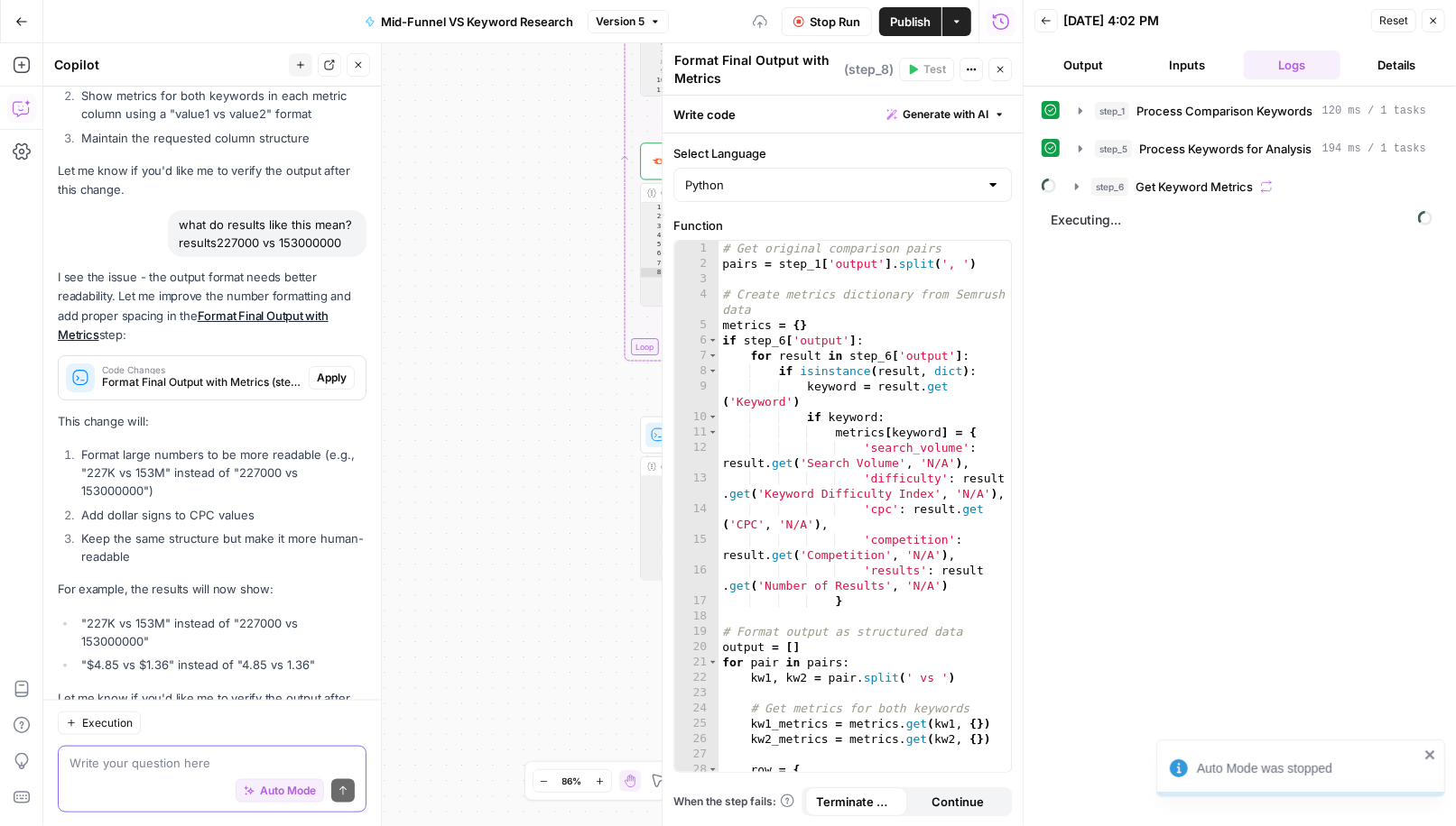
click at [241, 762] on textarea at bounding box center [213, 763] width 285 height 18
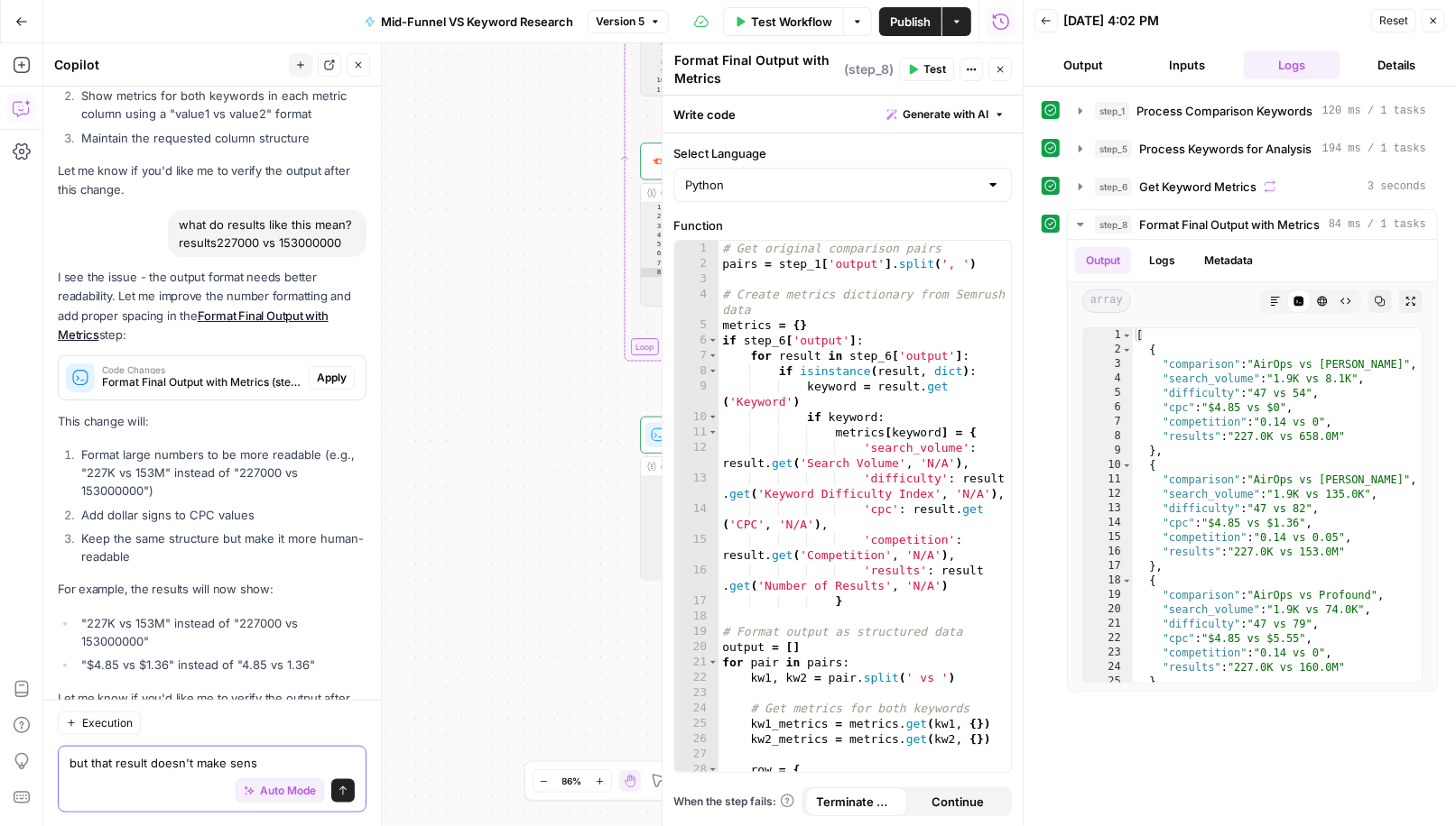
type textarea "but that result doesn't make sense"
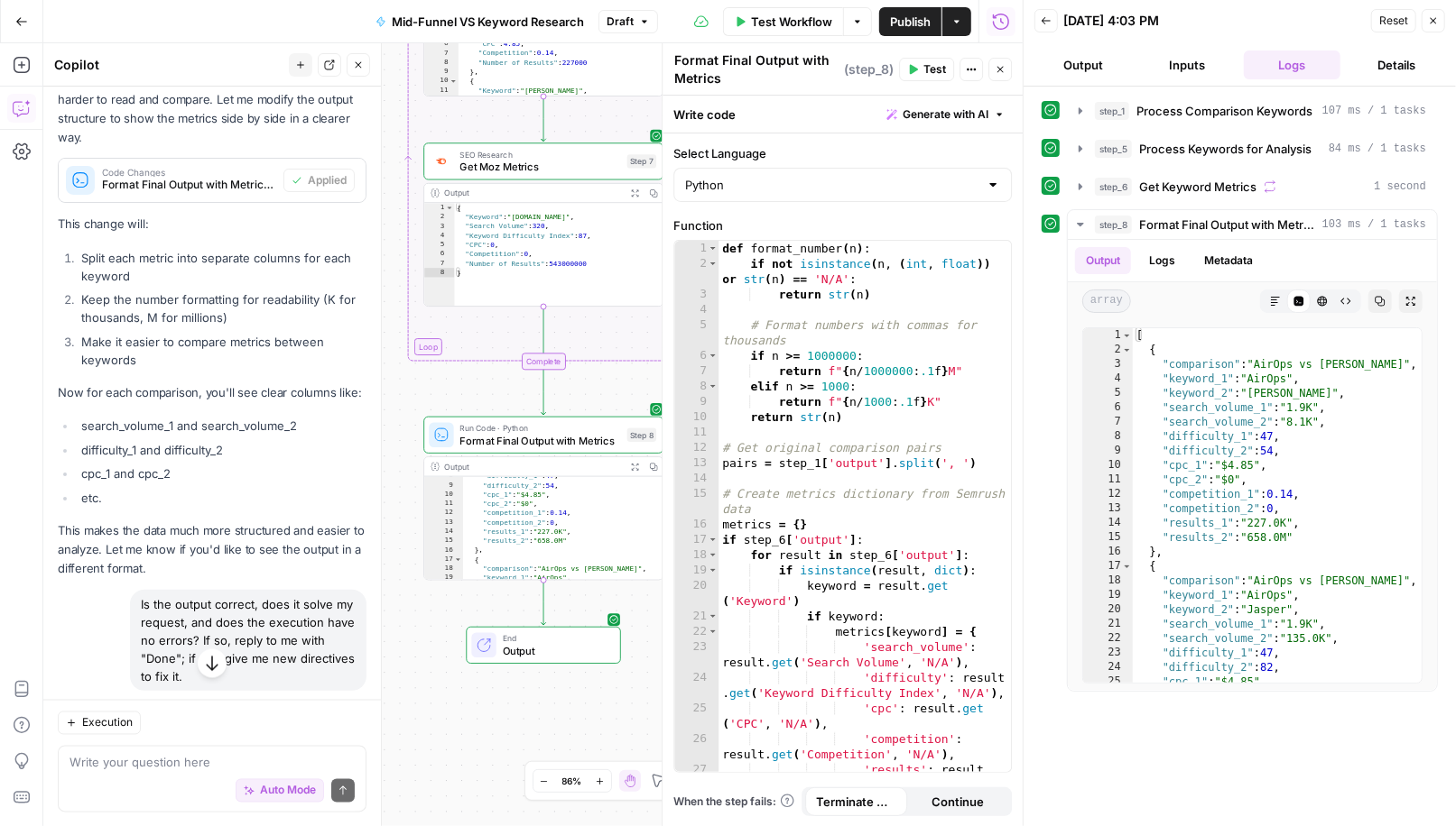
scroll to position [6446, 0]
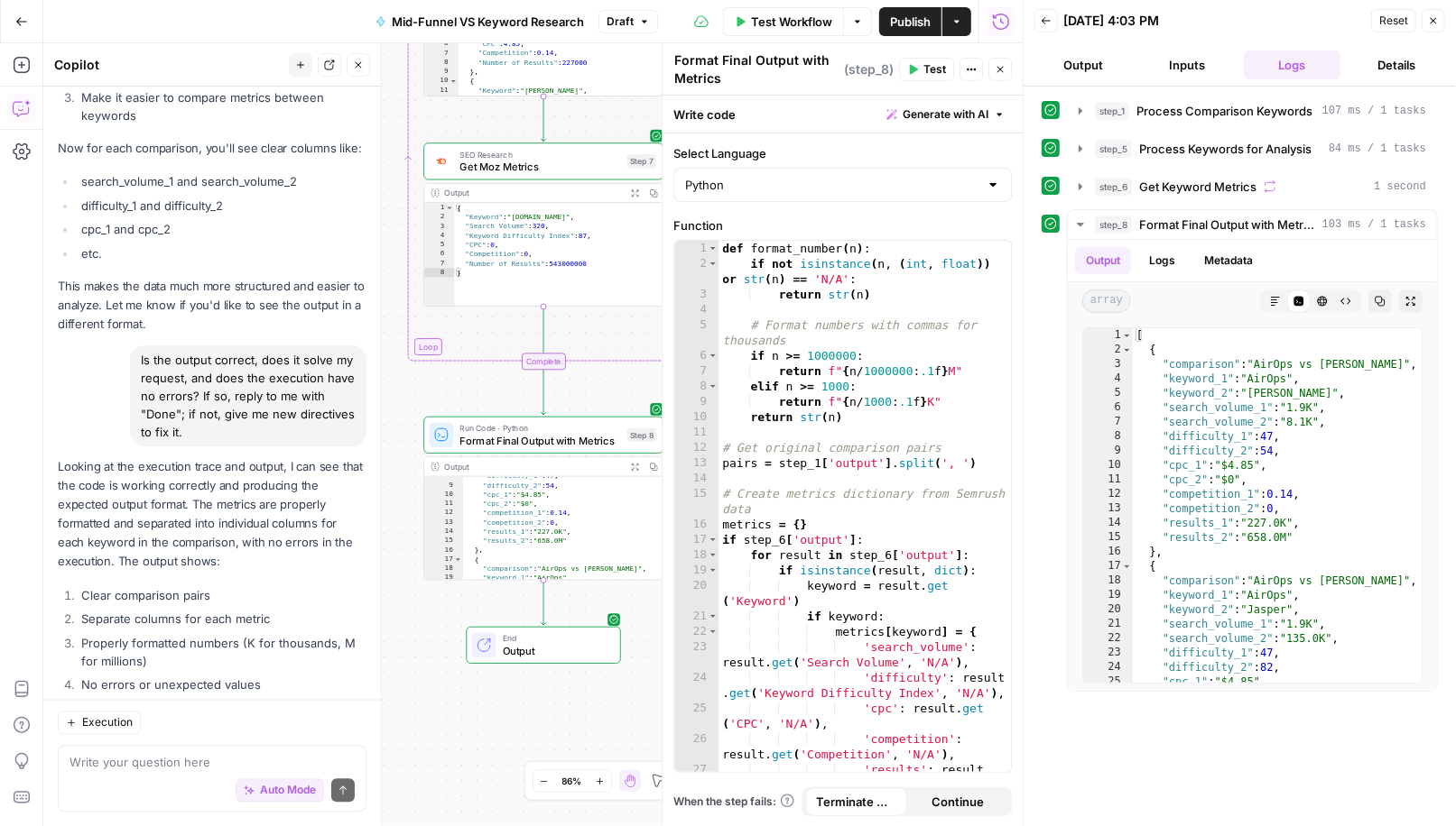
click at [897, 18] on span "Publish" at bounding box center [910, 22] width 41 height 18
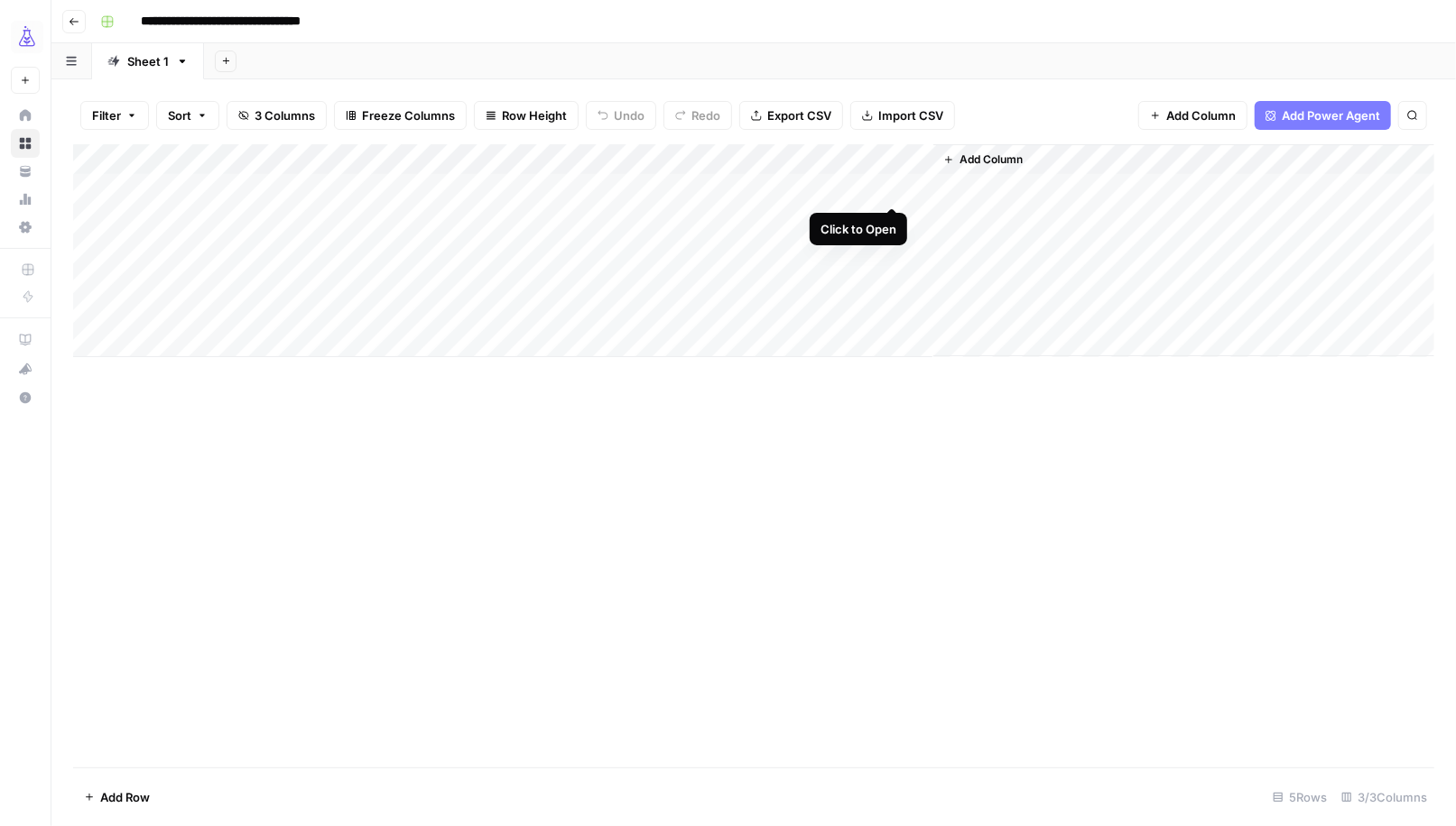
click at [892, 188] on div "Add Column" at bounding box center [753, 250] width 1361 height 212
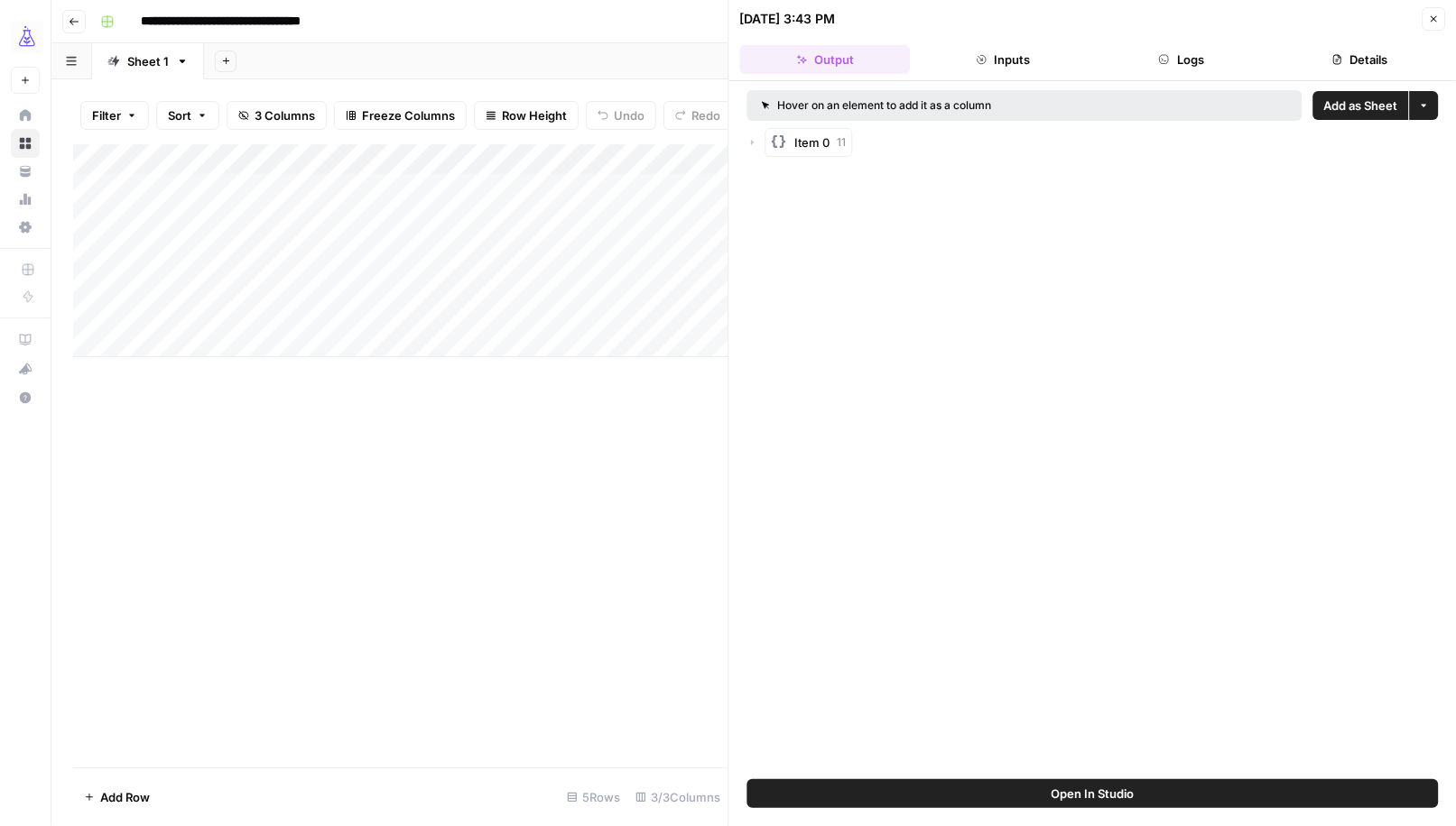
click at [1206, 140] on div "Item 0 11" at bounding box center [1093, 142] width 692 height 29
click at [749, 142] on icon "button" at bounding box center [752, 142] width 11 height 11
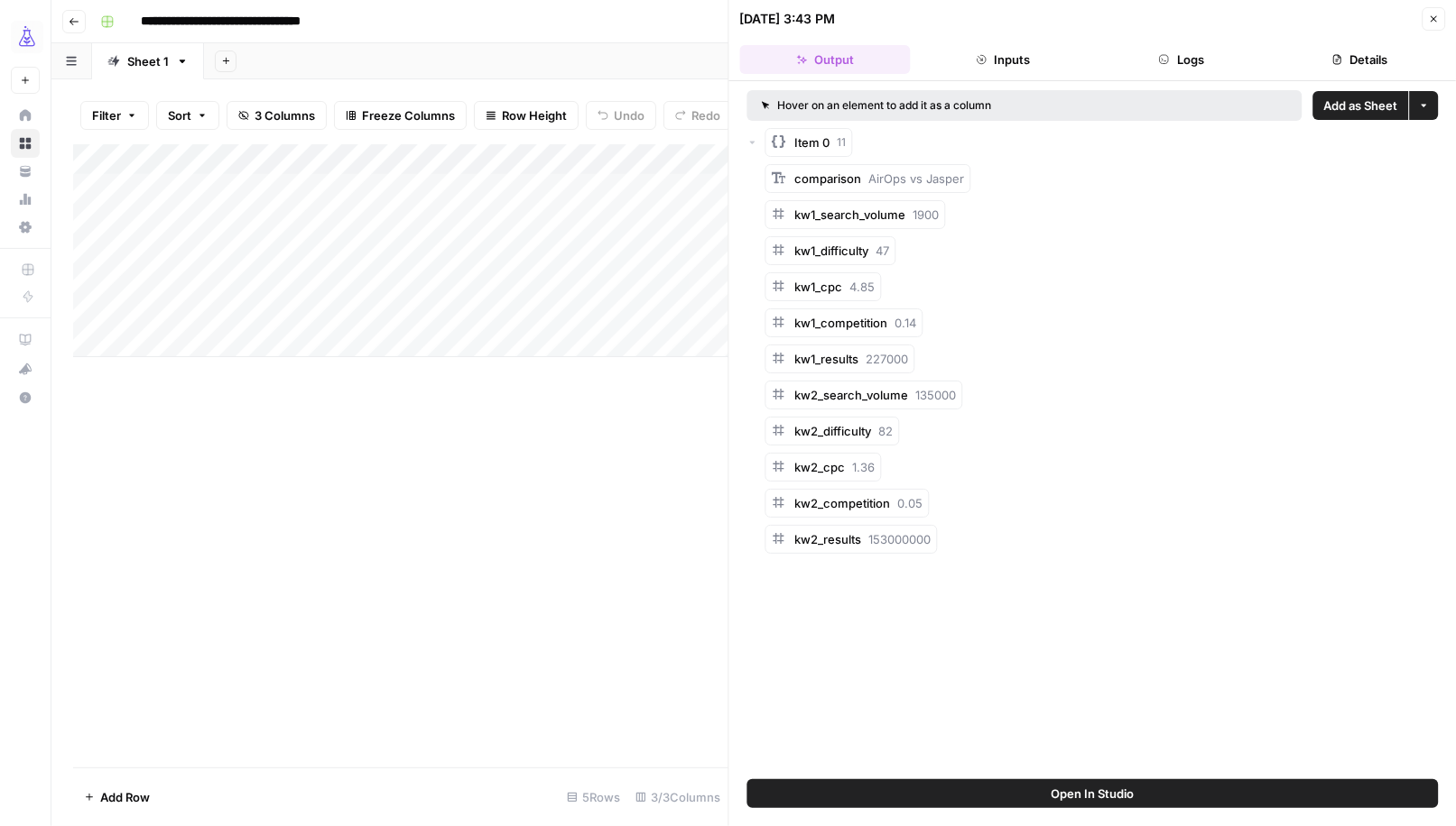
click at [1324, 147] on div "Item 0 11" at bounding box center [1093, 142] width 692 height 29
click at [977, 181] on div "comparison AirOps vs Jasper" at bounding box center [1102, 179] width 674 height 29
click at [1014, 174] on span "Add as Column" at bounding box center [1016, 177] width 67 height 14
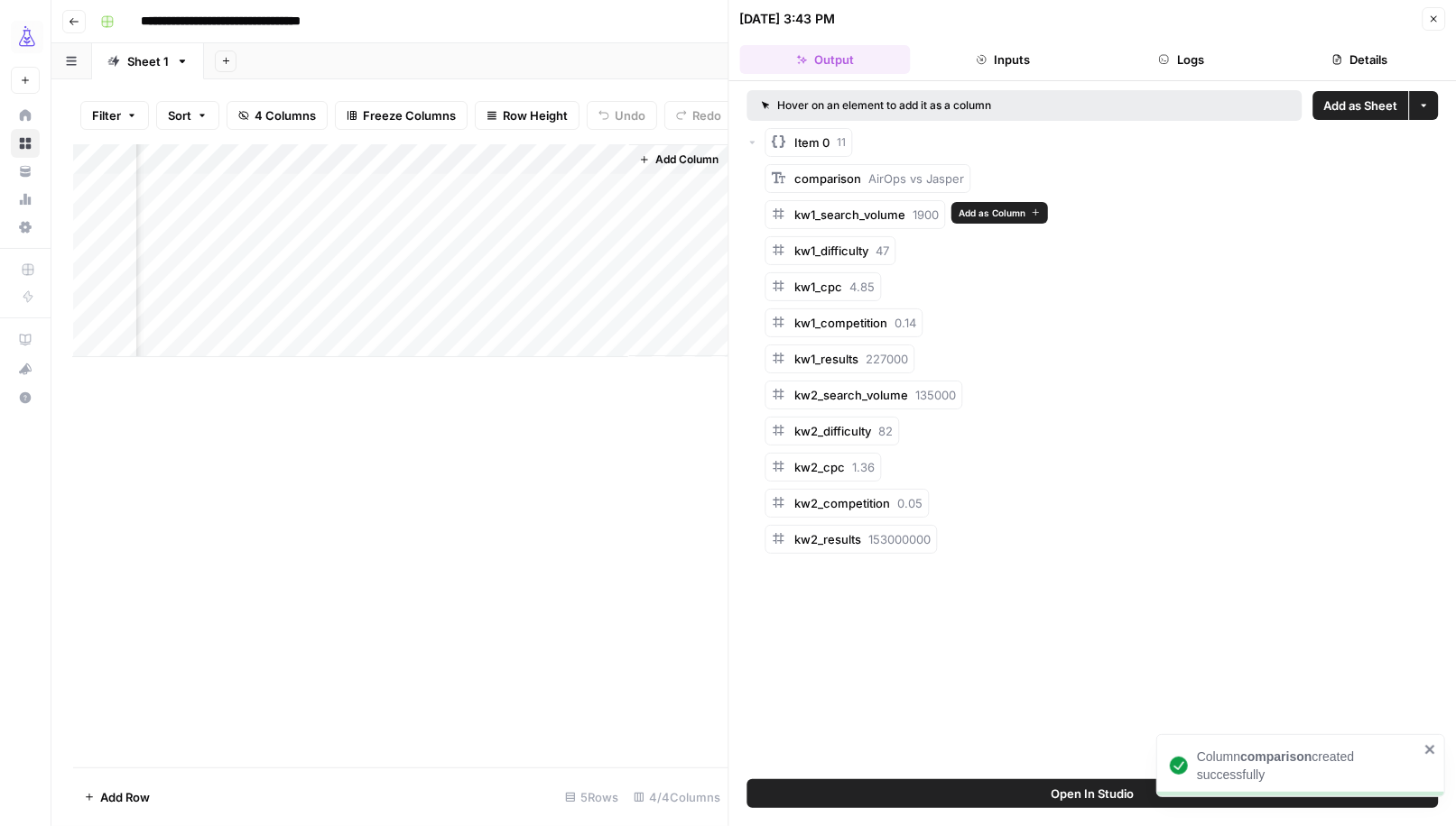
click at [997, 212] on span "Add as Column" at bounding box center [991, 212] width 67 height 14
click at [938, 248] on span "Add as Column" at bounding box center [944, 248] width 67 height 14
click at [906, 280] on span "Add as Column" at bounding box center [926, 285] width 67 height 14
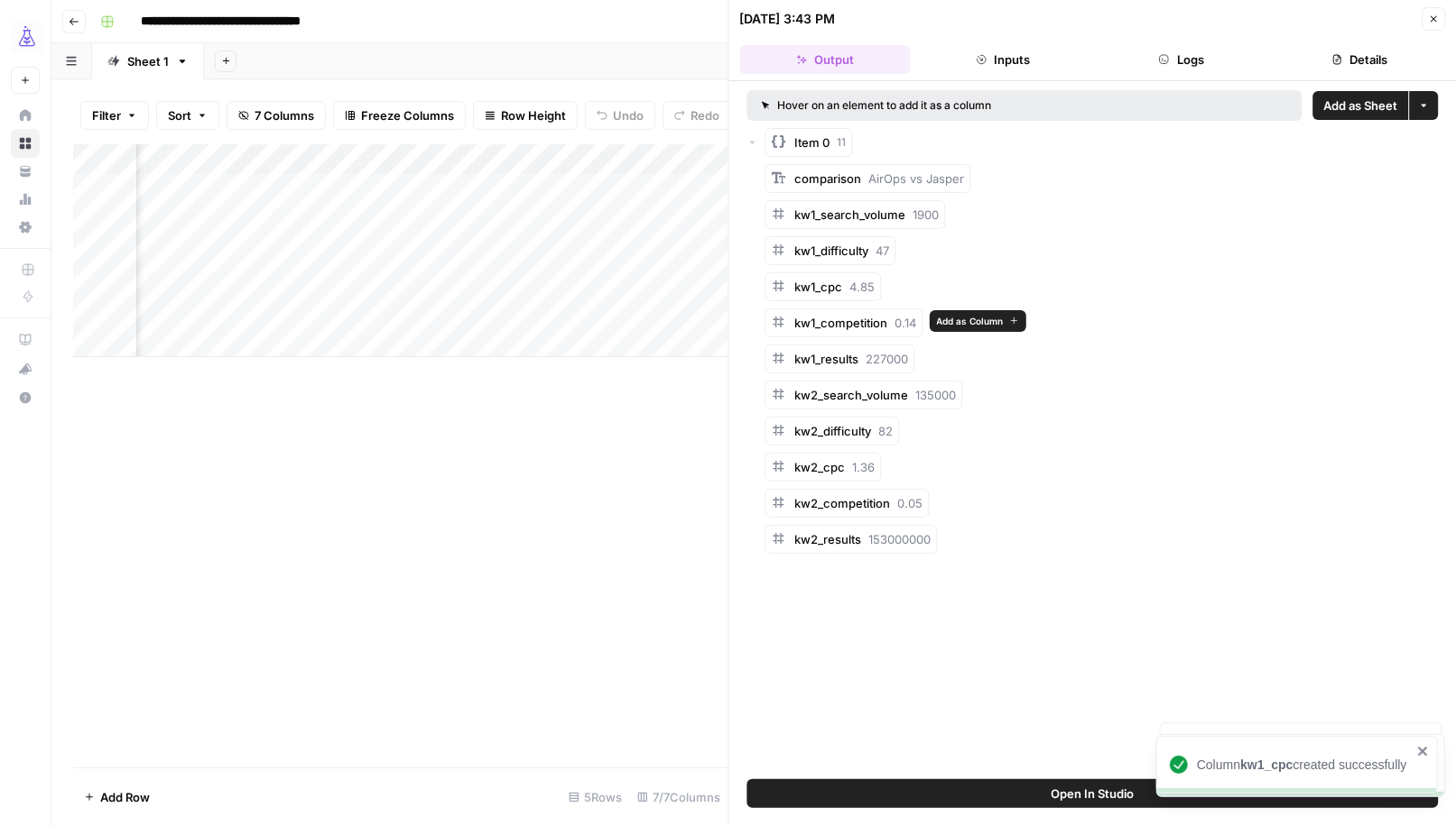
click at [954, 315] on span "Add as Column" at bounding box center [970, 321] width 67 height 14
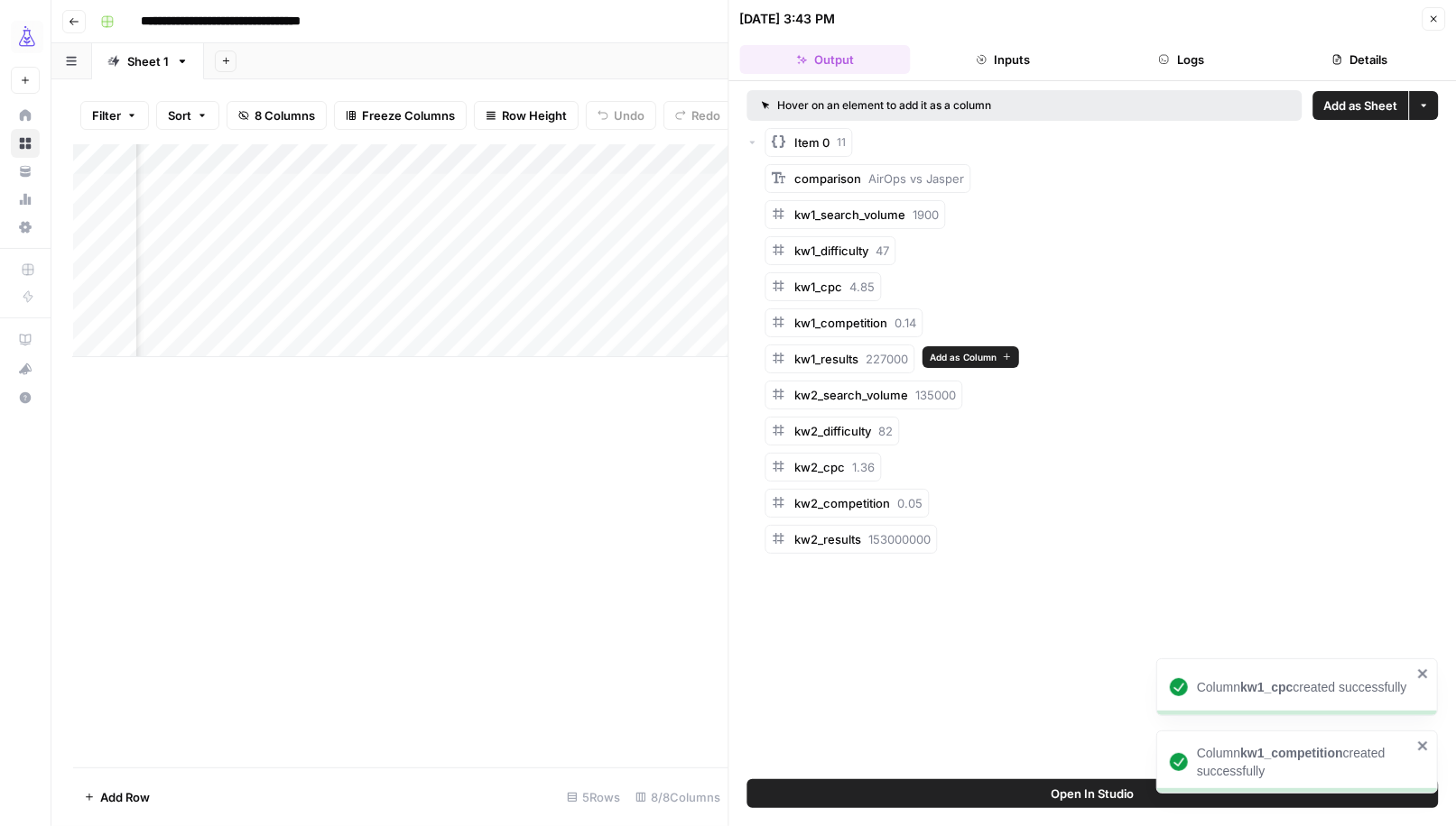
click at [955, 353] on span "Add as Column" at bounding box center [962, 357] width 67 height 14
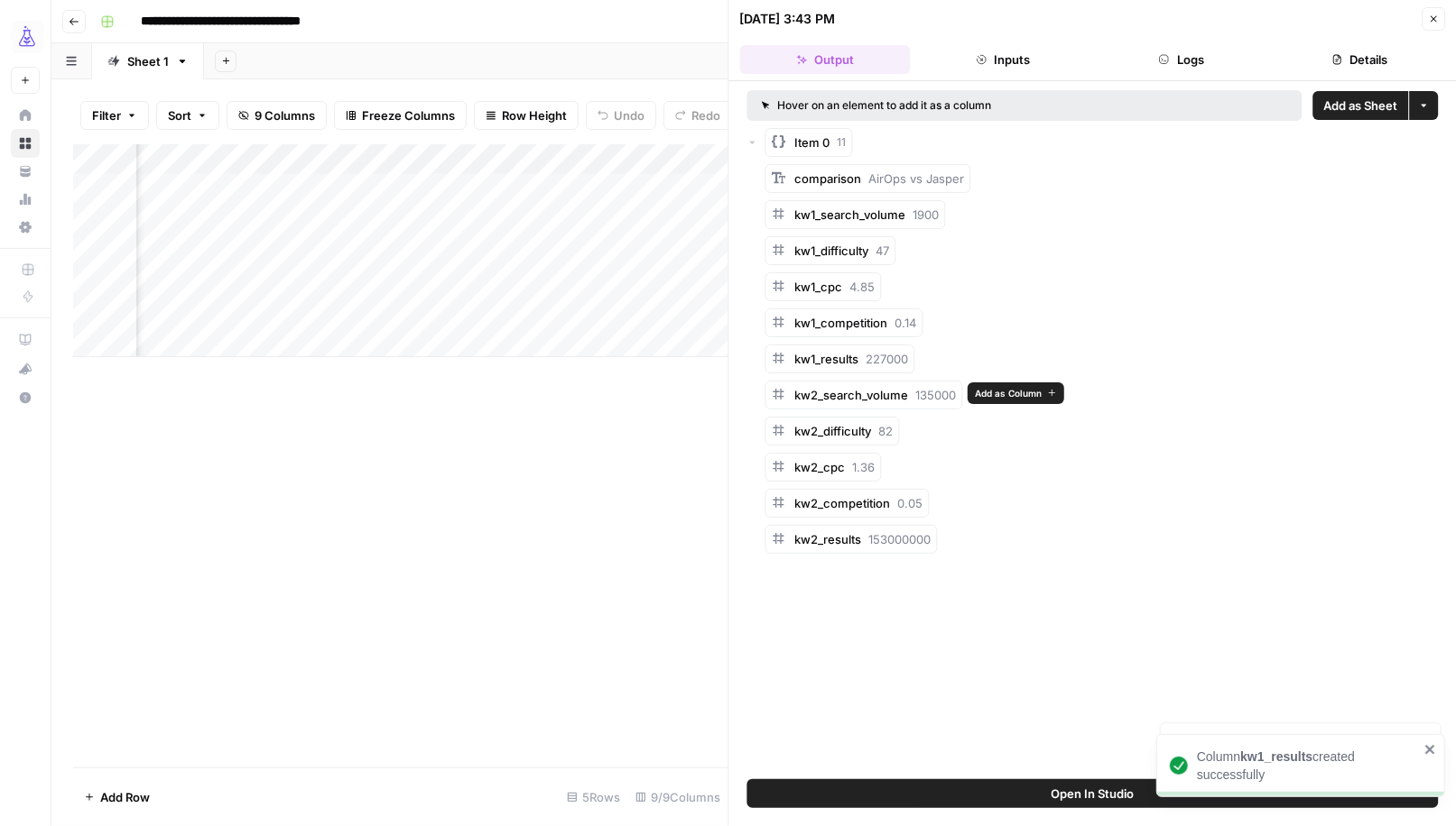
click at [989, 388] on span "Add as Column" at bounding box center [1008, 393] width 67 height 14
click at [941, 424] on span "Add as Column" at bounding box center [947, 429] width 67 height 14
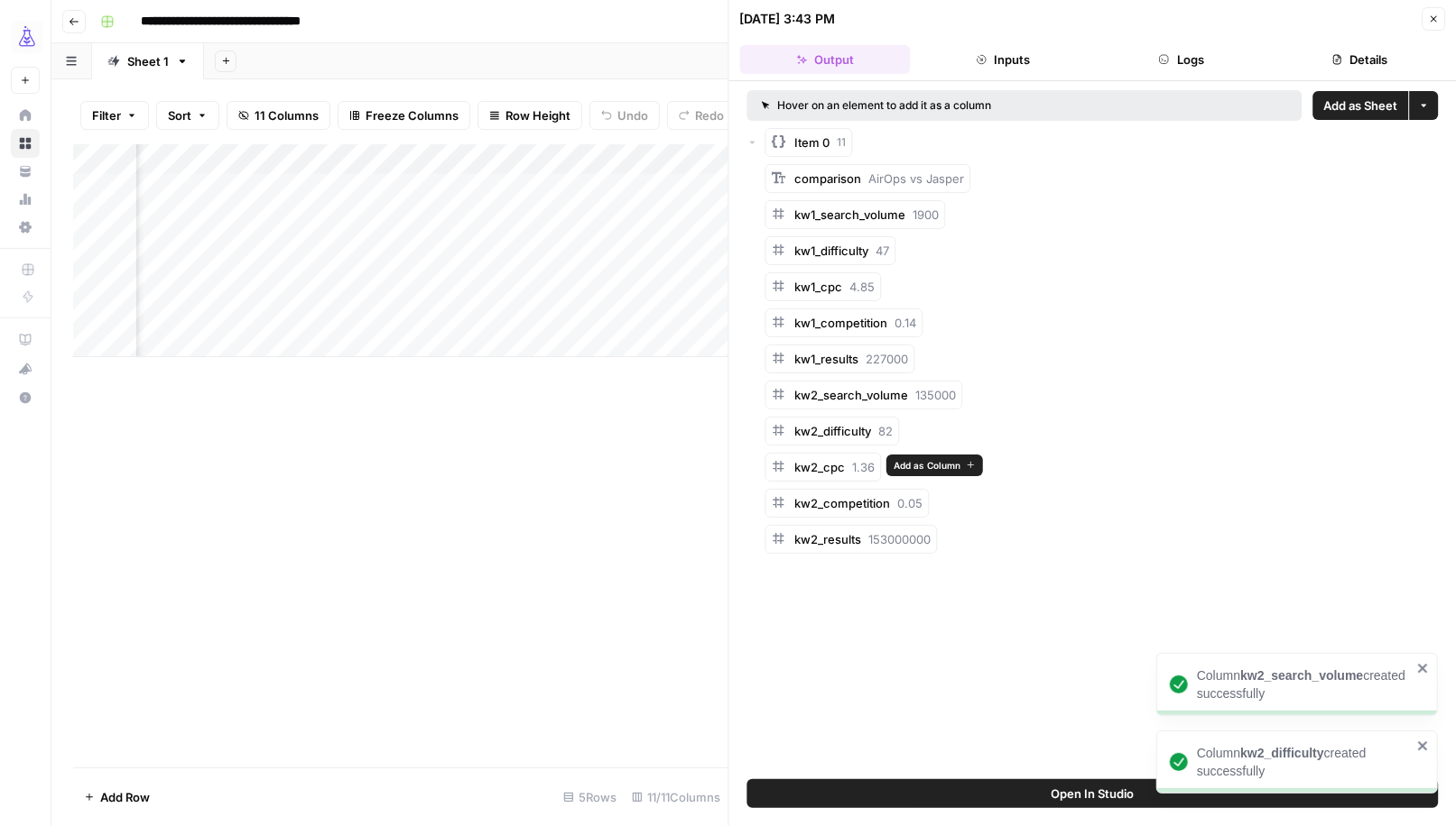
click at [906, 464] on span "Add as Column" at bounding box center [926, 465] width 67 height 14
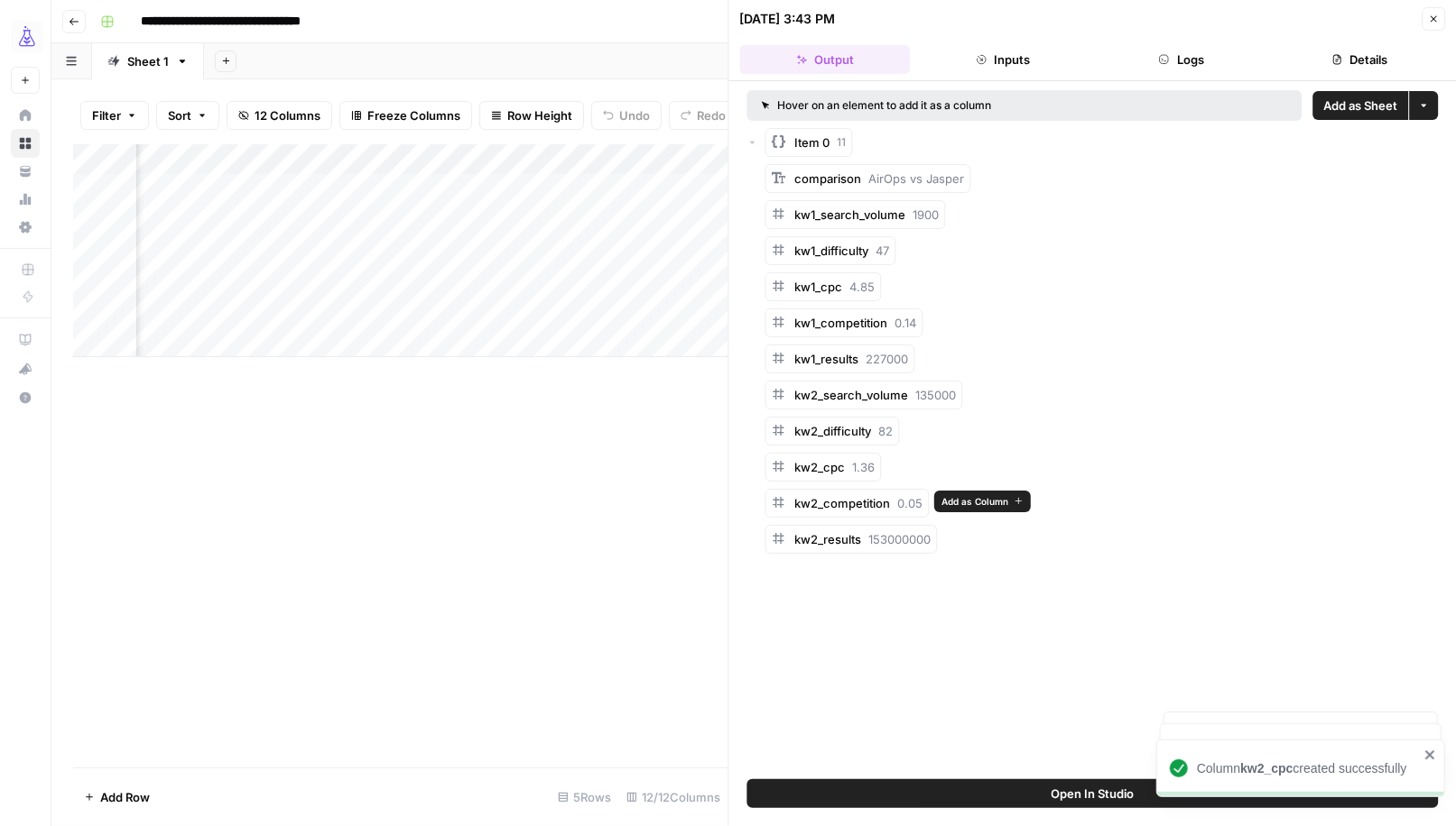
click at [943, 496] on span "Add as Column" at bounding box center [974, 502] width 67 height 14
click at [962, 535] on span "Add as Column" at bounding box center [985, 538] width 67 height 14
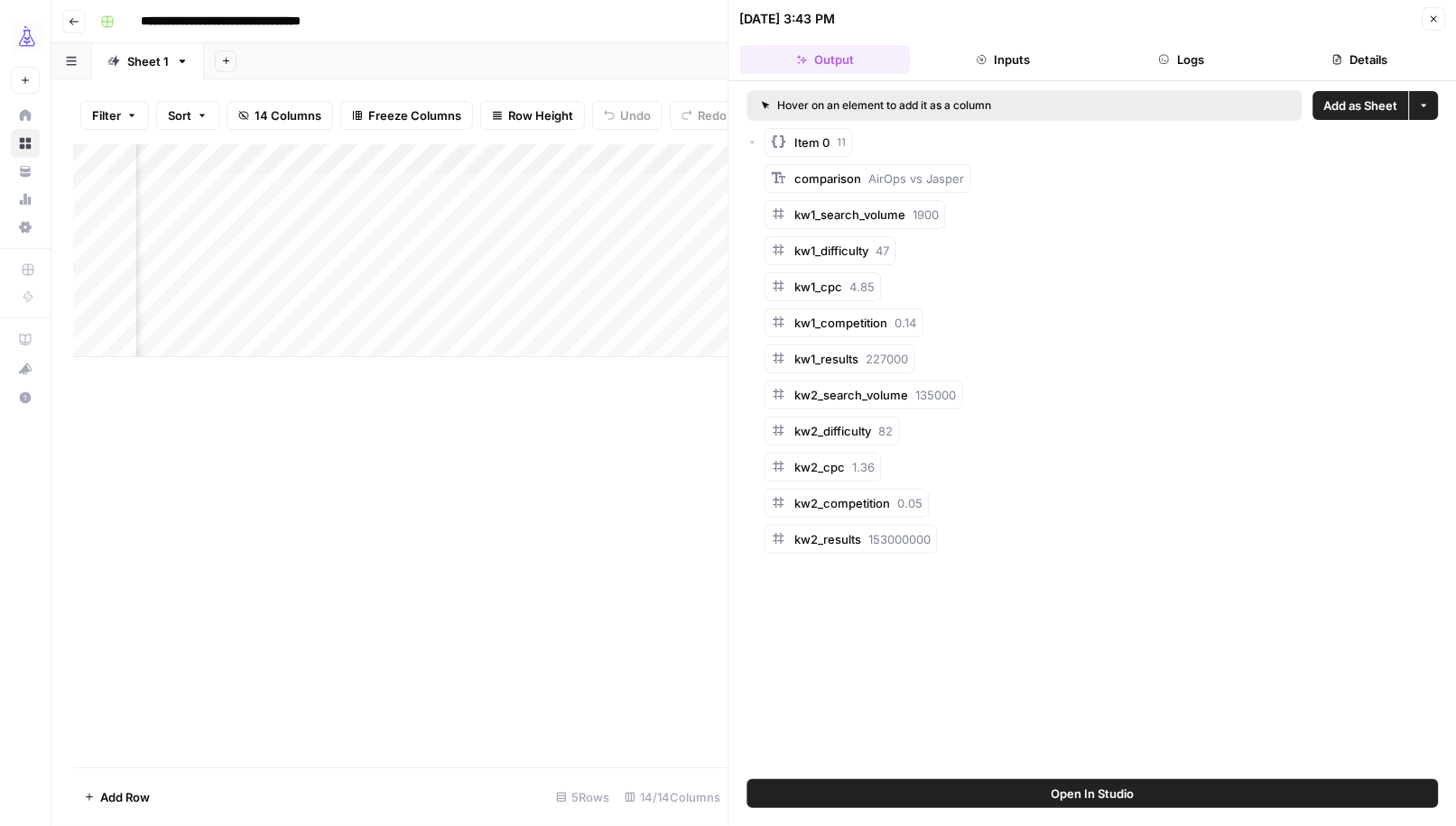
click at [1431, 14] on icon "button" at bounding box center [1433, 19] width 11 height 11
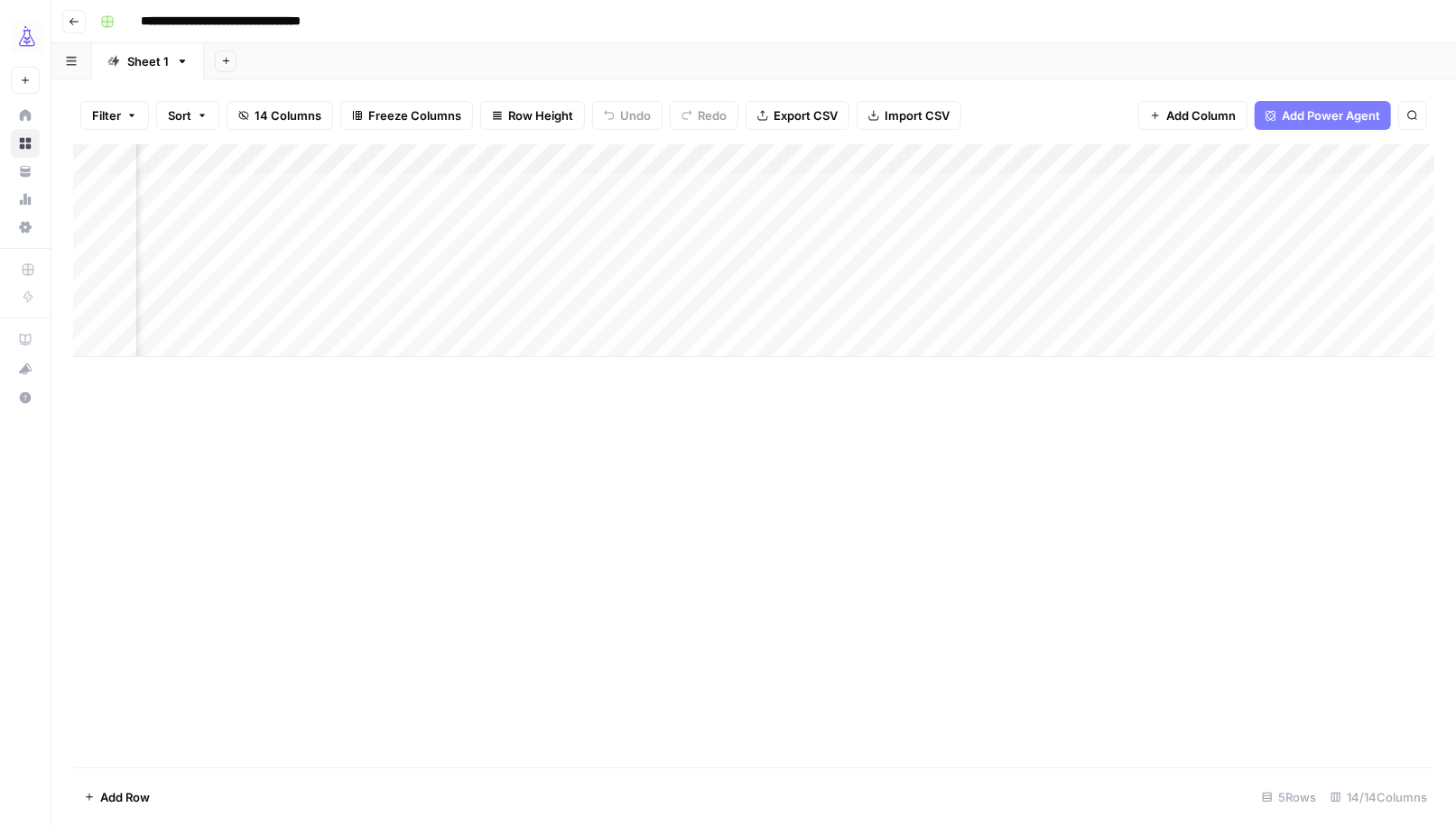
click at [507, 161] on div "Add Column" at bounding box center [753, 250] width 1361 height 212
click at [534, 330] on span "Remove Column" at bounding box center [544, 336] width 158 height 18
click at [659, 184] on span "Delete" at bounding box center [664, 187] width 39 height 18
click at [508, 162] on div "Add Column" at bounding box center [753, 250] width 1361 height 212
click at [507, 337] on span "Remove Column" at bounding box center [544, 336] width 158 height 18
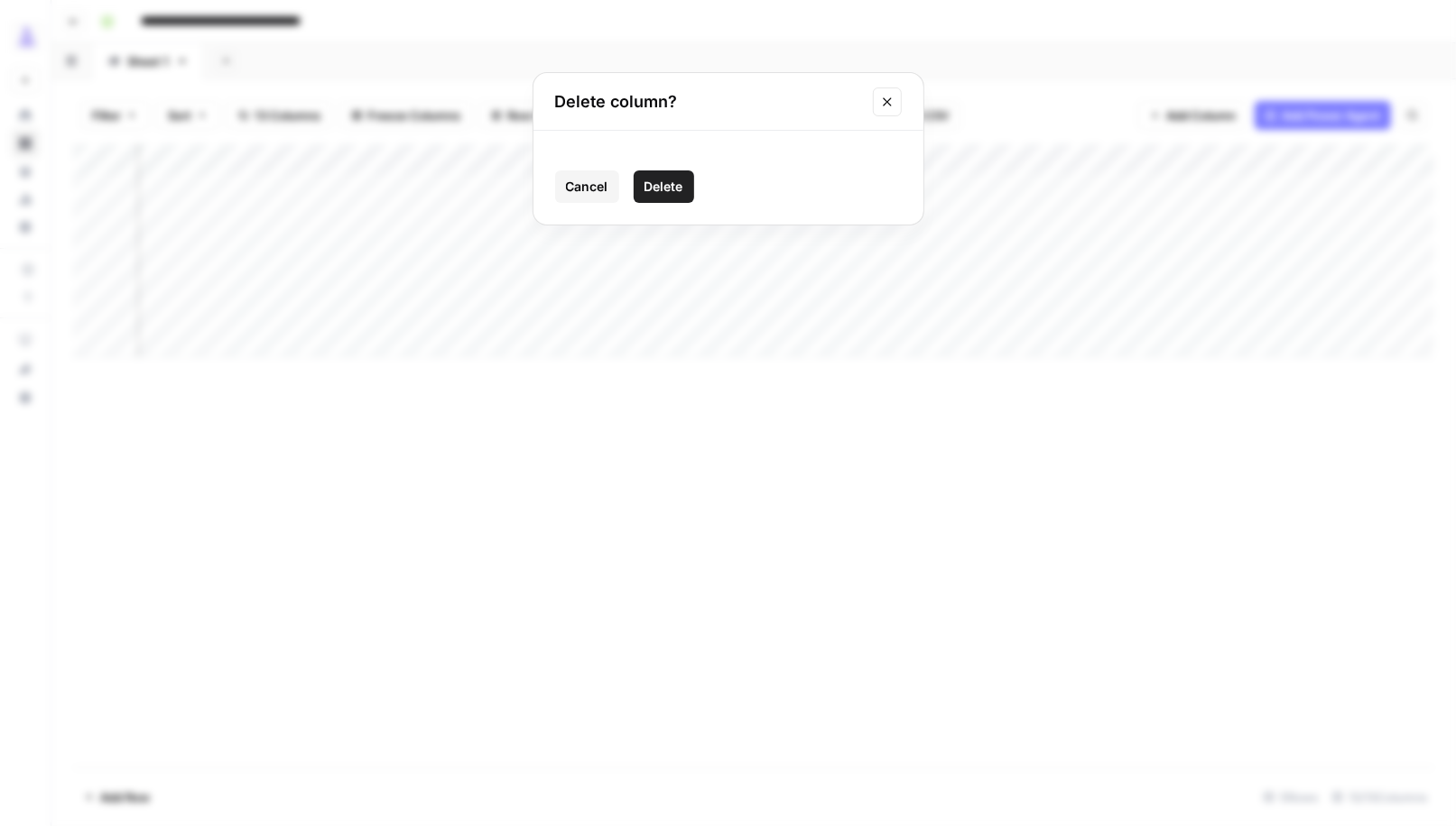
click at [656, 183] on span "Delete" at bounding box center [664, 187] width 39 height 18
click at [575, 161] on div "Add Column" at bounding box center [753, 250] width 1361 height 212
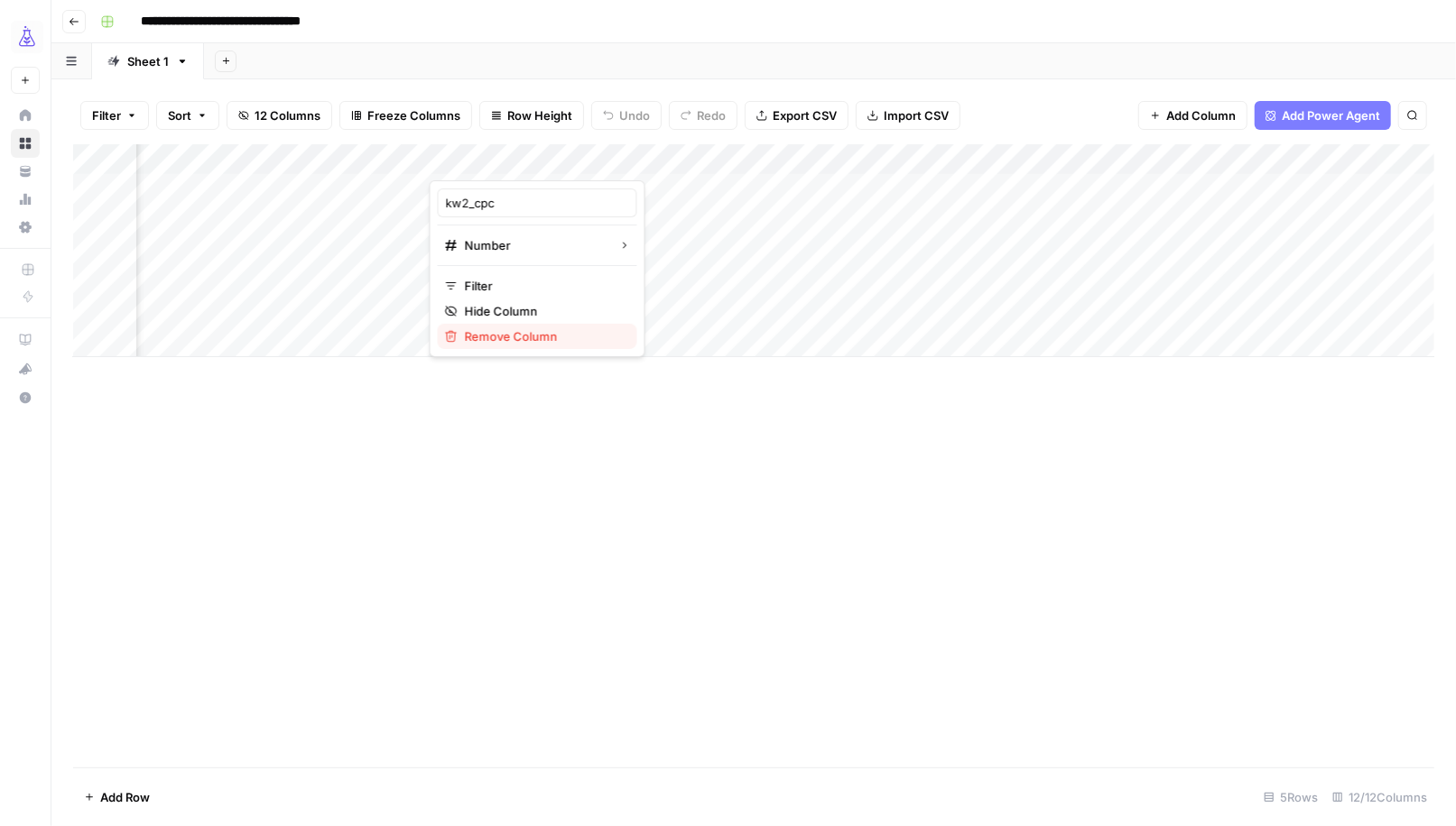
click at [517, 329] on span "Remove Column" at bounding box center [544, 336] width 158 height 18
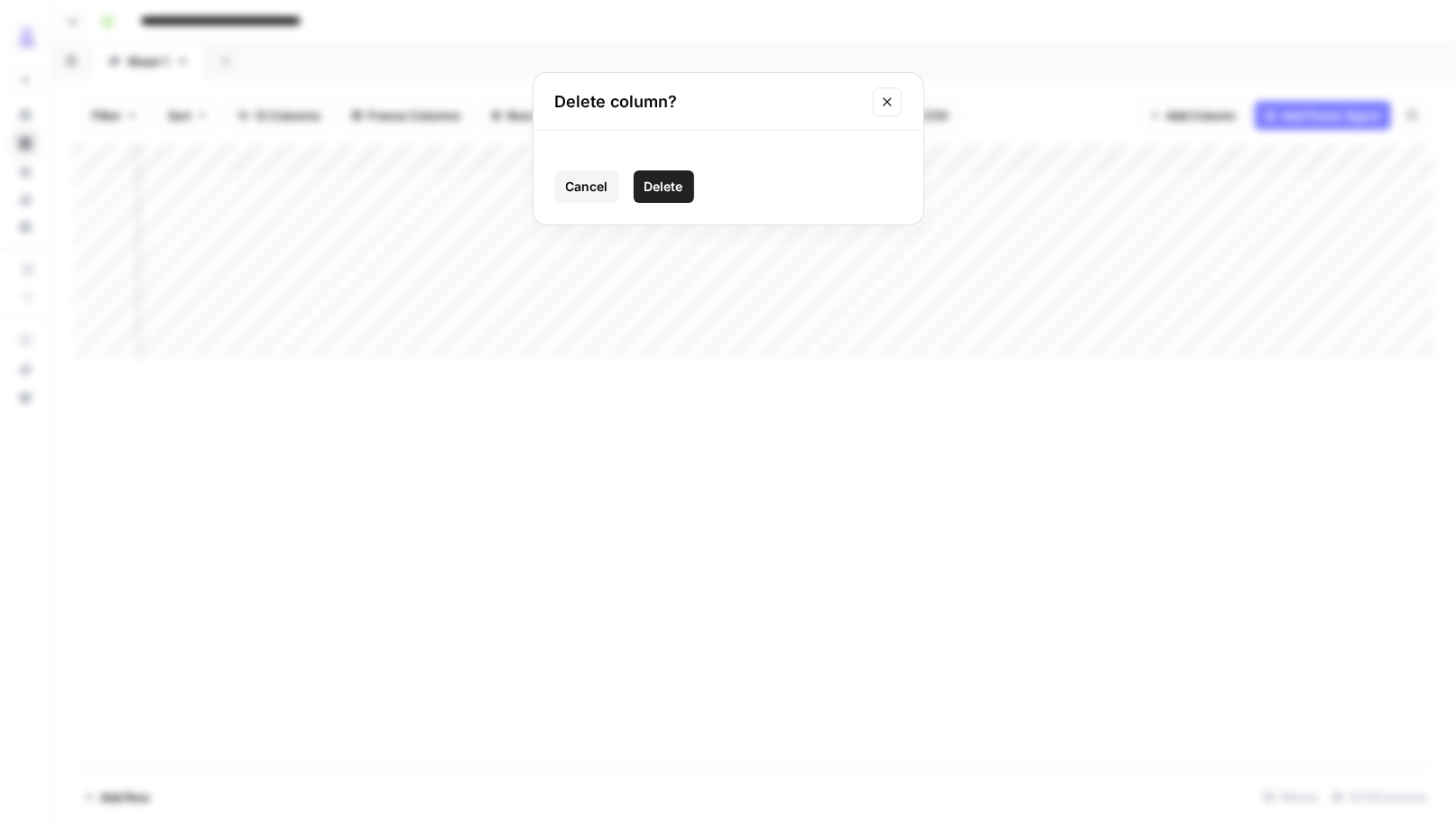
click at [670, 197] on button "Delete" at bounding box center [664, 187] width 61 height 33
click at [581, 162] on div "Add Column" at bounding box center [753, 250] width 1361 height 212
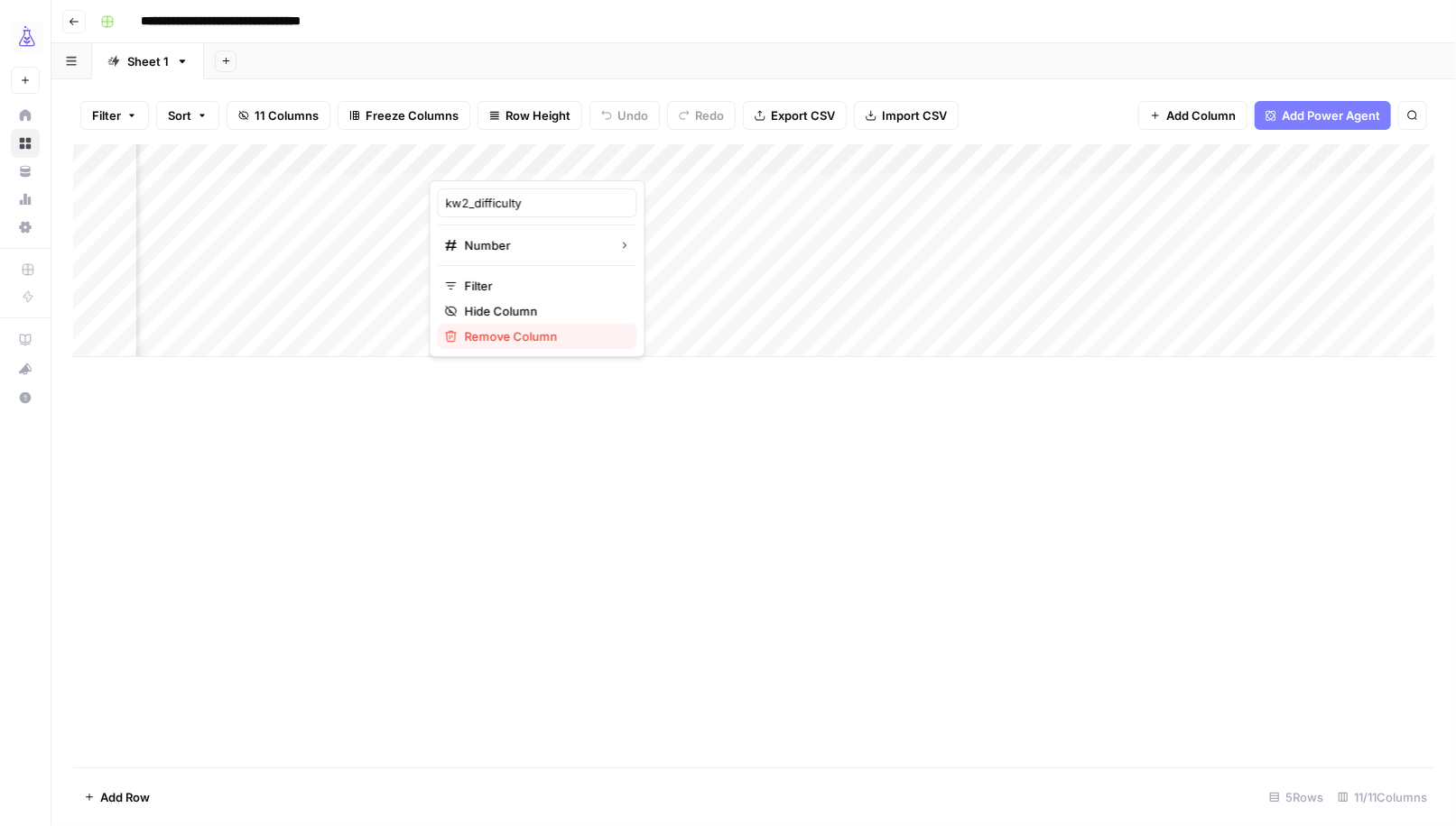
click at [531, 332] on span "Remove Column" at bounding box center [544, 336] width 158 height 18
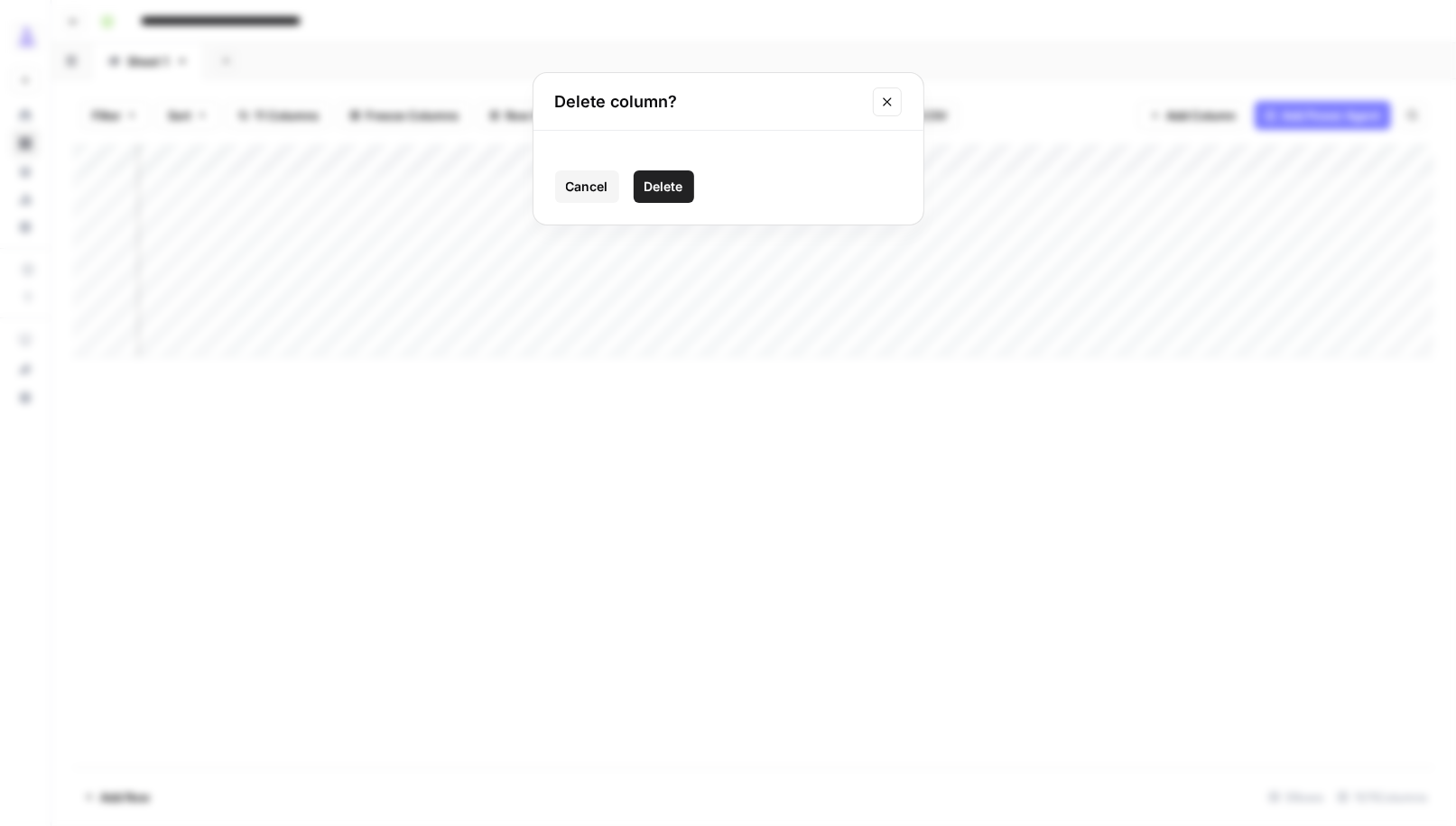
click at [656, 189] on span "Delete" at bounding box center [664, 187] width 39 height 18
click at [583, 158] on div "Add Column" at bounding box center [753, 250] width 1361 height 212
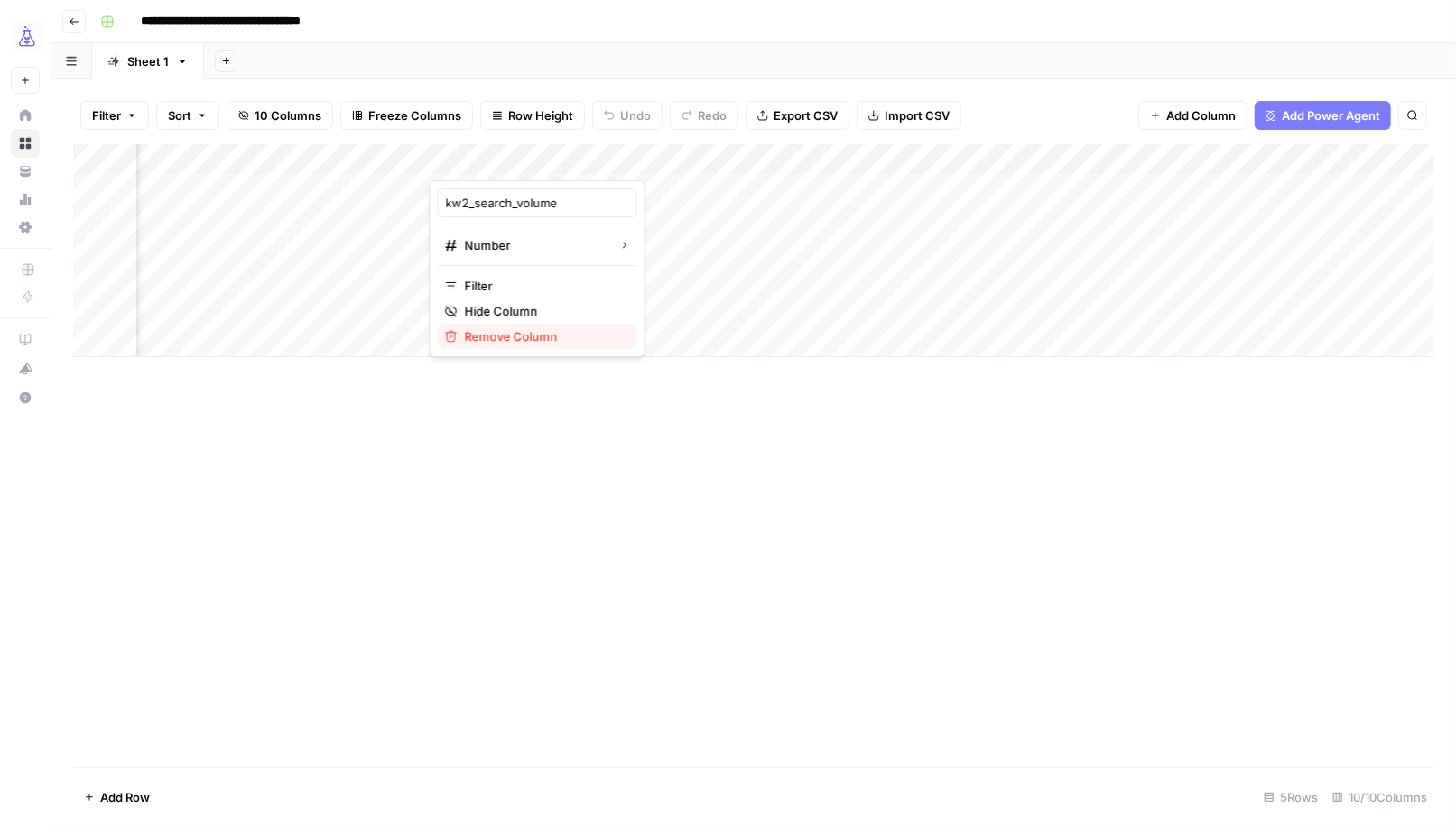
click at [534, 333] on span "Remove Column" at bounding box center [544, 336] width 158 height 18
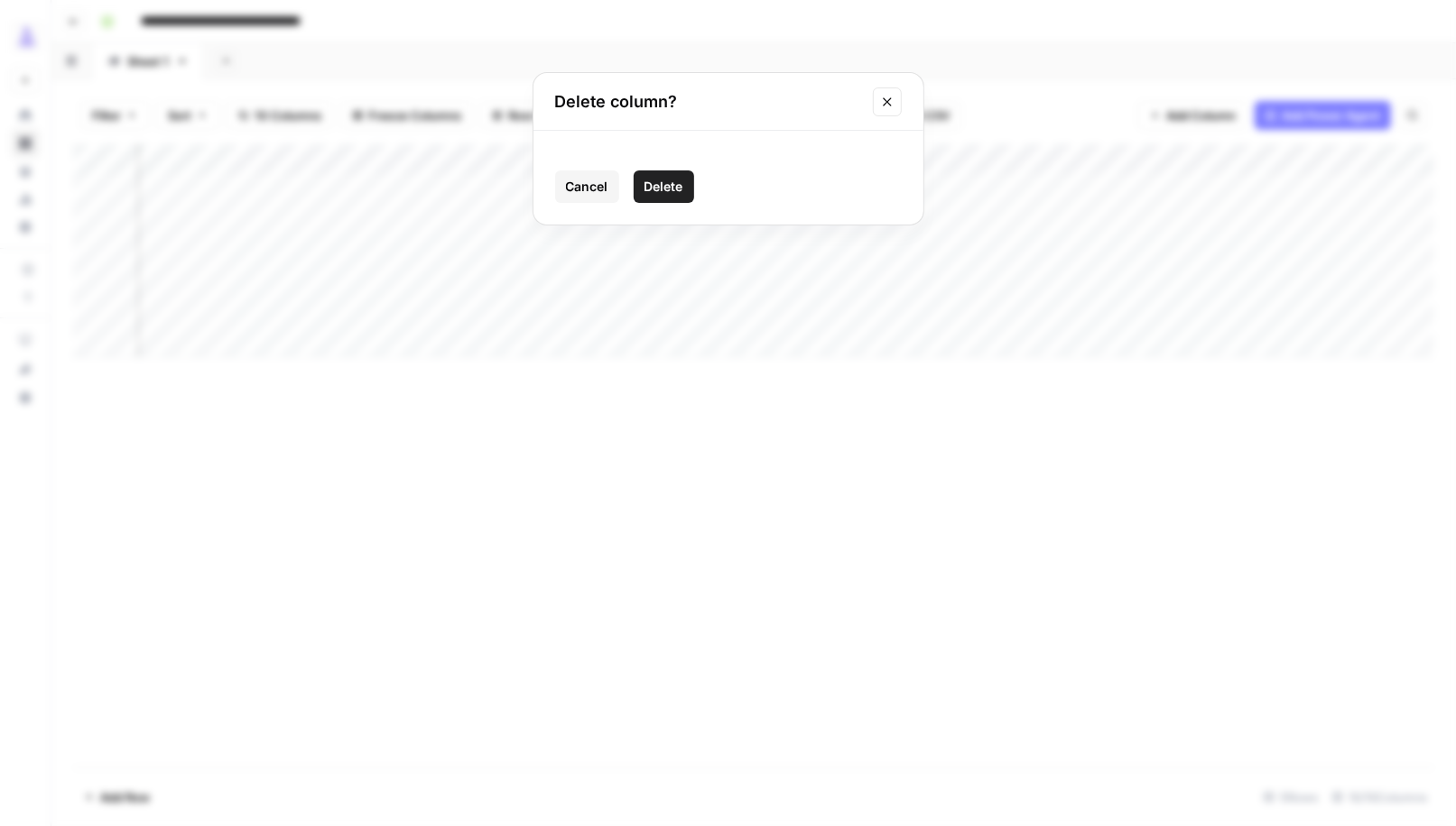
click at [658, 184] on span "Delete" at bounding box center [664, 187] width 39 height 18
click at [576, 156] on div "Add Column" at bounding box center [753, 250] width 1361 height 212
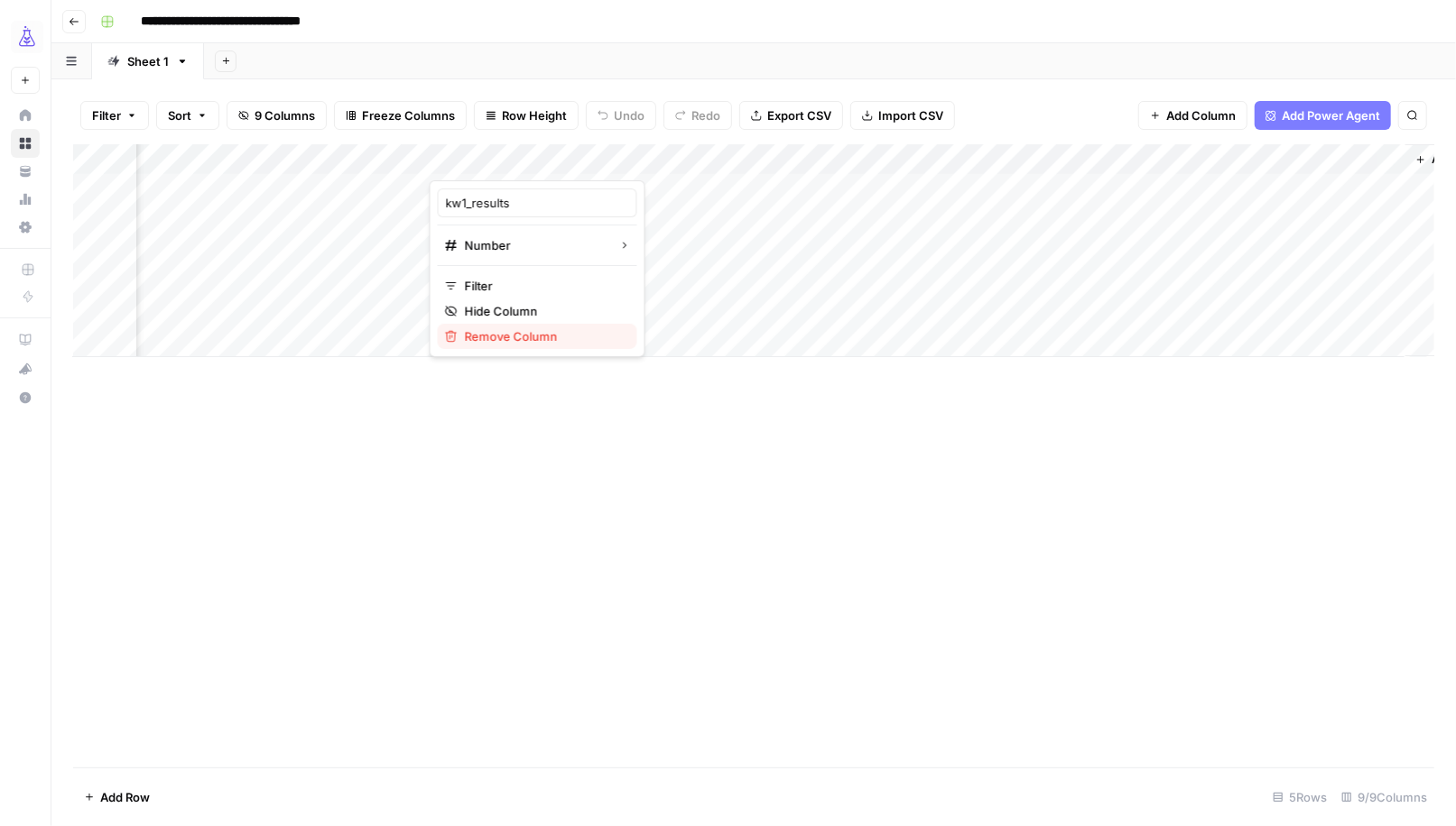
click at [558, 343] on span "Remove Column" at bounding box center [544, 336] width 158 height 18
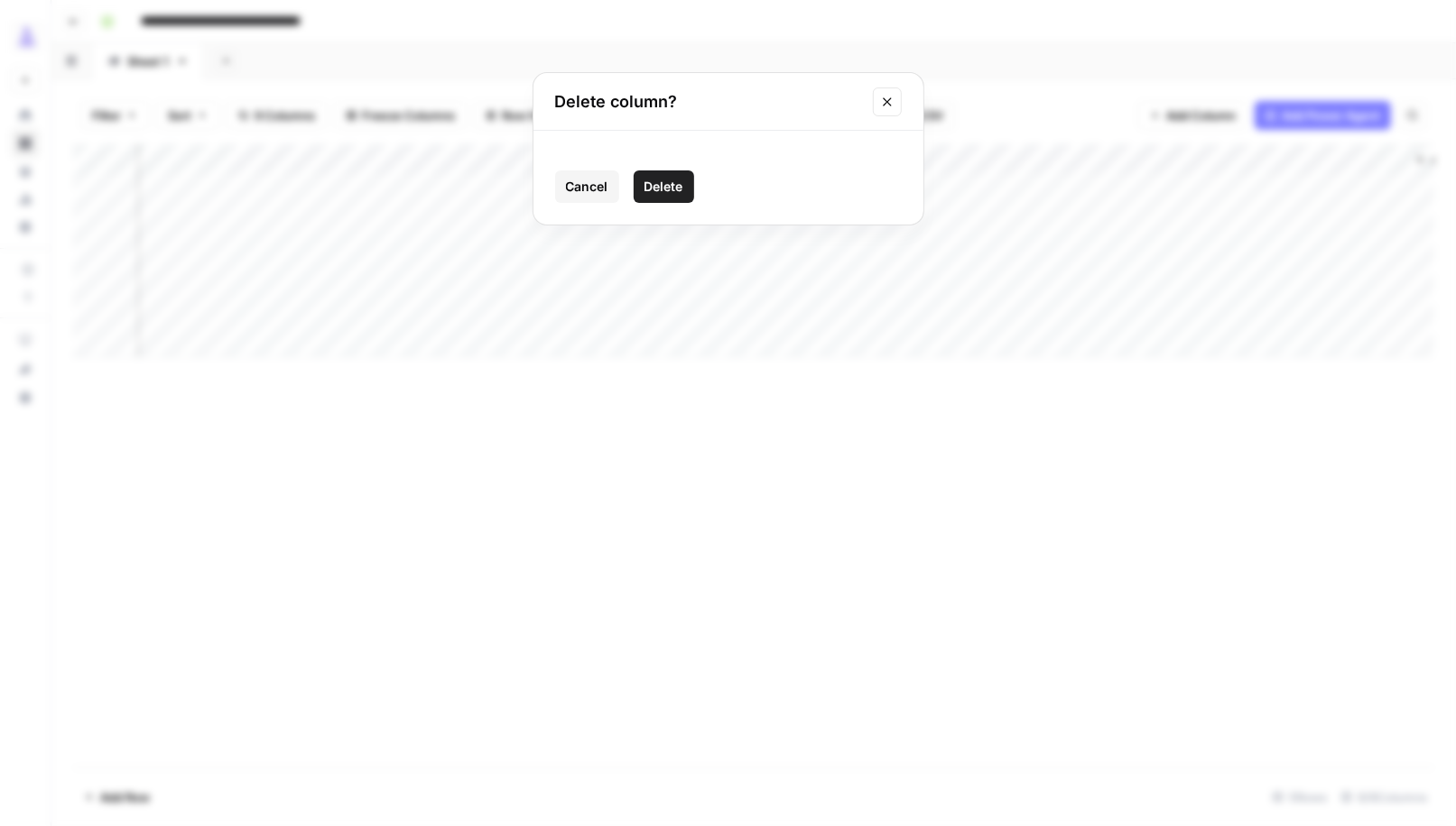
click at [659, 184] on span "Delete" at bounding box center [664, 187] width 39 height 18
click at [668, 161] on div "Add Column" at bounding box center [753, 250] width 1361 height 212
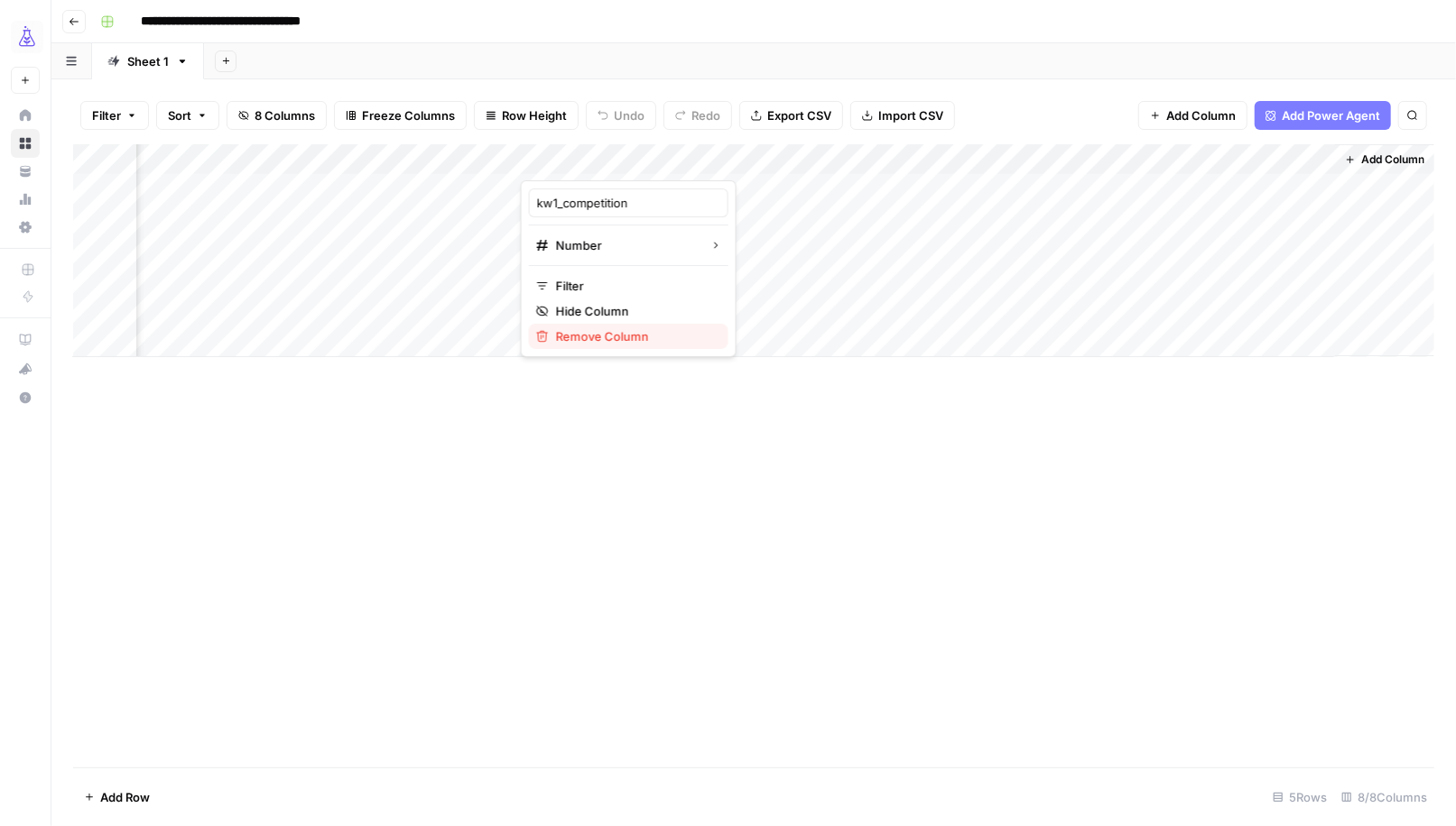
click at [634, 330] on span "Remove Column" at bounding box center [635, 336] width 158 height 18
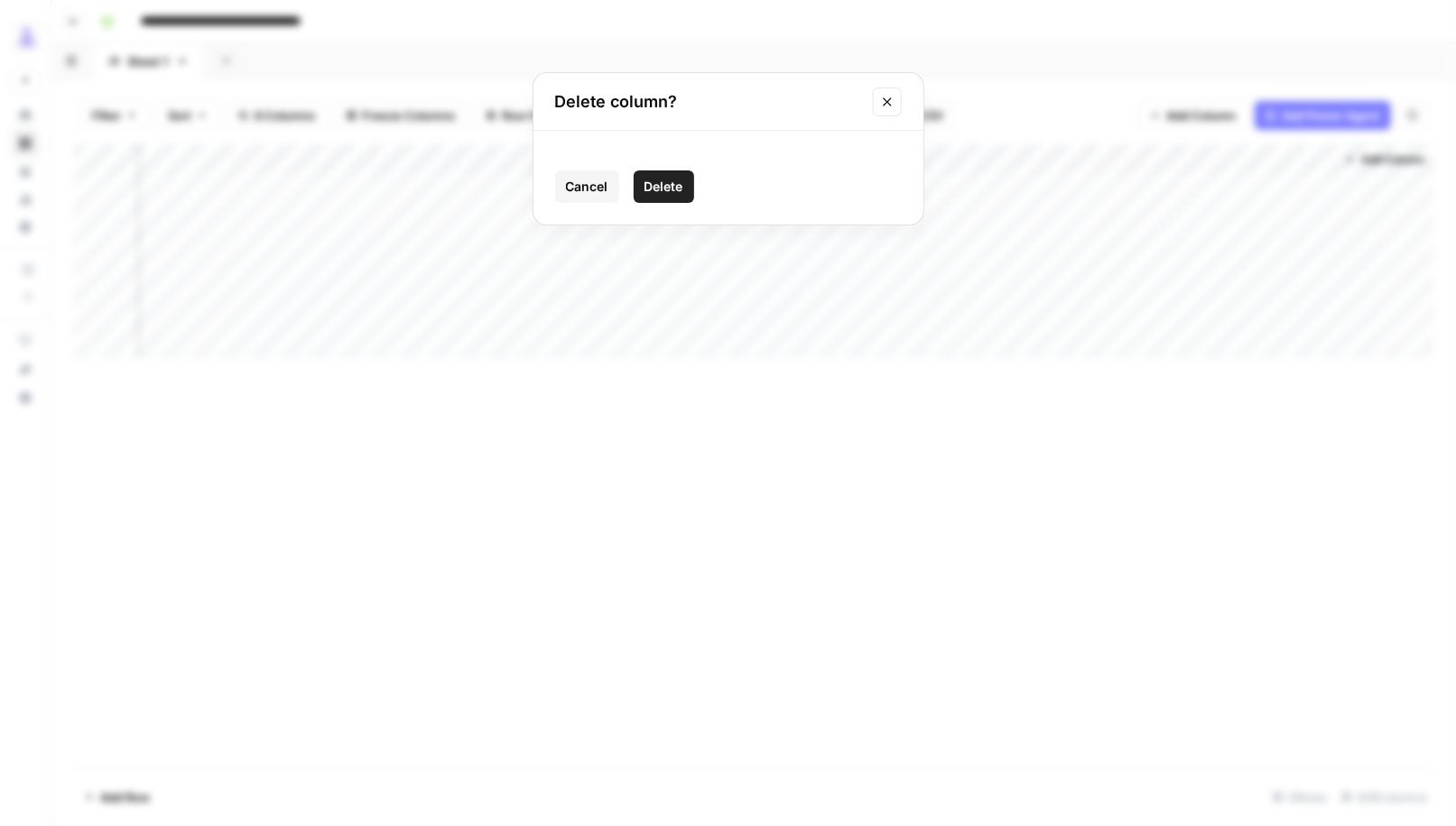
click at [668, 190] on span "Delete" at bounding box center [664, 187] width 39 height 18
click at [833, 163] on div "Add Column" at bounding box center [753, 250] width 1361 height 212
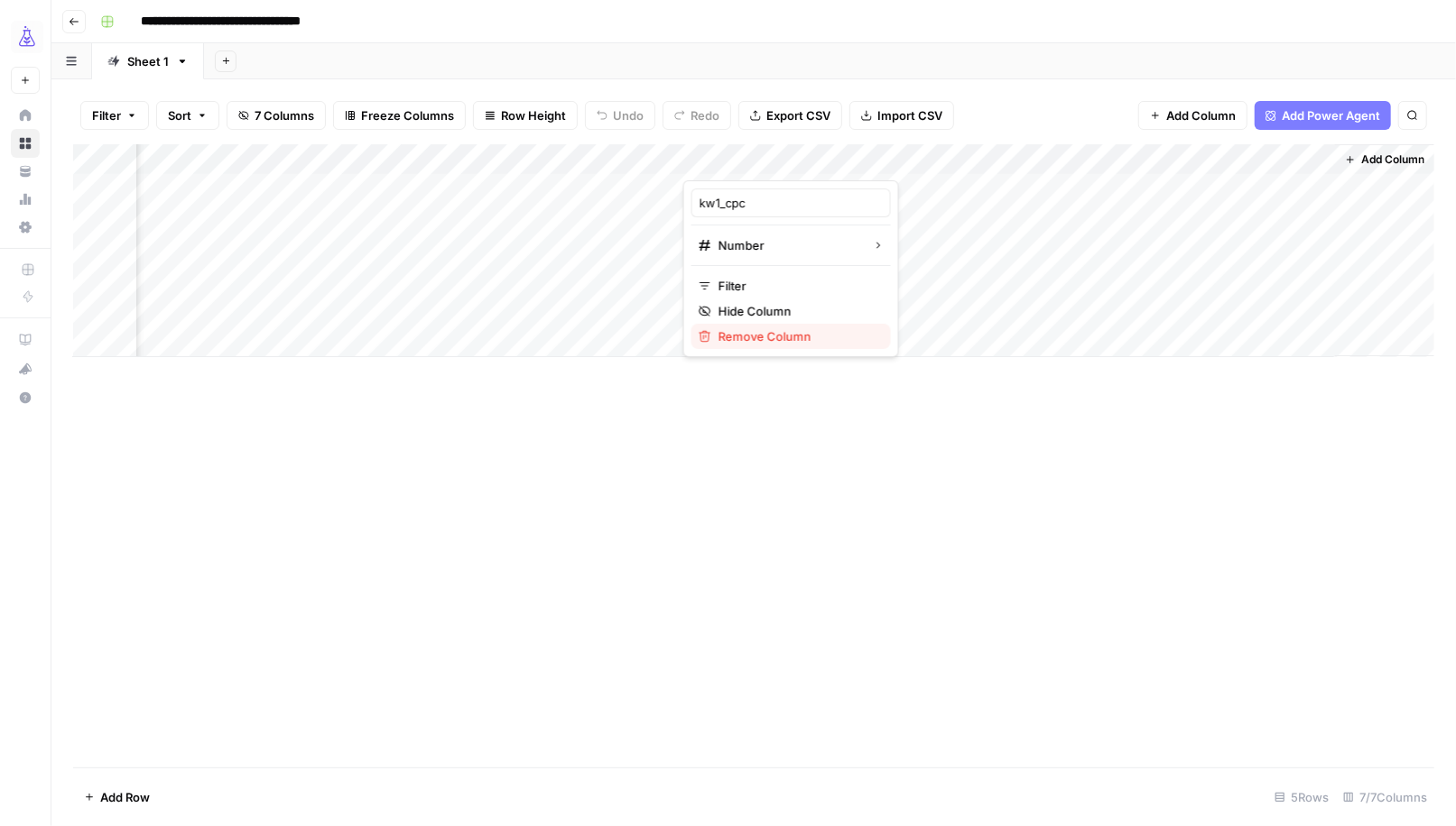
click at [763, 338] on span "Remove Column" at bounding box center [797, 336] width 158 height 18
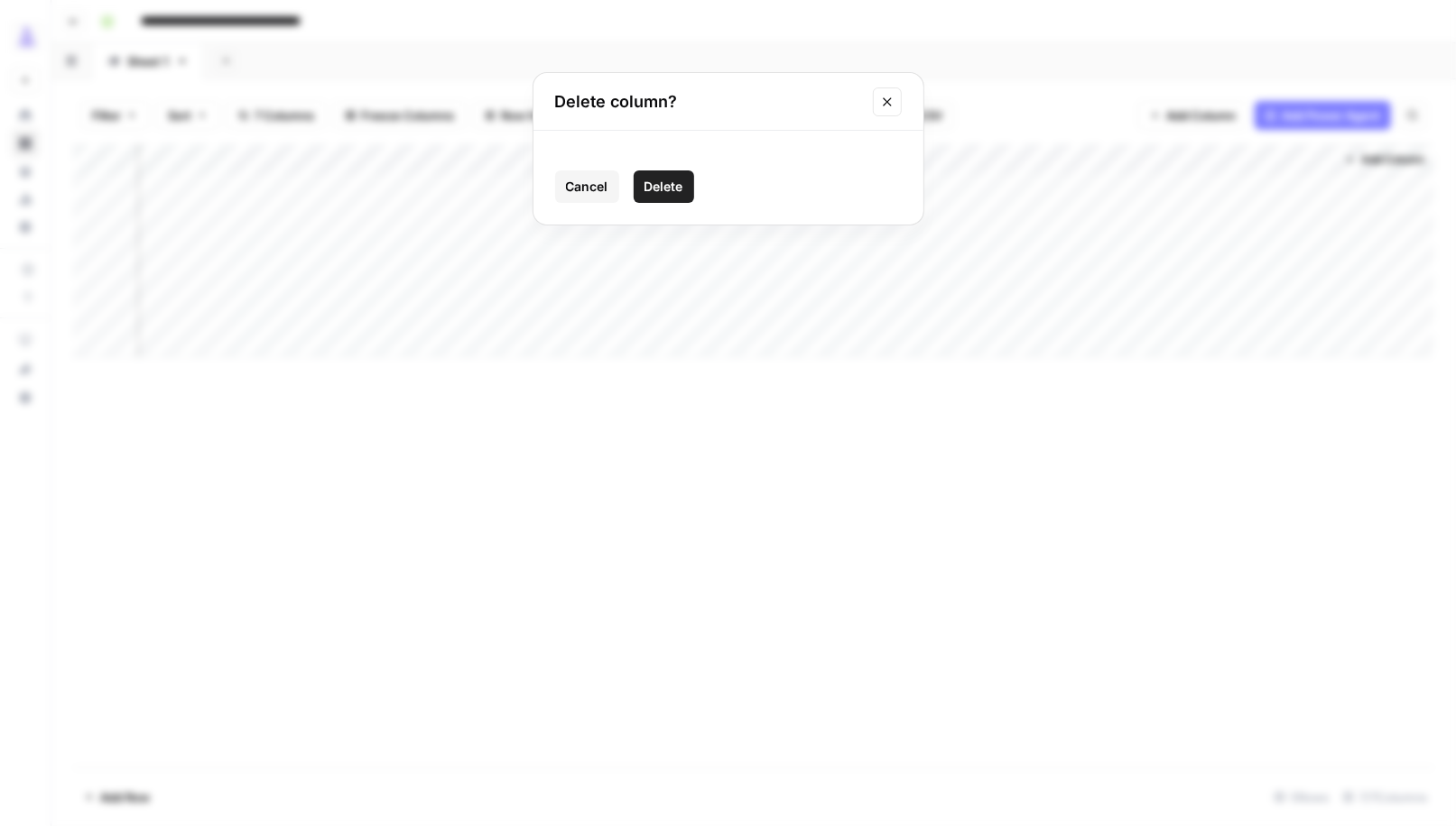
click at [680, 181] on span "Delete" at bounding box center [664, 187] width 39 height 18
click at [996, 155] on div "Add Column" at bounding box center [753, 250] width 1361 height 212
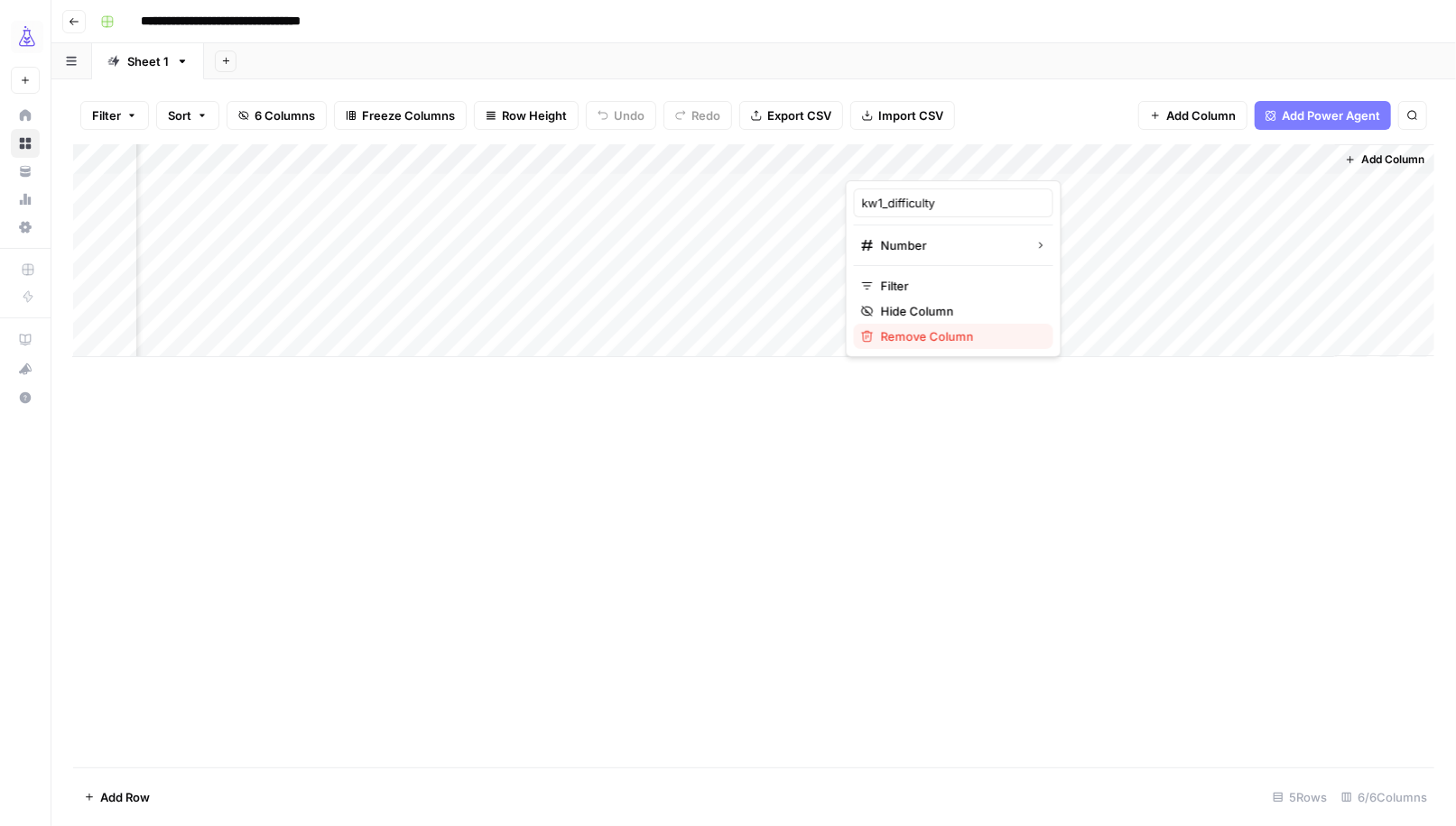
click at [926, 327] on span "Remove Column" at bounding box center [960, 336] width 158 height 18
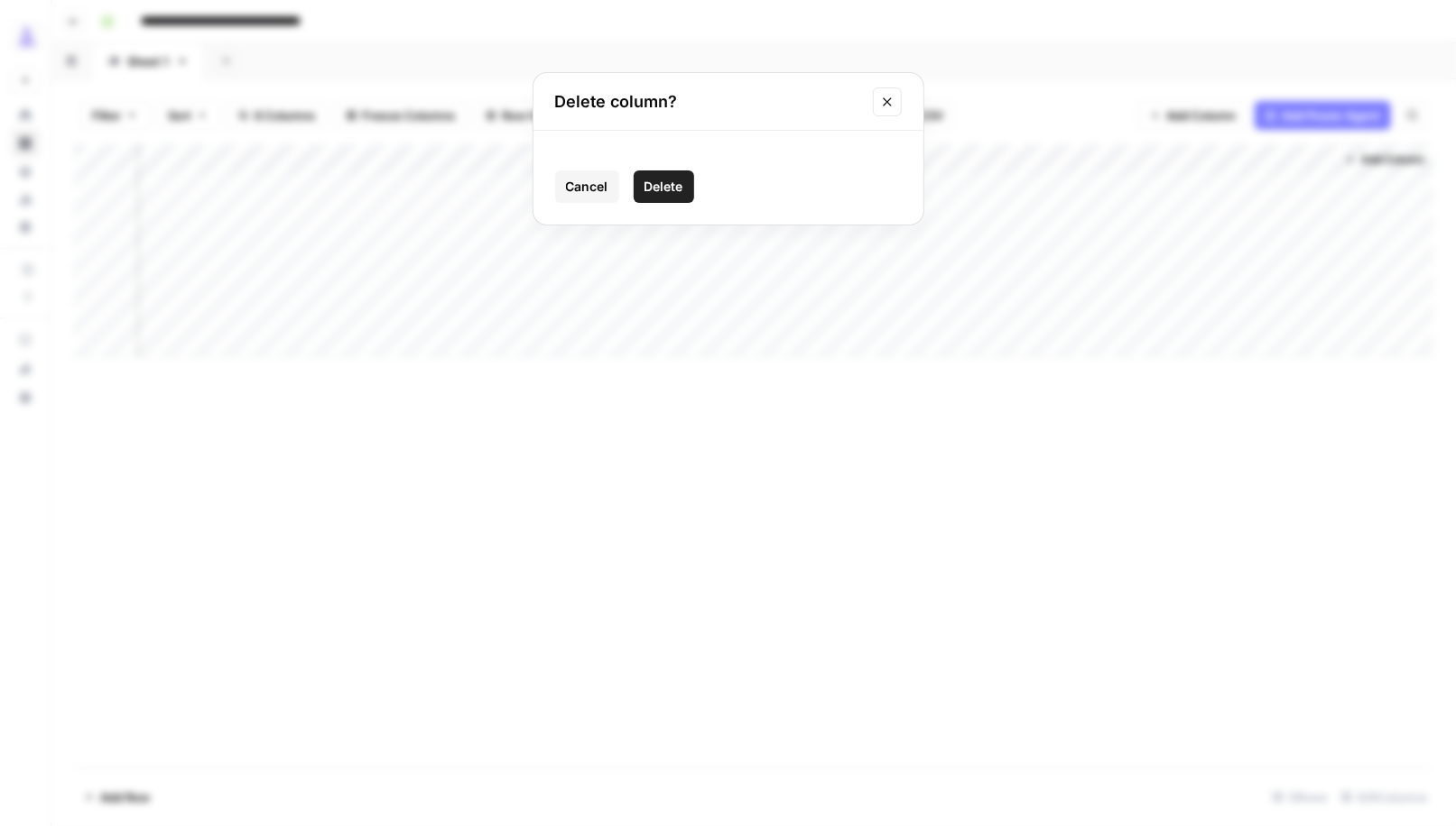
click at [661, 179] on span "Delete" at bounding box center [664, 187] width 39 height 18
click at [1081, 161] on div "Add Column" at bounding box center [753, 250] width 1361 height 212
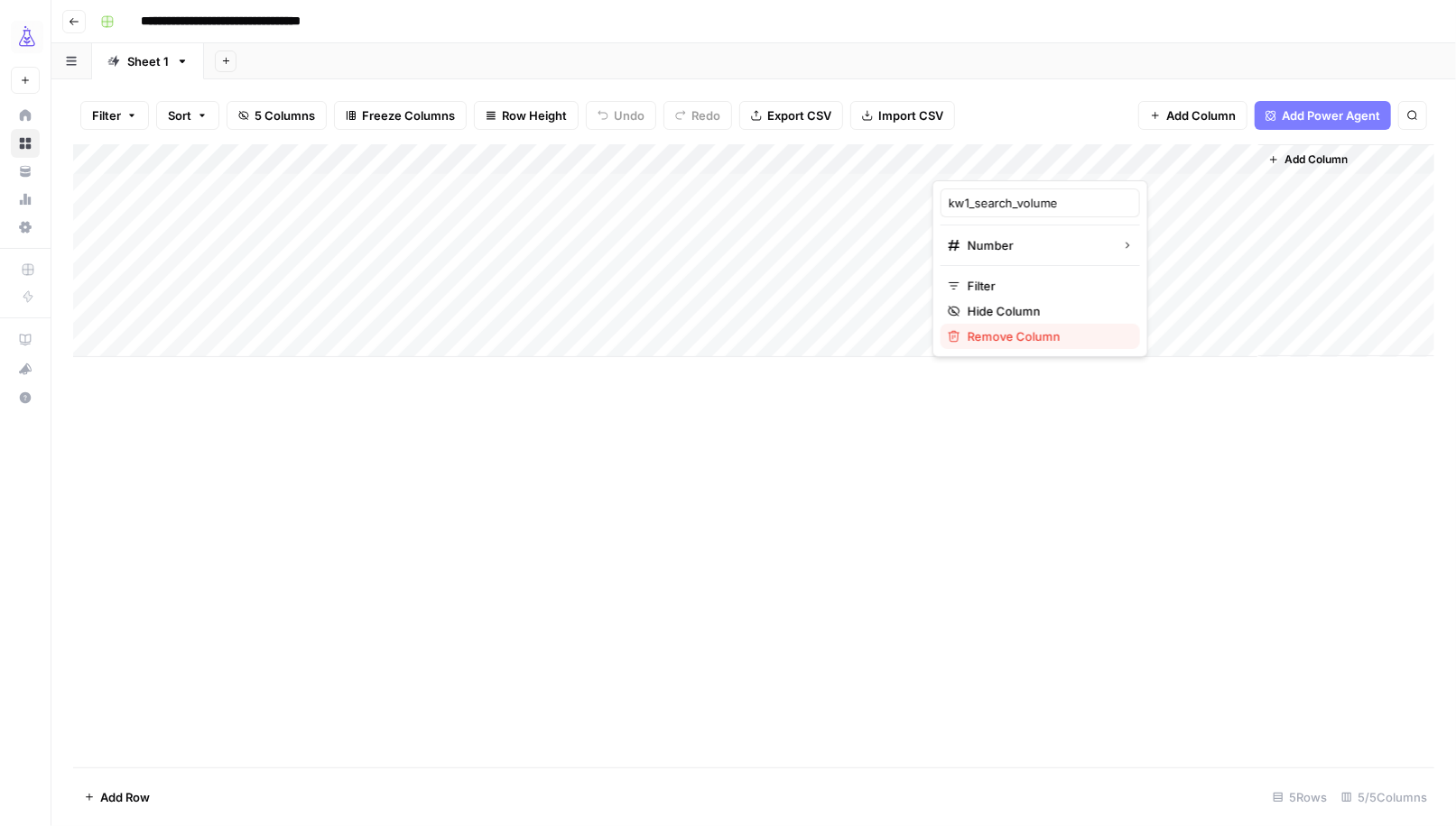
click at [1009, 336] on span "Remove Column" at bounding box center [1046, 336] width 158 height 18
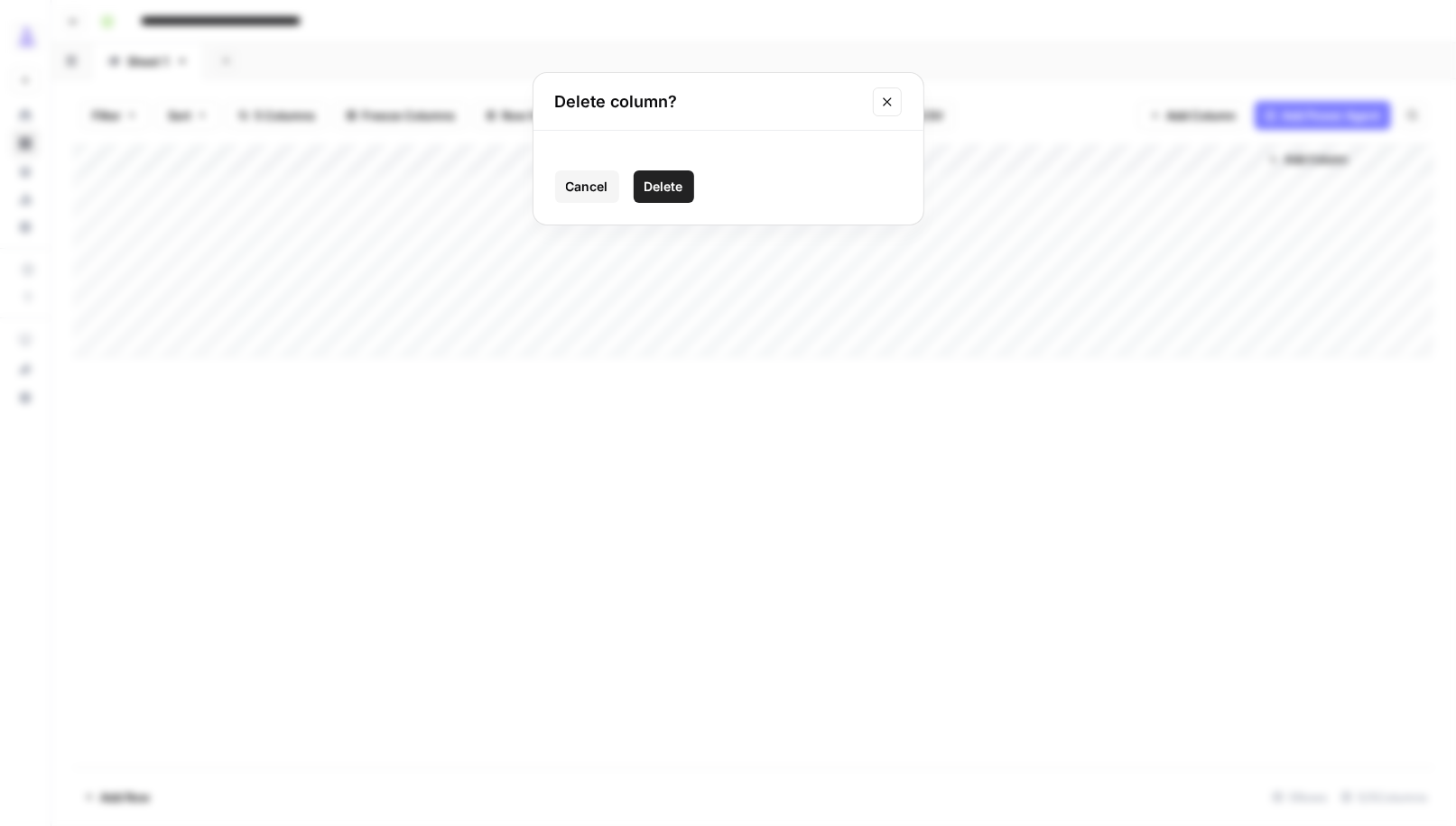
click at [659, 179] on span "Delete" at bounding box center [664, 187] width 39 height 18
click at [1076, 161] on div "Add Column" at bounding box center [753, 250] width 1361 height 212
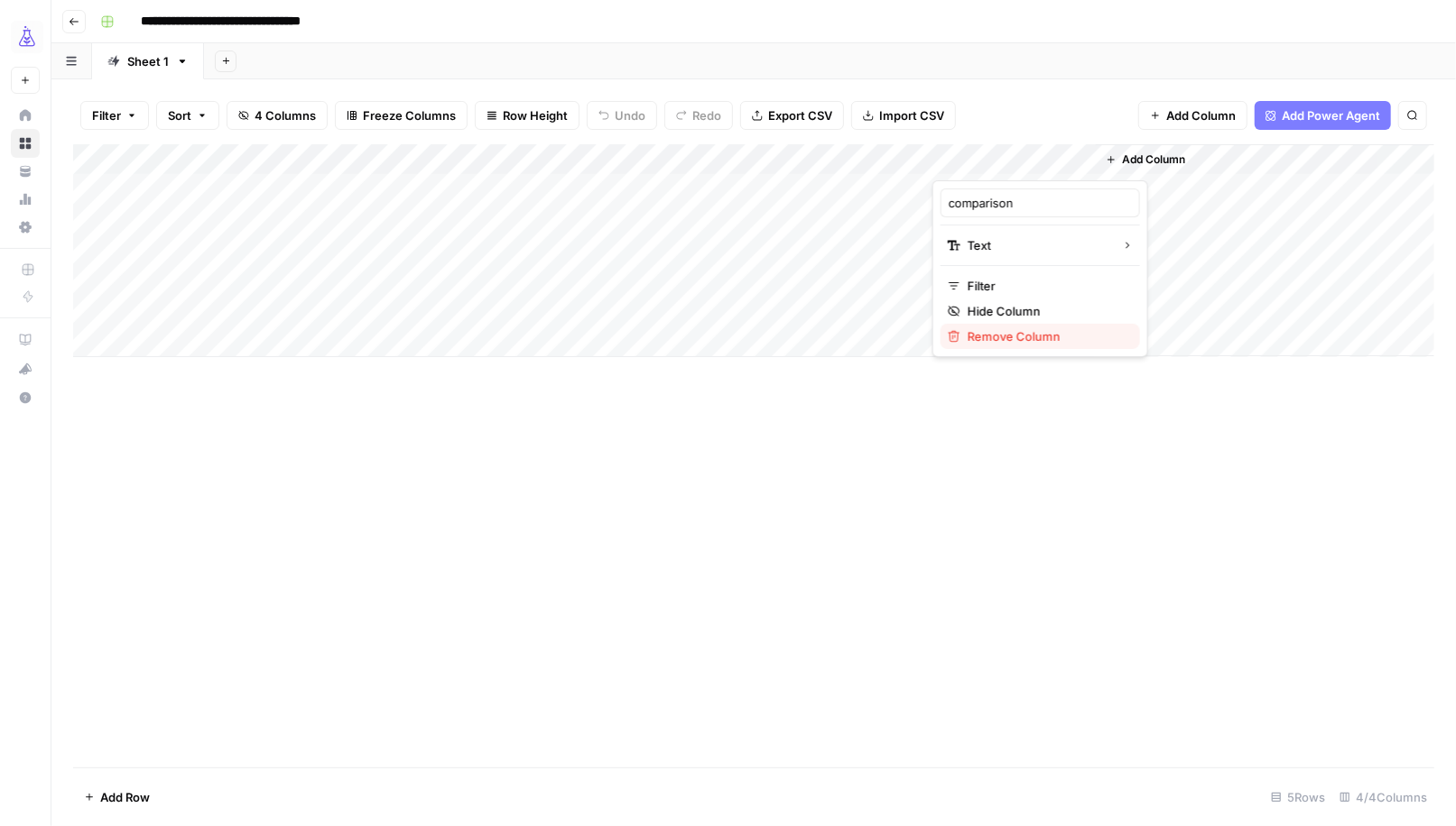
click at [1016, 333] on span "Remove Column" at bounding box center [1046, 336] width 158 height 18
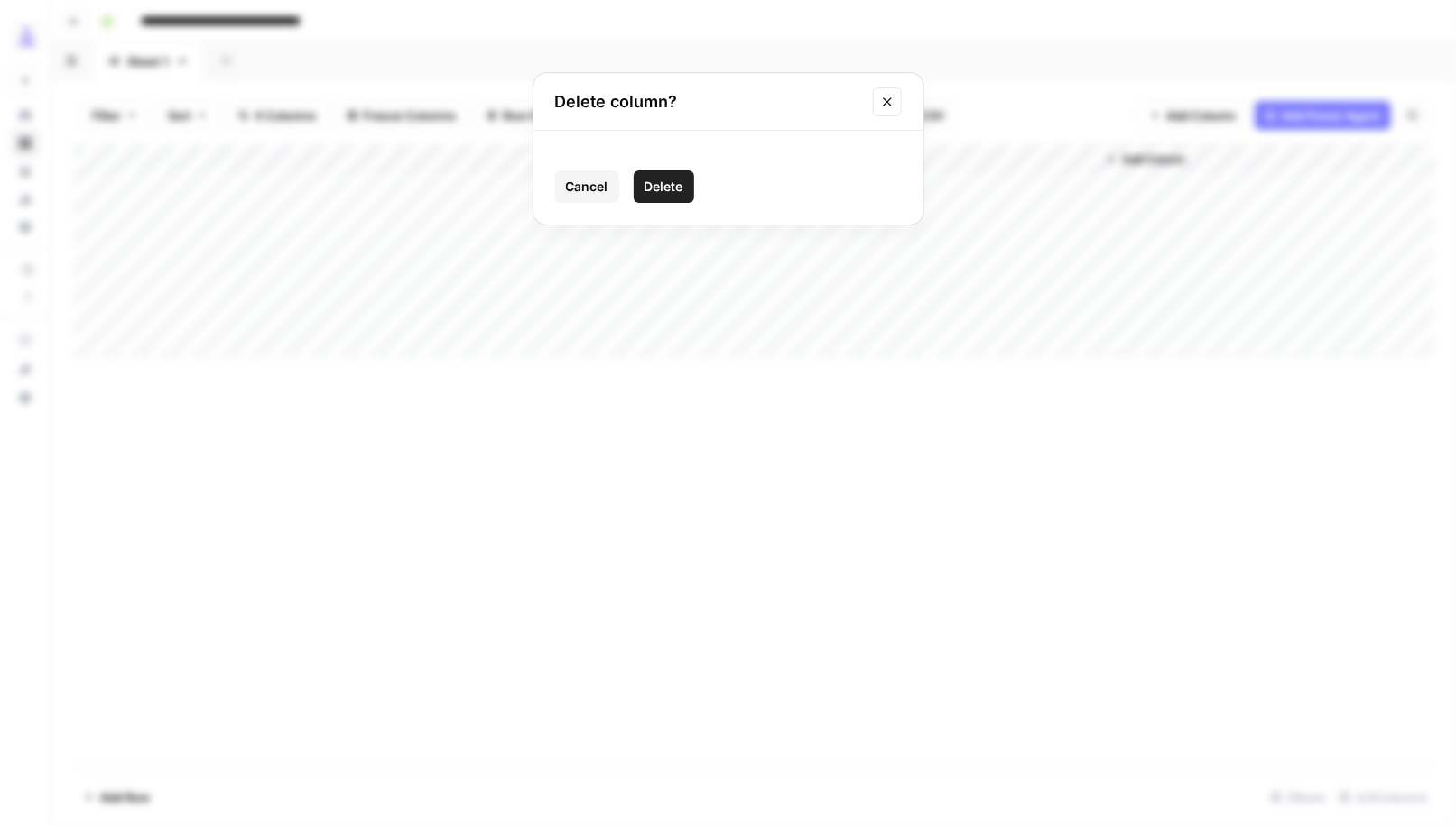
click at [656, 186] on span "Delete" at bounding box center [664, 187] width 39 height 18
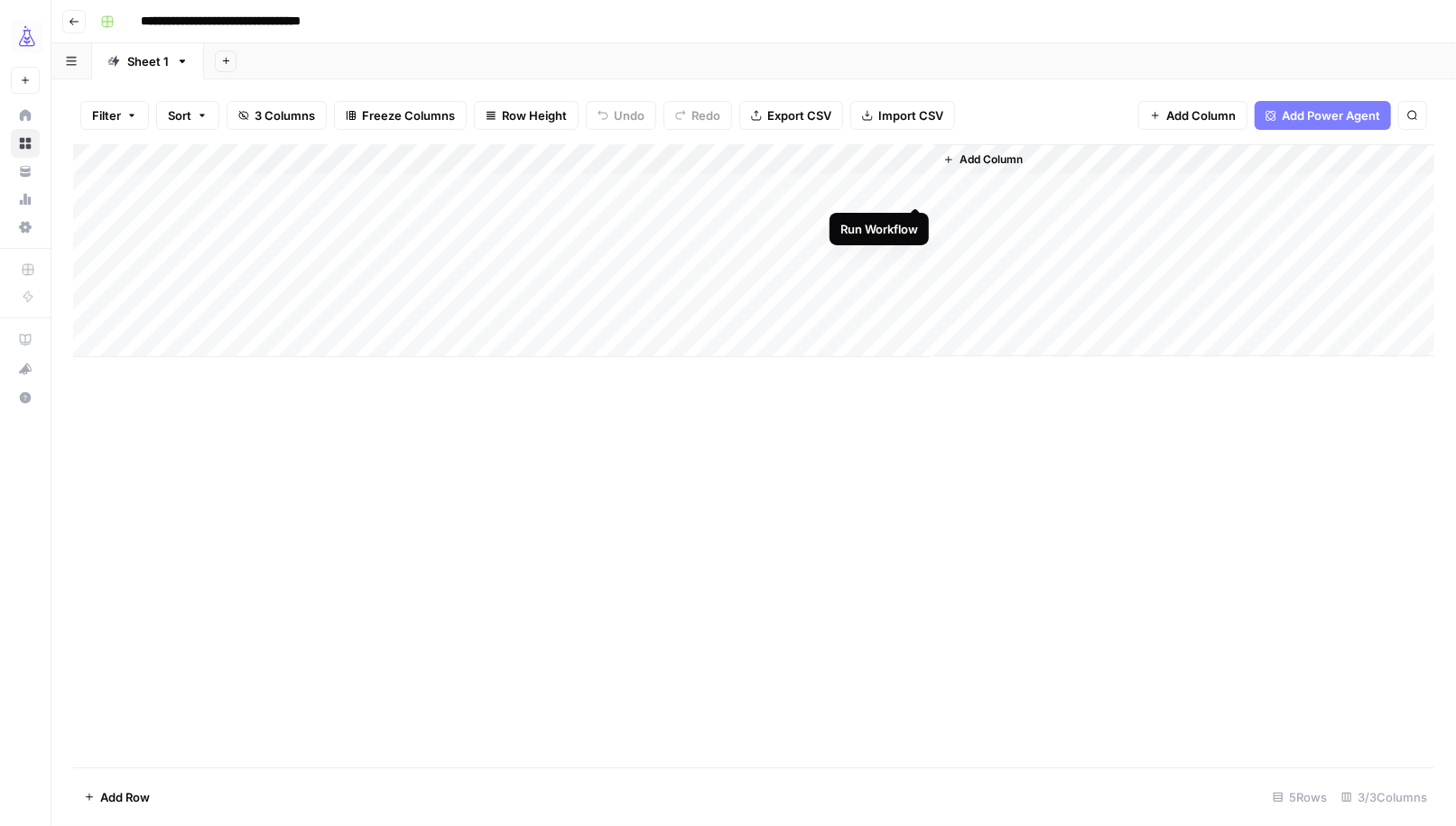
click at [918, 188] on div "Add Column" at bounding box center [753, 250] width 1361 height 212
click at [887, 189] on div "Add Column" at bounding box center [753, 250] width 1361 height 212
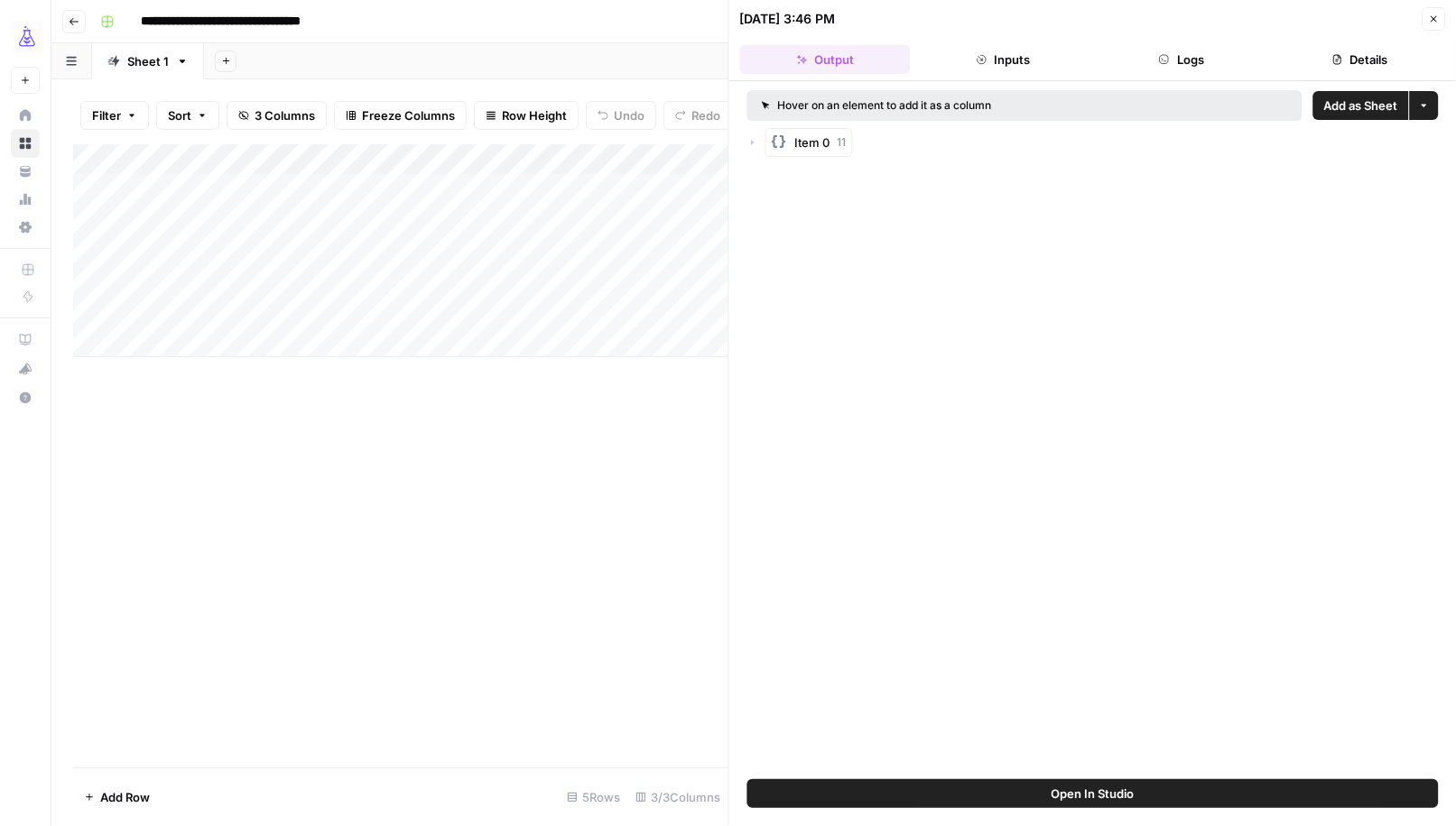
click at [750, 141] on icon "button" at bounding box center [751, 142] width 3 height 5
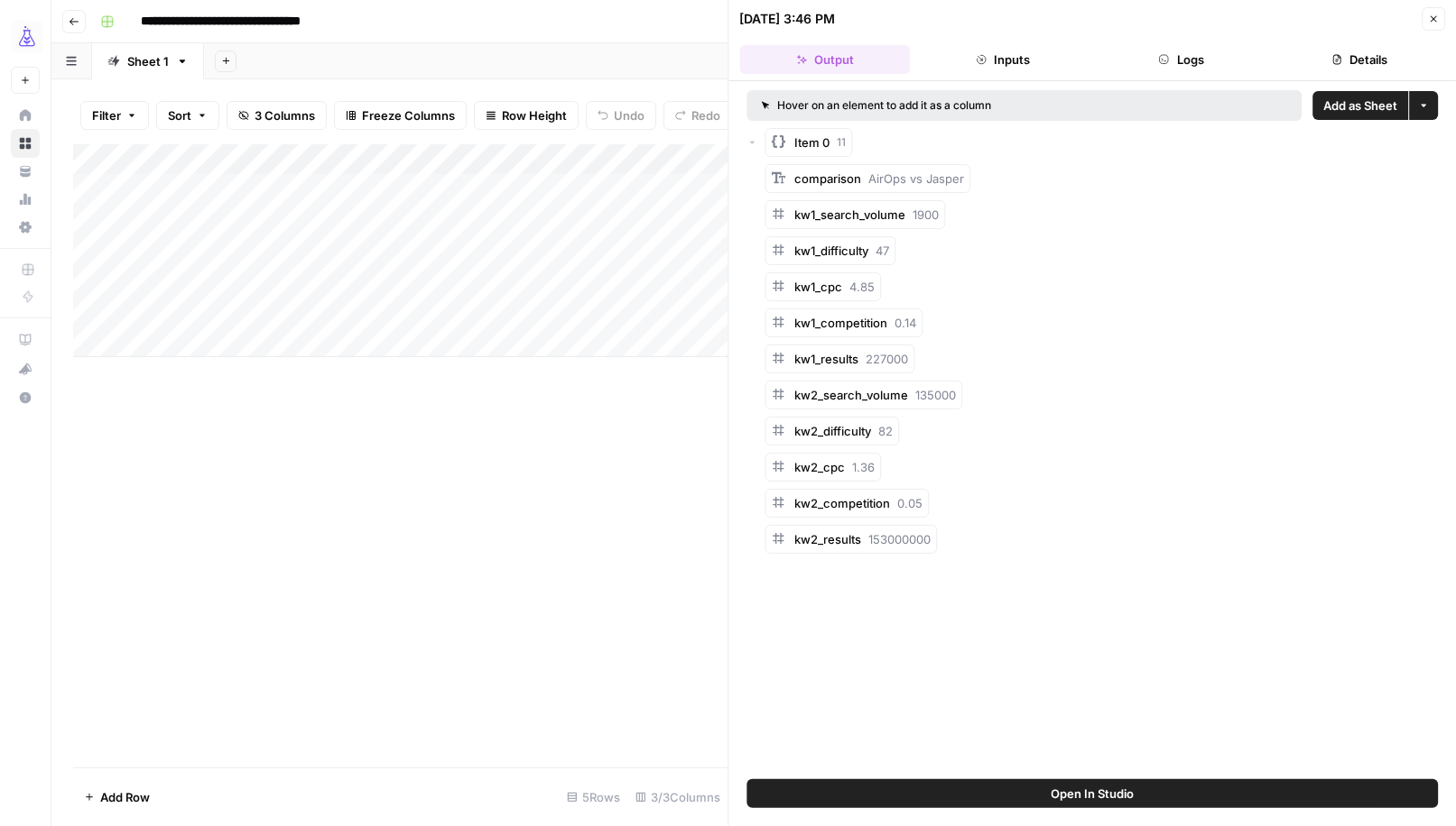
click at [1435, 17] on icon "button" at bounding box center [1433, 19] width 11 height 11
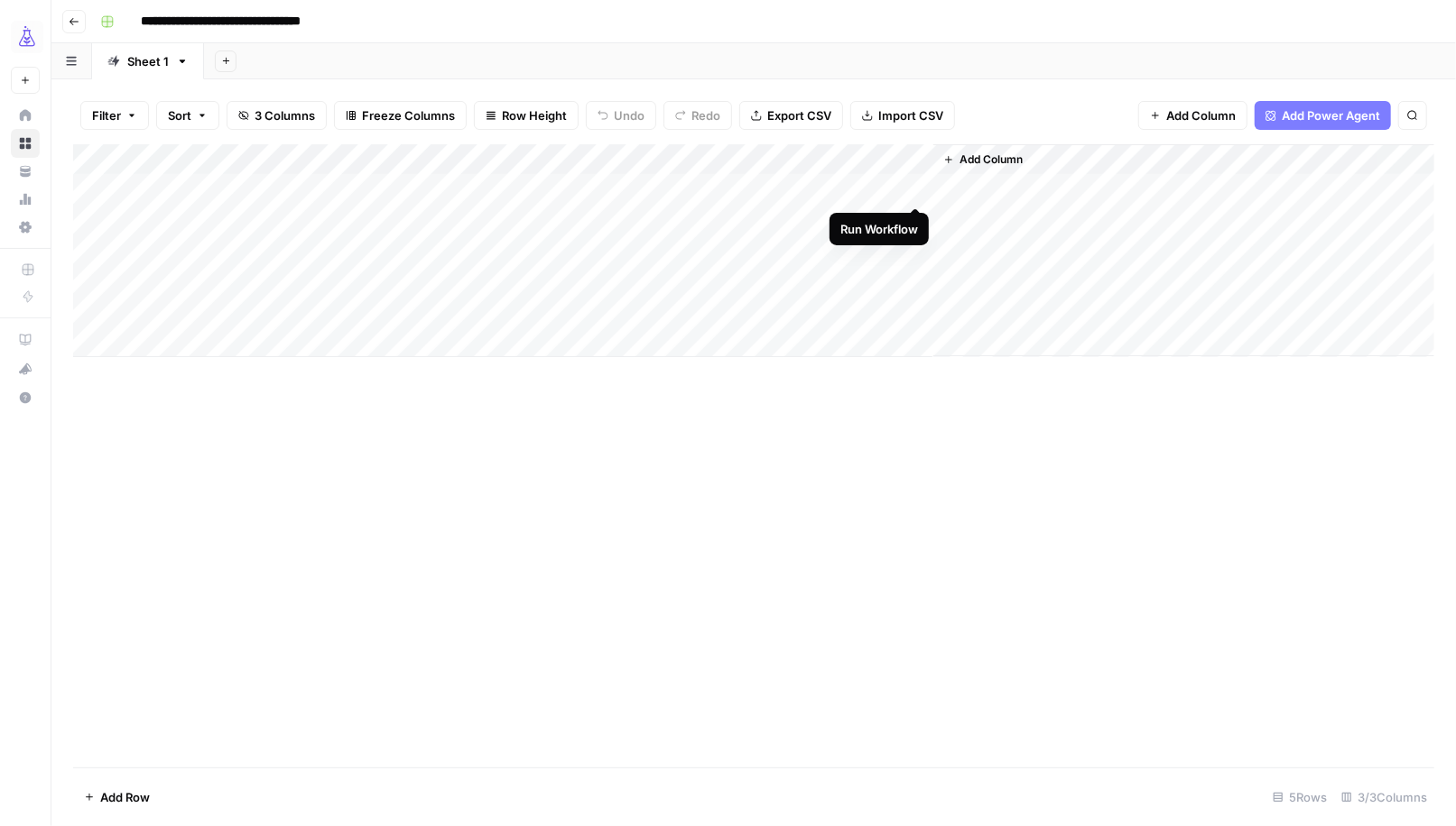
click at [914, 191] on div "Add Column" at bounding box center [753, 250] width 1361 height 212
click at [914, 221] on div "Add Column" at bounding box center [753, 250] width 1361 height 212
click at [891, 189] on div "Add Column" at bounding box center [753, 250] width 1361 height 212
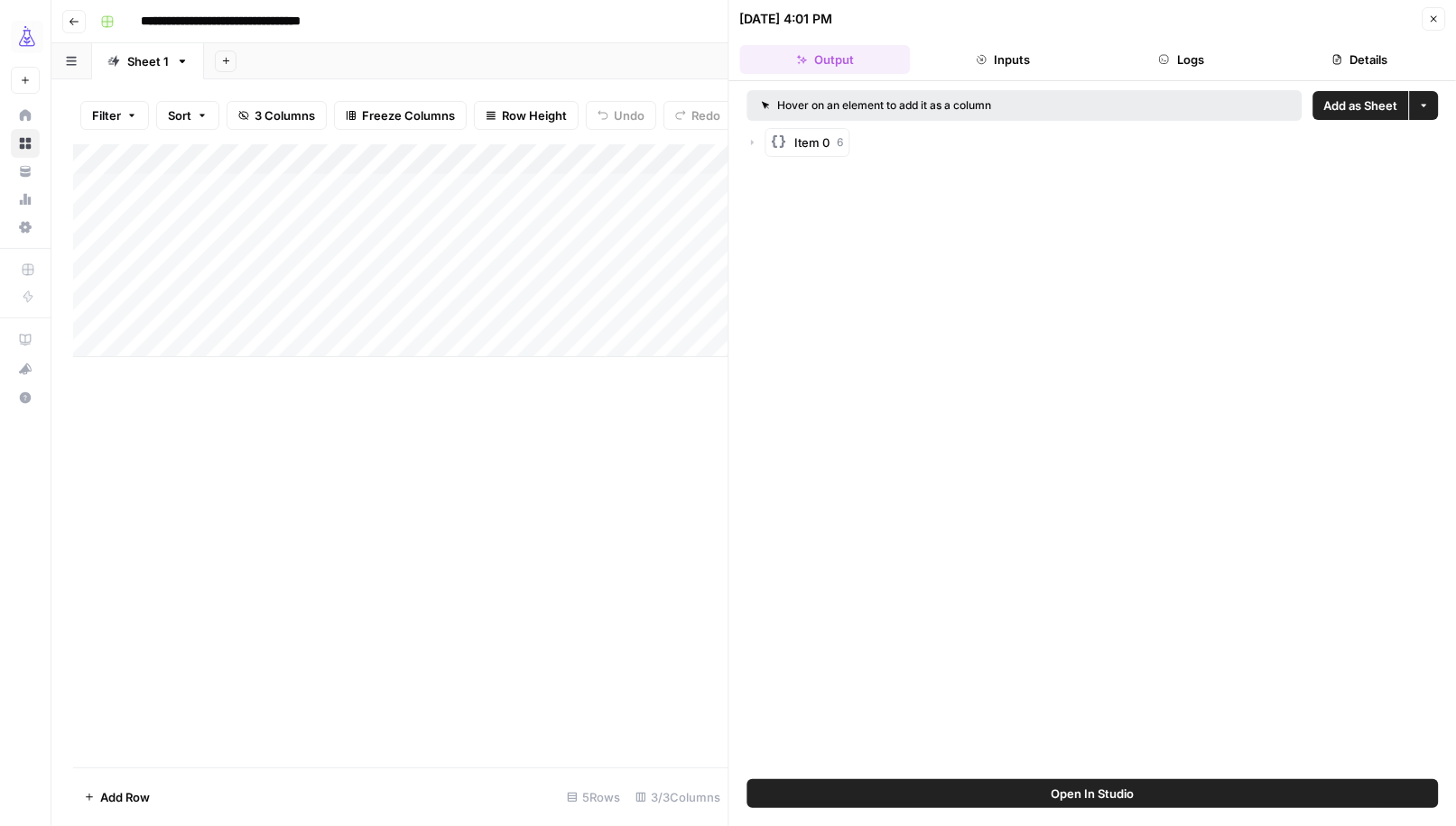
click at [750, 137] on icon "button" at bounding box center [752, 142] width 11 height 11
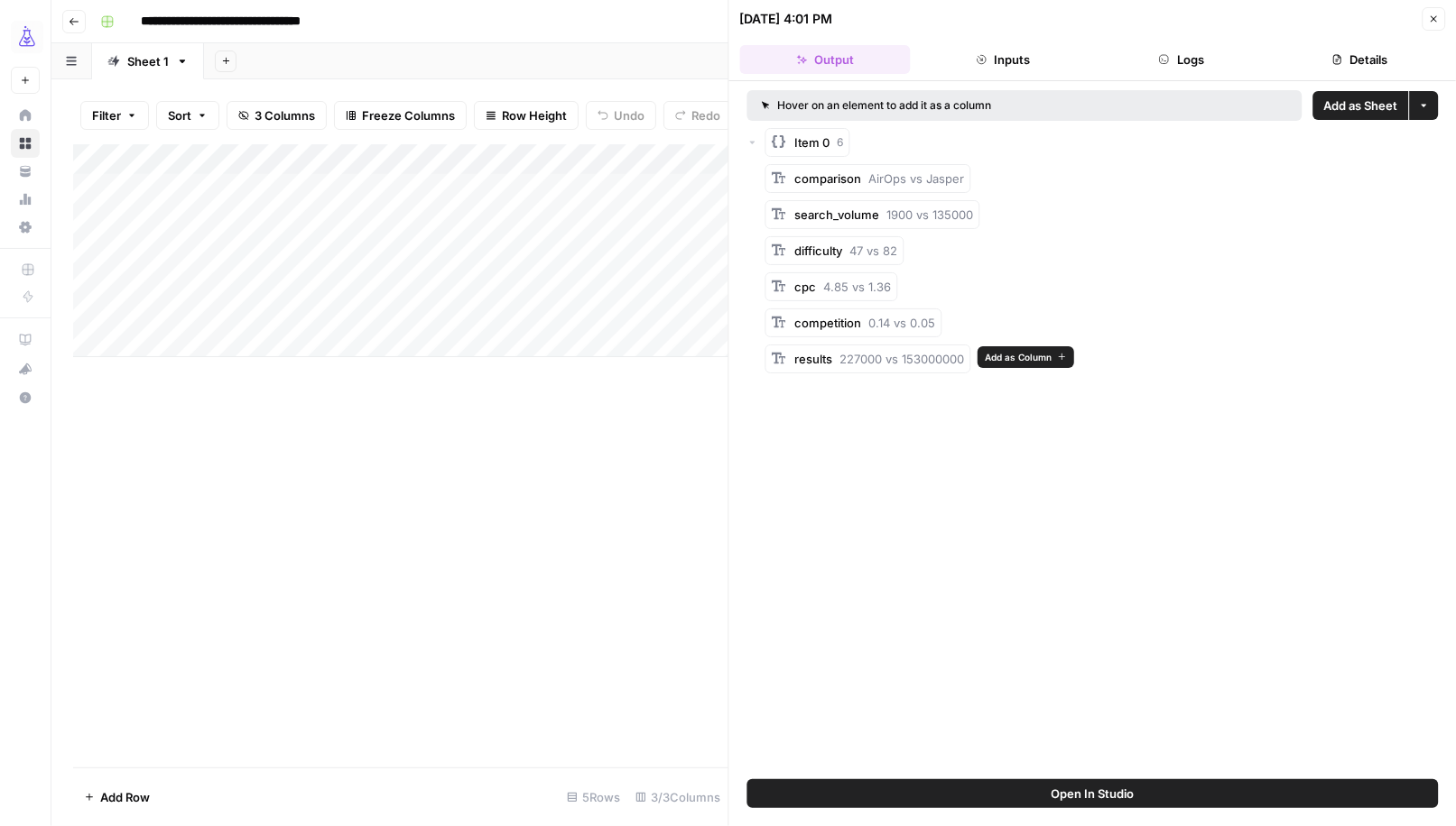
copy div "results 227000 vs 153000000"
drag, startPoint x: 905, startPoint y: 388, endPoint x: 786, endPoint y: 348, distance: 125.5
click at [786, 348] on div "Hover on an element to add it as a column Add as Sheet More options Item 0 6 co…" at bounding box center [1093, 430] width 728 height 698
click at [978, 177] on div "comparison AirOps vs Jasper" at bounding box center [1102, 179] width 674 height 29
click at [1008, 181] on span "Add as Column" at bounding box center [1016, 177] width 67 height 14
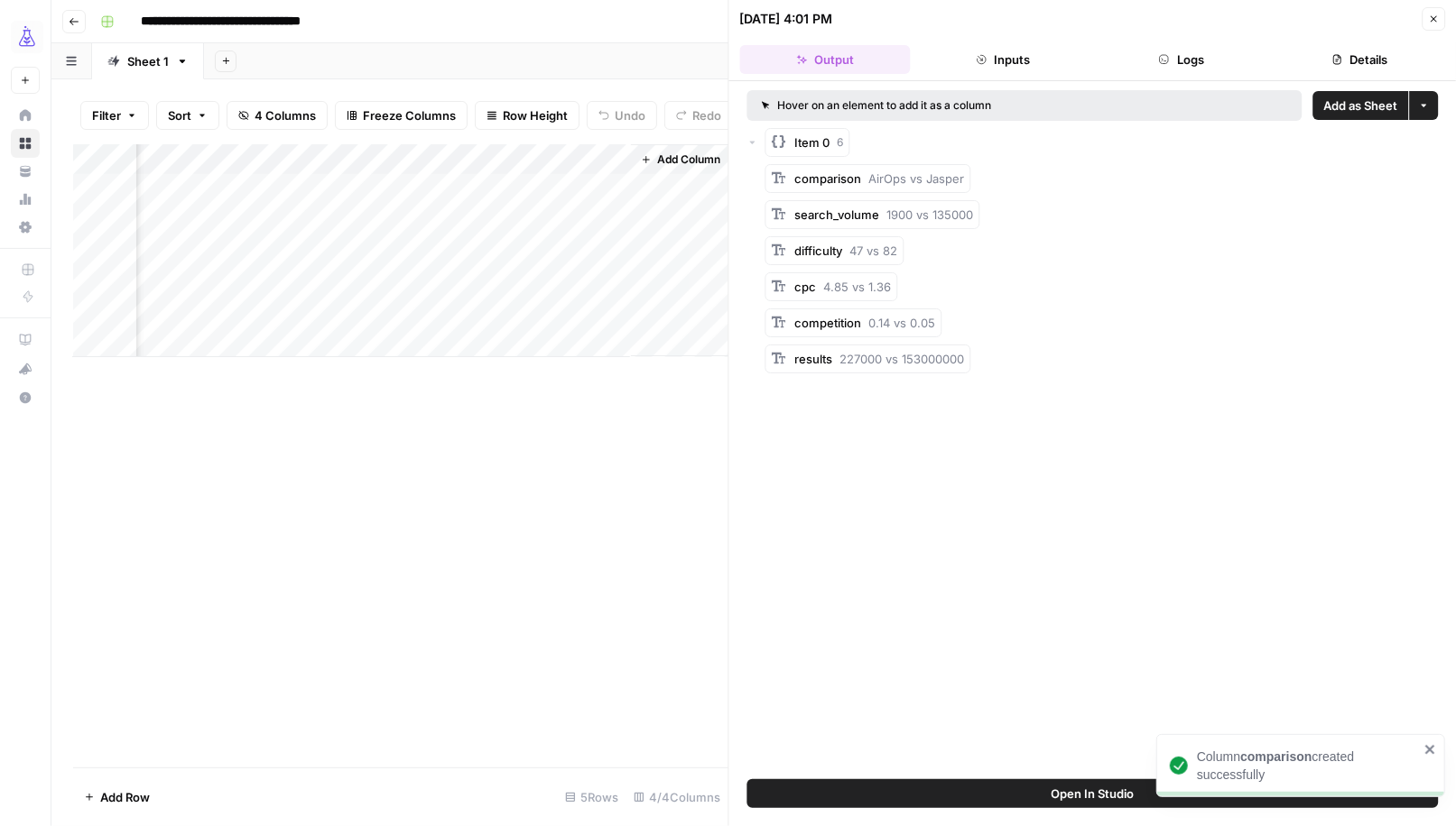
scroll to position [0, 467]
click at [1010, 216] on span "Add as Column" at bounding box center [1026, 212] width 67 height 14
click at [967, 250] on span "Add as Column" at bounding box center [952, 248] width 67 height 14
click at [921, 287] on span "Add as Column" at bounding box center [942, 285] width 67 height 14
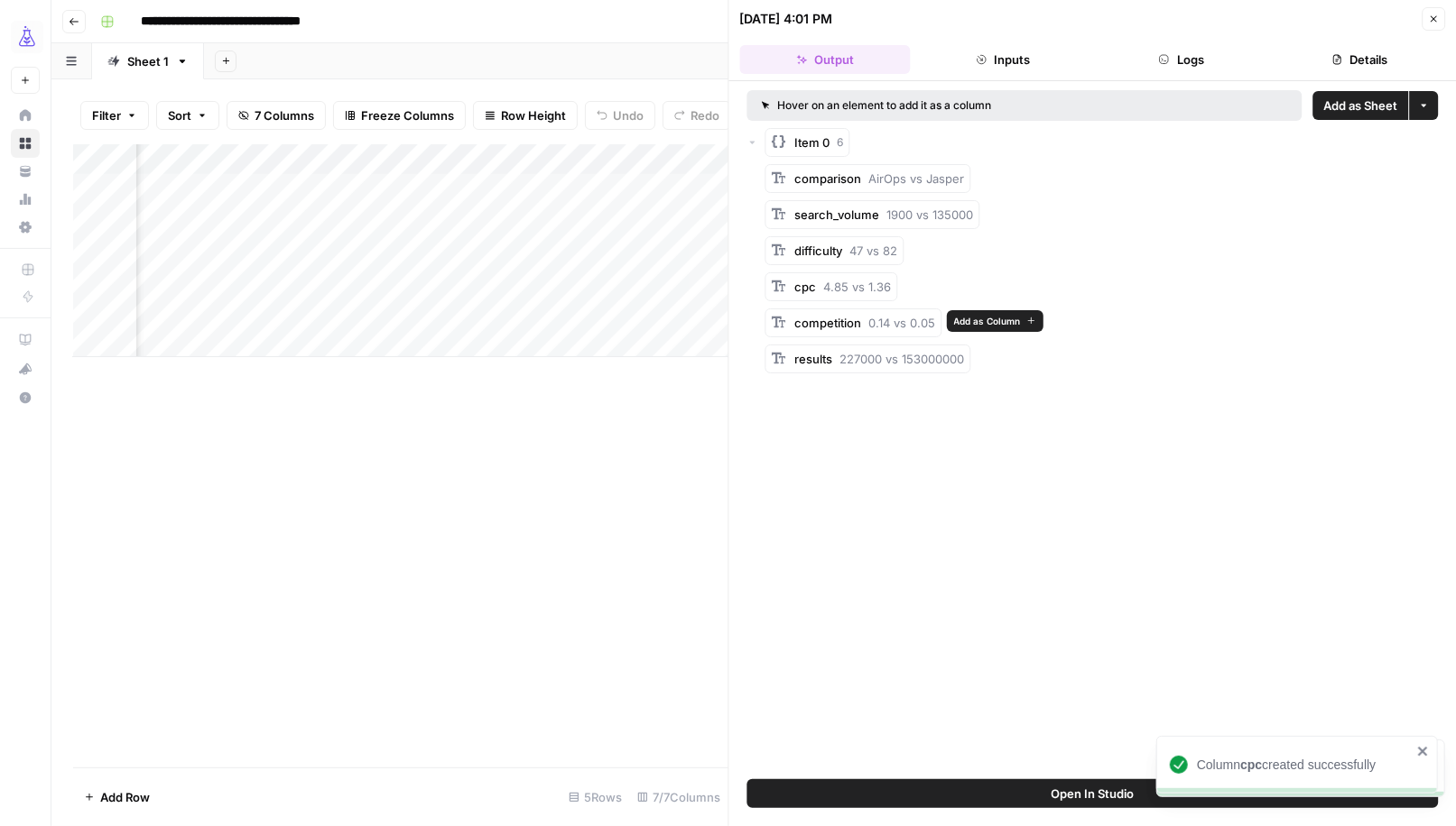
click at [968, 318] on span "Add as Column" at bounding box center [987, 321] width 67 height 14
click at [694, 227] on div "Add Column" at bounding box center [400, 250] width 656 height 212
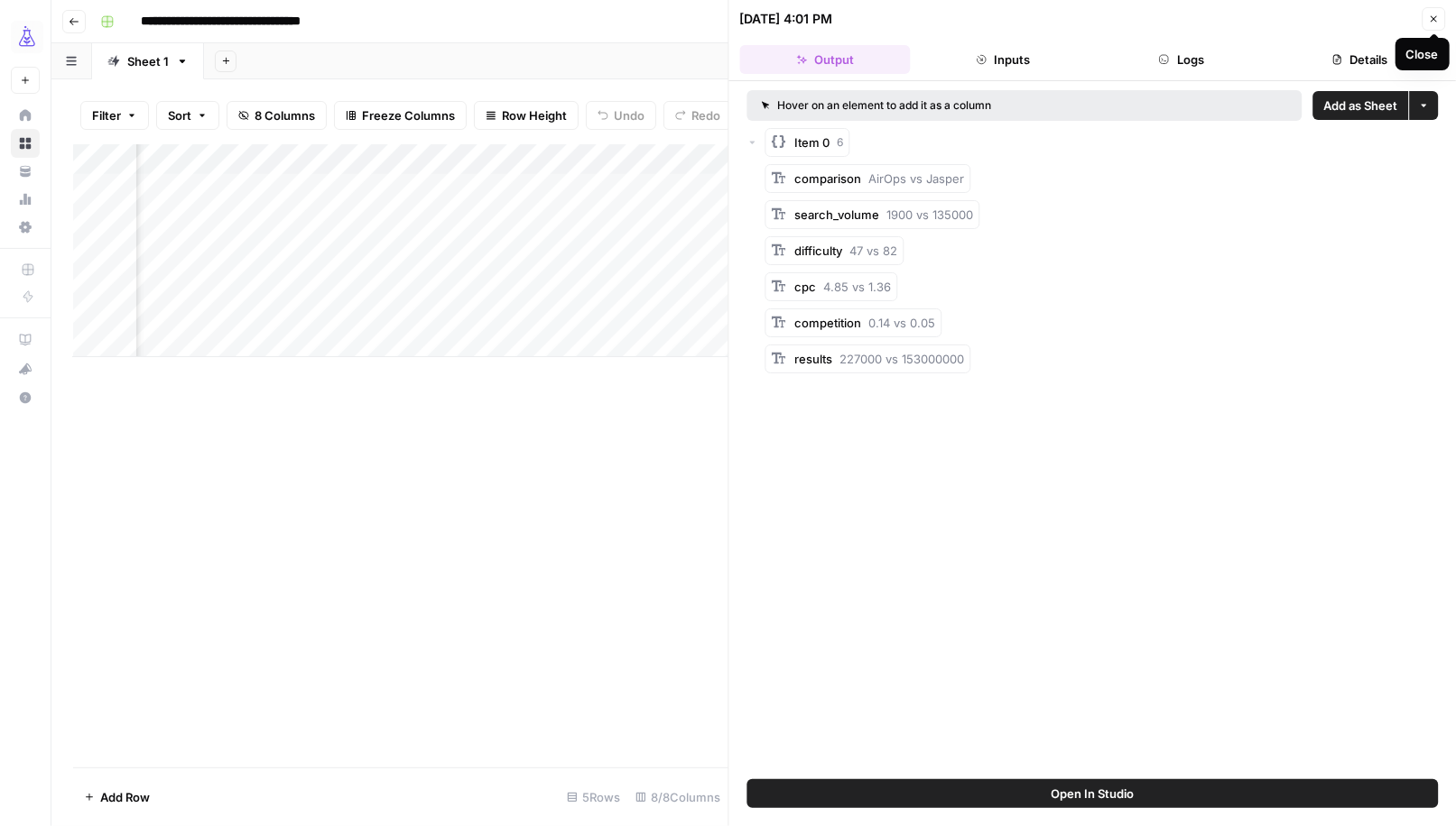
click at [1434, 21] on icon "button" at bounding box center [1433, 19] width 11 height 11
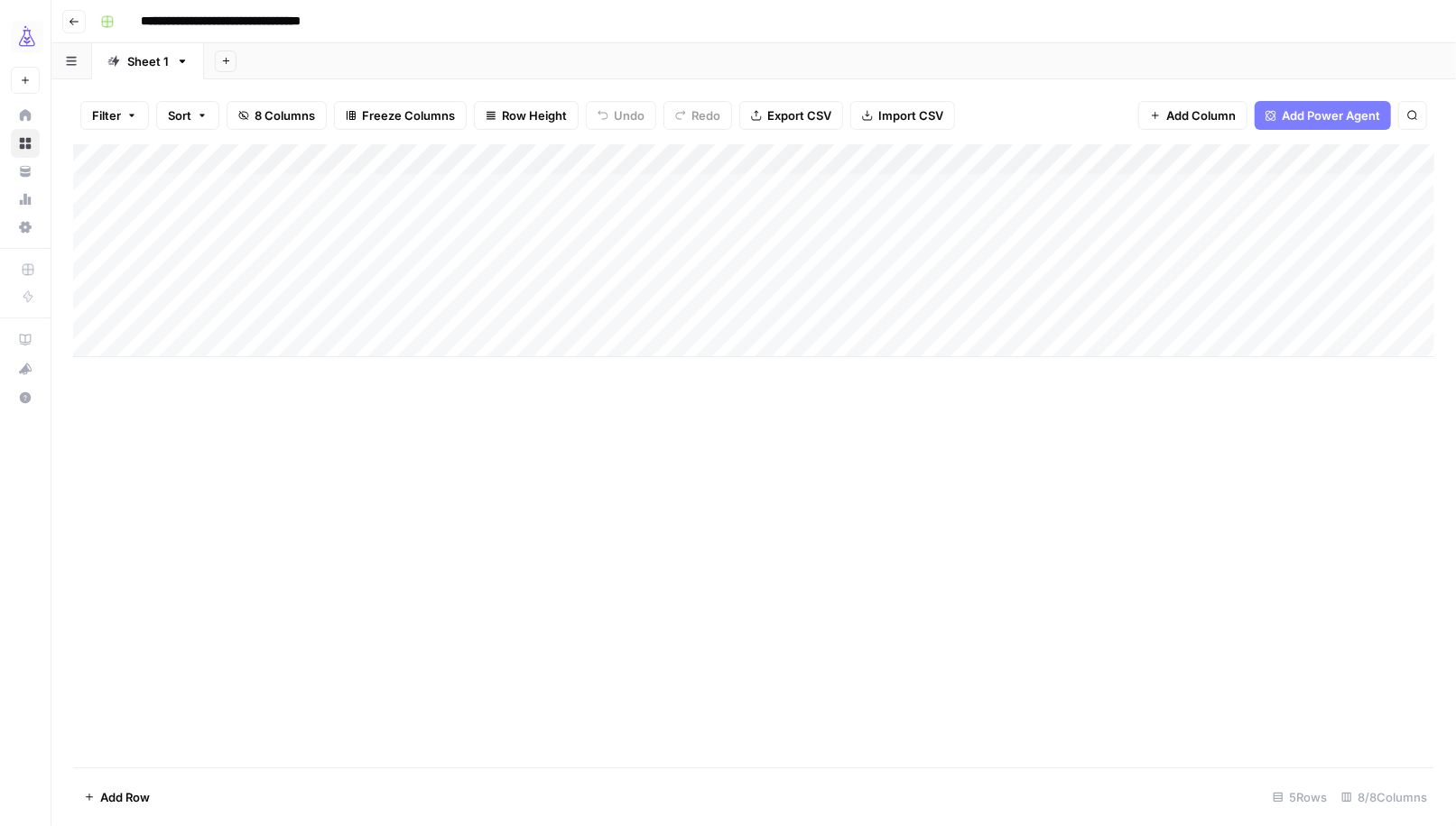
click at [751, 249] on div "Add Column" at bounding box center [753, 250] width 1361 height 212
click at [784, 281] on div "Add Column" at bounding box center [753, 250] width 1361 height 212
click at [788, 313] on div "Add Column" at bounding box center [753, 250] width 1361 height 212
click at [477, 250] on div "Add Column" at bounding box center [753, 250] width 1361 height 212
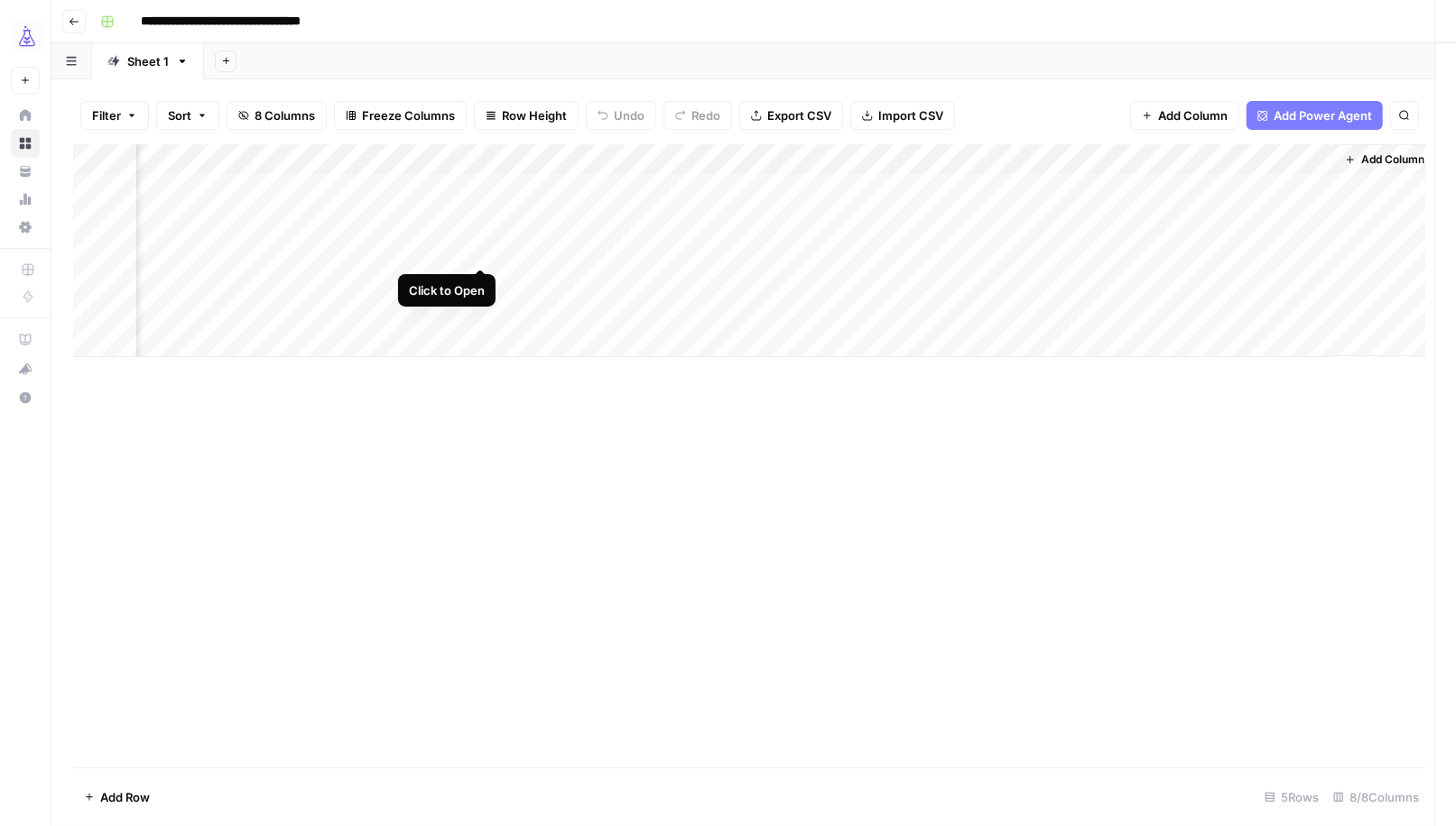
scroll to position [0, 397]
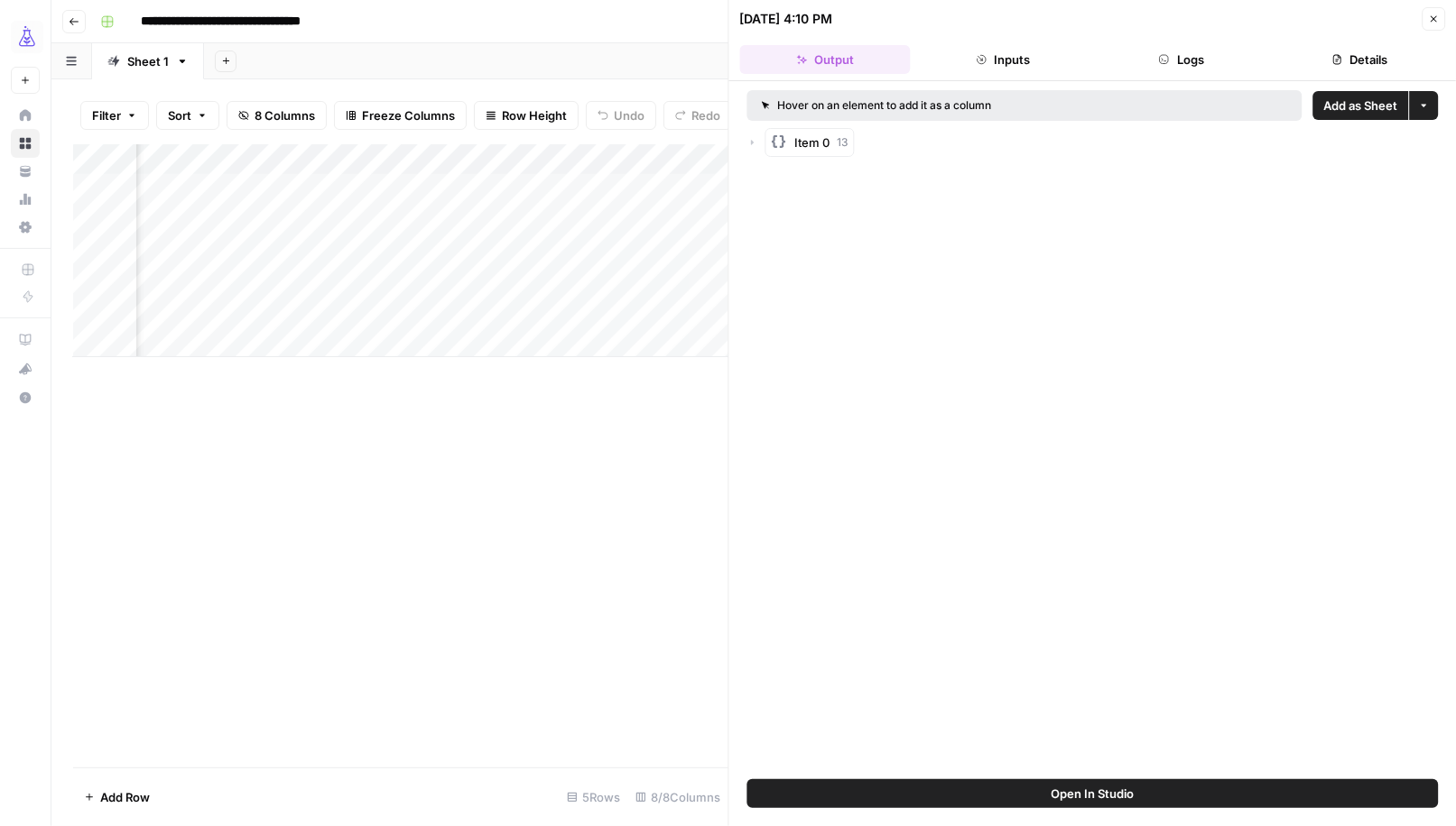
click at [755, 139] on icon "button" at bounding box center [752, 142] width 11 height 11
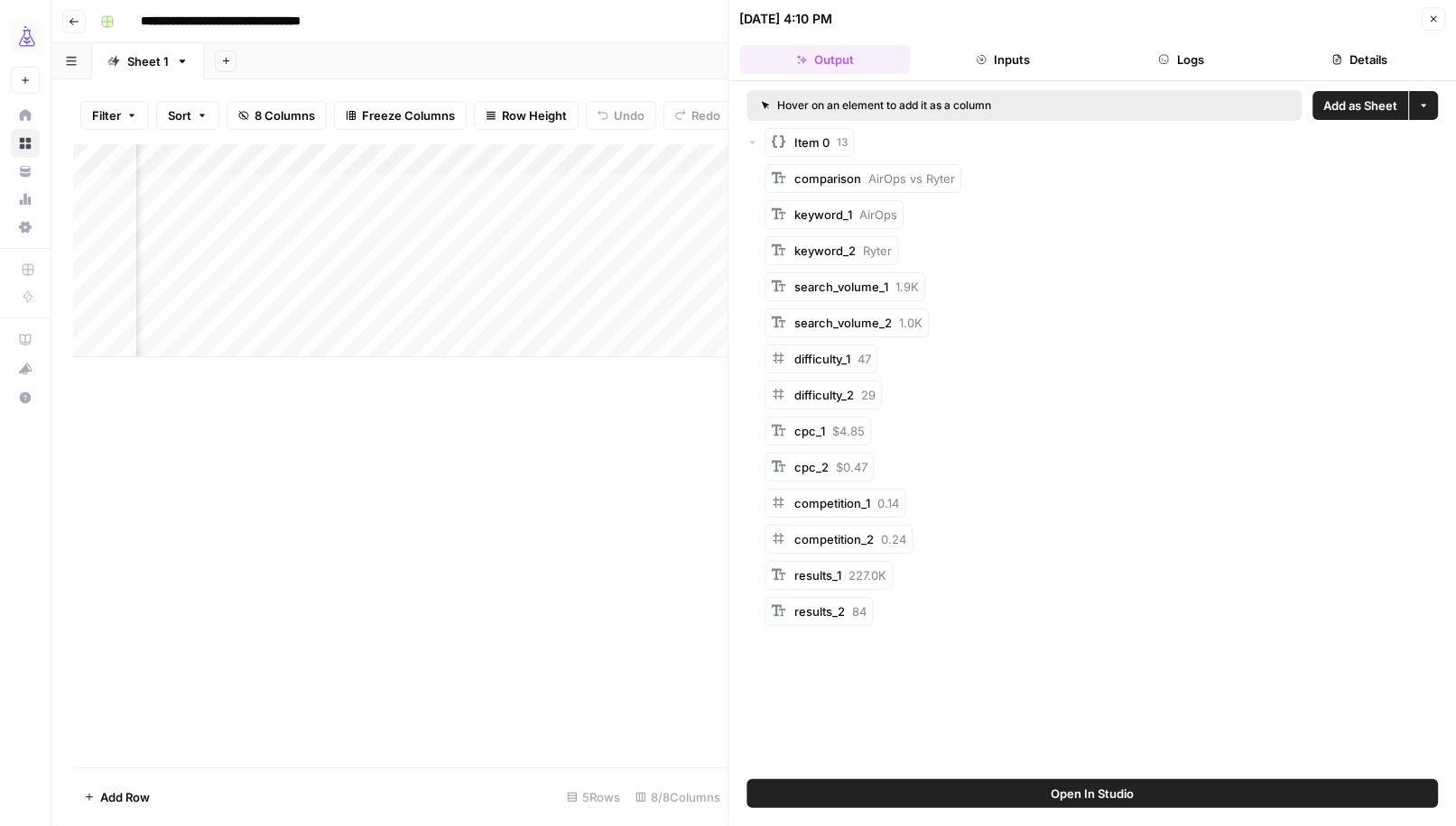
click at [1436, 18] on icon "button" at bounding box center [1433, 19] width 11 height 11
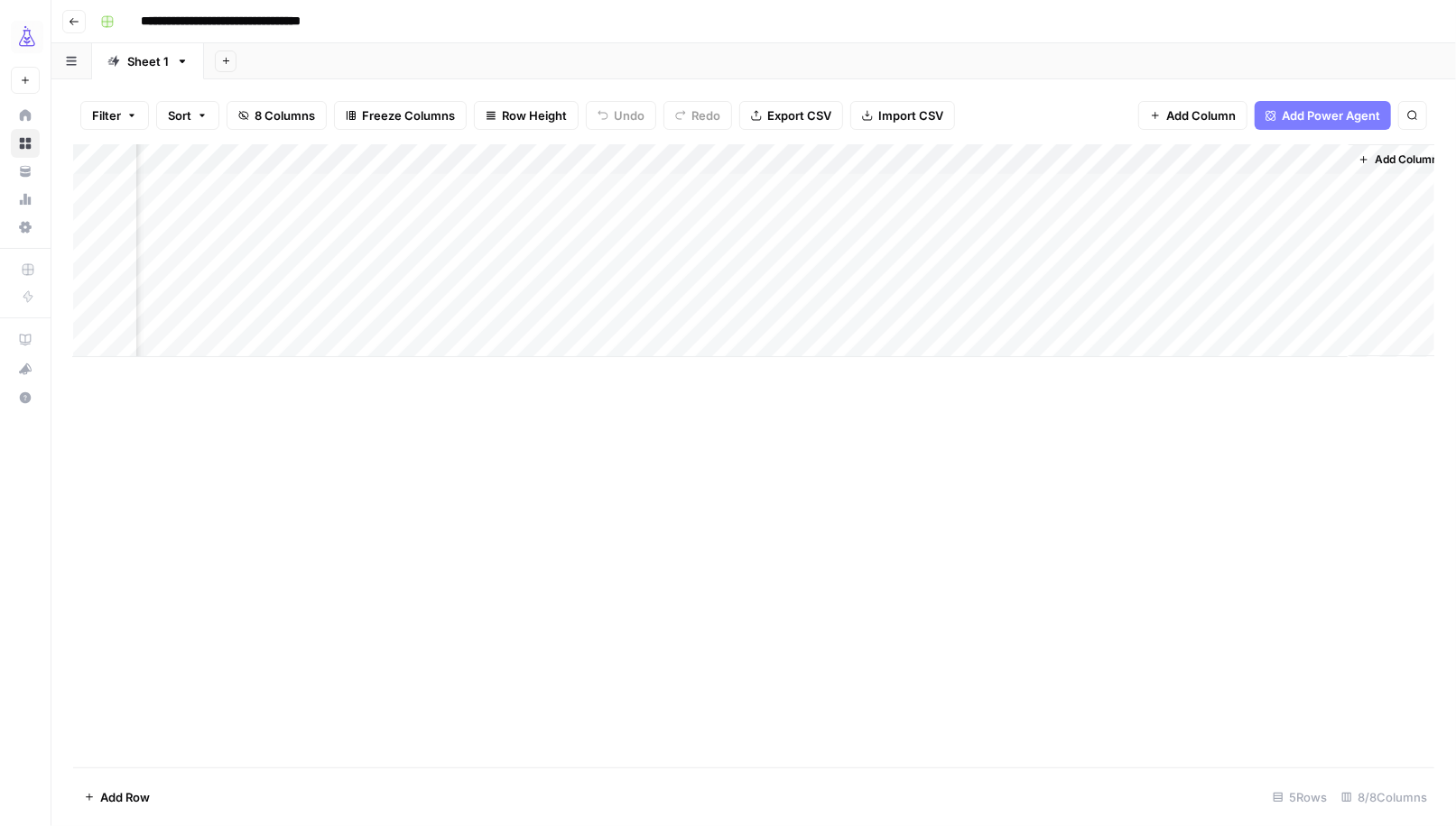
scroll to position [0, 390]
click at [526, 248] on div "Add Column" at bounding box center [753, 250] width 1361 height 212
click at [523, 283] on div "Add Column" at bounding box center [753, 250] width 1361 height 212
click at [528, 311] on div "Add Column" at bounding box center [753, 250] width 1361 height 212
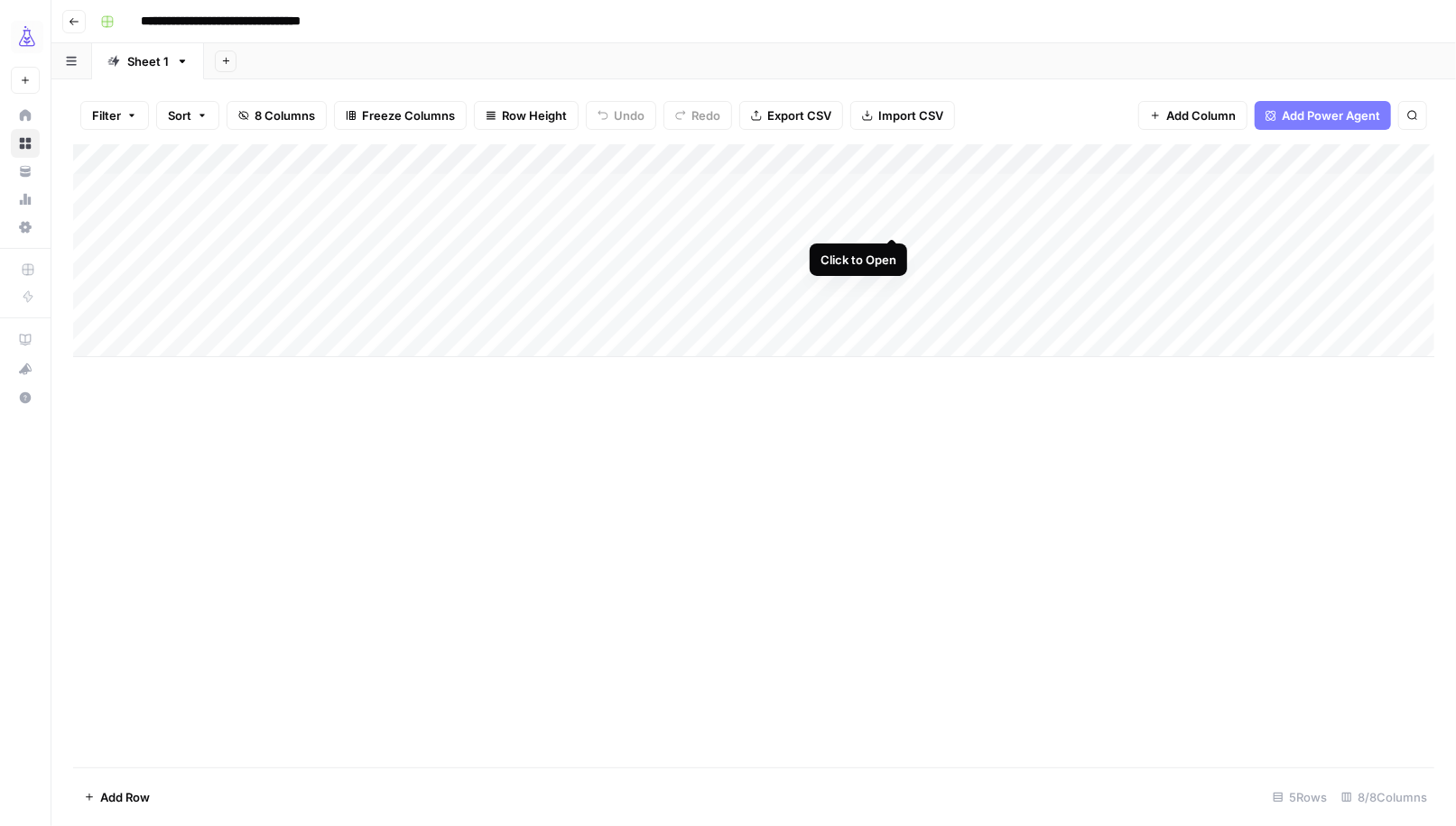
click at [892, 217] on div "Add Column" at bounding box center [753, 250] width 1361 height 212
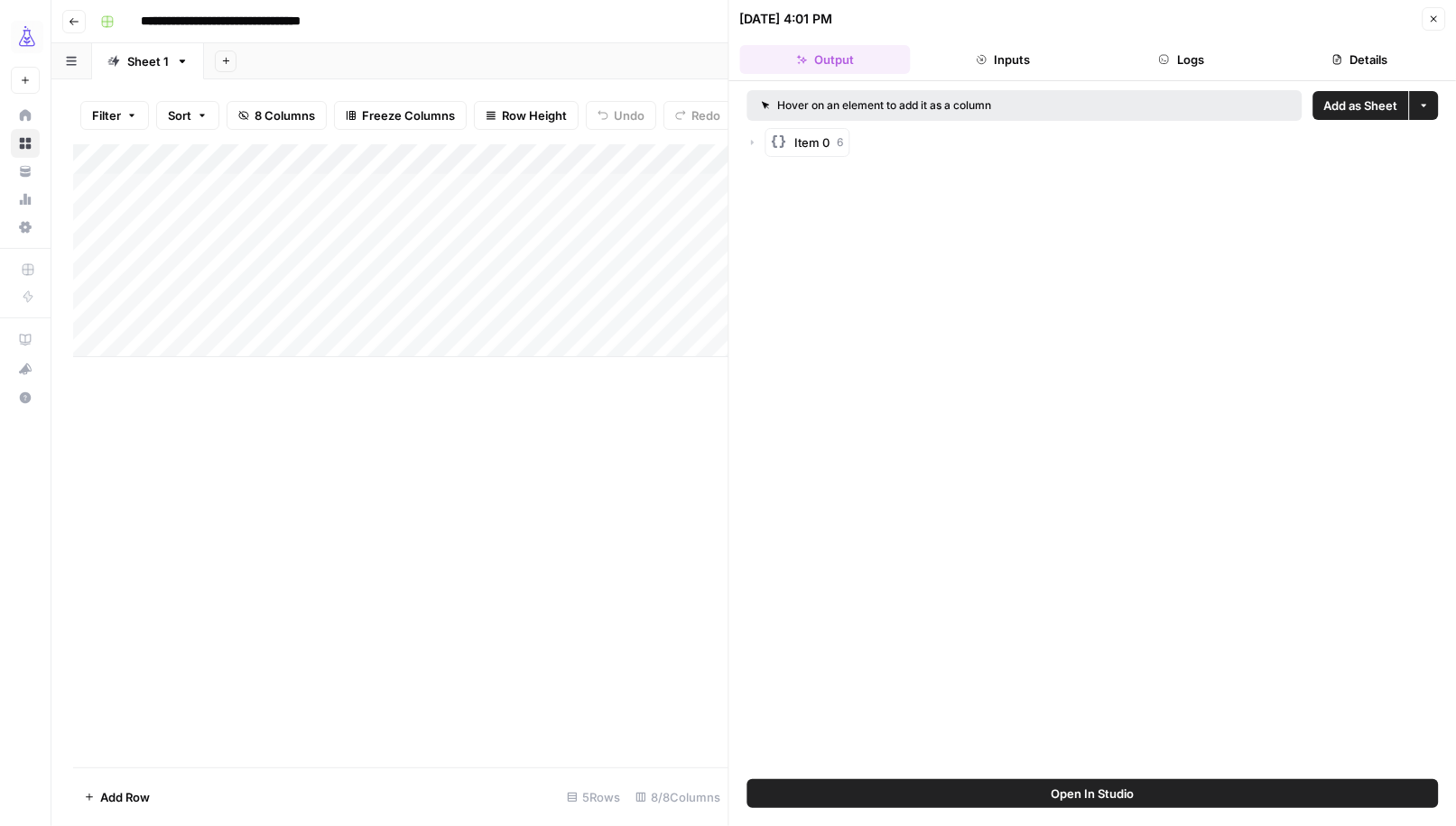
click at [752, 141] on icon "button" at bounding box center [752, 142] width 11 height 11
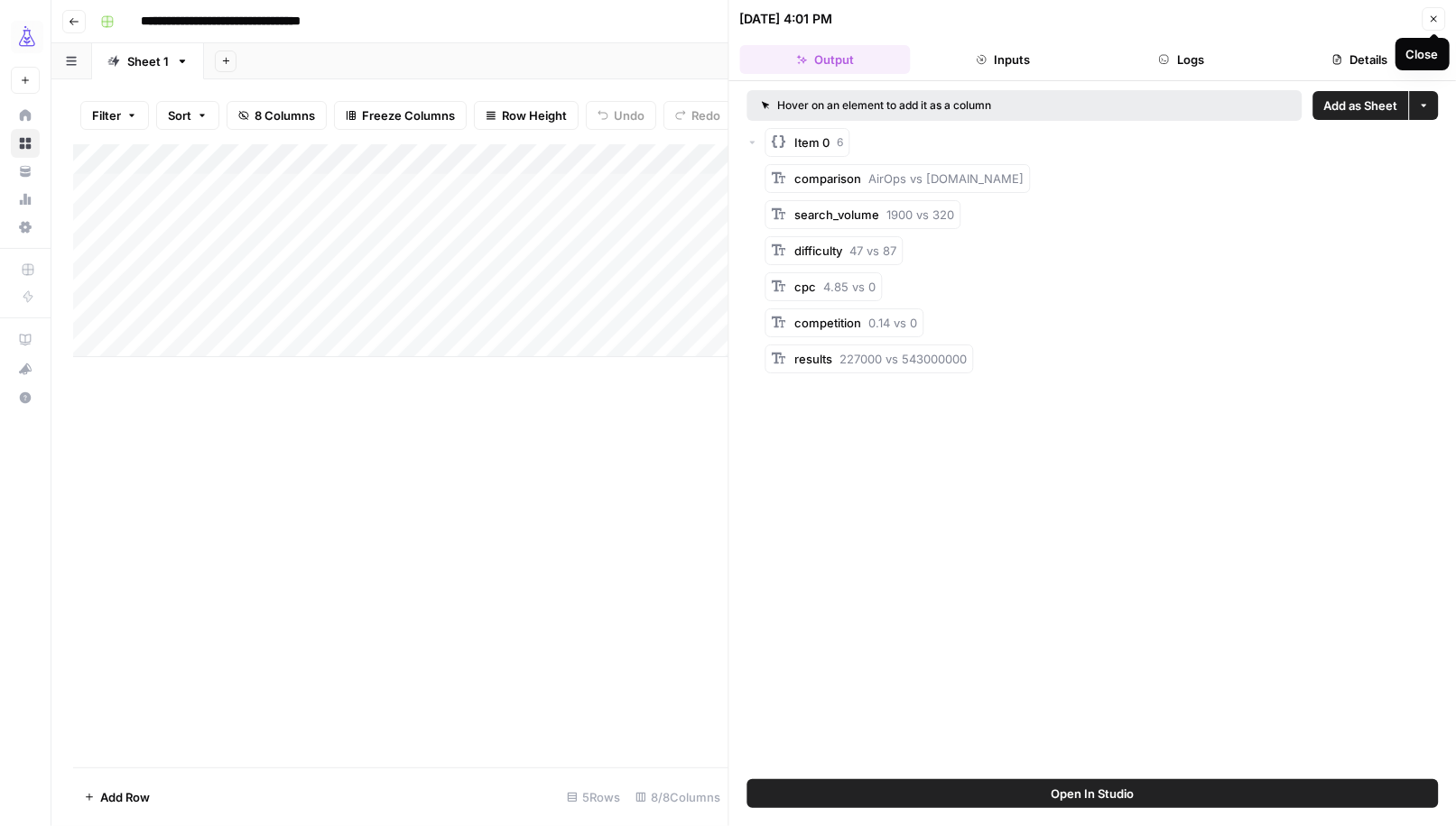
click at [1430, 22] on icon "button" at bounding box center [1433, 19] width 11 height 11
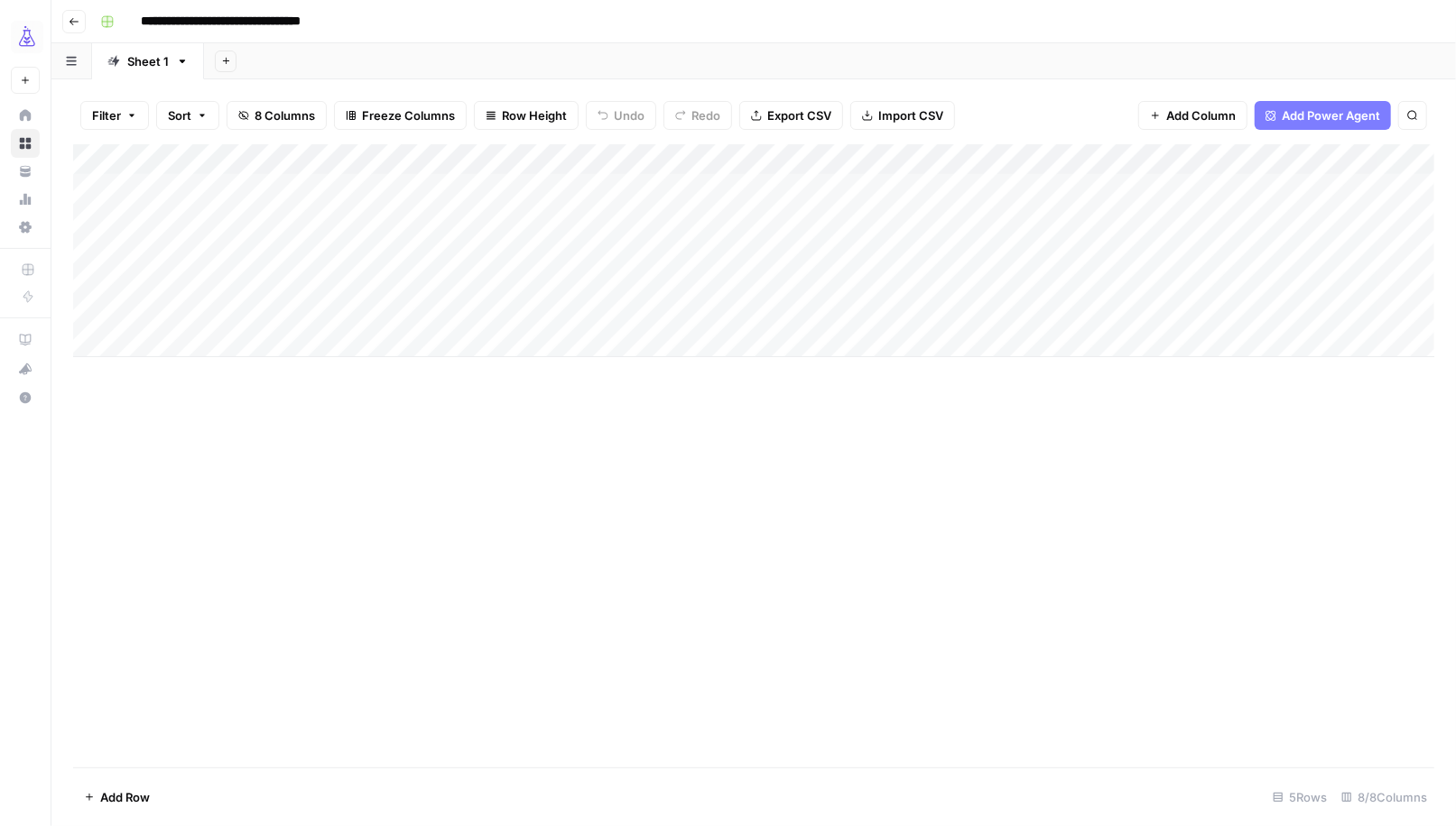
click at [893, 250] on div "Add Column" at bounding box center [753, 250] width 1361 height 212
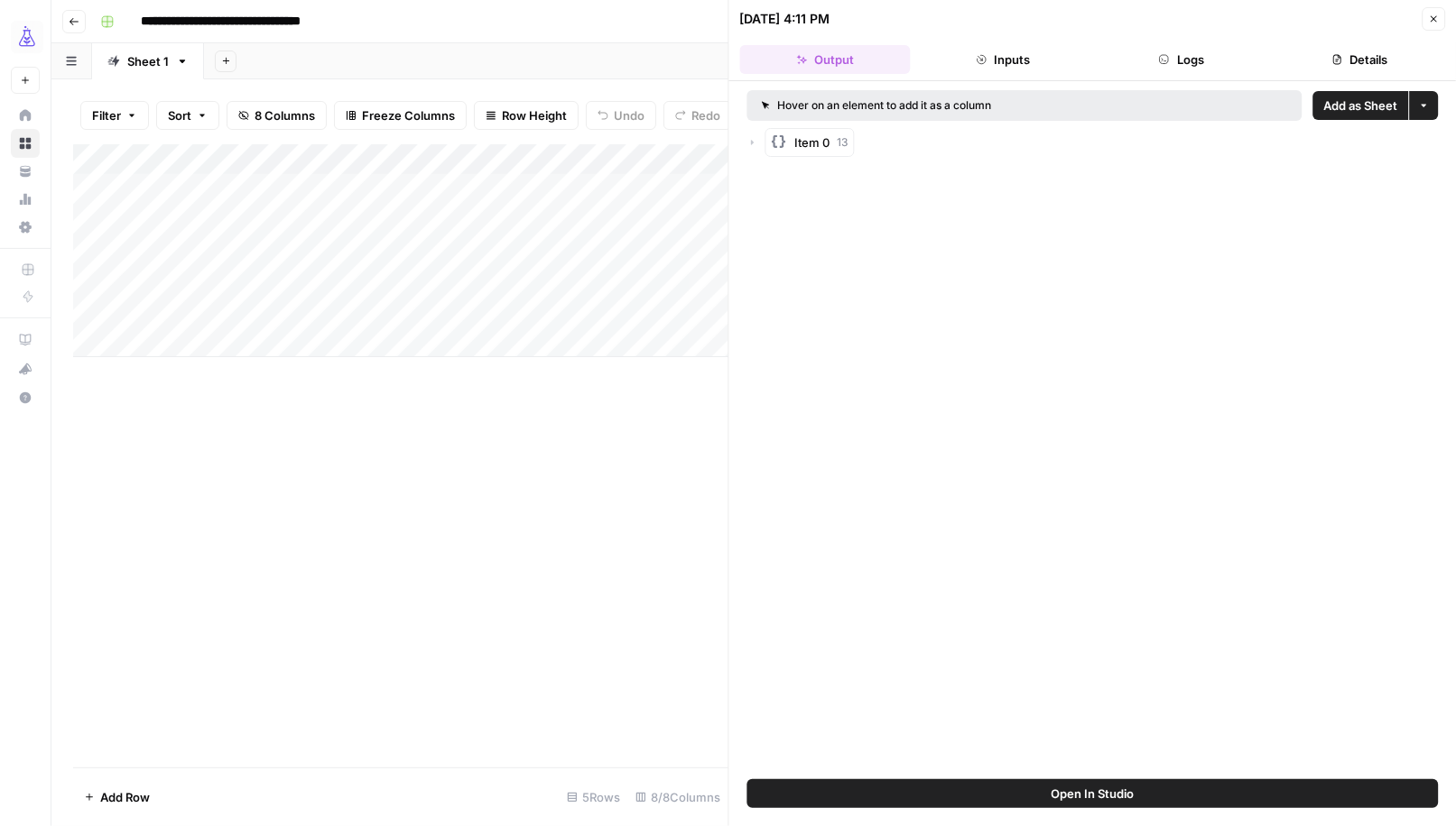
click at [750, 137] on icon "button" at bounding box center [752, 142] width 11 height 11
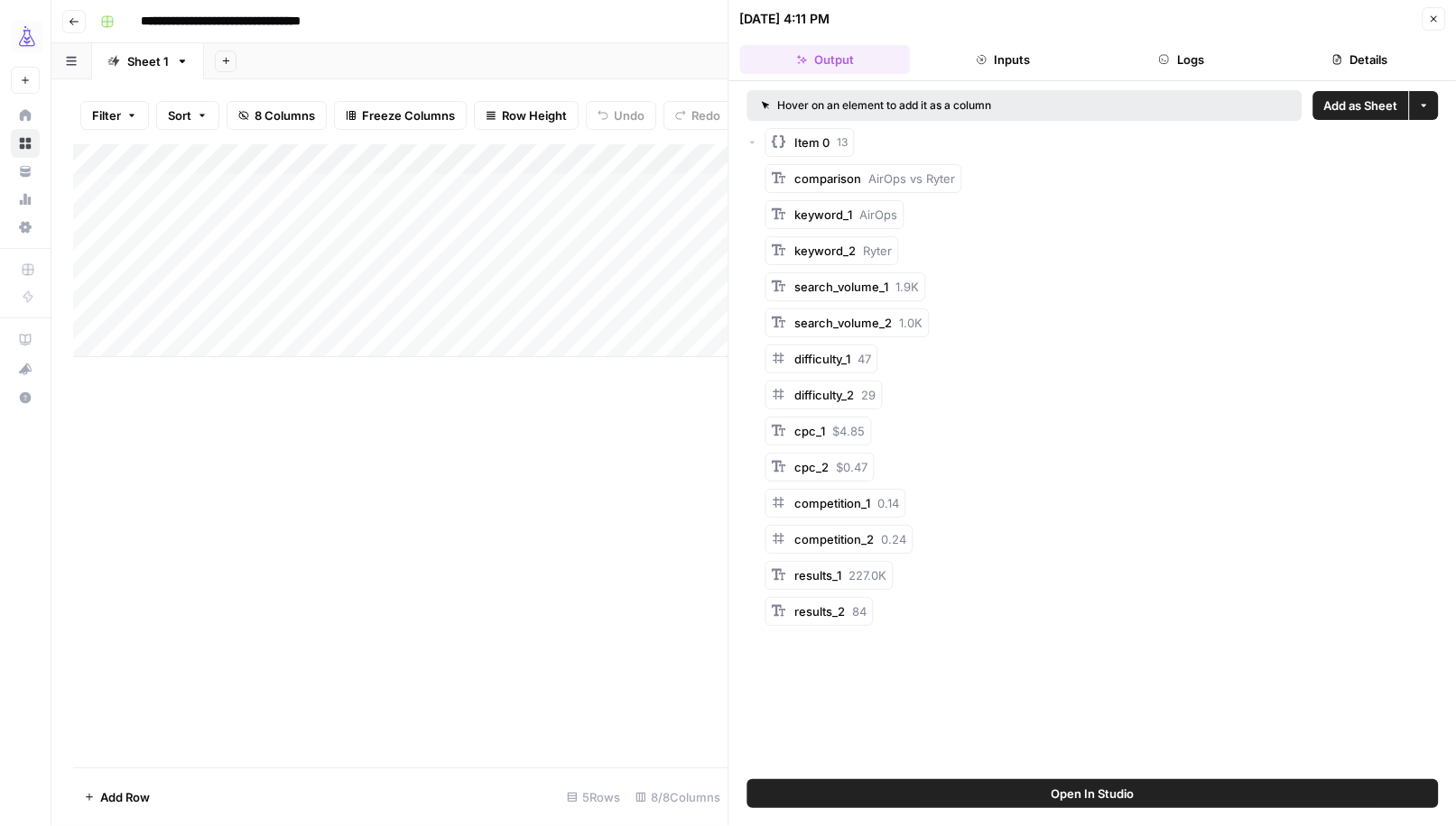
click at [1434, 22] on icon "button" at bounding box center [1433, 19] width 11 height 11
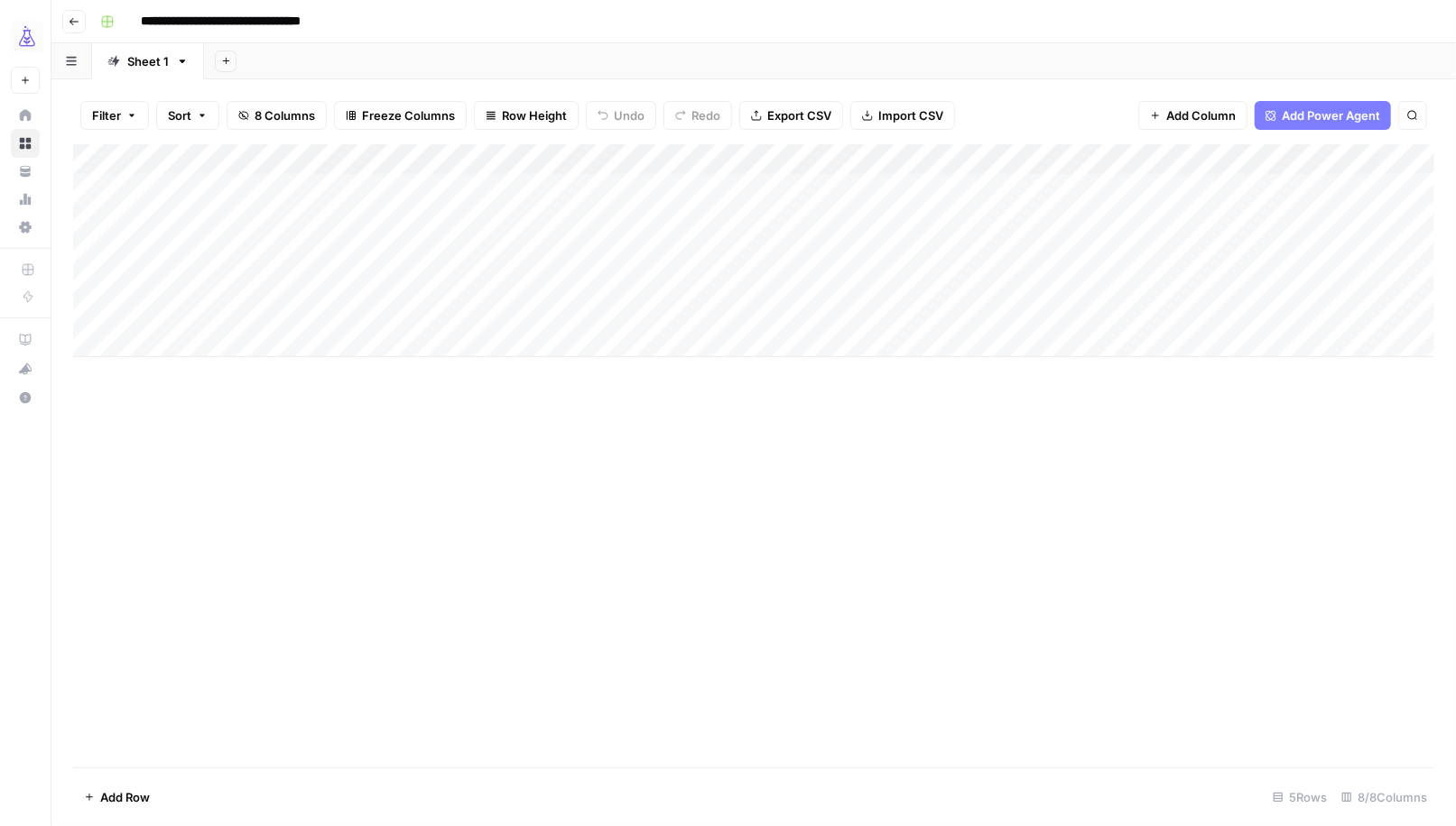
click at [304, 117] on span "8 Columns" at bounding box center [284, 116] width 61 height 18
click at [93, 250] on div "Add Column" at bounding box center [753, 250] width 1361 height 212
click at [92, 277] on div "Add Column" at bounding box center [753, 250] width 1361 height 212
click at [92, 311] on div "Add Column" at bounding box center [753, 250] width 1361 height 212
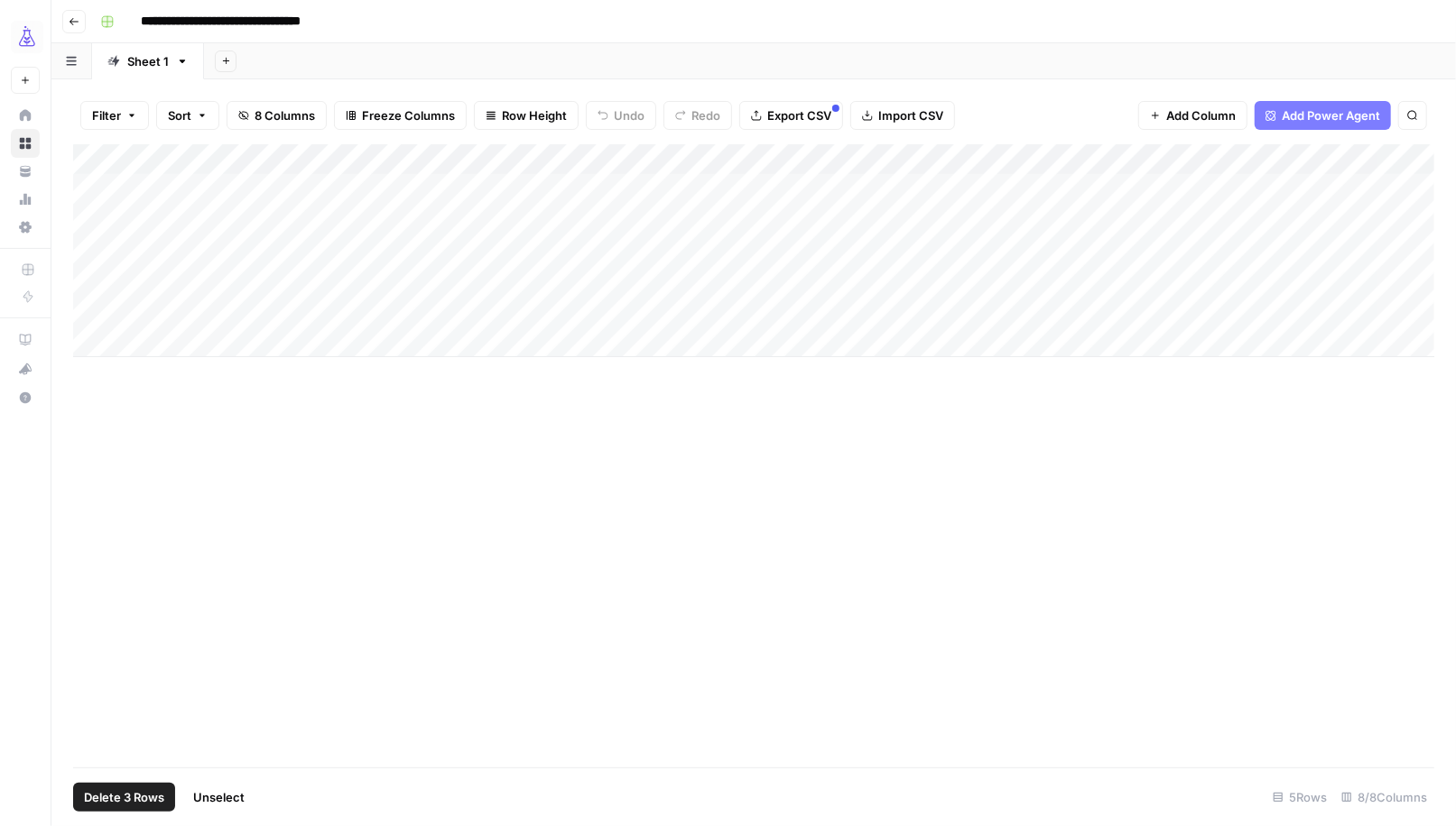
click at [140, 794] on span "Delete 3 Rows" at bounding box center [124, 797] width 80 height 18
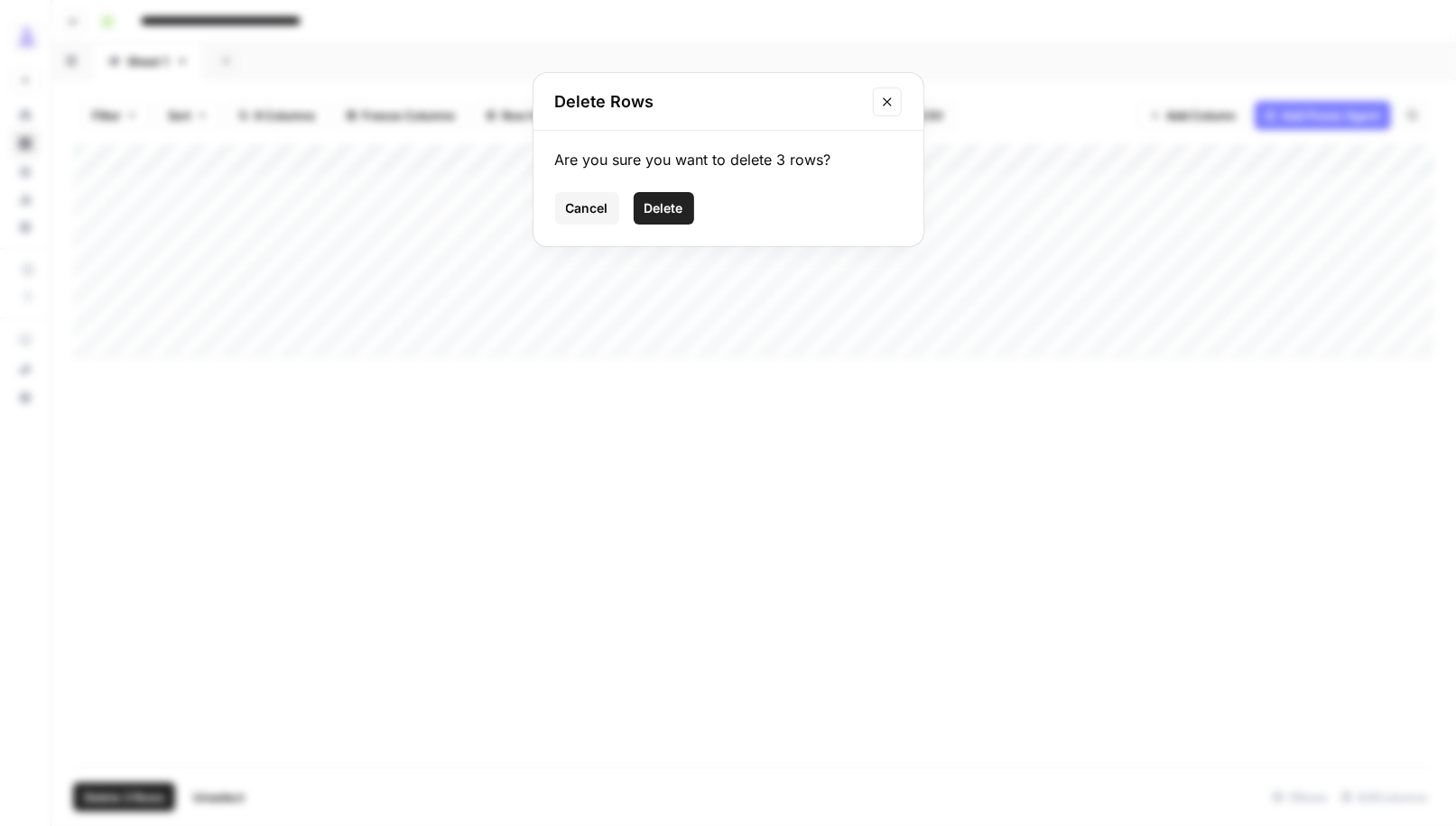
click at [671, 207] on span "Delete" at bounding box center [664, 208] width 39 height 18
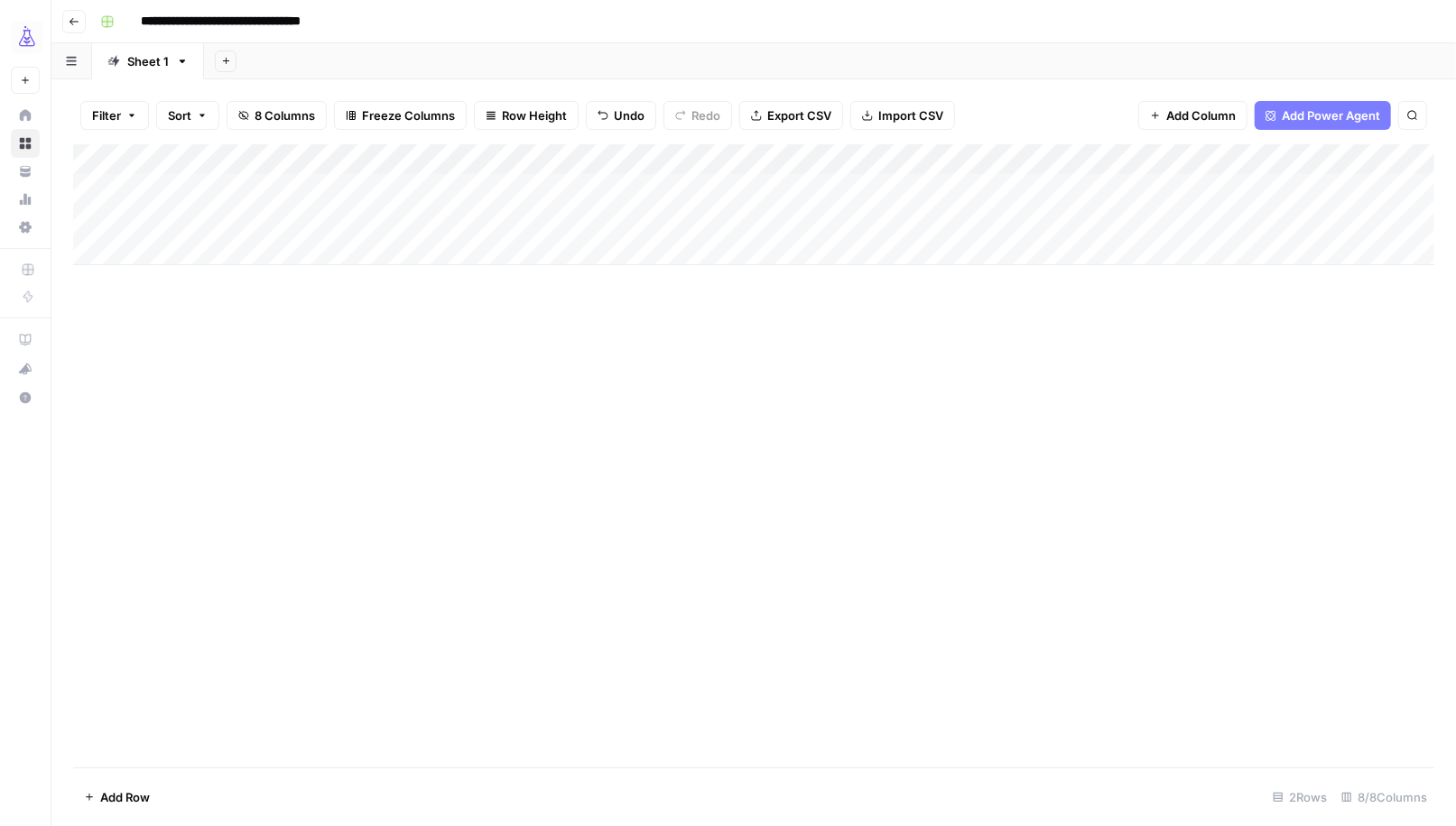
click at [189, 252] on div "Add Column" at bounding box center [753, 205] width 1361 height 121
type textarea "******"
type textarea "*****"
click at [748, 242] on div "Add Column" at bounding box center [753, 220] width 1361 height 152
click at [790, 248] on div "Add Column" at bounding box center [753, 220] width 1361 height 152
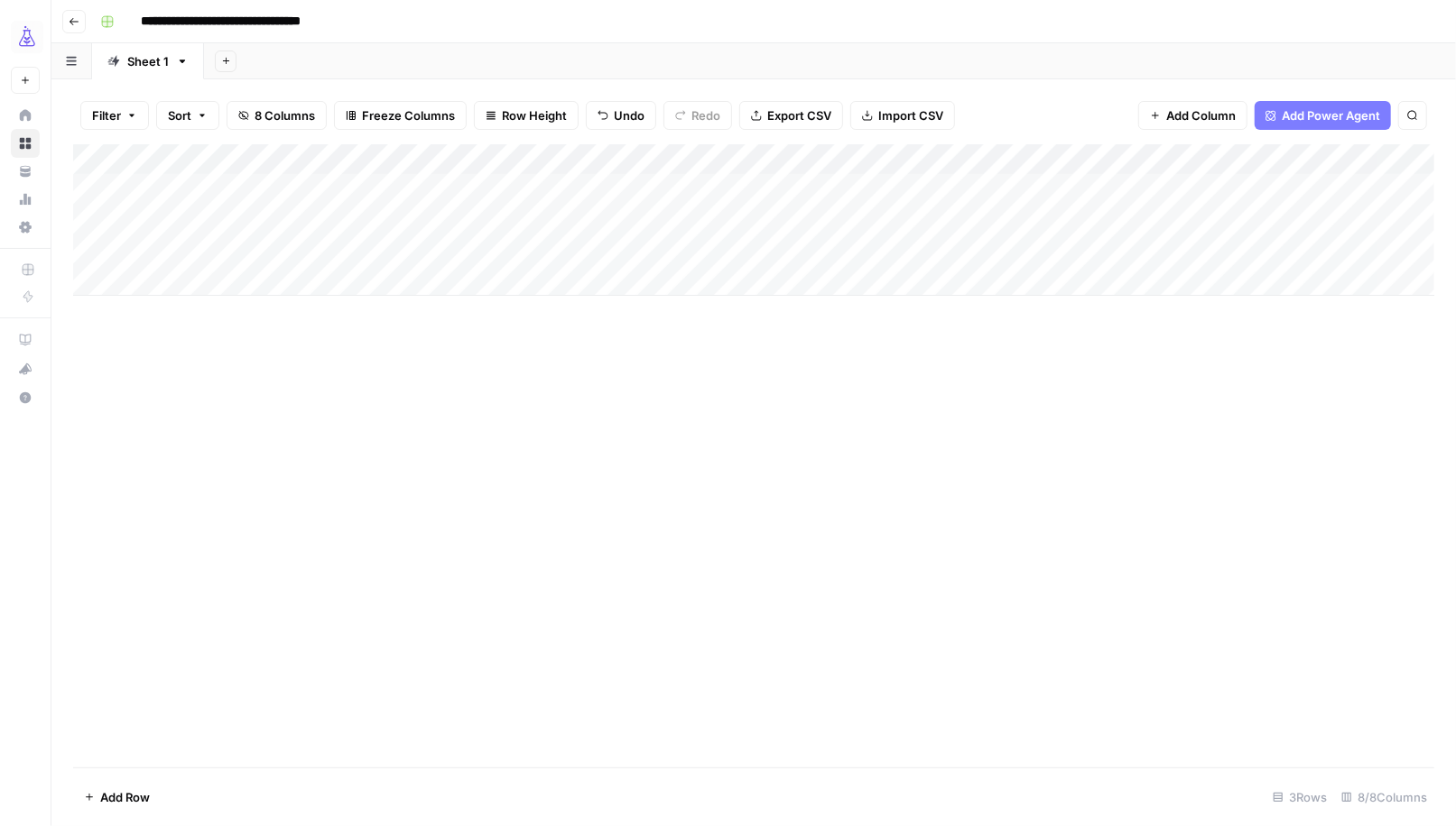
click at [886, 250] on div at bounding box center [794, 249] width 278 height 33
click at [223, 62] on icon "button" at bounding box center [225, 61] width 6 height 6
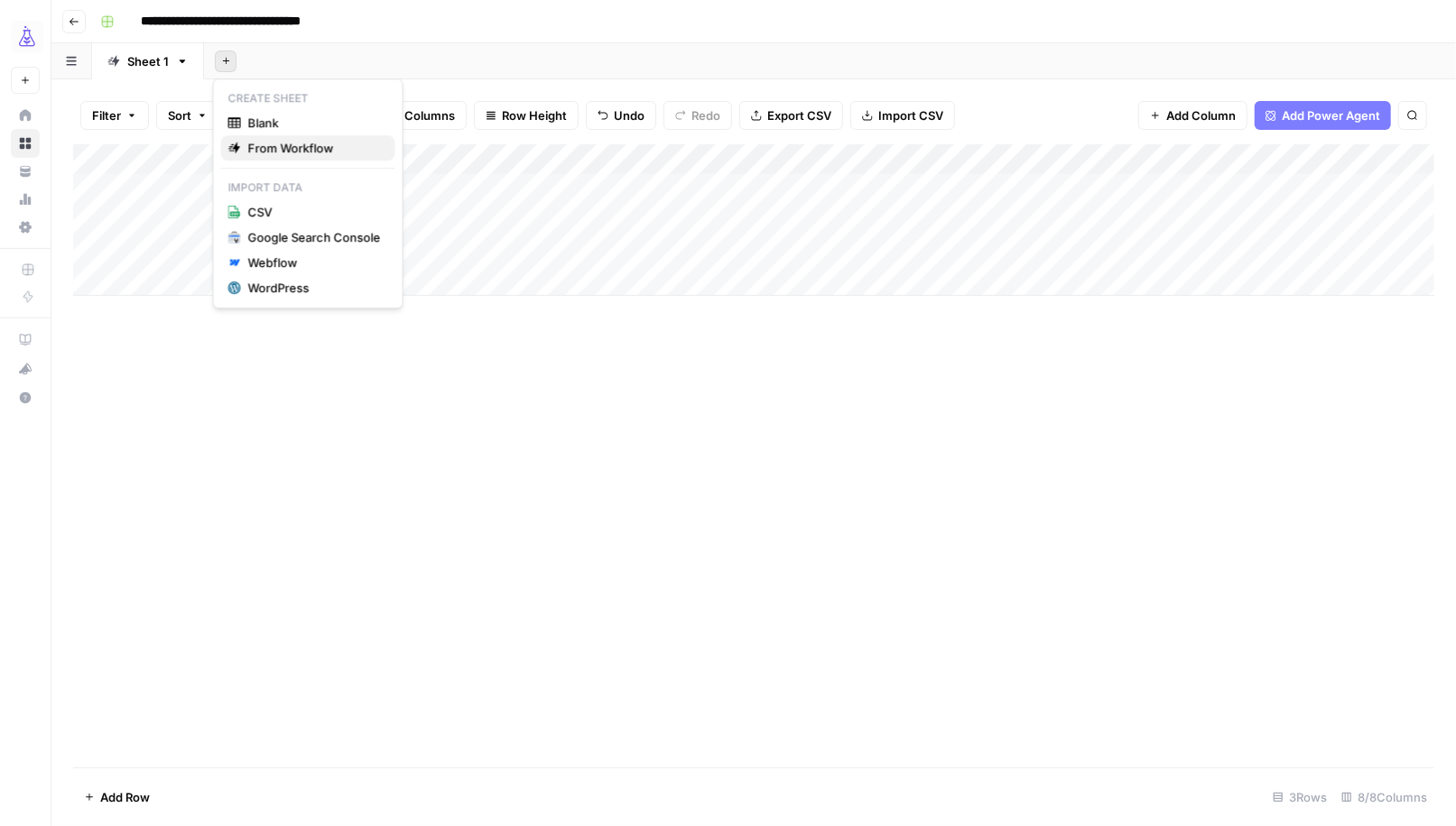
click at [283, 148] on span "From Workflow" at bounding box center [314, 148] width 133 height 18
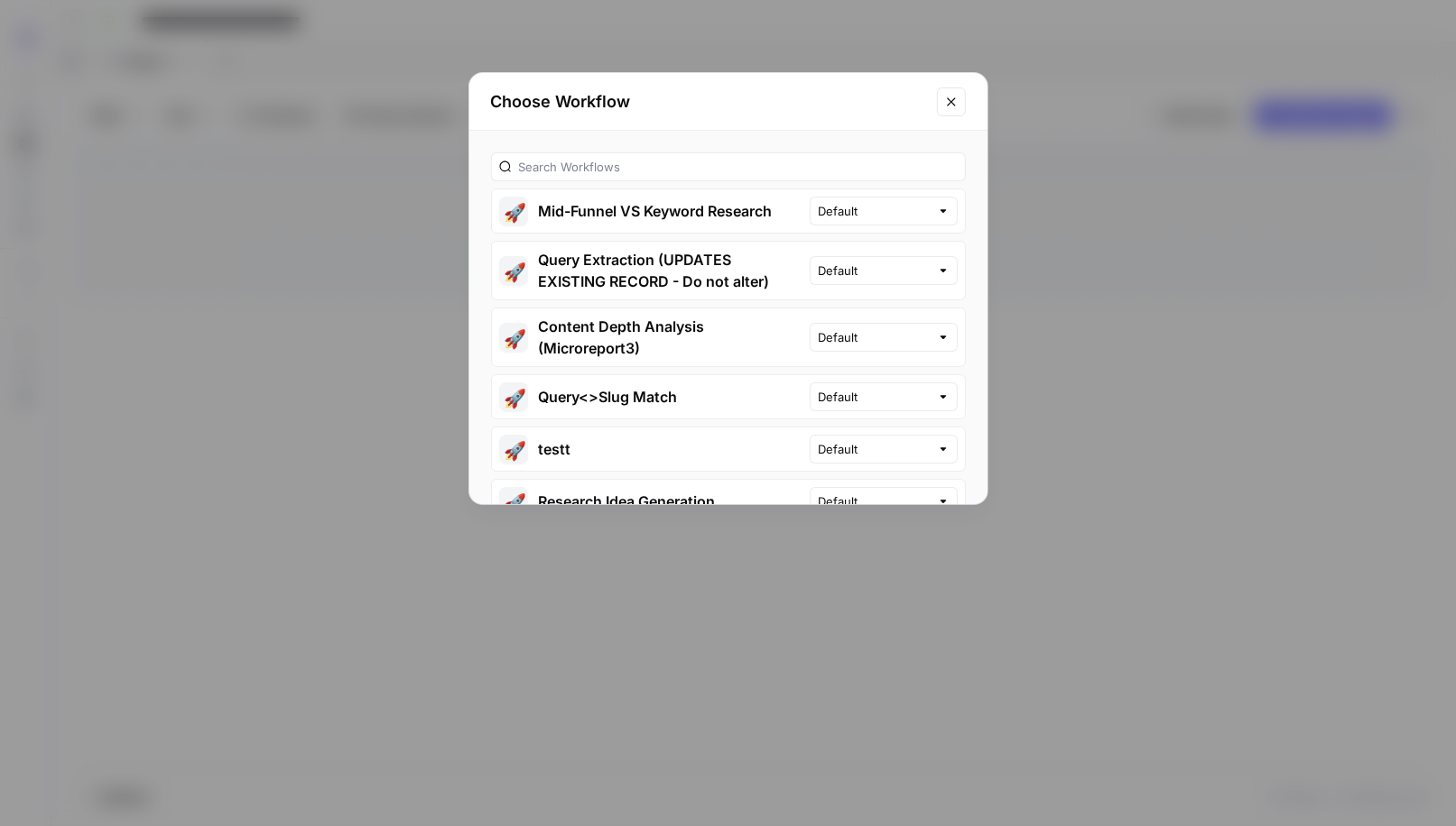
click at [637, 217] on button "🚀 Mid-Funnel VS Keyword Research" at bounding box center [651, 210] width 317 height 43
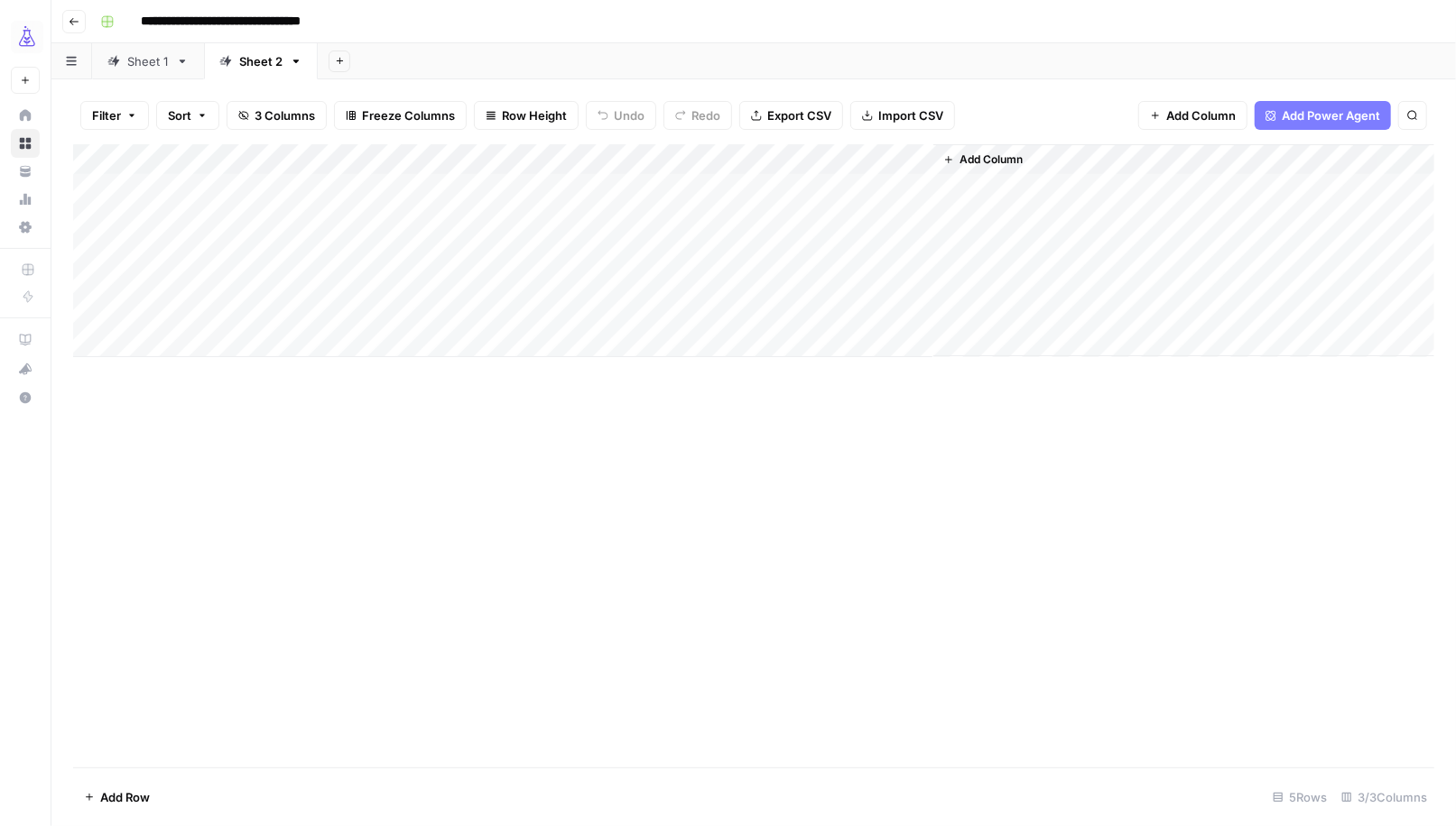
click at [304, 186] on div "Add Column" at bounding box center [753, 250] width 1361 height 212
type textarea "******"
type textarea "********"
click at [766, 186] on div "Add Column" at bounding box center [753, 250] width 1361 height 212
click at [796, 189] on div "Add Column" at bounding box center [753, 250] width 1361 height 212
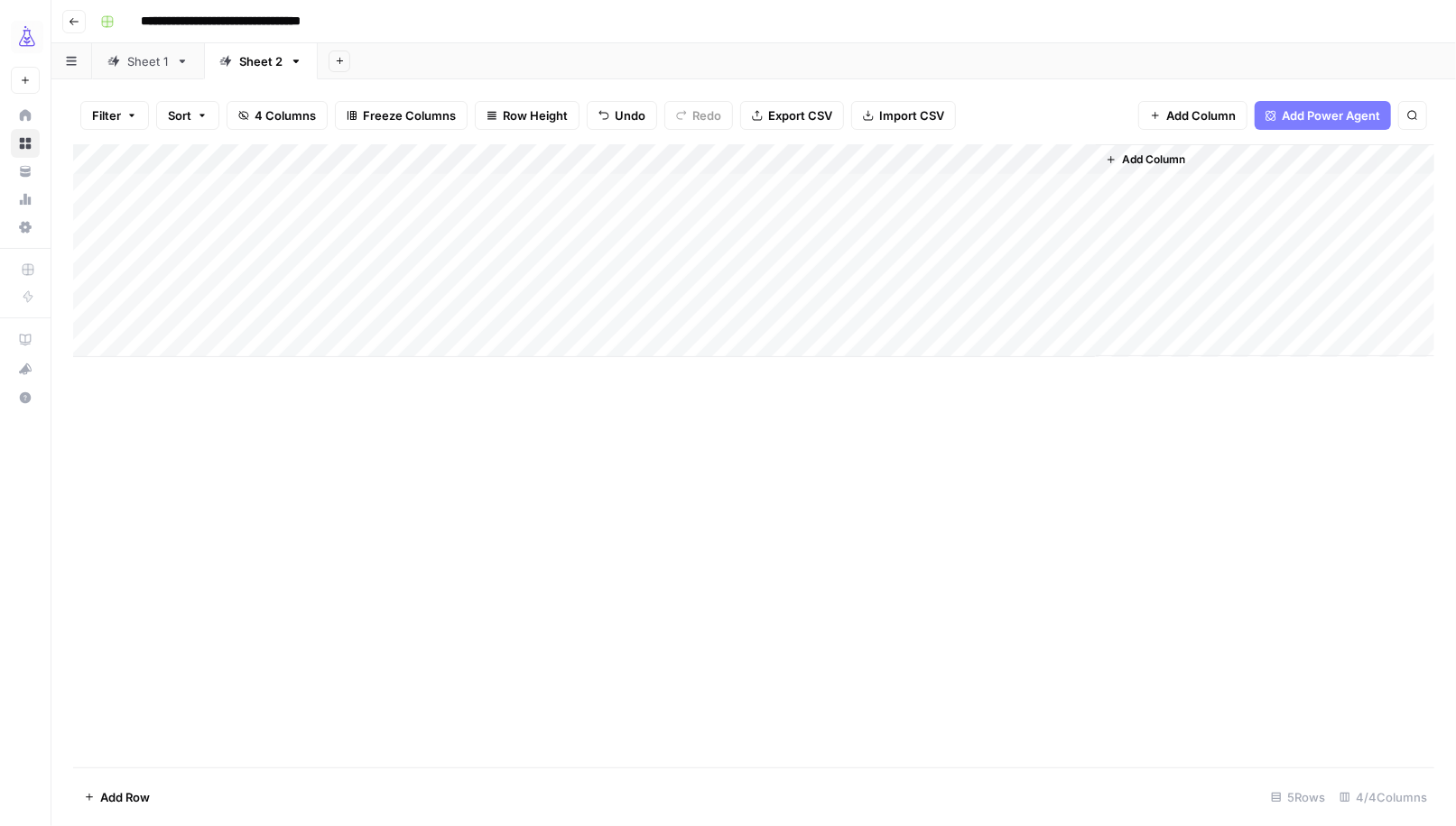
click at [898, 196] on div at bounding box center [794, 189] width 278 height 33
click at [921, 222] on div "Add Column" at bounding box center [753, 250] width 1361 height 212
click at [891, 189] on div "Add Column" at bounding box center [753, 250] width 1361 height 212
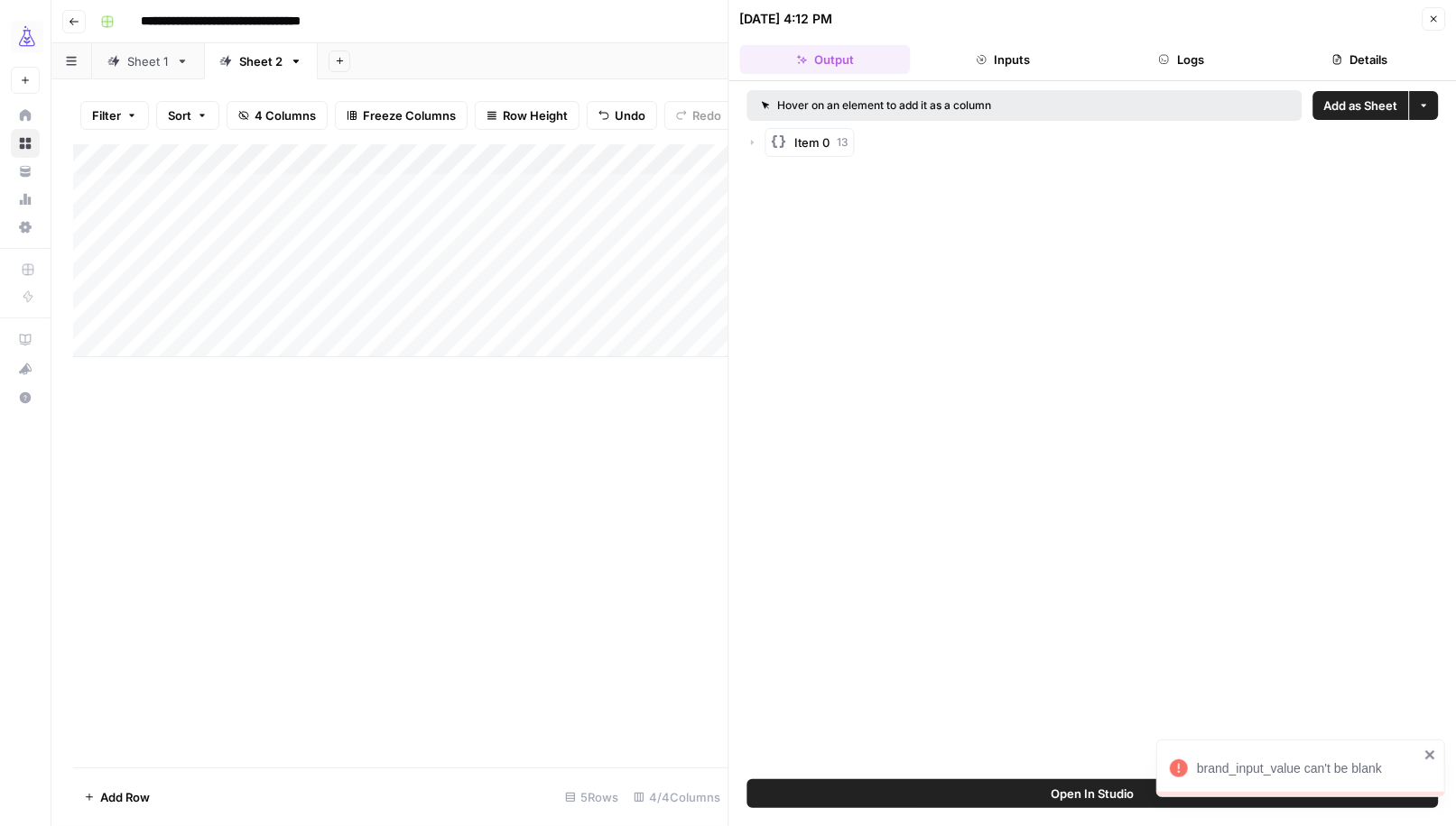
click at [753, 141] on icon "button" at bounding box center [752, 142] width 11 height 11
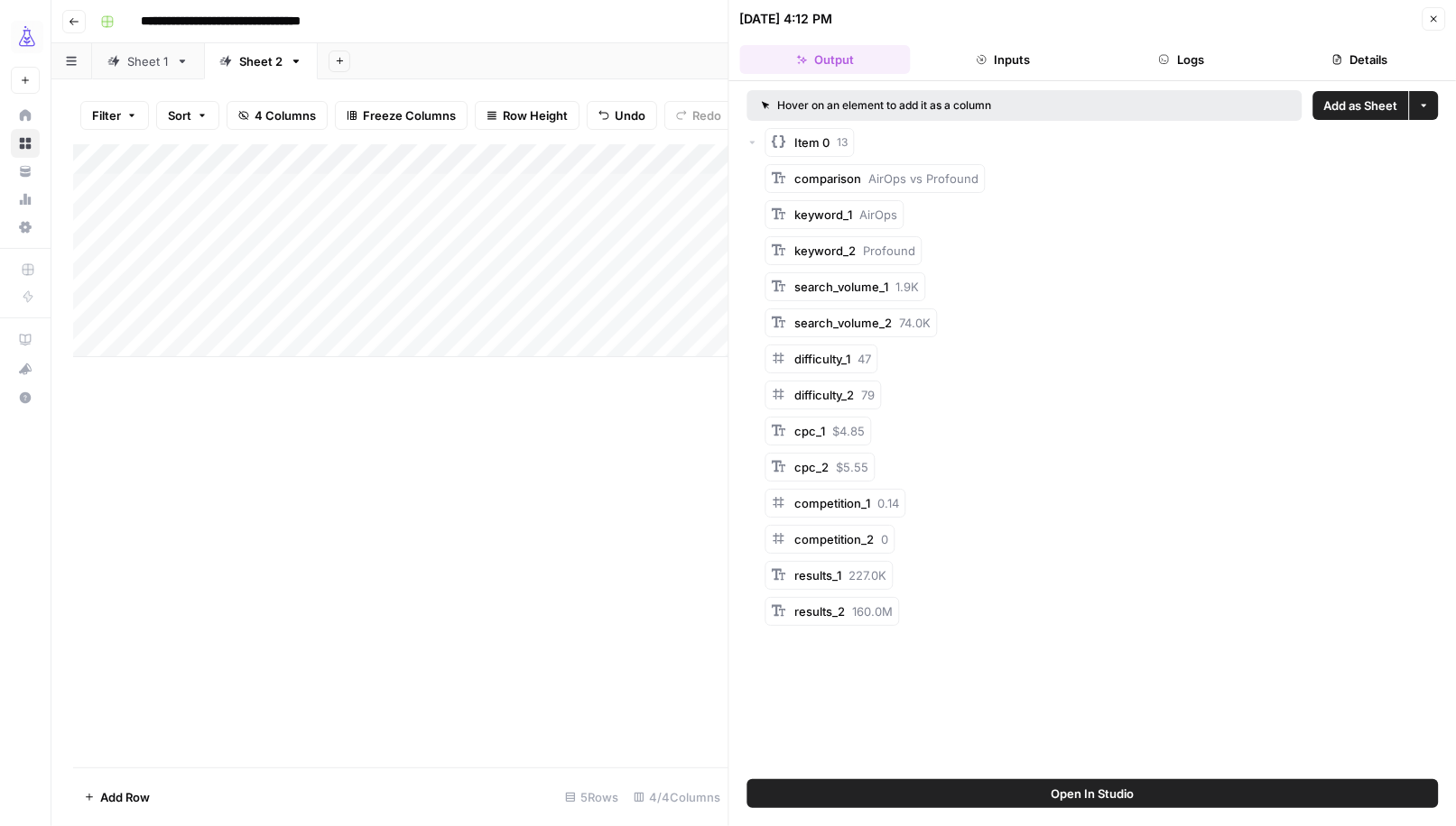
click at [934, 287] on div "search_volume_1 1.9K" at bounding box center [1102, 286] width 674 height 29
click at [986, 287] on div "search_volume_1 1.9K" at bounding box center [1102, 286] width 674 height 29
click at [955, 279] on span "Add as Column" at bounding box center [970, 285] width 67 height 14
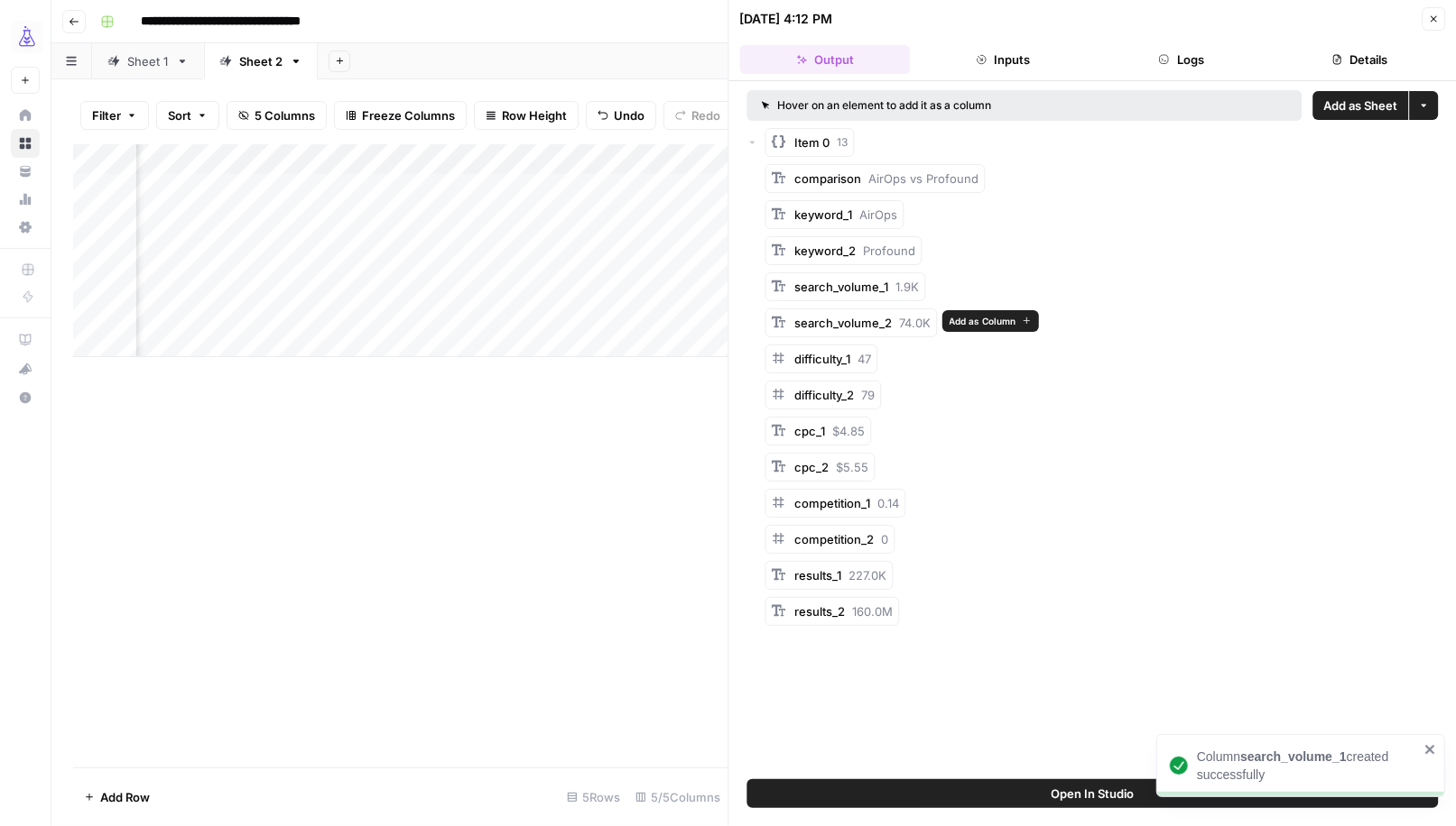
click at [956, 321] on span "Add as Column" at bounding box center [982, 321] width 67 height 14
click at [934, 361] on span "Add as Column" at bounding box center [926, 357] width 67 height 14
click at [920, 398] on span "Add as Column" at bounding box center [929, 393] width 67 height 14
click at [903, 433] on span "Add as Column" at bounding box center [916, 429] width 67 height 14
click at [904, 467] on div "cpc_2 $5.55" at bounding box center [1102, 467] width 674 height 29
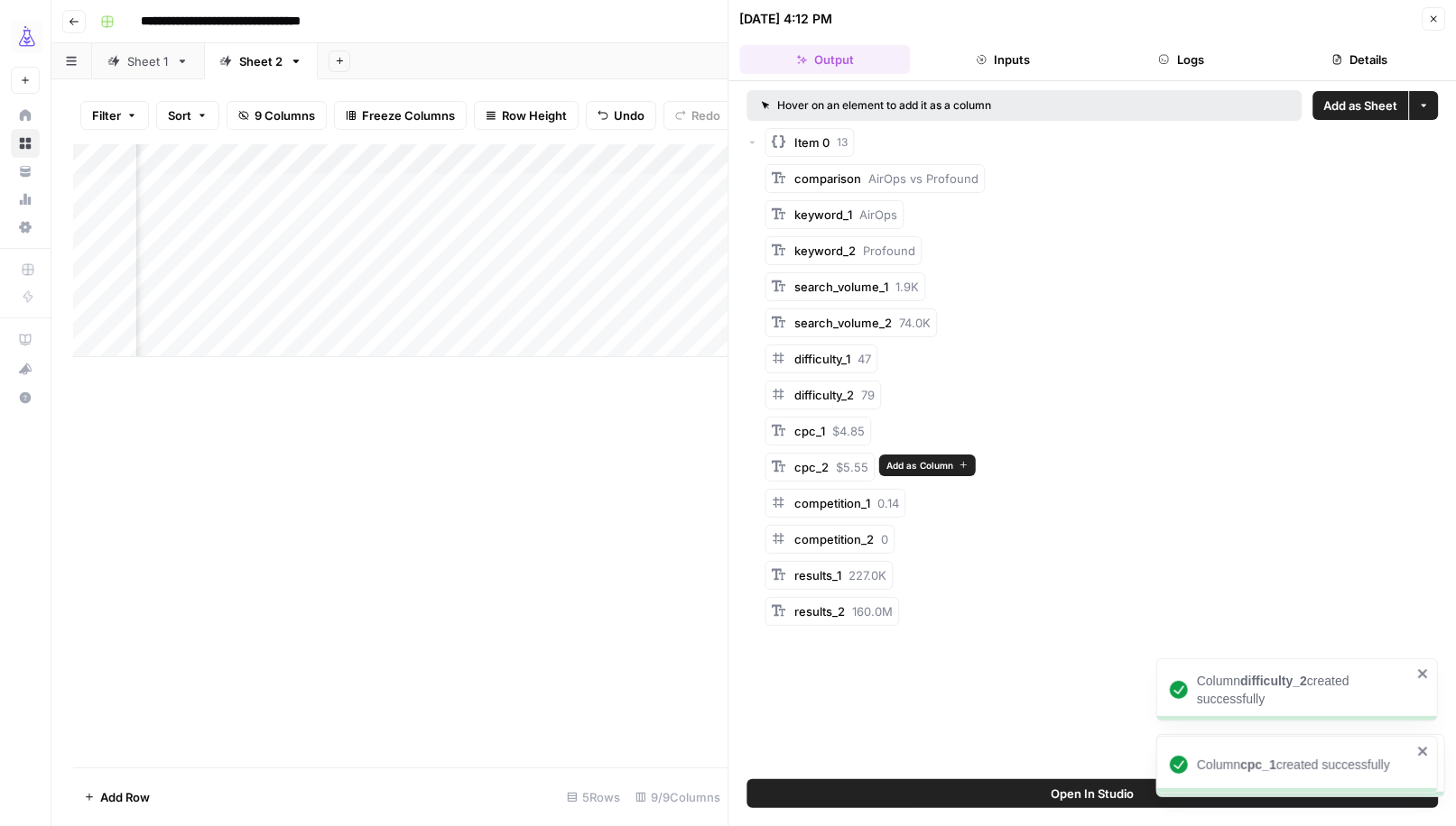
click at [901, 464] on span "Add as Column" at bounding box center [919, 465] width 67 height 14
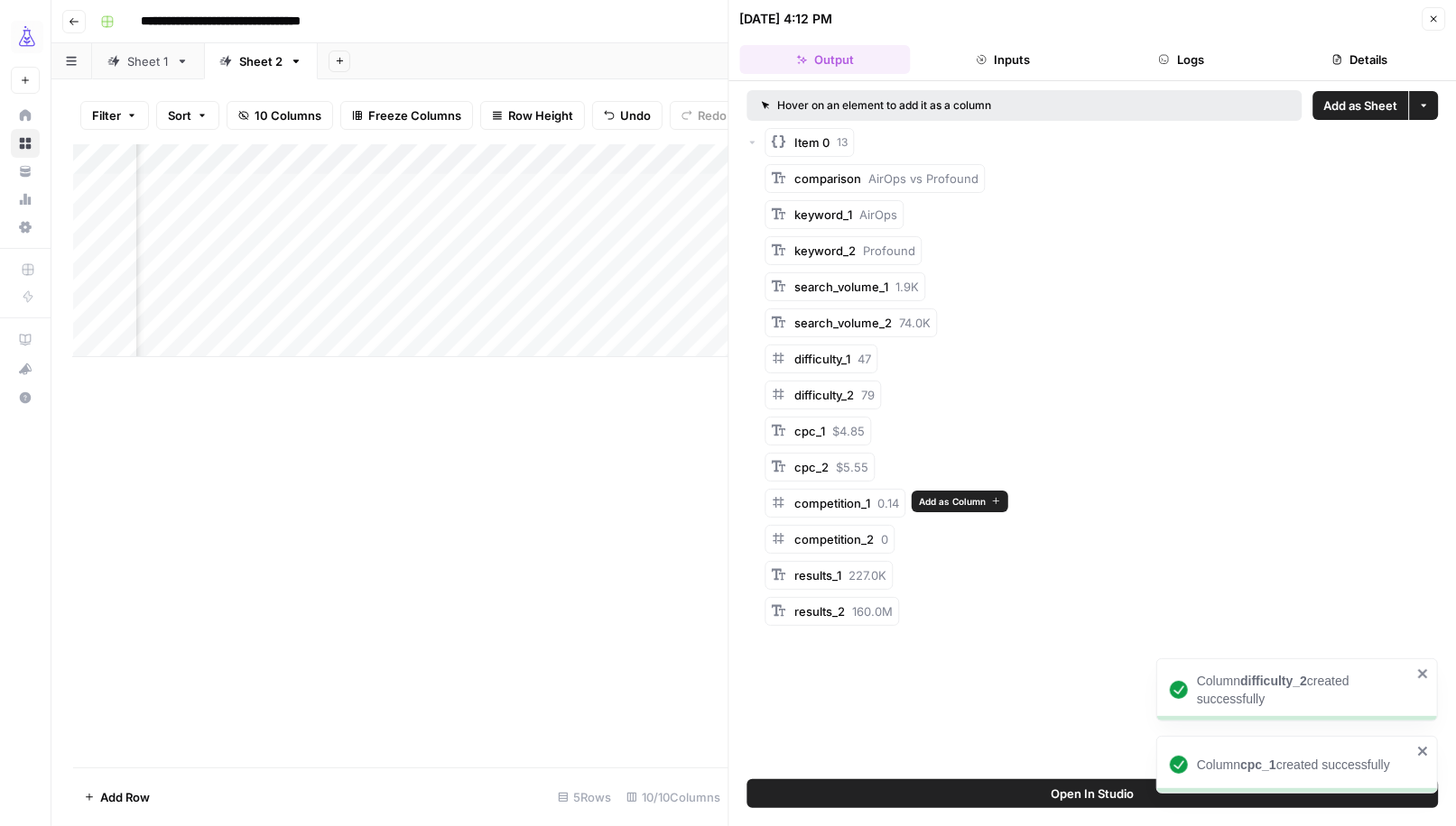
click at [929, 497] on span "Add as Column" at bounding box center [952, 502] width 67 height 14
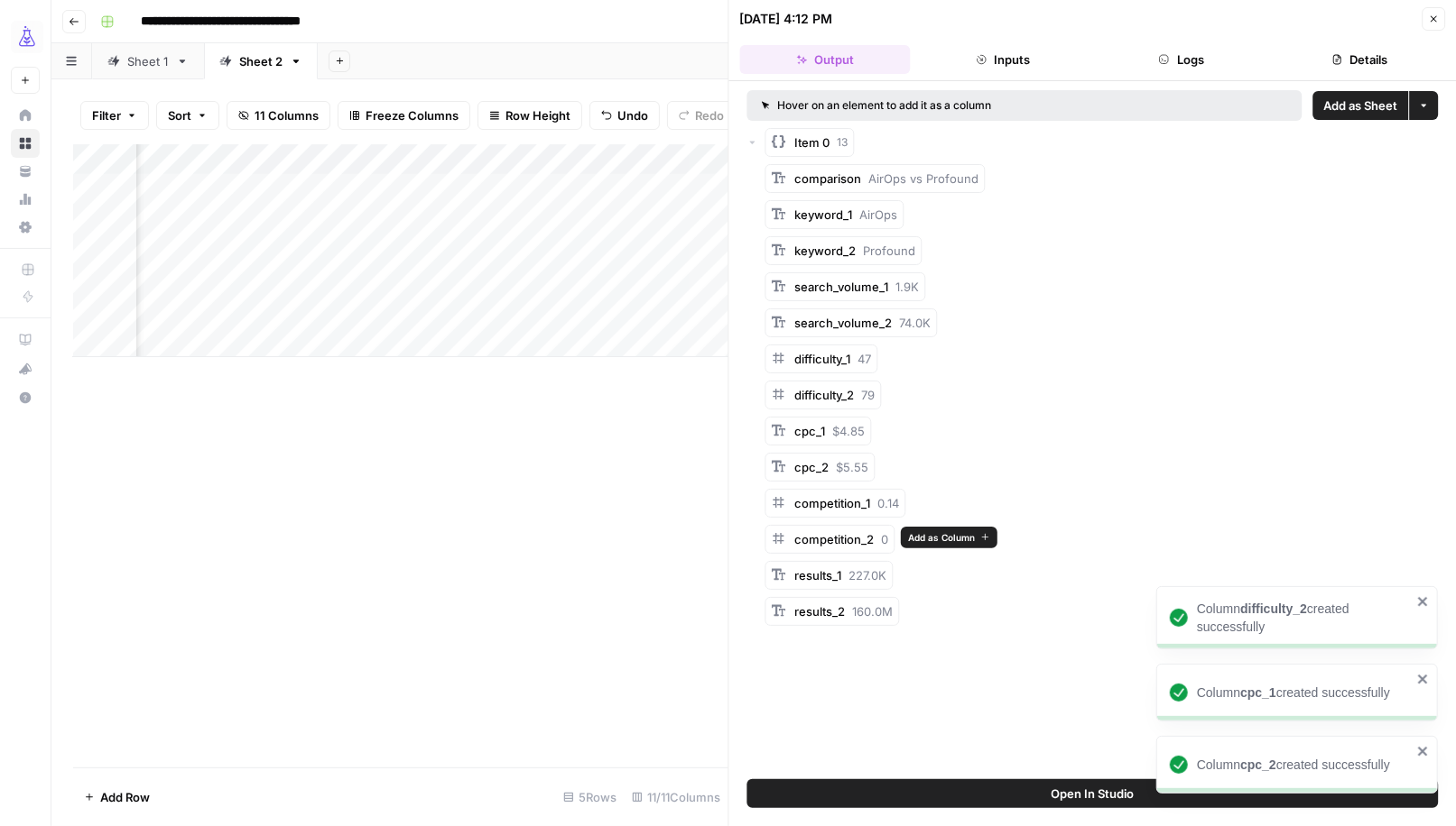
click at [913, 531] on span "Add as Column" at bounding box center [941, 538] width 67 height 14
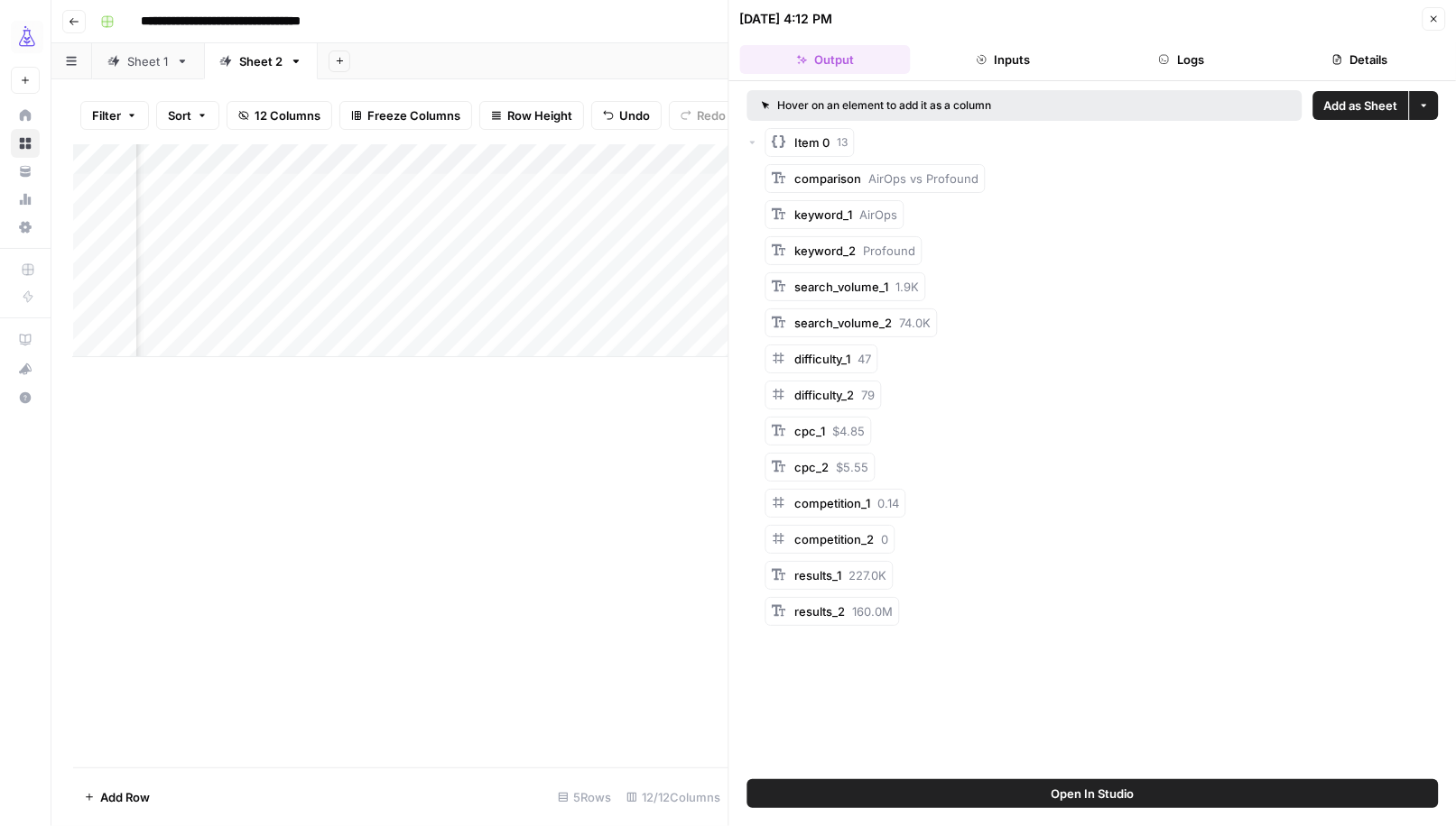
click at [1437, 14] on icon "button" at bounding box center [1433, 19] width 11 height 11
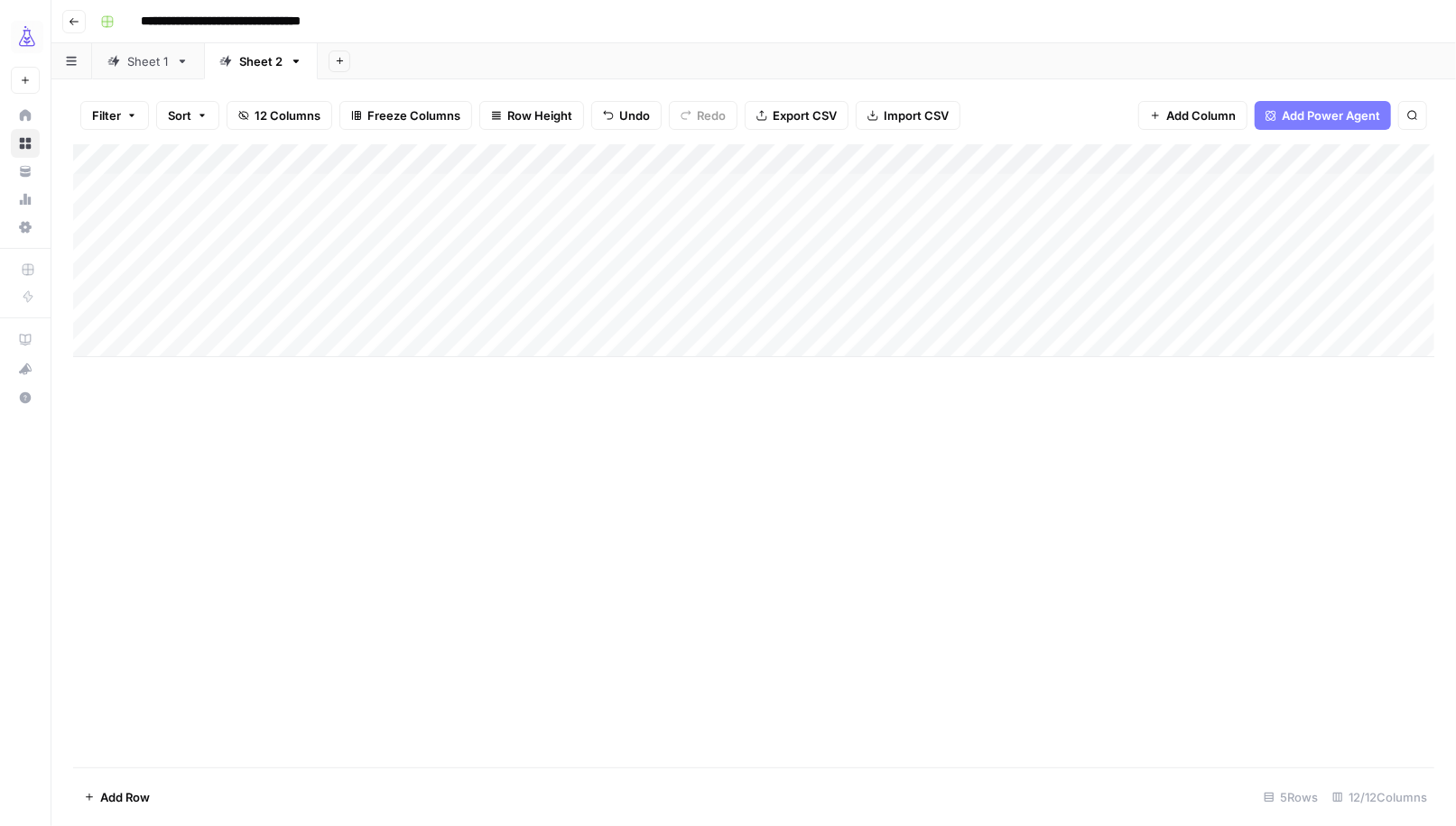
click at [310, 221] on div "Add Column" at bounding box center [753, 250] width 1361 height 212
type textarea "******"
click at [792, 221] on div "Add Column" at bounding box center [753, 250] width 1361 height 212
click at [241, 256] on div "Add Column" at bounding box center [753, 250] width 1361 height 212
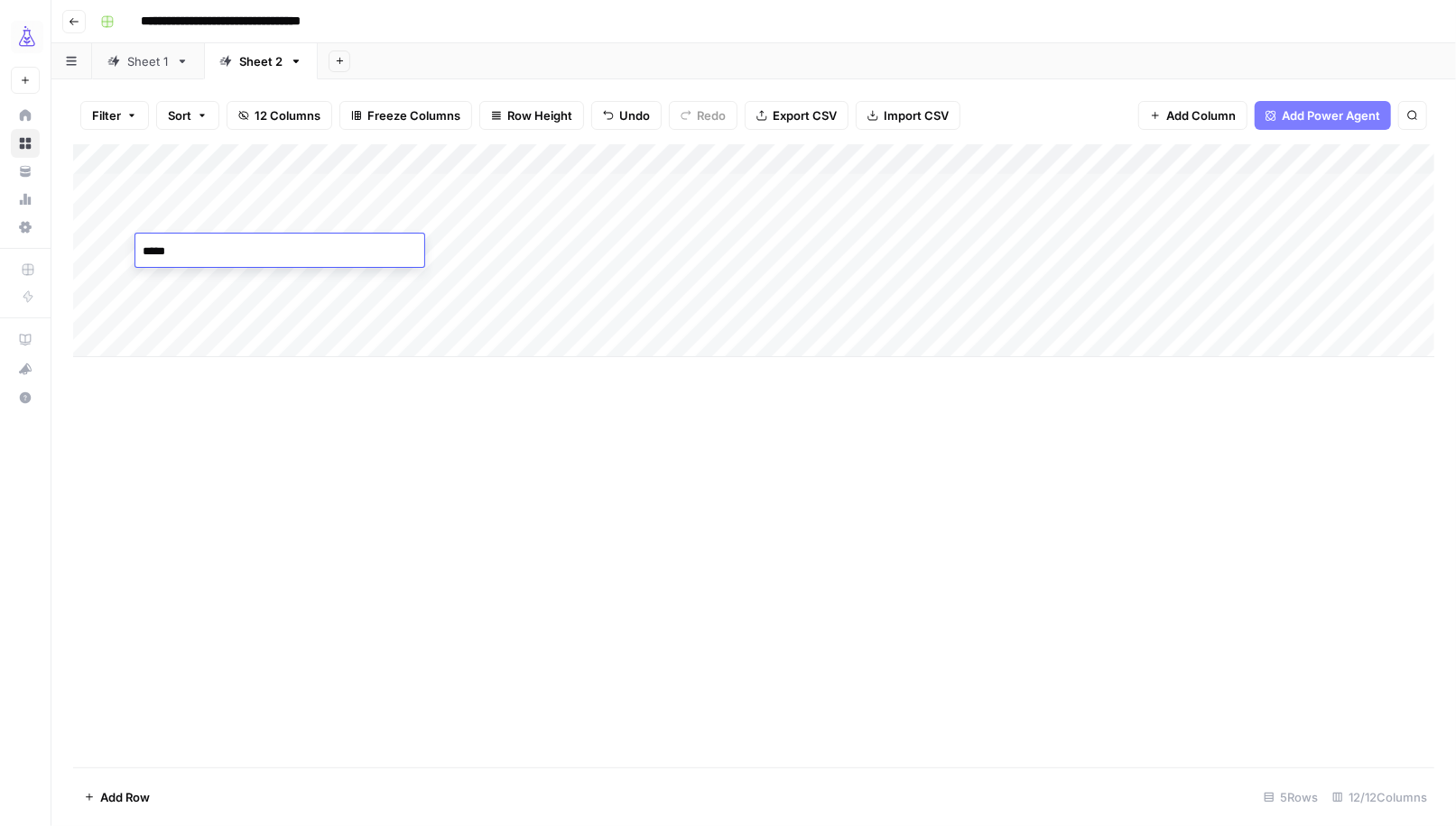
type textarea "******"
type textarea "*****"
click at [147, 279] on div "Add Column" at bounding box center [753, 250] width 1361 height 212
click at [325, 255] on div "Add Column" at bounding box center [753, 250] width 1361 height 212
drag, startPoint x: 395, startPoint y: 265, endPoint x: 391, endPoint y: 327, distance: 62.1
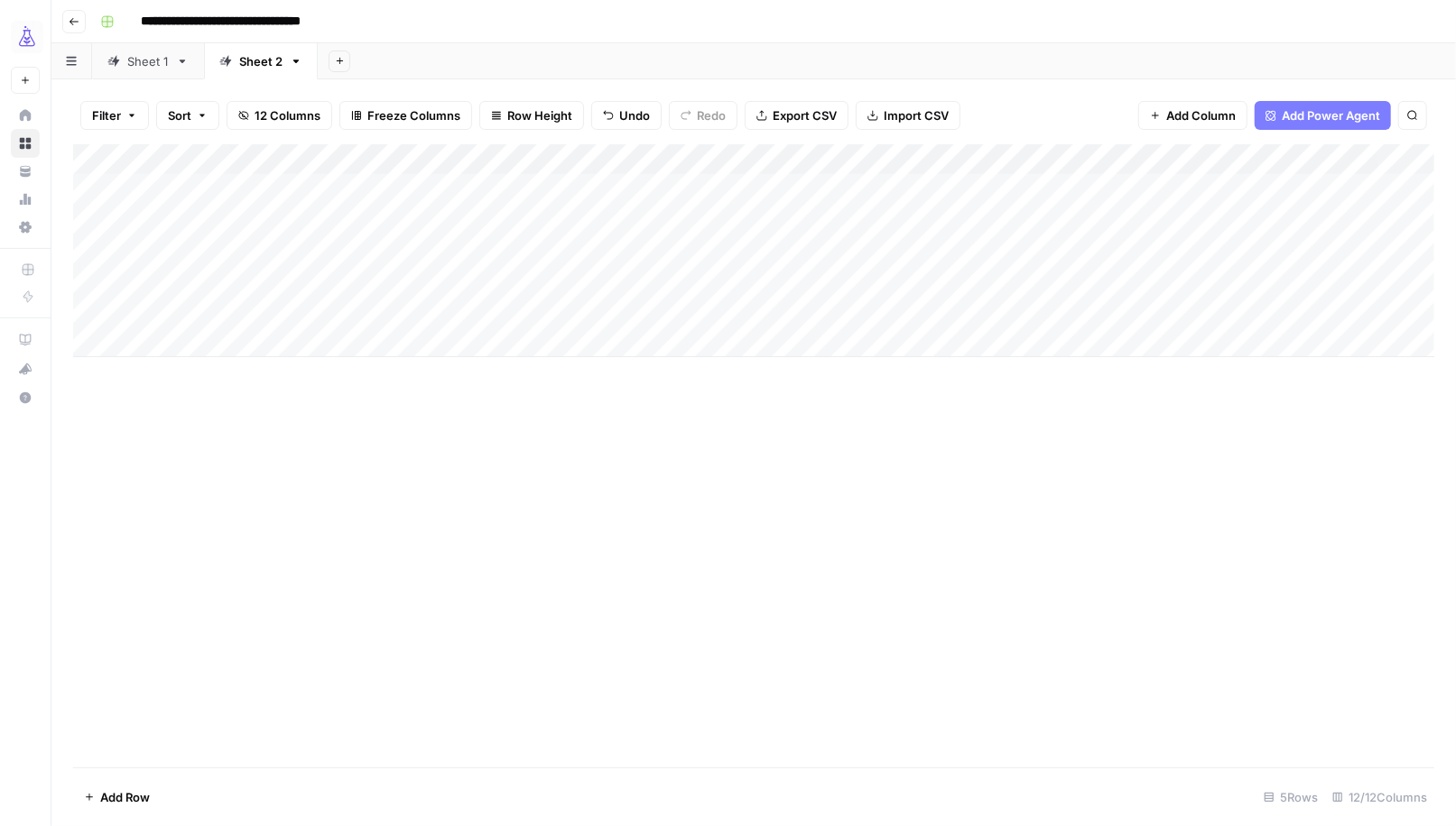
click at [391, 327] on div "Add Column" at bounding box center [753, 250] width 1361 height 212
click at [498, 253] on div "Add Column" at bounding box center [753, 250] width 1361 height 212
click at [577, 282] on div "Add Column" at bounding box center [753, 250] width 1361 height 212
type textarea "**********"
click at [585, 282] on div "Add Column" at bounding box center [753, 250] width 1361 height 212
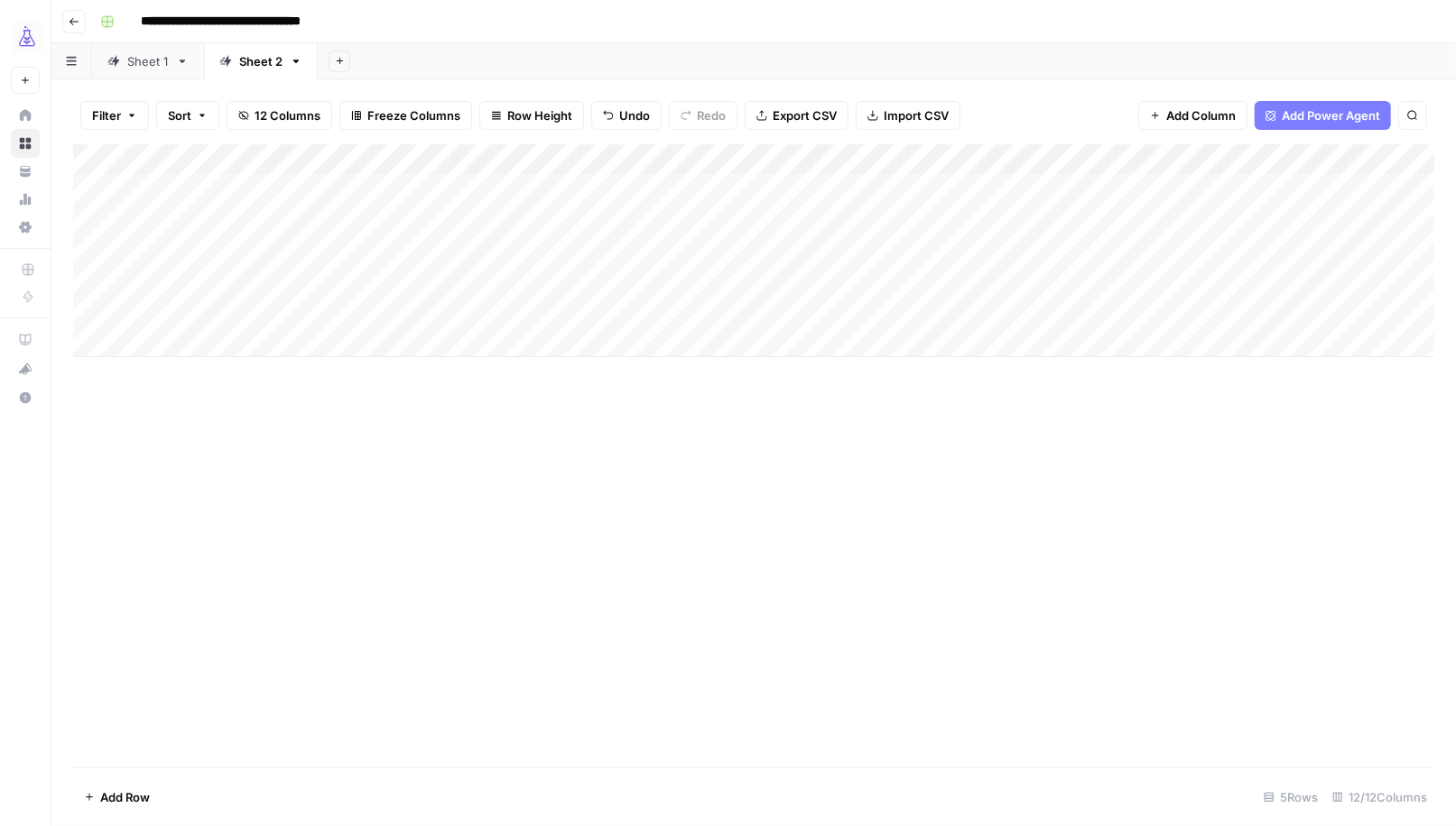
click at [585, 282] on div "Add Column" at bounding box center [753, 250] width 1361 height 212
type textarea "******"
click at [499, 306] on div "Add Column" at bounding box center [753, 250] width 1361 height 212
click at [499, 306] on textarea at bounding box center [539, 312] width 288 height 25
type textarea "****"
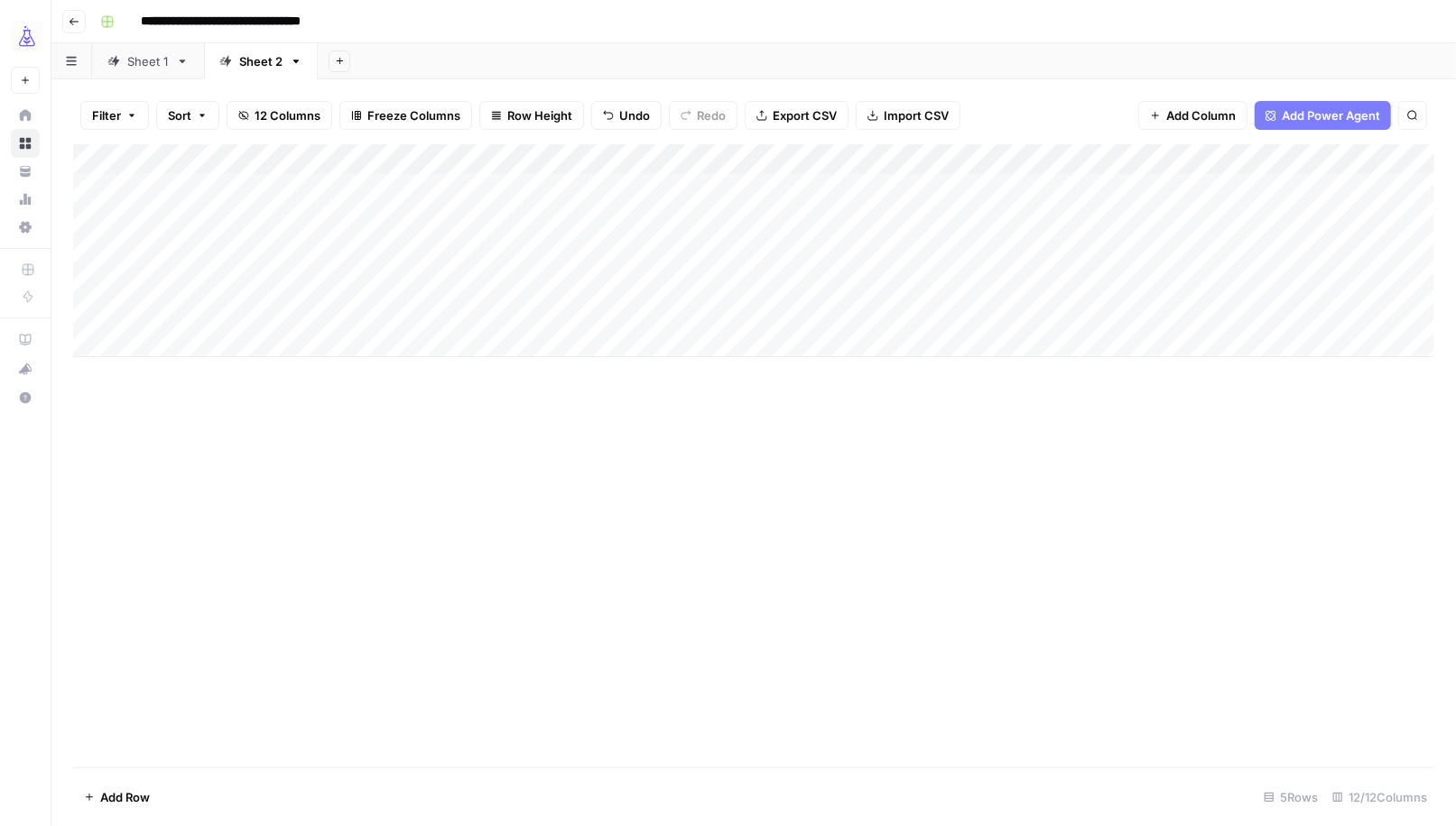
click at [949, 368] on div "Add Column" at bounding box center [753, 456] width 1361 height 623
click at [794, 315] on div "Add Column" at bounding box center [753, 250] width 1361 height 212
click at [793, 276] on div "Add Column" at bounding box center [753, 250] width 1361 height 212
click at [791, 249] on div "Add Column" at bounding box center [753, 250] width 1361 height 212
click at [172, 337] on div "Add Column" at bounding box center [753, 250] width 1361 height 212
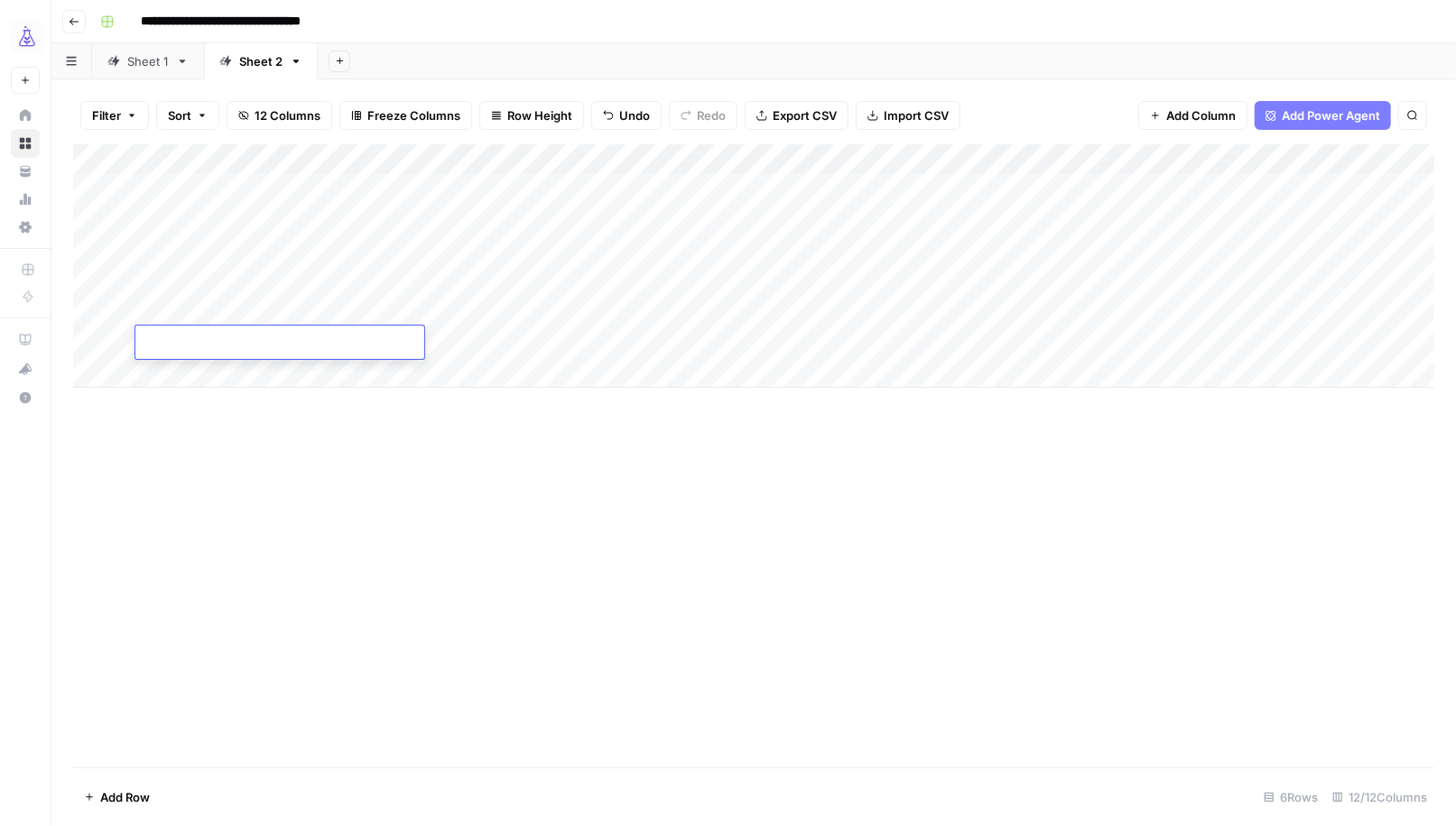
click at [175, 346] on textarea at bounding box center [279, 343] width 288 height 25
type textarea "******"
type textarea "**********"
click at [793, 337] on div "Add Column" at bounding box center [753, 266] width 1361 height 243
